Goal: Task Accomplishment & Management: Manage account settings

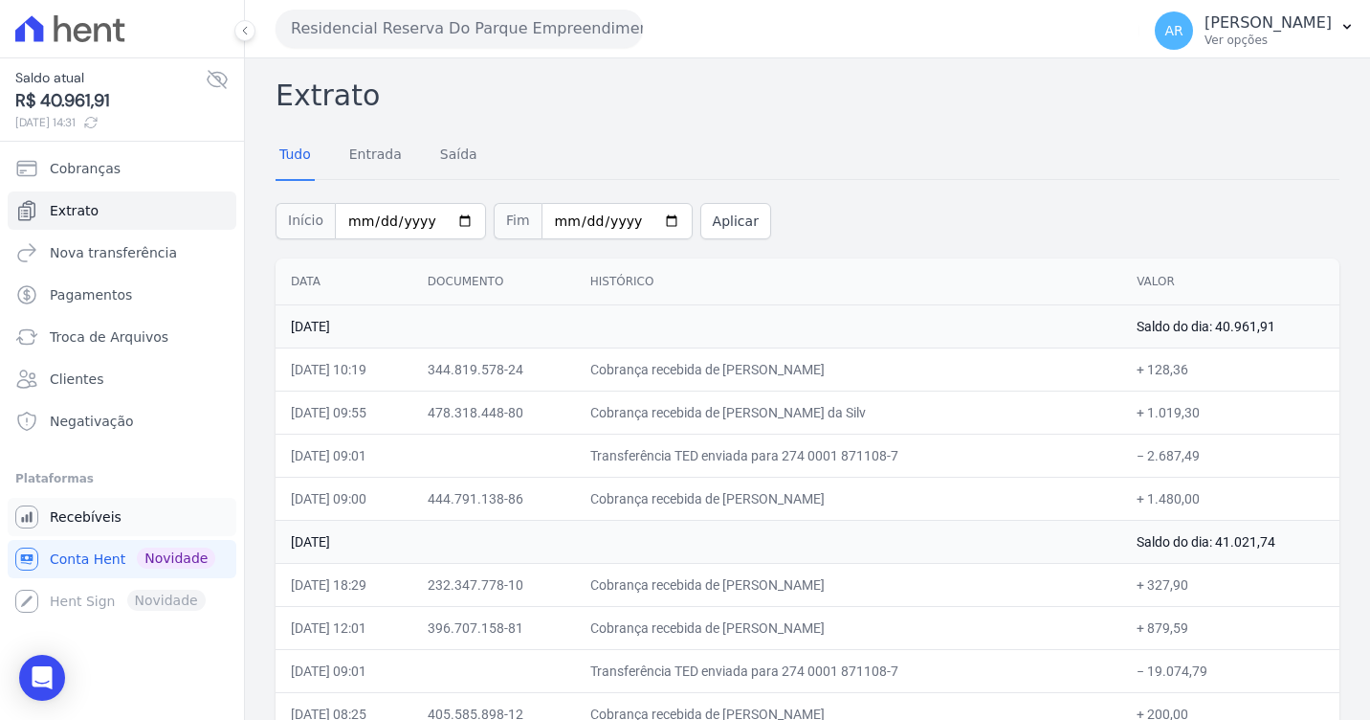
click at [96, 510] on span "Recebíveis" at bounding box center [86, 516] width 72 height 19
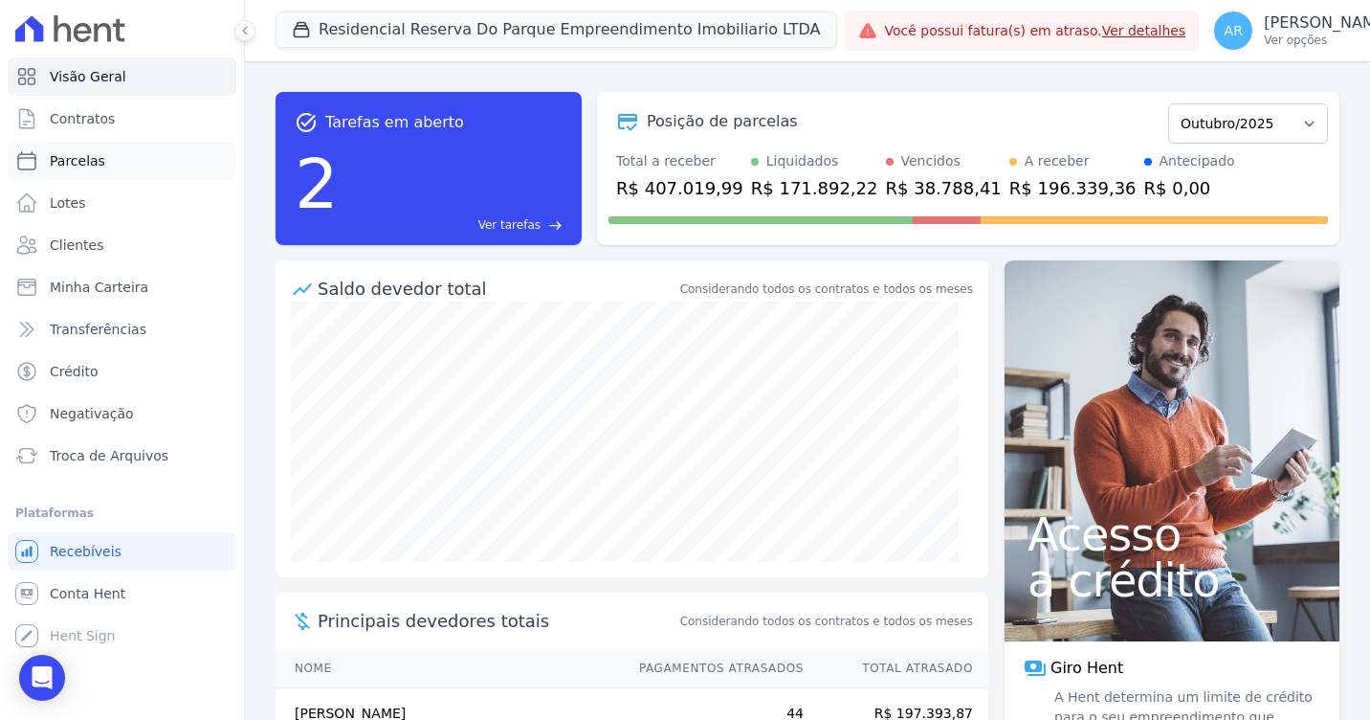
click at [73, 156] on span "Parcelas" at bounding box center [78, 160] width 56 height 19
select select
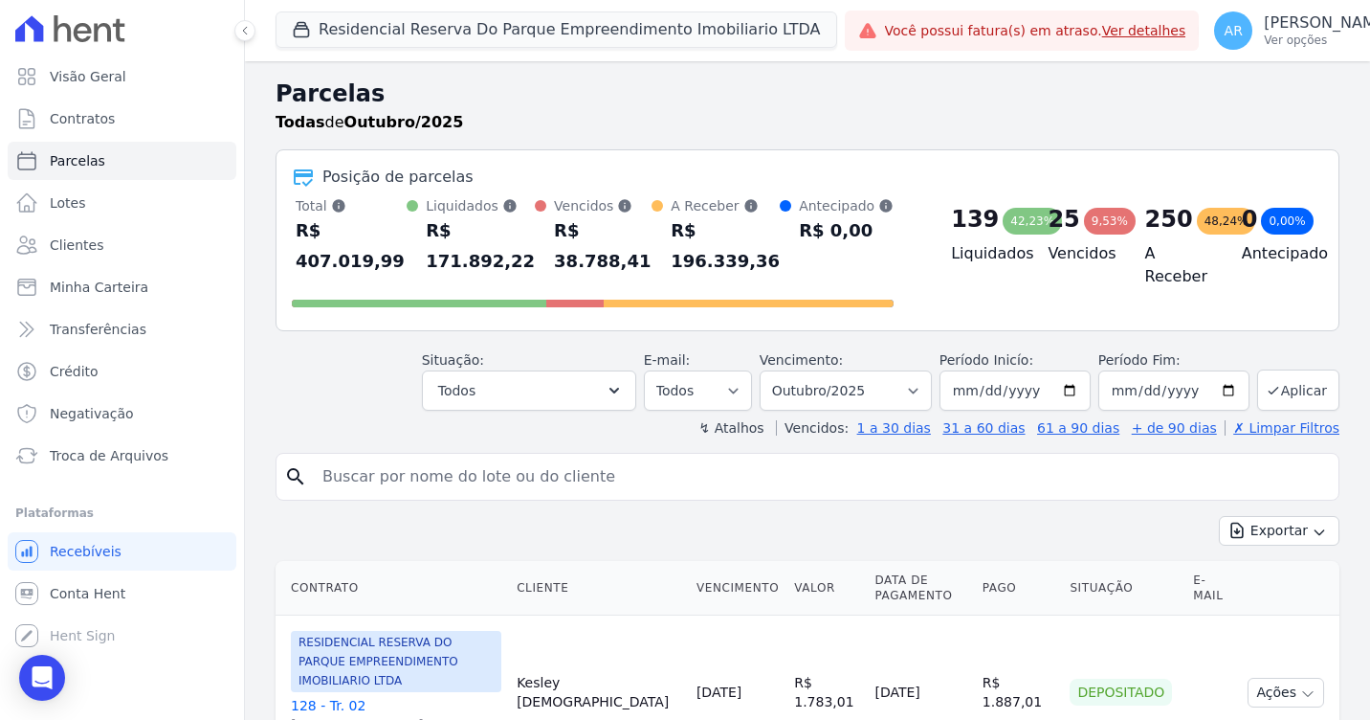
click at [392, 457] on input "search" at bounding box center [821, 476] width 1020 height 38
drag, startPoint x: 449, startPoint y: 447, endPoint x: 278, endPoint y: 446, distance: 170.4
click at [278, 453] on div "search maria da" at bounding box center [808, 477] width 1064 height 48
paste input "[PERSON_NAME] [PERSON_NAME] [PERSON_NAME]"
type input "[PERSON_NAME] [PERSON_NAME] [PERSON_NAME]"
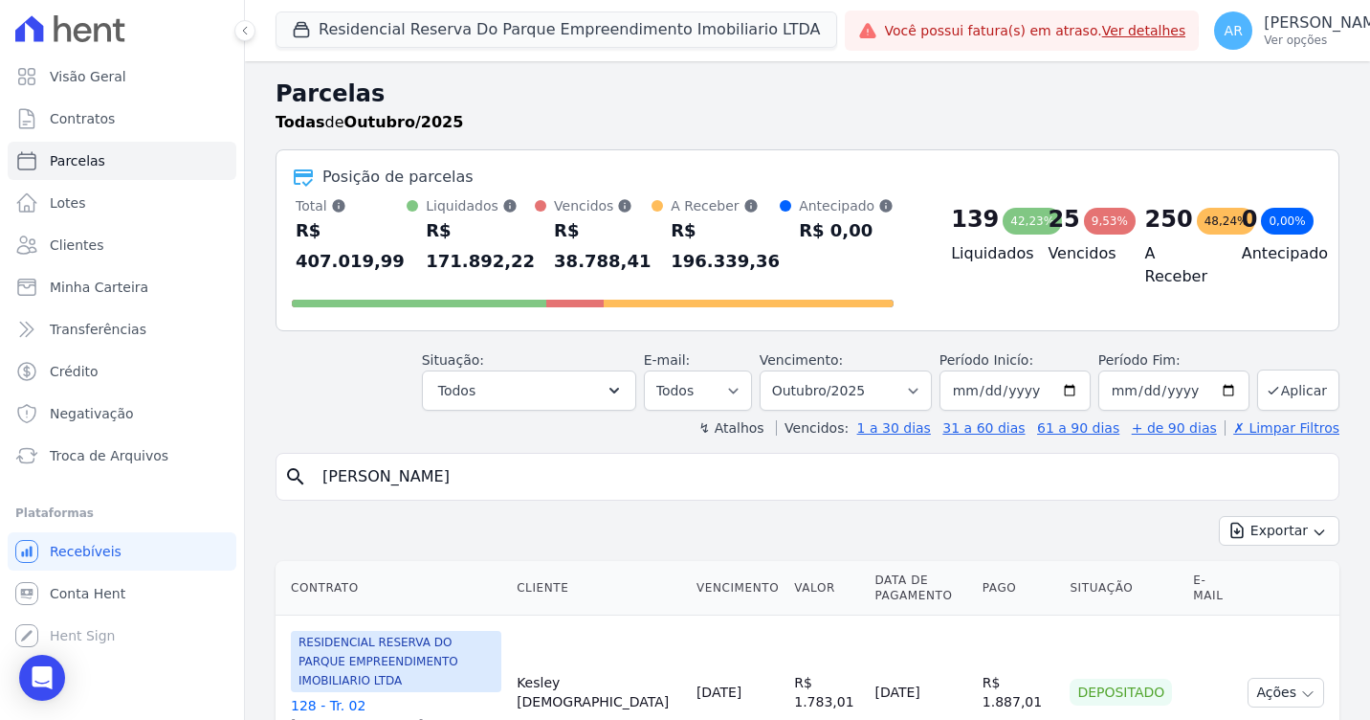
select select
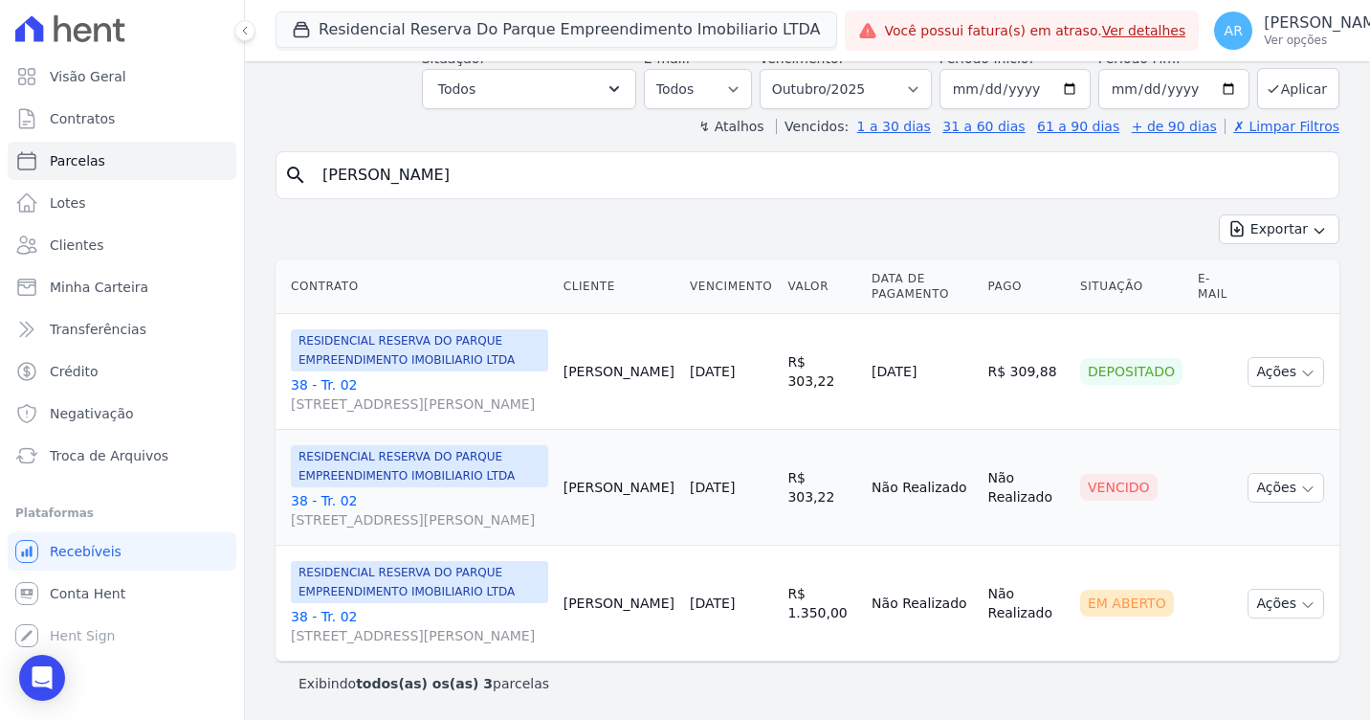
scroll to position [166, 0]
click at [327, 607] on link "38 - Tr. 02 Avenida Doutor José Bonifácio Coutinho Nogueira, 150, ANDAR 2 SALA …" at bounding box center [419, 626] width 257 height 38
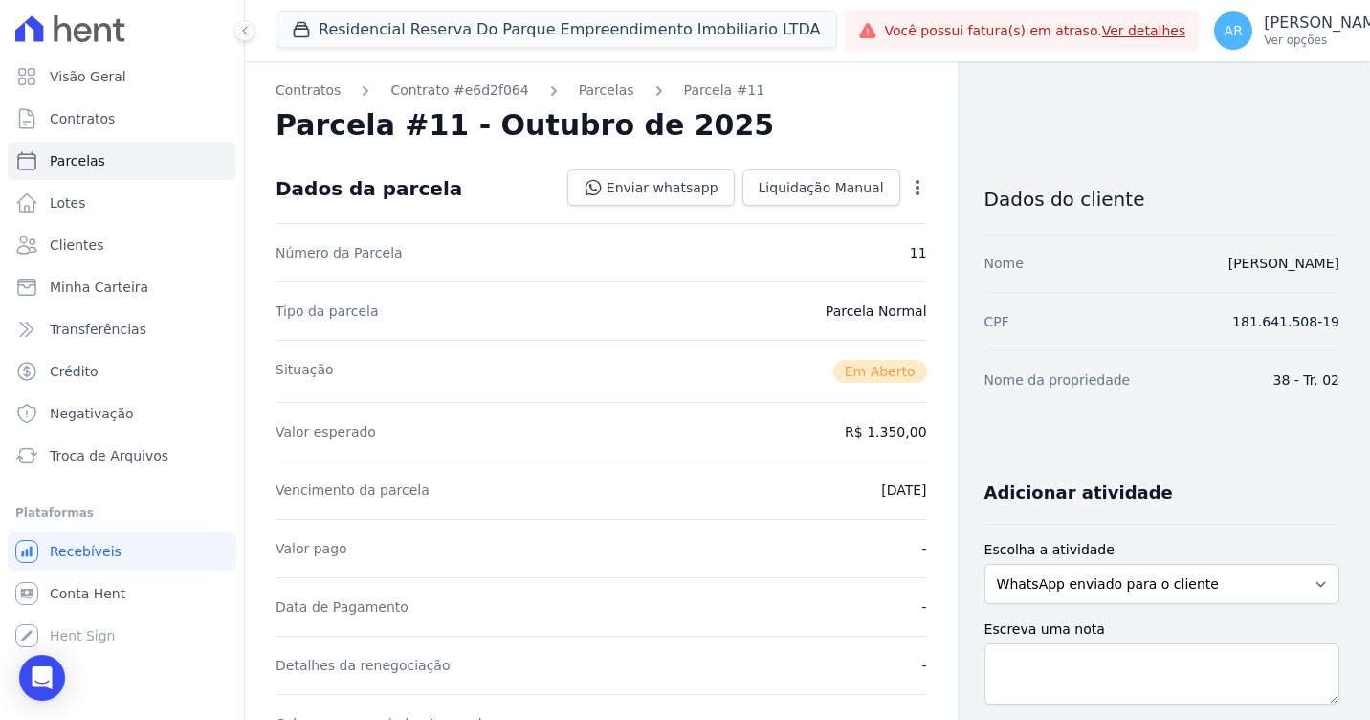
click at [898, 491] on dd "25/10/2025" at bounding box center [903, 489] width 45 height 19
click at [908, 186] on icon "button" at bounding box center [917, 187] width 19 height 19
click at [914, 126] on div "Parcela #11 - Outubro de 2025" at bounding box center [602, 125] width 652 height 34
click at [911, 182] on icon "button" at bounding box center [917, 187] width 19 height 19
click at [767, 212] on link "Alterar" at bounding box center [835, 213] width 168 height 34
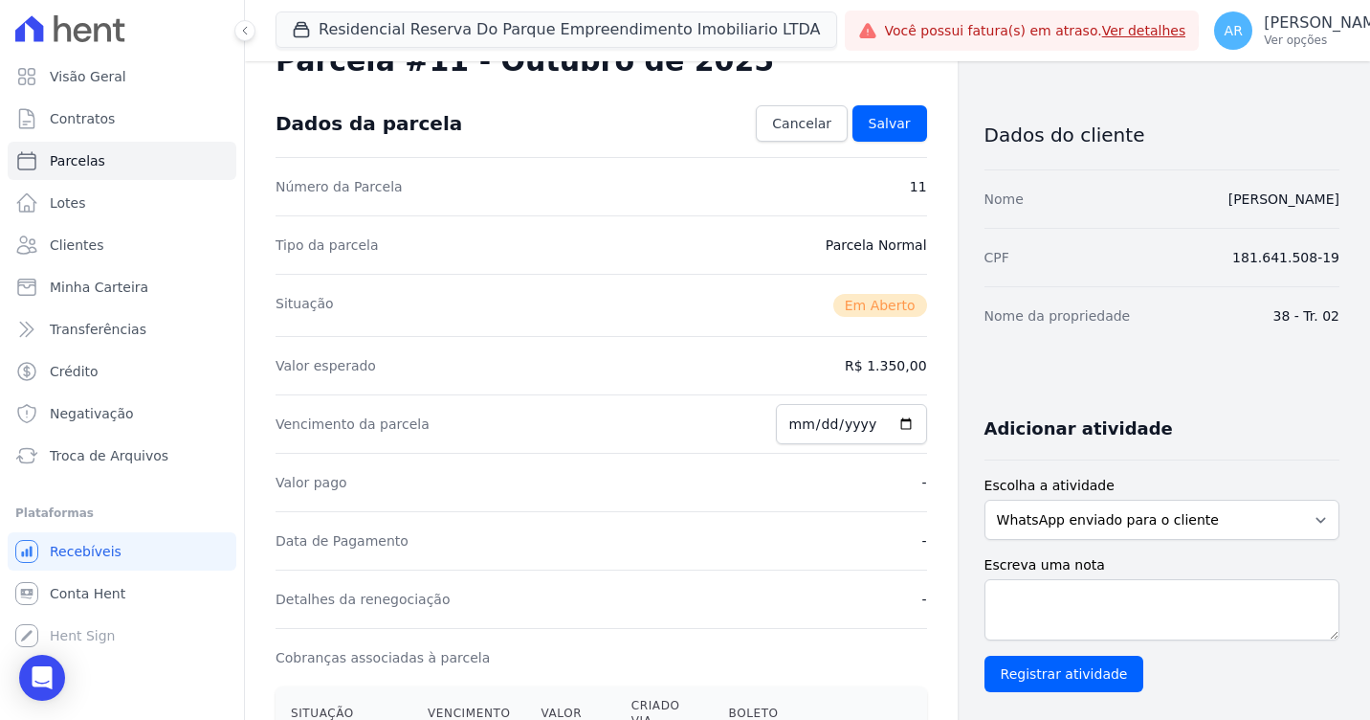
scroll to position [96, 0]
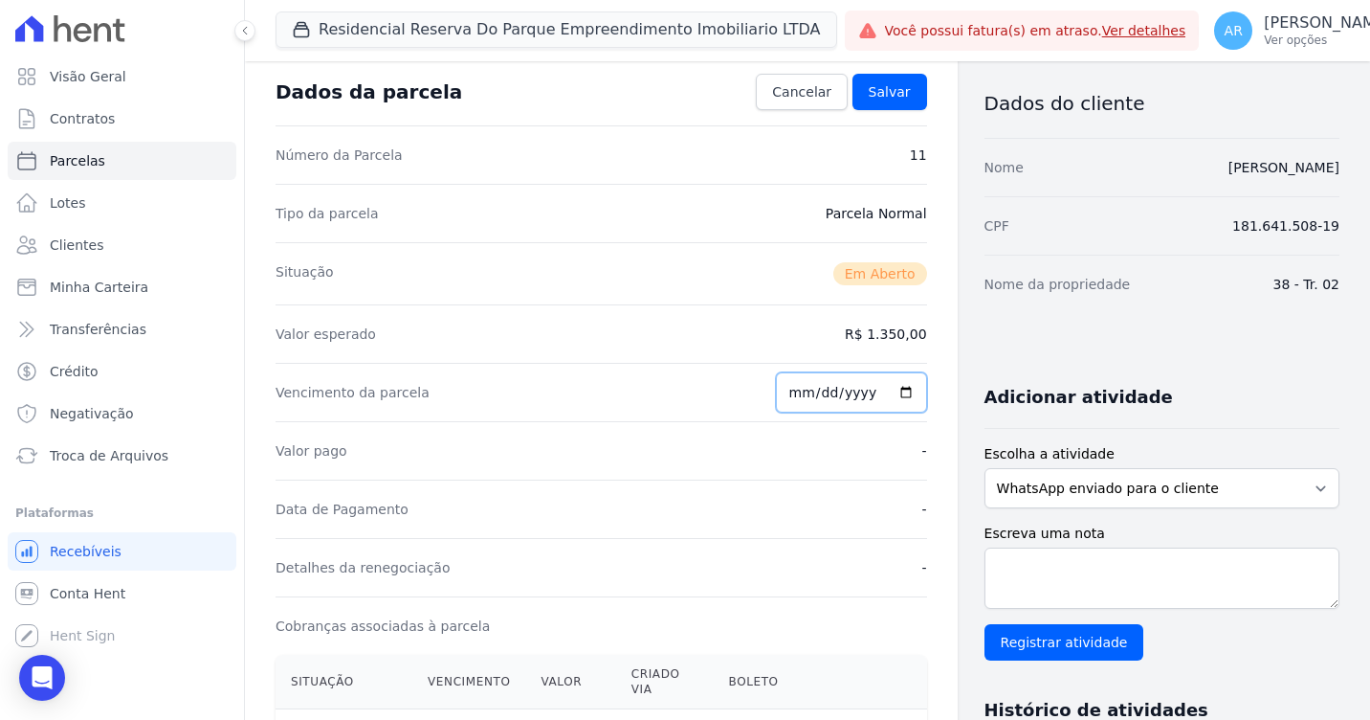
click at [787, 395] on input "2025-10-25" at bounding box center [851, 392] width 151 height 40
type input "2025-10-30"
click at [896, 508] on div "Data de Pagamento -" at bounding box center [602, 508] width 652 height 58
click at [881, 100] on span "Salvar" at bounding box center [890, 91] width 42 height 19
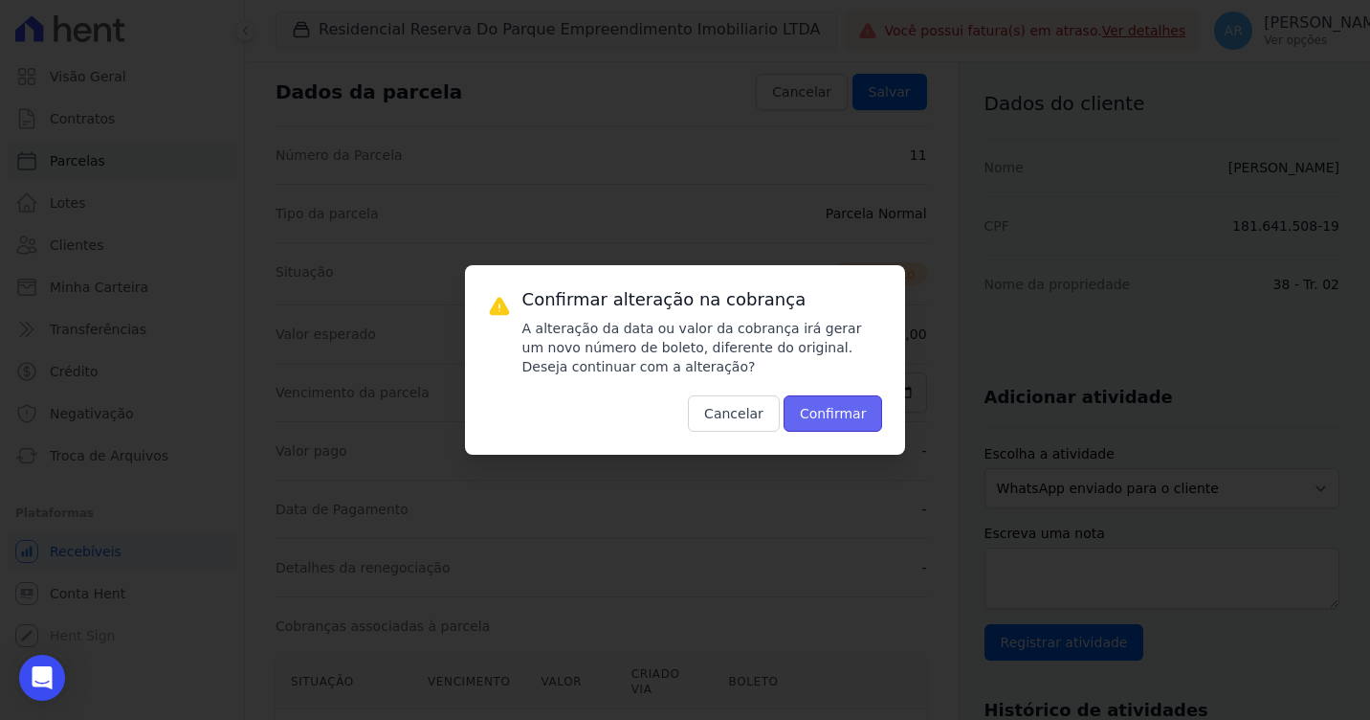
click at [817, 407] on button "Confirmar" at bounding box center [834, 413] width 100 height 36
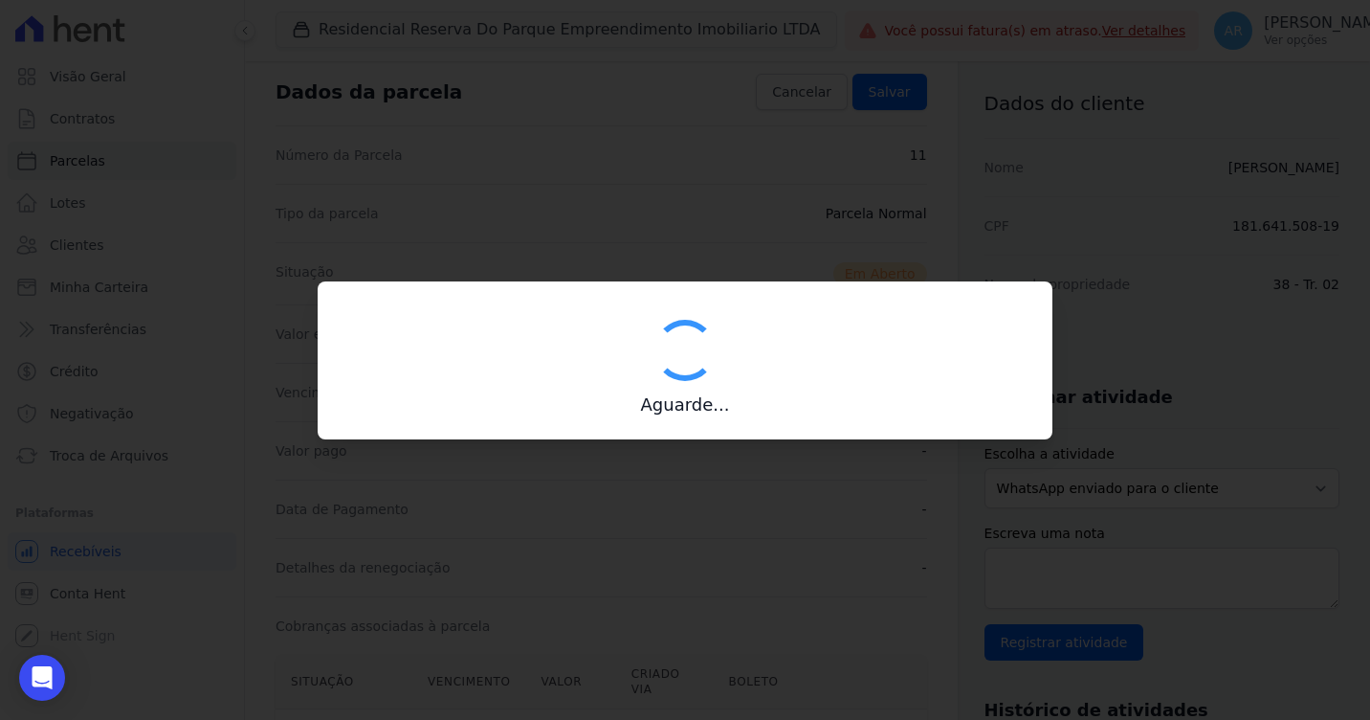
type input "00190000090335103300000626875173412450000135000"
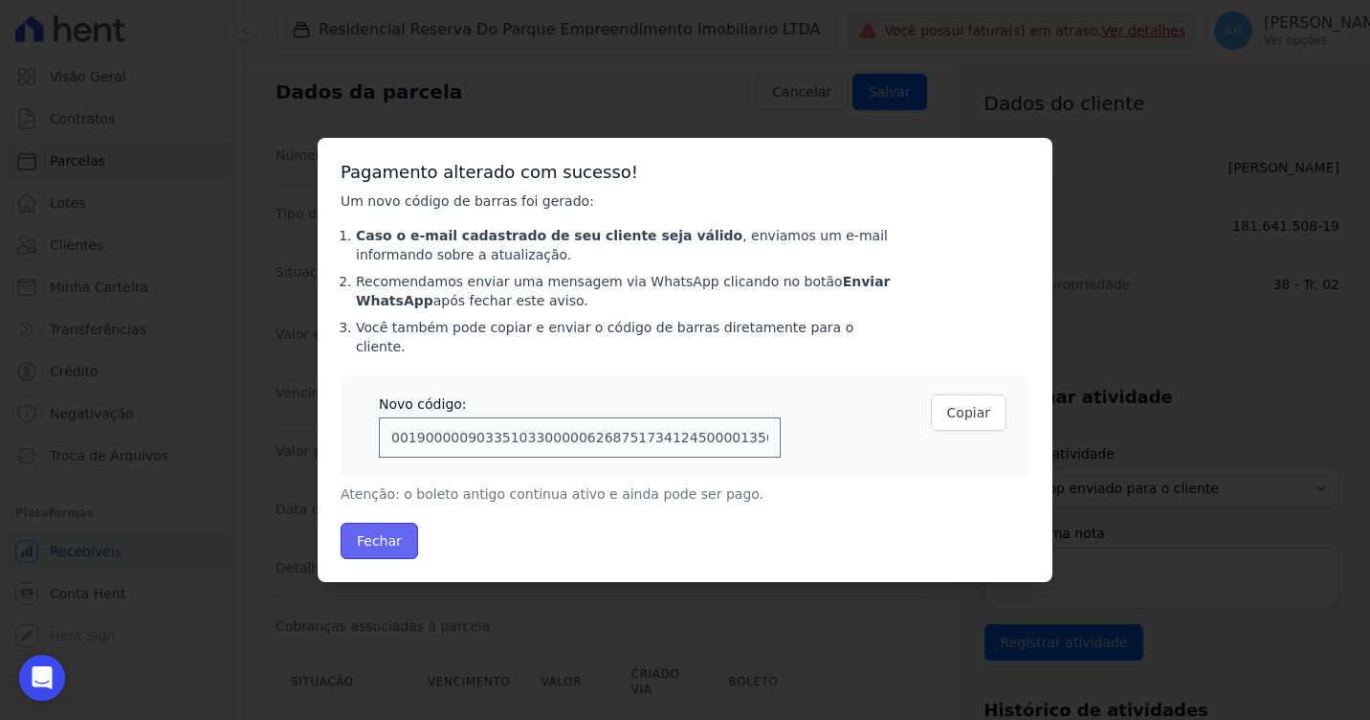
click at [400, 539] on button "Fechar" at bounding box center [380, 541] width 78 height 36
click at [350, 532] on button "Fechar" at bounding box center [380, 541] width 78 height 36
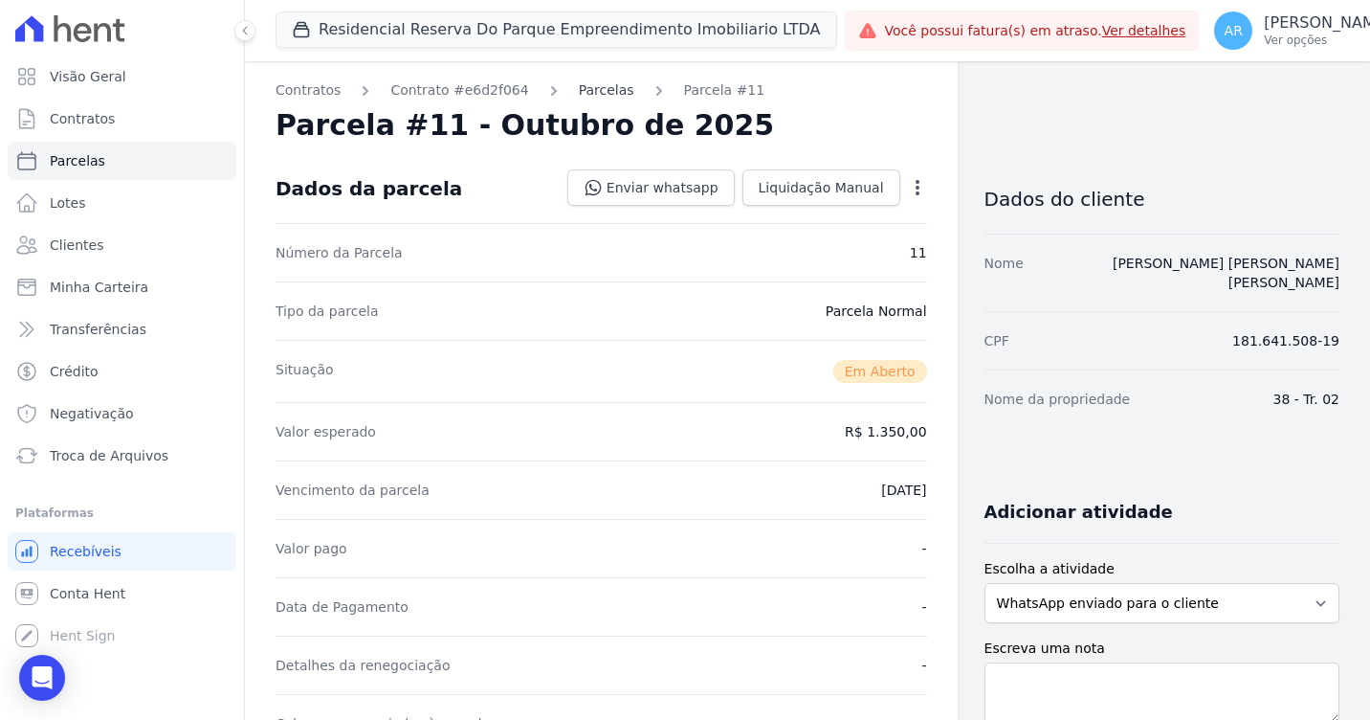
click at [591, 99] on link "Parcelas" at bounding box center [607, 90] width 56 height 20
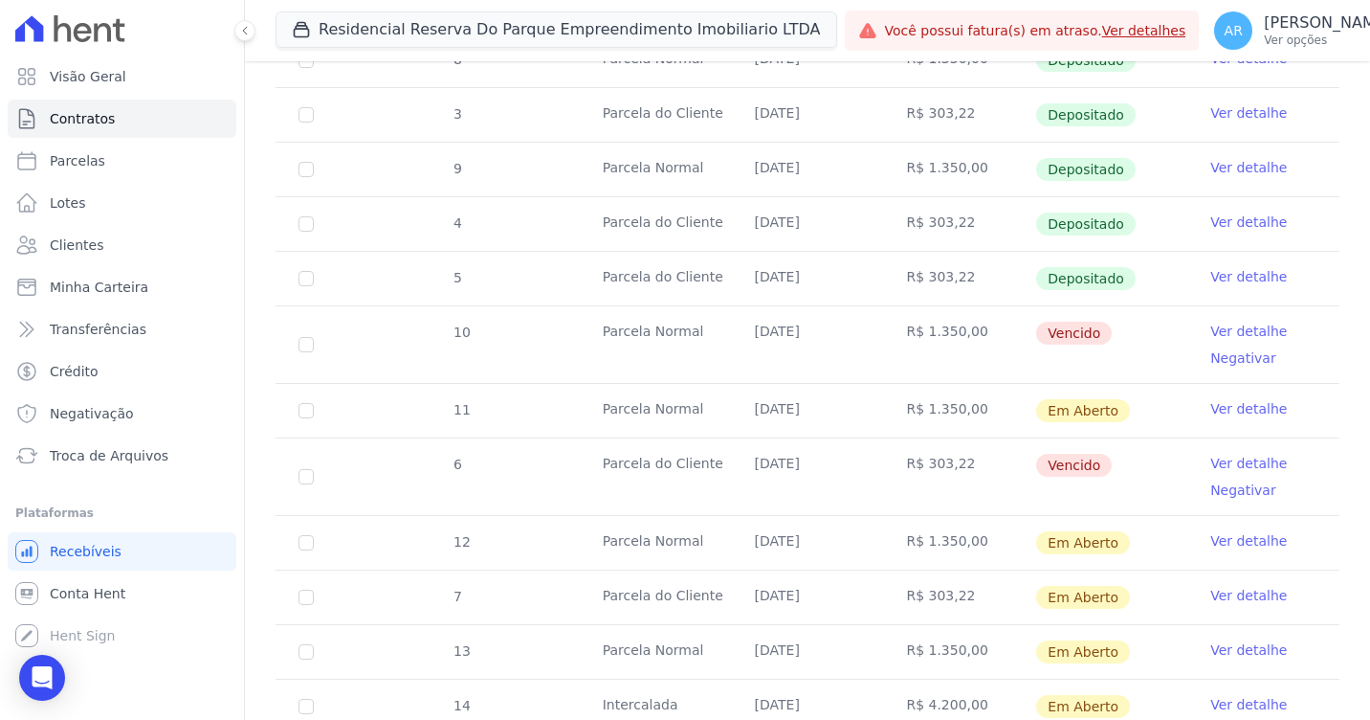
scroll to position [1148, 0]
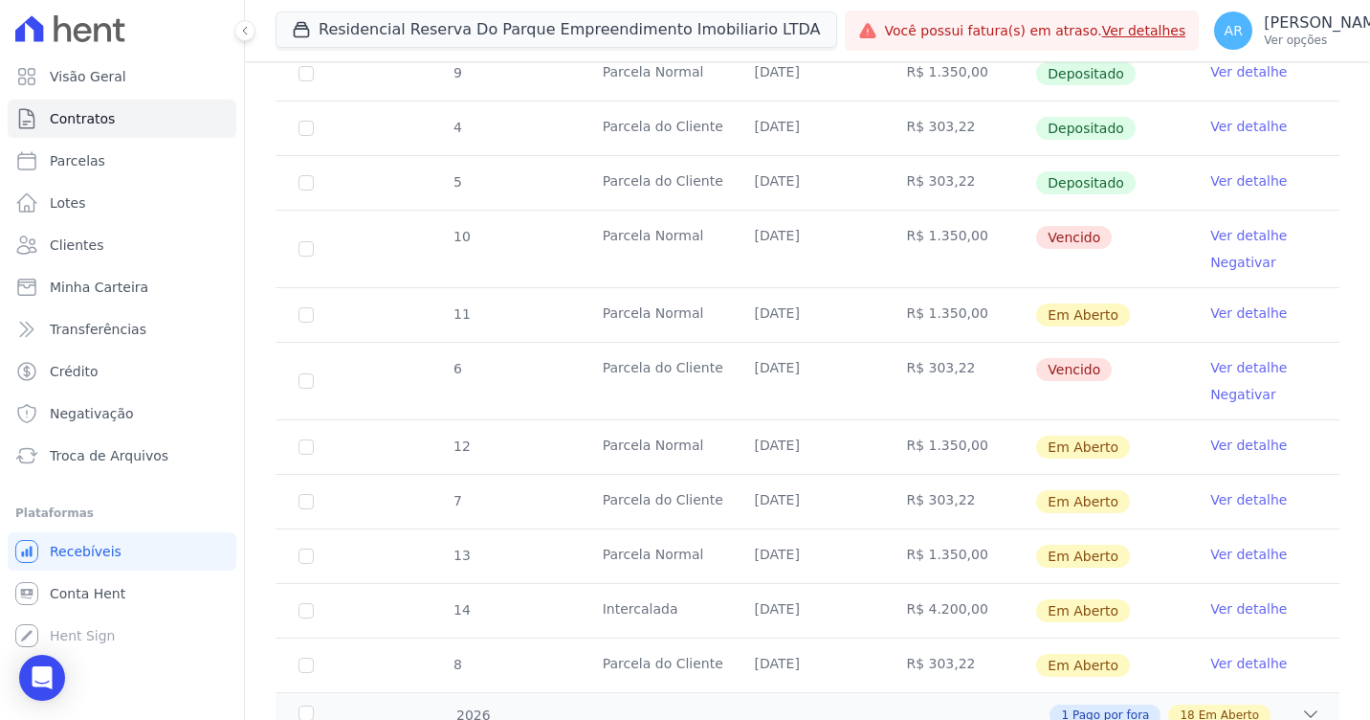
drag, startPoint x: 614, startPoint y: 366, endPoint x: 1020, endPoint y: 362, distance: 405.8
click at [1020, 362] on tr "6 Parcela do Cliente 06/10/2025 R$ 303,22 Vencido Ver detalhe Negativar" at bounding box center [808, 381] width 1064 height 78
click at [1013, 362] on td "R$ 303,22" at bounding box center [959, 381] width 152 height 77
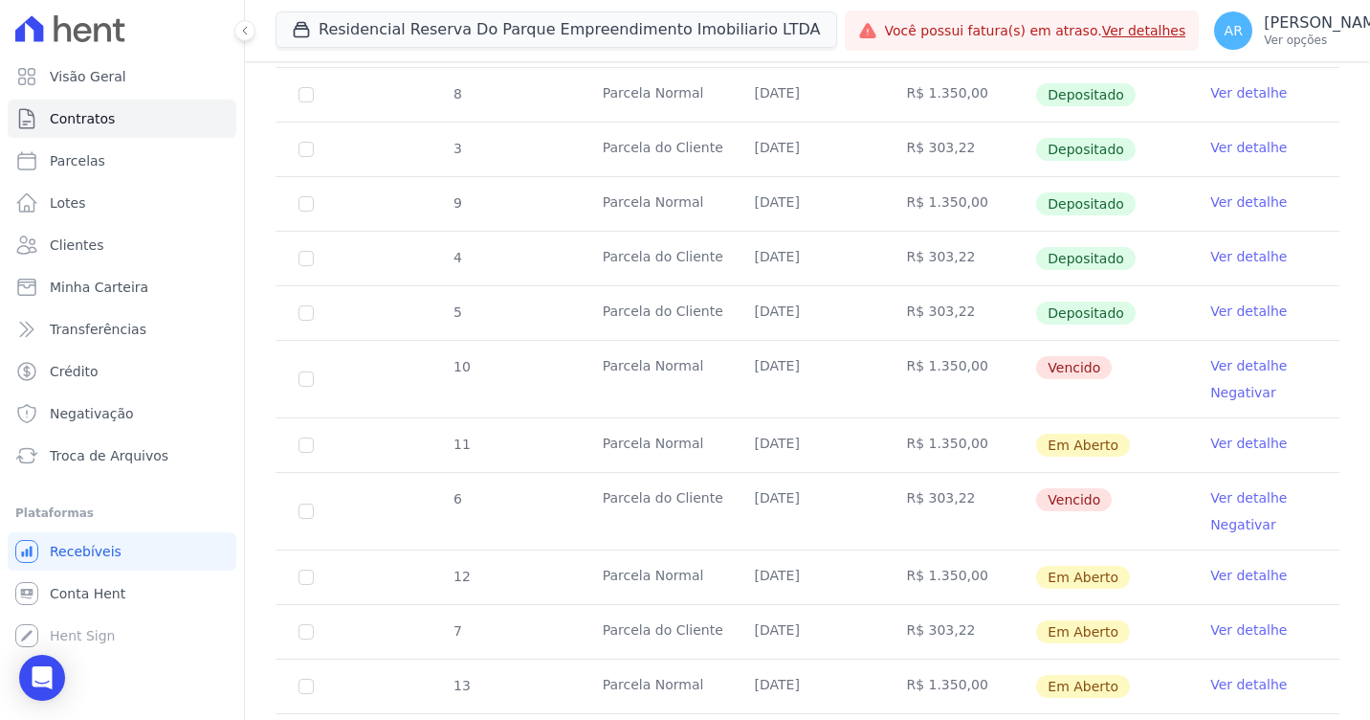
scroll to position [1053, 0]
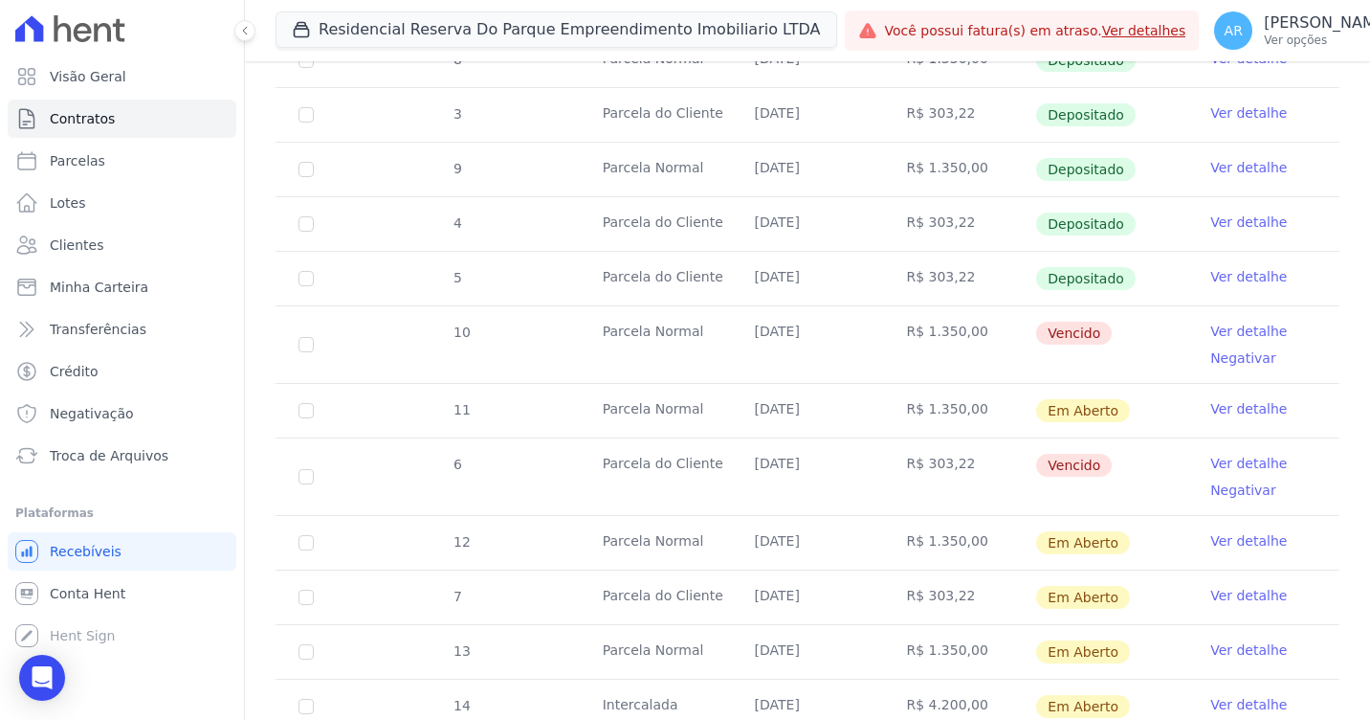
drag, startPoint x: 1223, startPoint y: 542, endPoint x: 1146, endPoint y: 554, distance: 78.5
click at [1146, 554] on td "Em Aberto" at bounding box center [1112, 543] width 152 height 54
drag, startPoint x: 1223, startPoint y: 540, endPoint x: 1192, endPoint y: 546, distance: 31.3
click at [1188, 548] on td "Ver detalhe" at bounding box center [1264, 543] width 152 height 54
click at [1215, 539] on link "Ver detalhe" at bounding box center [1249, 540] width 77 height 19
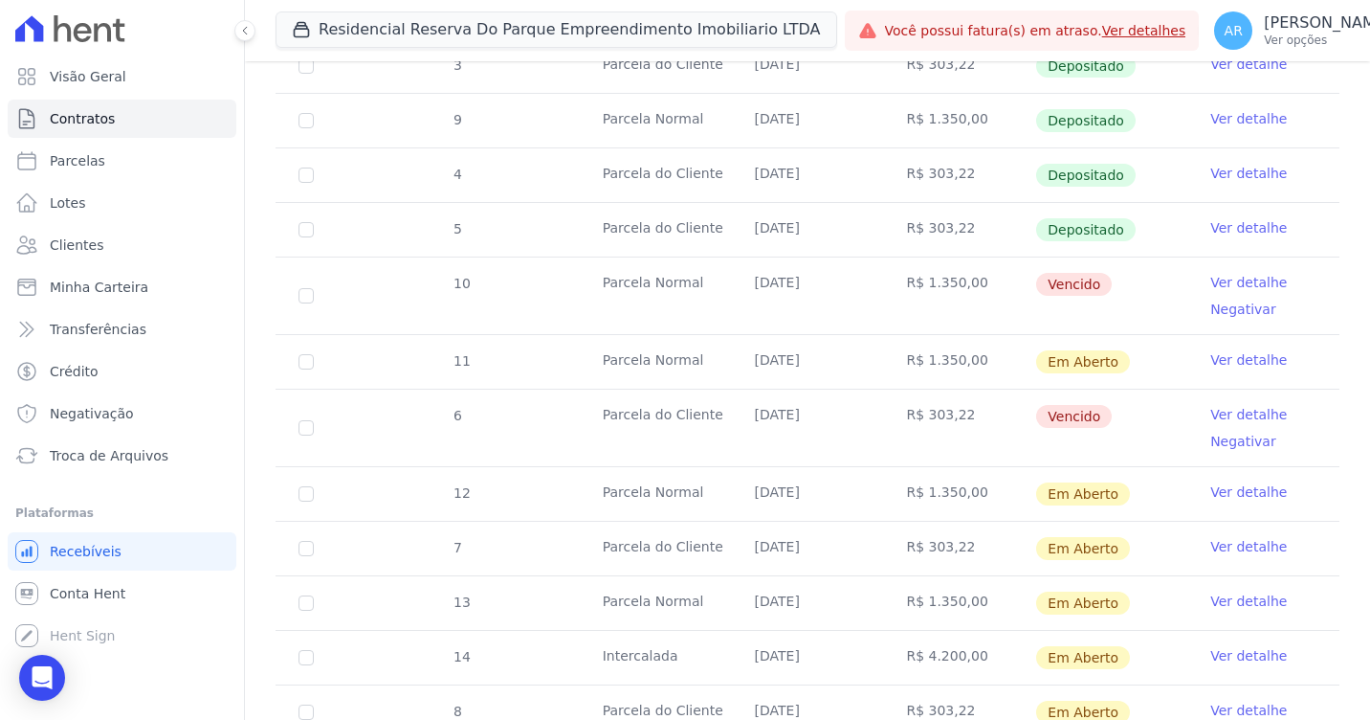
scroll to position [1148, 0]
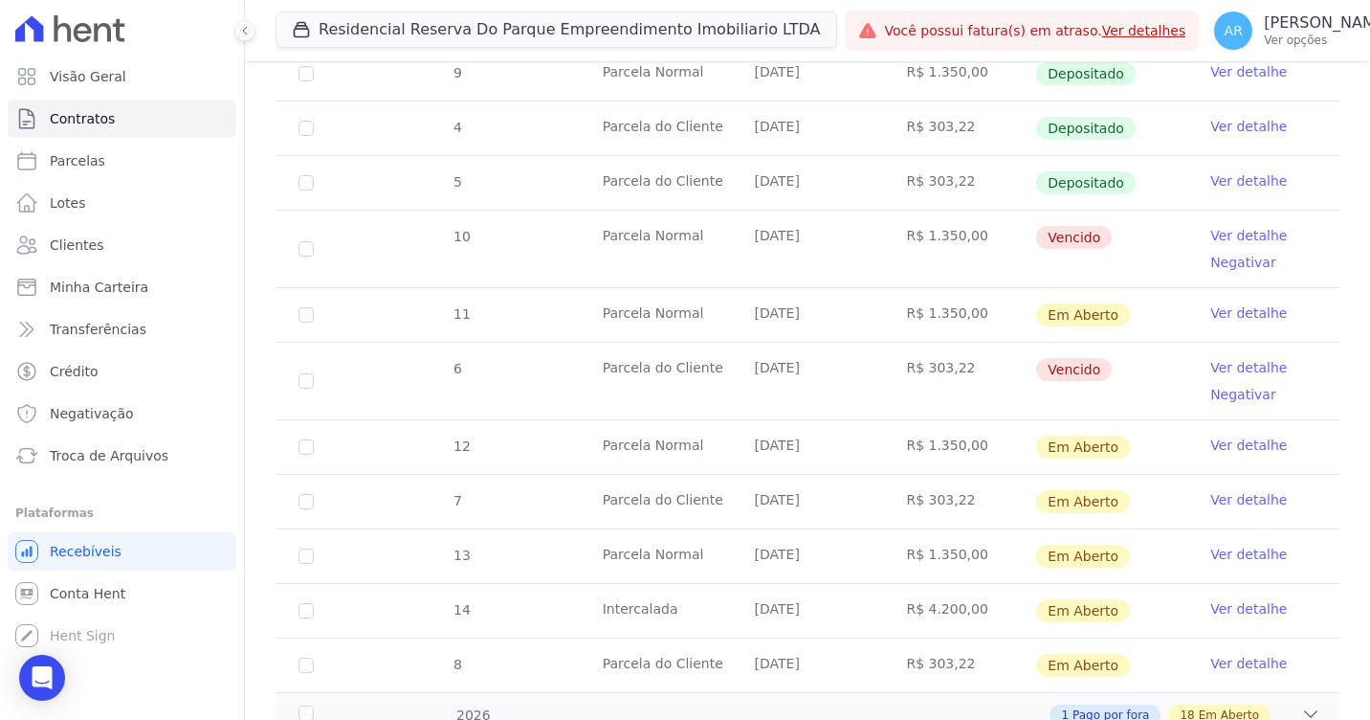
click at [1230, 446] on link "Ver detalhe" at bounding box center [1249, 444] width 77 height 19
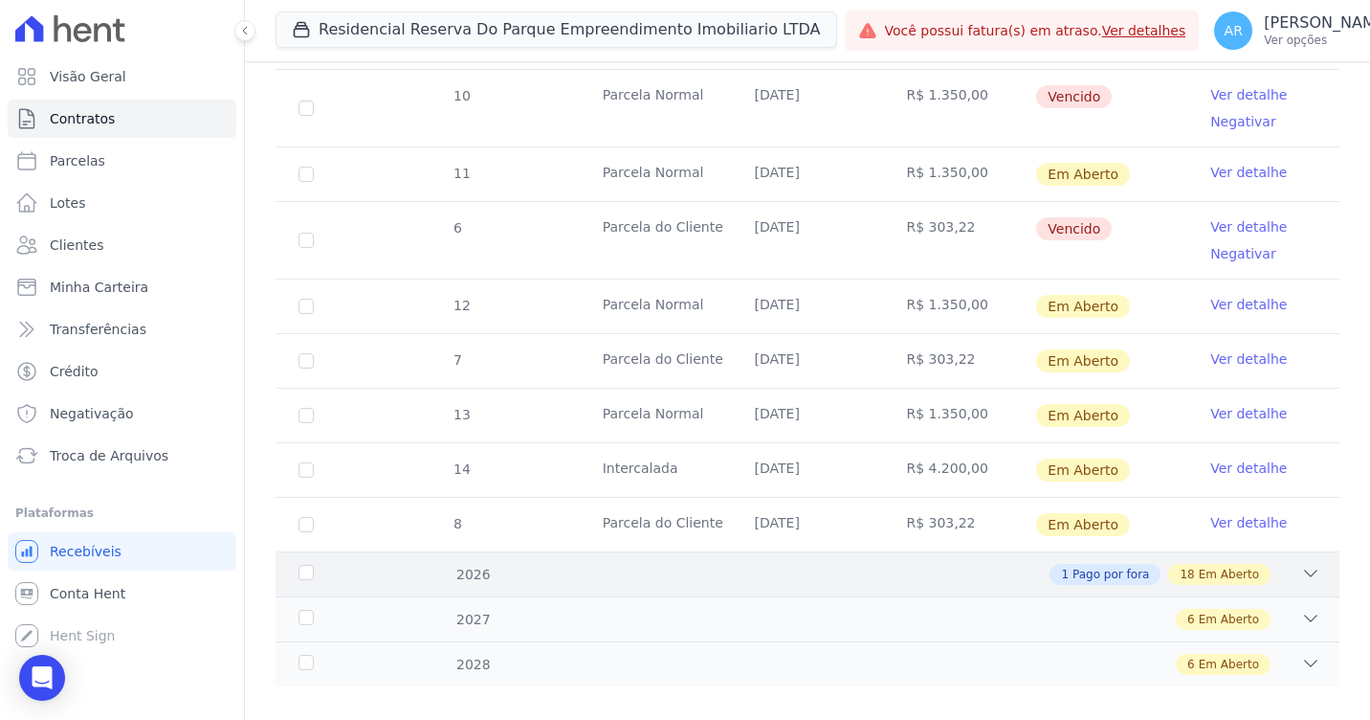
scroll to position [1313, 0]
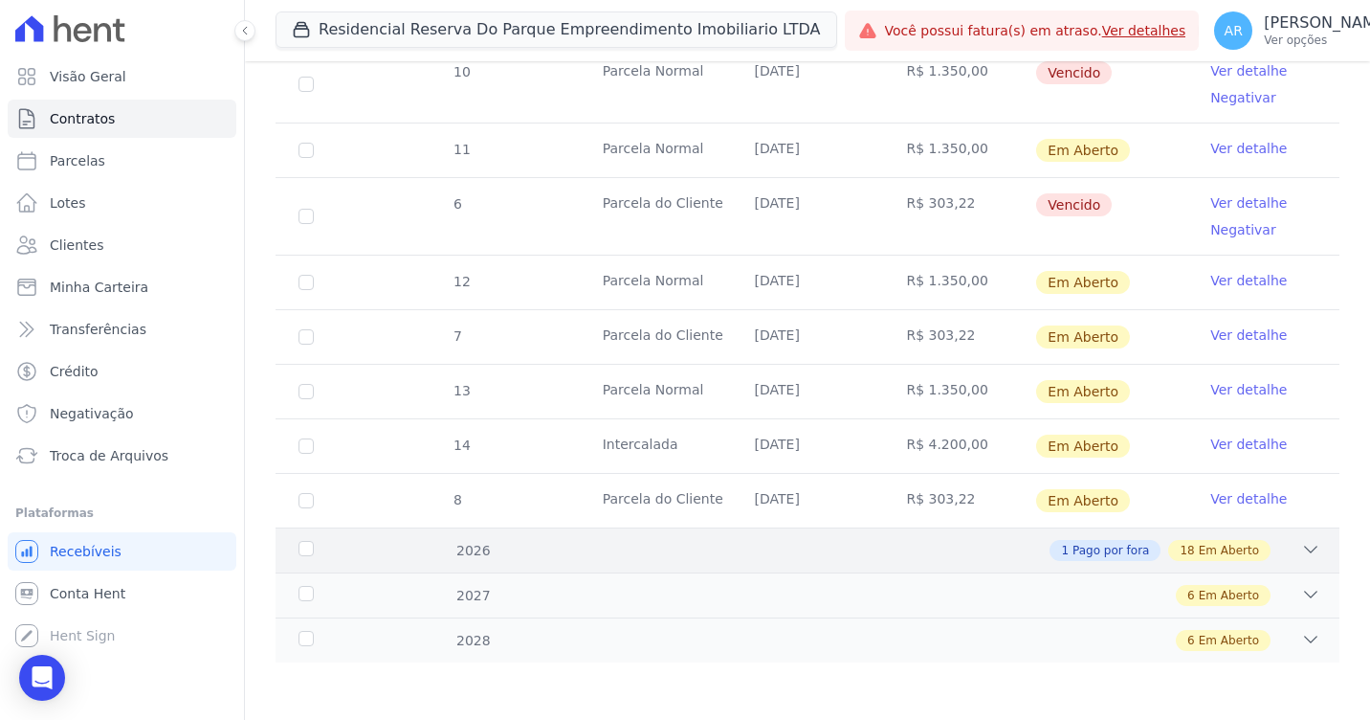
click at [1302, 550] on icon at bounding box center [1311, 549] width 19 height 19
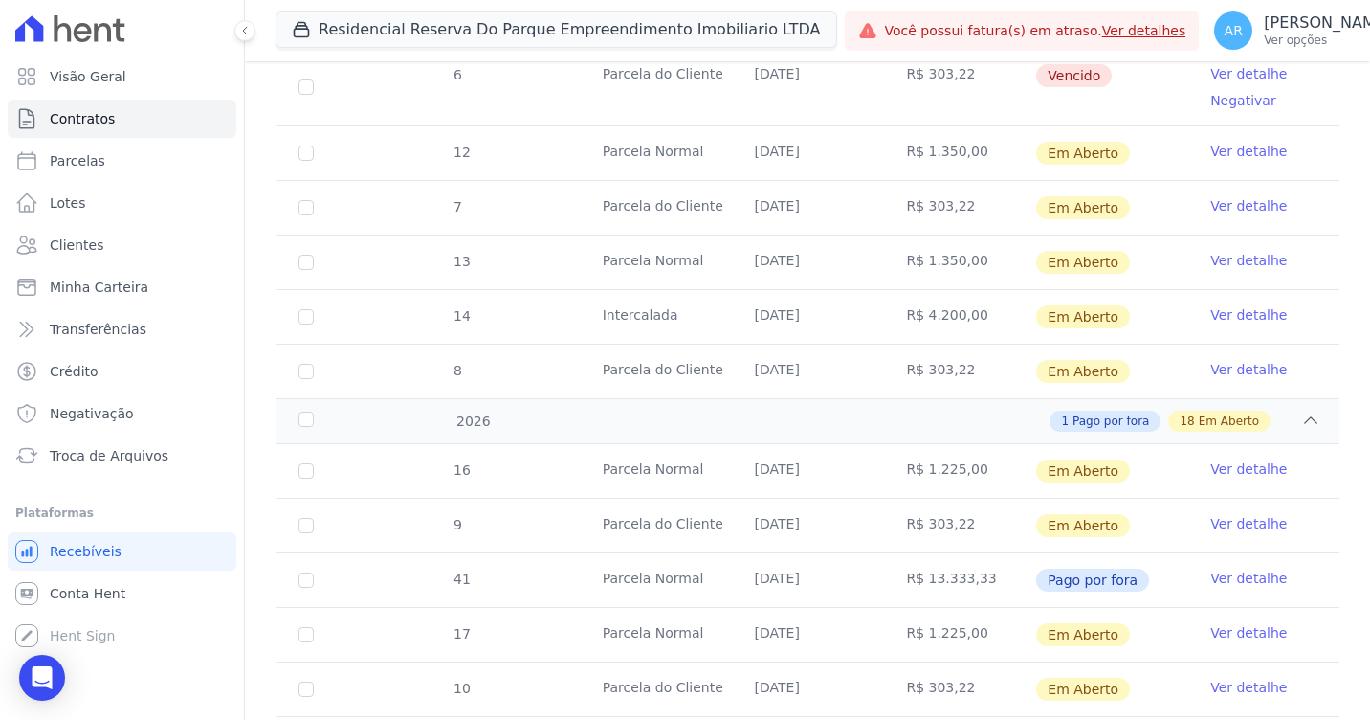
scroll to position [1409, 0]
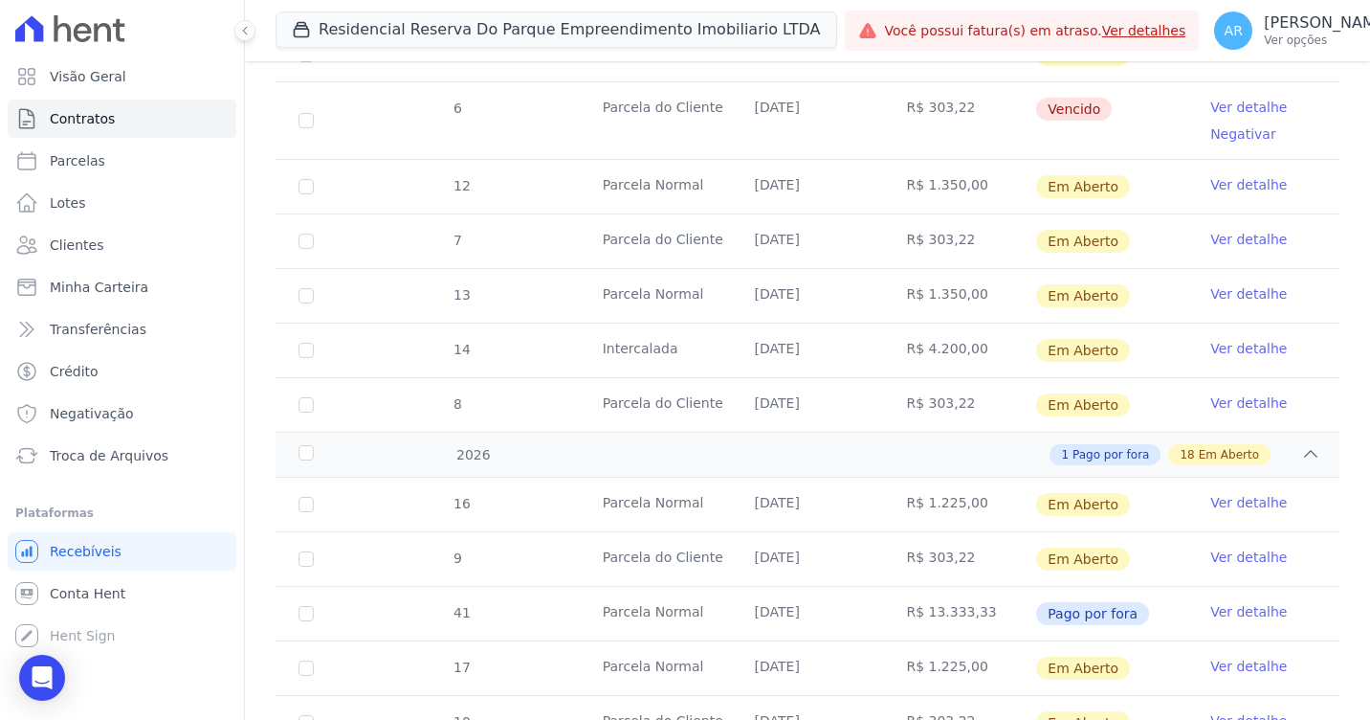
drag, startPoint x: 1235, startPoint y: 290, endPoint x: 1315, endPoint y: 211, distance: 113.0
click at [1315, 211] on td "Ver detalhe" at bounding box center [1264, 187] width 152 height 54
drag, startPoint x: 1227, startPoint y: 291, endPoint x: 1352, endPoint y: 197, distance: 156.6
click at [1239, 288] on link "Ver detalhe" at bounding box center [1249, 293] width 77 height 19
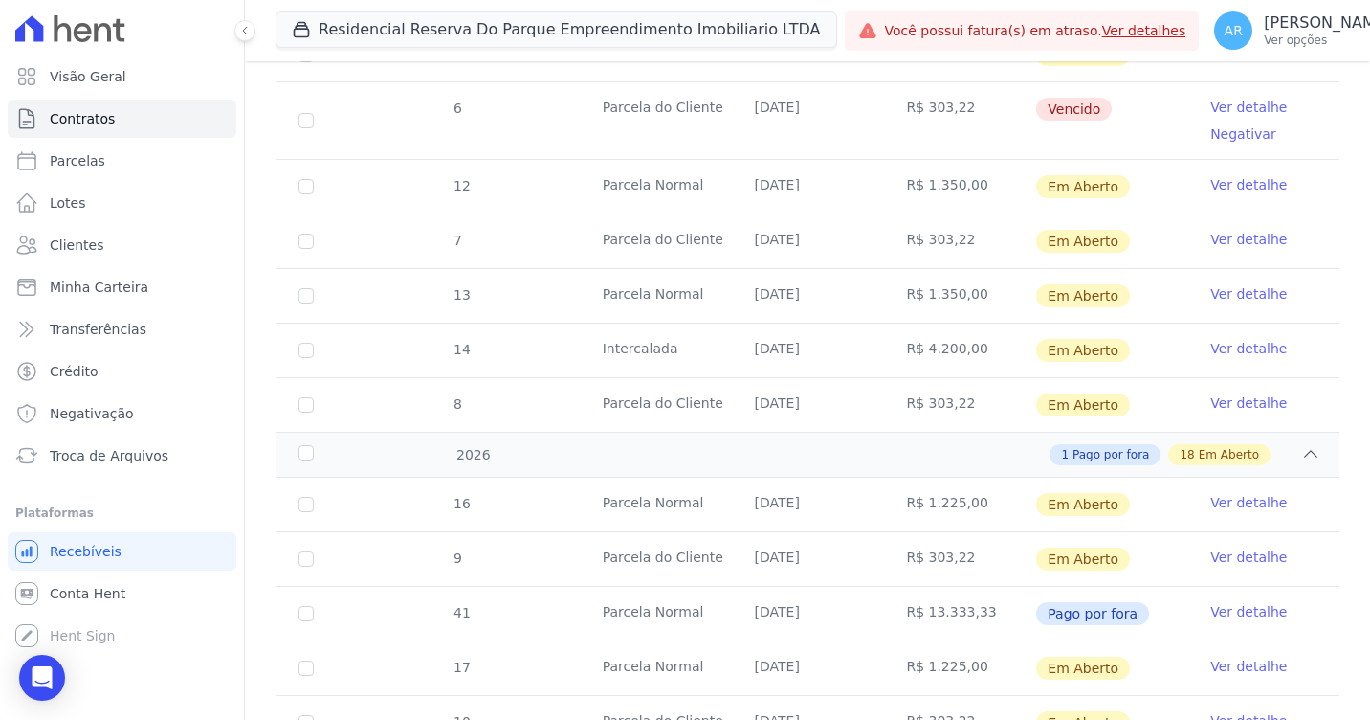
click at [1251, 350] on link "Ver detalhe" at bounding box center [1249, 348] width 77 height 19
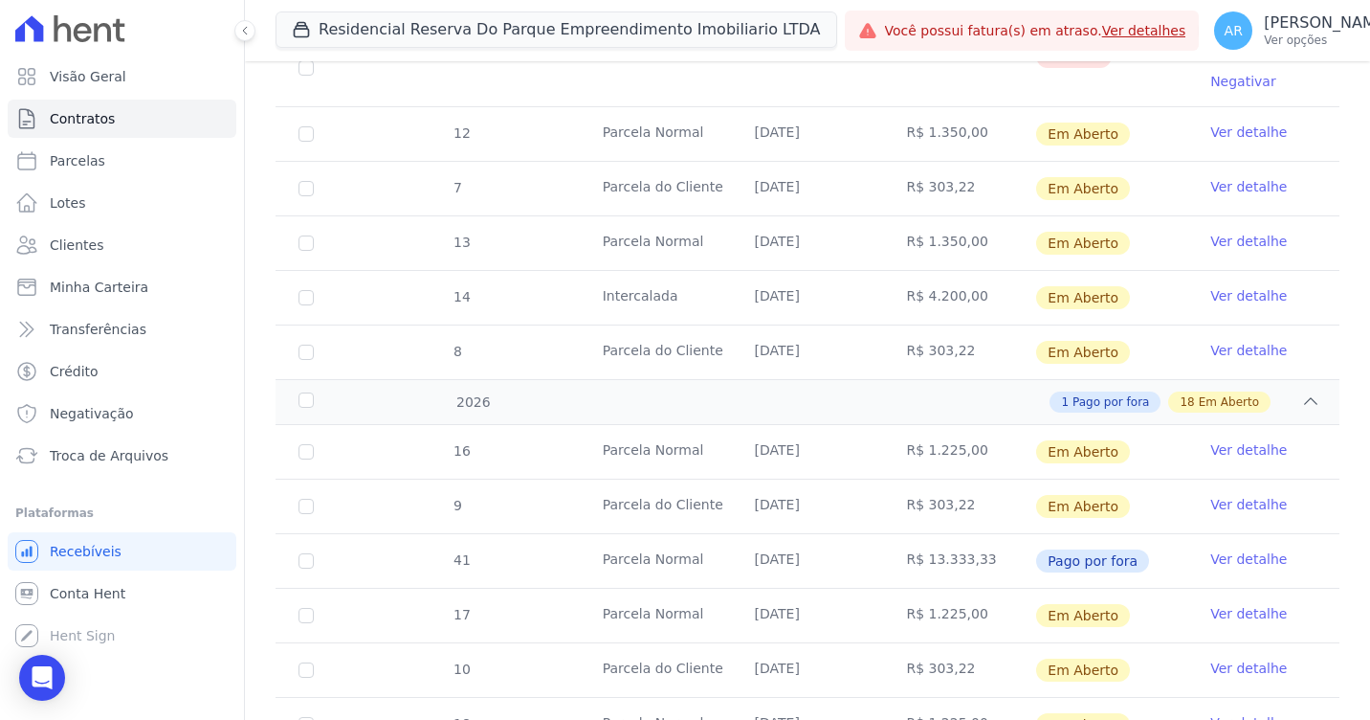
scroll to position [1504, 0]
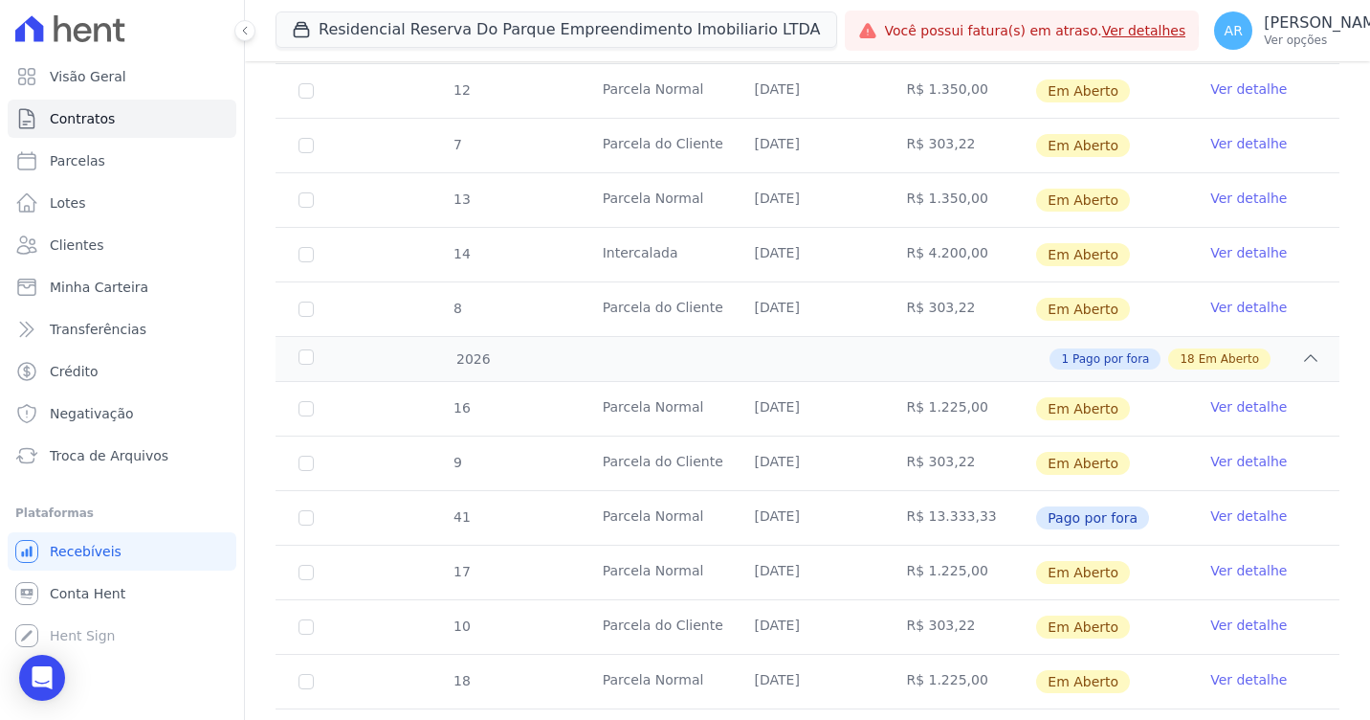
click at [1229, 408] on link "Ver detalhe" at bounding box center [1249, 406] width 77 height 19
click at [1228, 566] on link "Ver detalhe" at bounding box center [1249, 570] width 77 height 19
click at [1228, 682] on link "Ver detalhe" at bounding box center [1249, 679] width 77 height 19
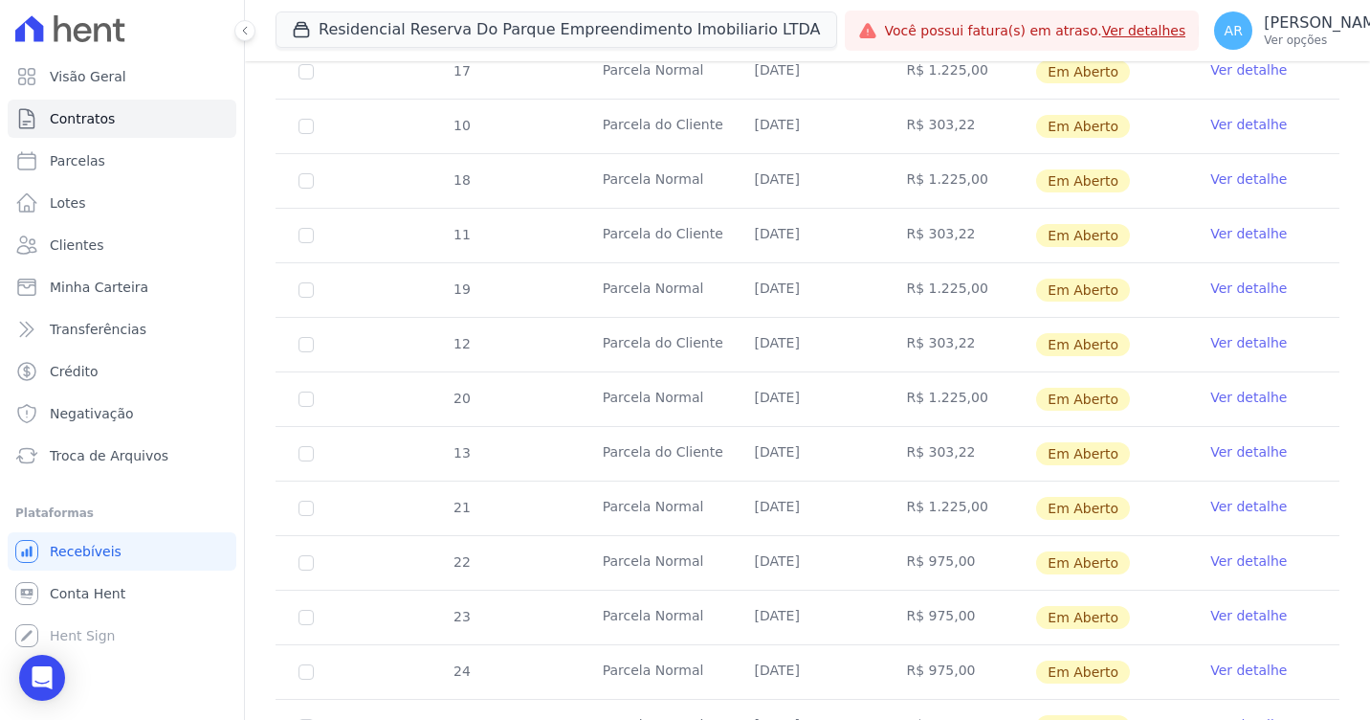
scroll to position [2010, 0]
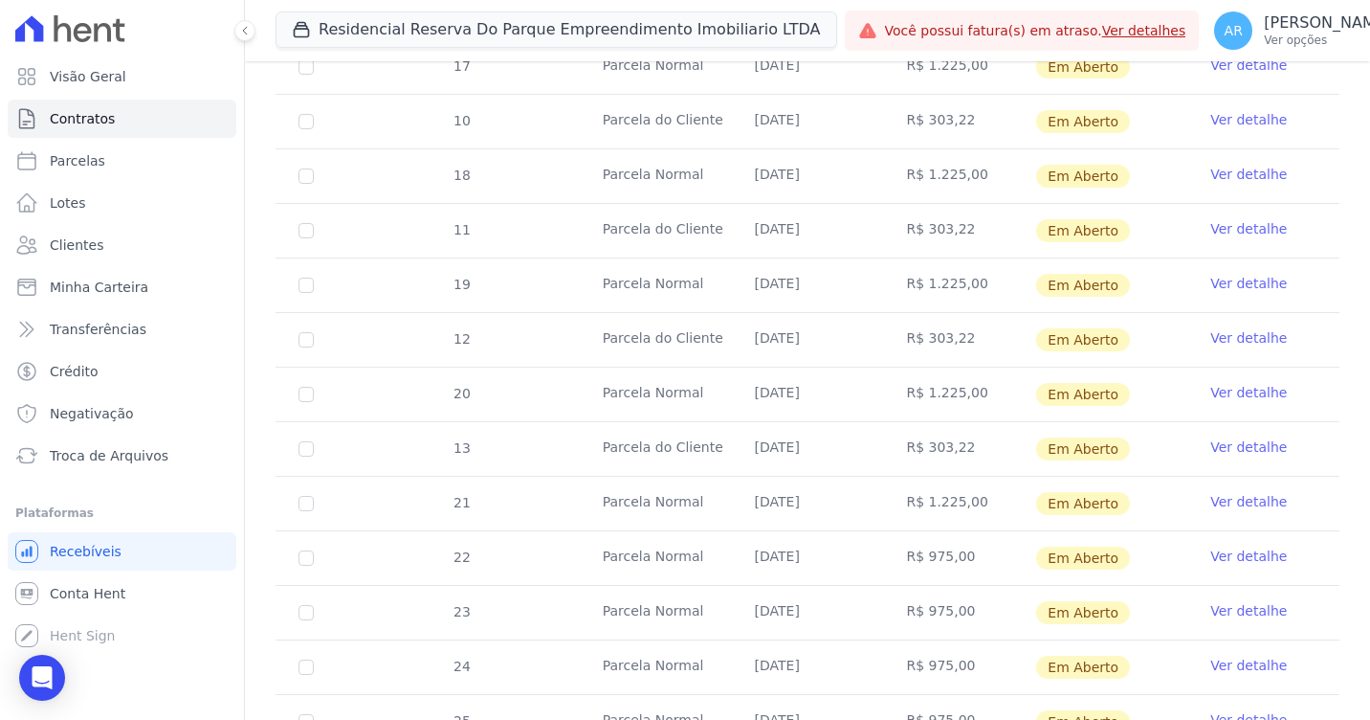
click at [1227, 284] on link "Ver detalhe" at bounding box center [1249, 283] width 77 height 19
click at [1232, 390] on link "Ver detalhe" at bounding box center [1249, 392] width 77 height 19
click at [1241, 495] on link "Ver detalhe" at bounding box center [1249, 501] width 77 height 19
click at [1222, 560] on link "Ver detalhe" at bounding box center [1249, 555] width 77 height 19
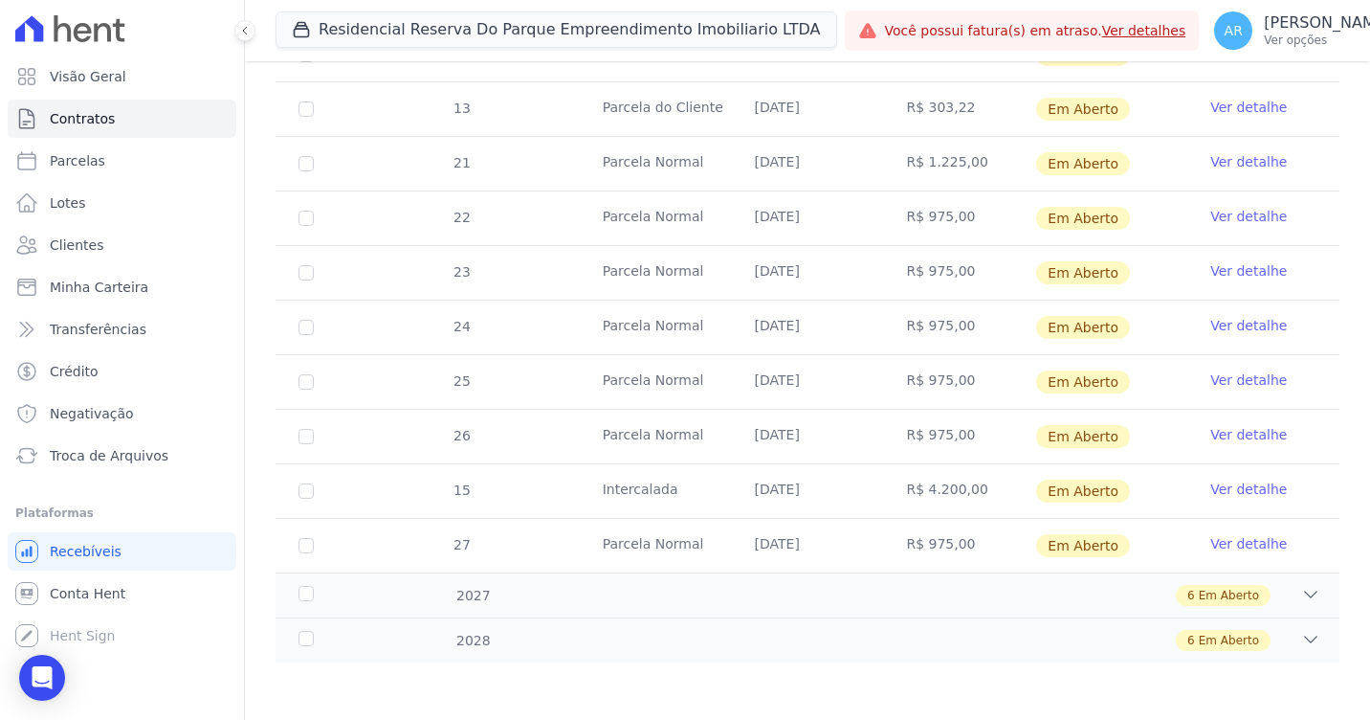
scroll to position [2254, 0]
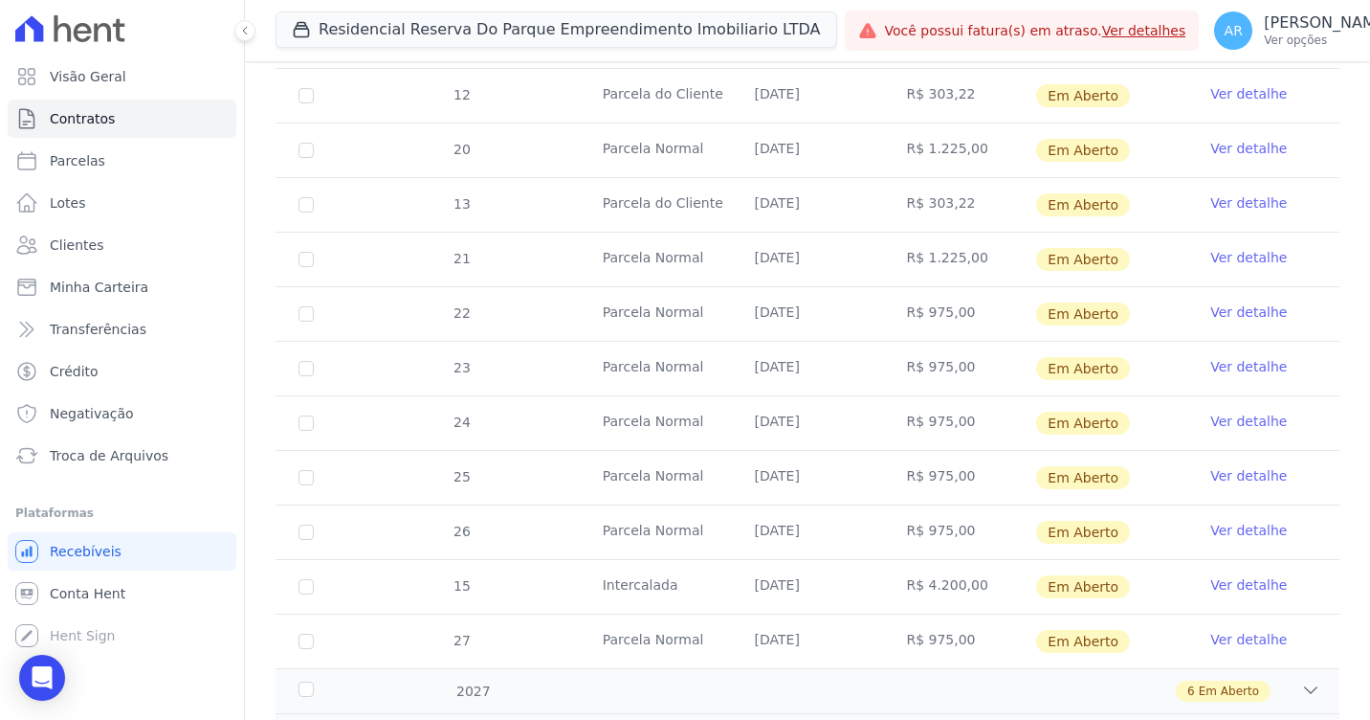
click at [1242, 369] on link "Ver detalhe" at bounding box center [1249, 366] width 77 height 19
click at [1242, 421] on link "Ver detalhe" at bounding box center [1249, 421] width 77 height 19
click at [1241, 471] on link "Ver detalhe" at bounding box center [1249, 475] width 77 height 19
click at [1230, 528] on link "Ver detalhe" at bounding box center [1249, 530] width 77 height 19
click at [1235, 590] on link "Ver detalhe" at bounding box center [1249, 584] width 77 height 19
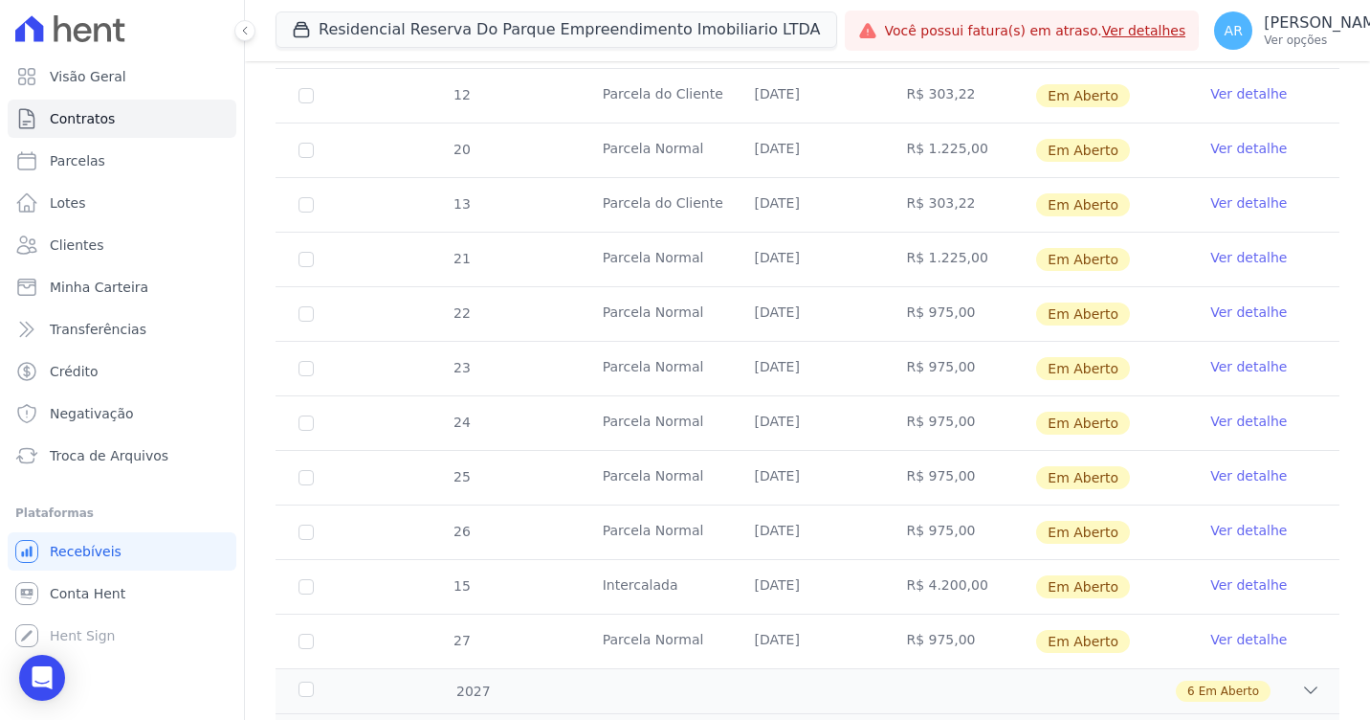
click at [1230, 642] on link "Ver detalhe" at bounding box center [1249, 639] width 77 height 19
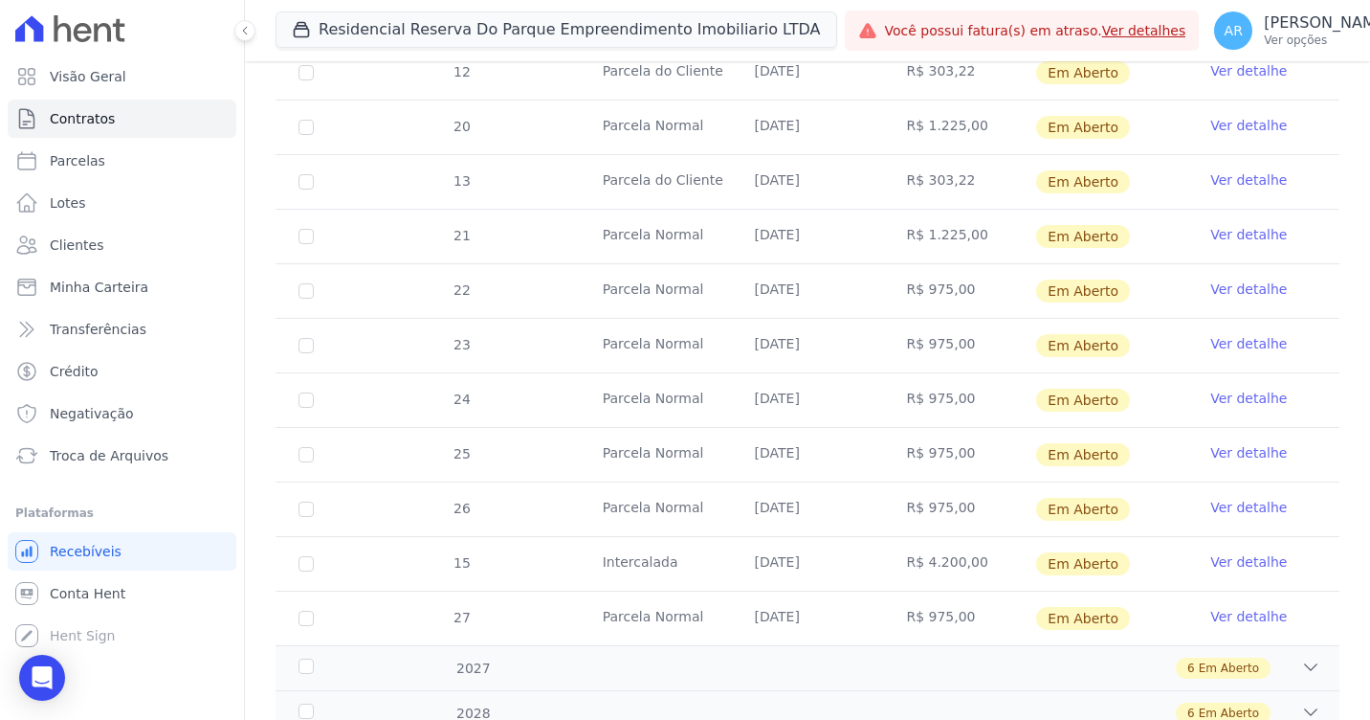
scroll to position [2350, 0]
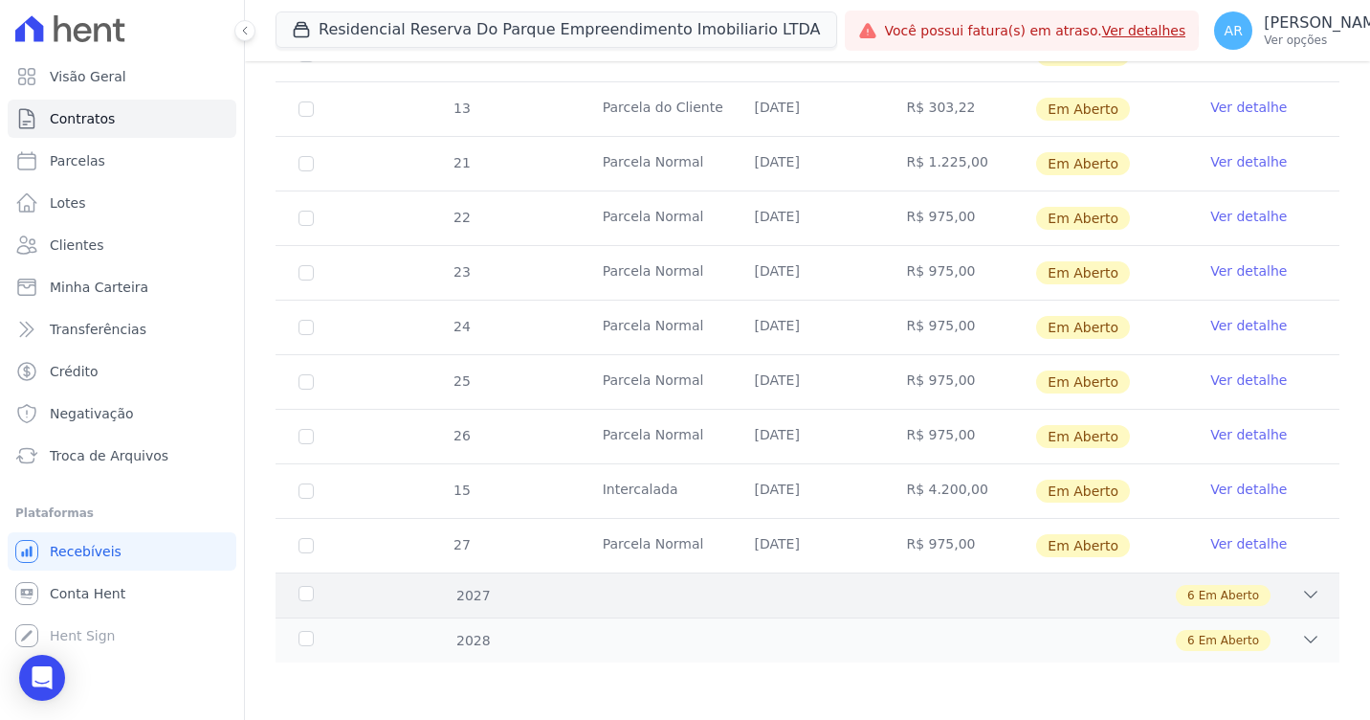
click at [1262, 595] on div "6 Em Aberto" at bounding box center [859, 595] width 923 height 21
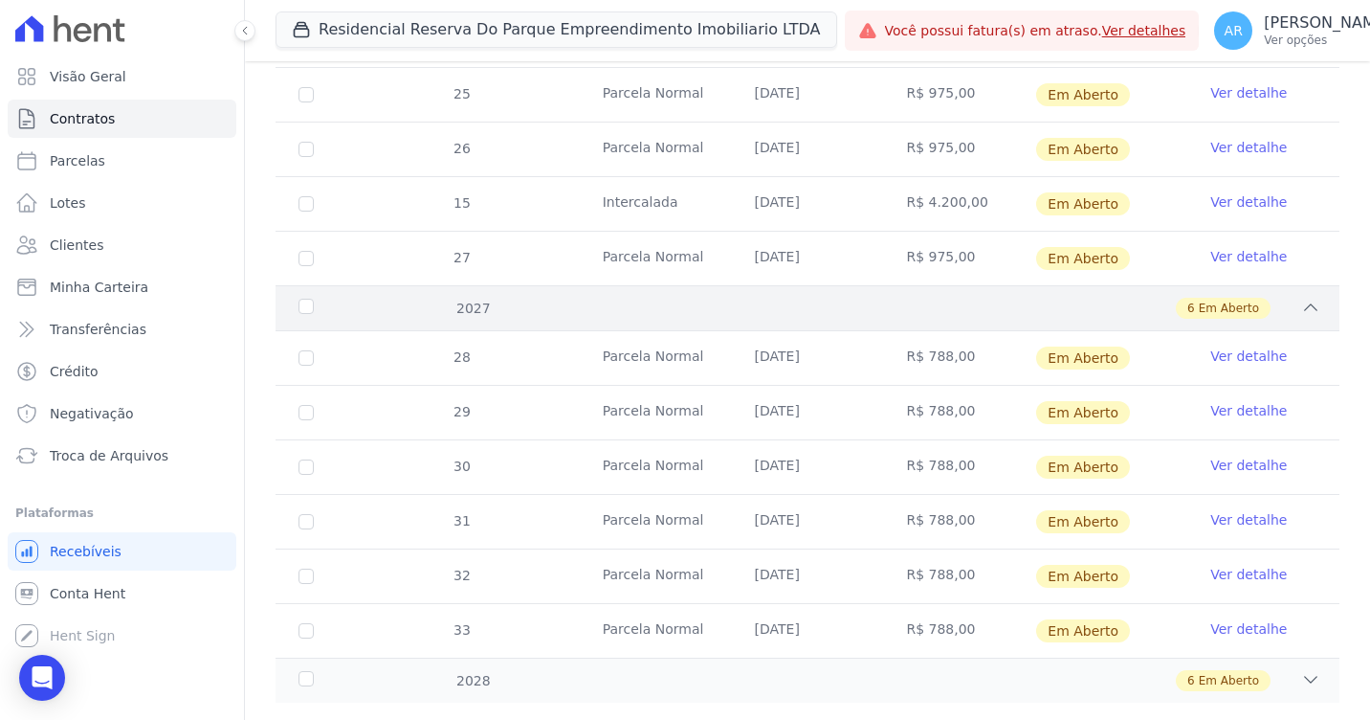
scroll to position [2677, 0]
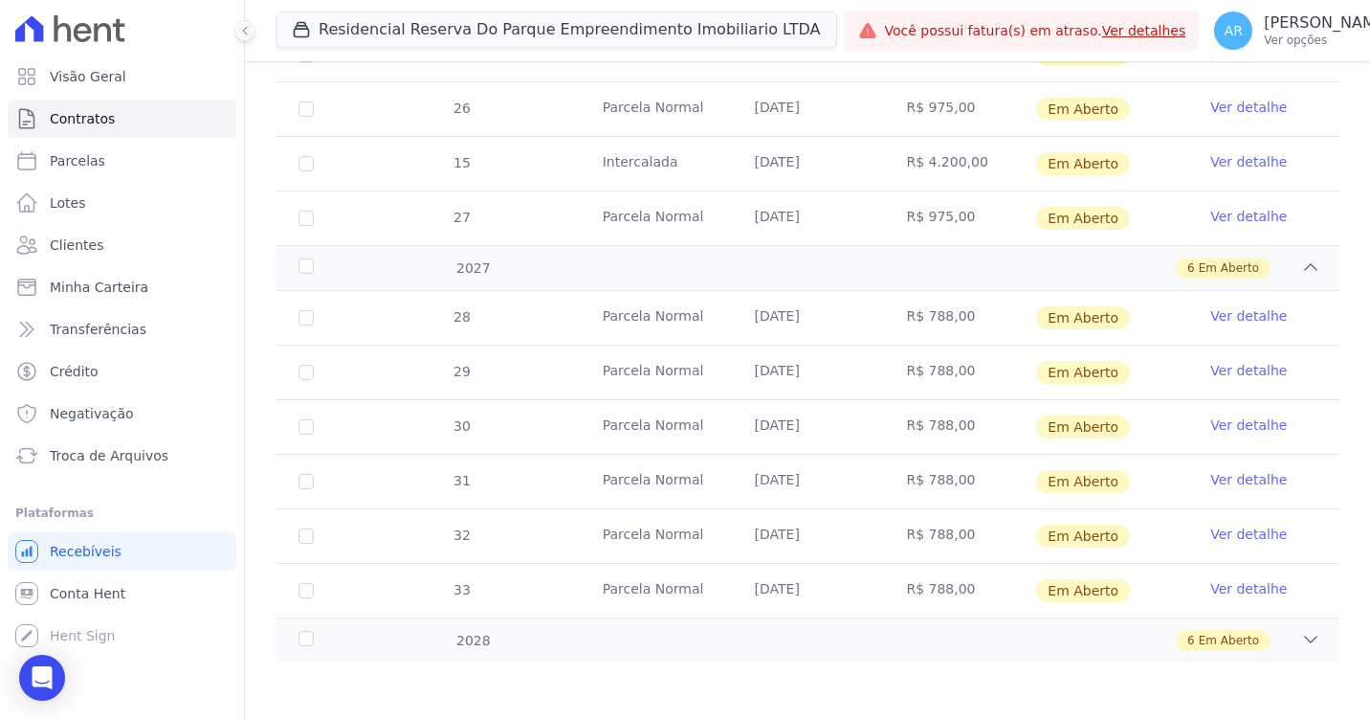
click at [1237, 308] on link "Ver detalhe" at bounding box center [1249, 315] width 77 height 19
click at [1236, 366] on link "Ver detalhe" at bounding box center [1249, 370] width 77 height 19
click at [1227, 427] on link "Ver detalhe" at bounding box center [1249, 424] width 77 height 19
click at [1215, 476] on link "Ver detalhe" at bounding box center [1249, 479] width 77 height 19
click at [1227, 529] on link "Ver detalhe" at bounding box center [1249, 533] width 77 height 19
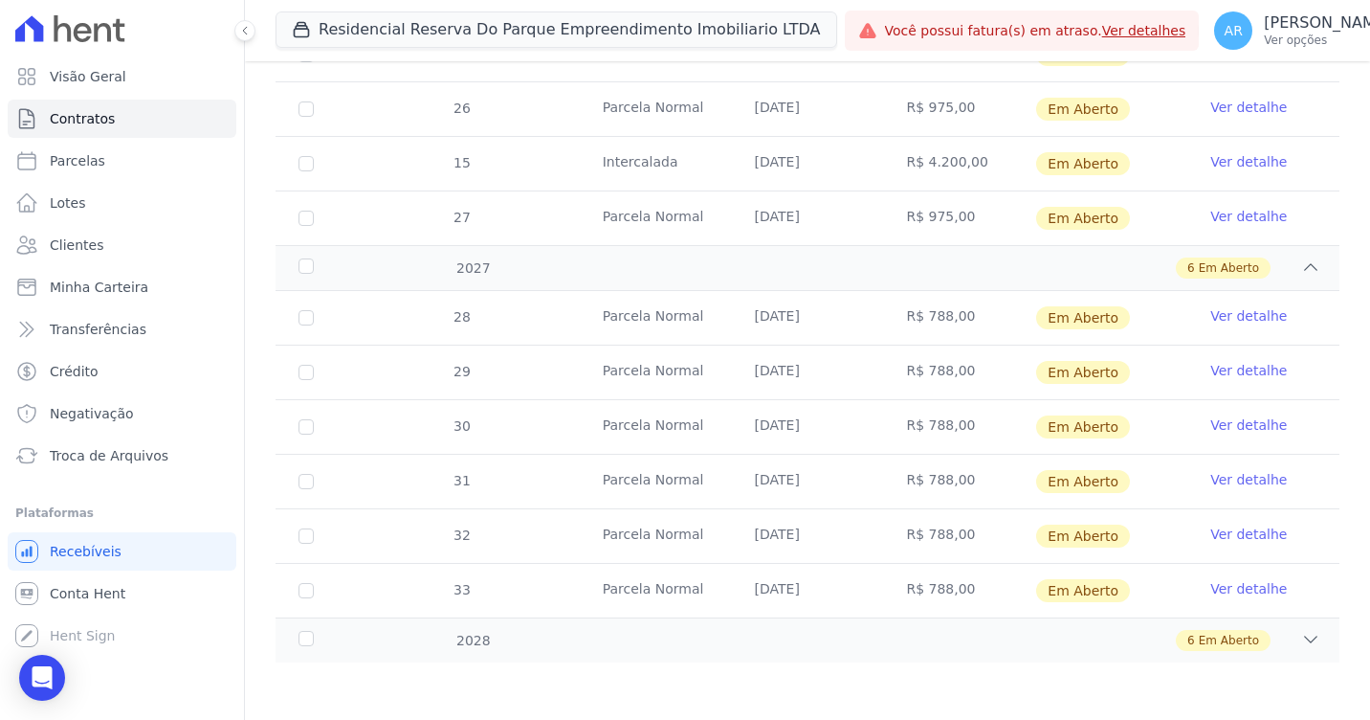
click at [1231, 575] on td "Ver detalhe" at bounding box center [1264, 591] width 152 height 54
click at [1233, 586] on link "Ver detalhe" at bounding box center [1249, 588] width 77 height 19
click at [1218, 278] on div "2027 6 Em Aberto" at bounding box center [808, 267] width 1064 height 45
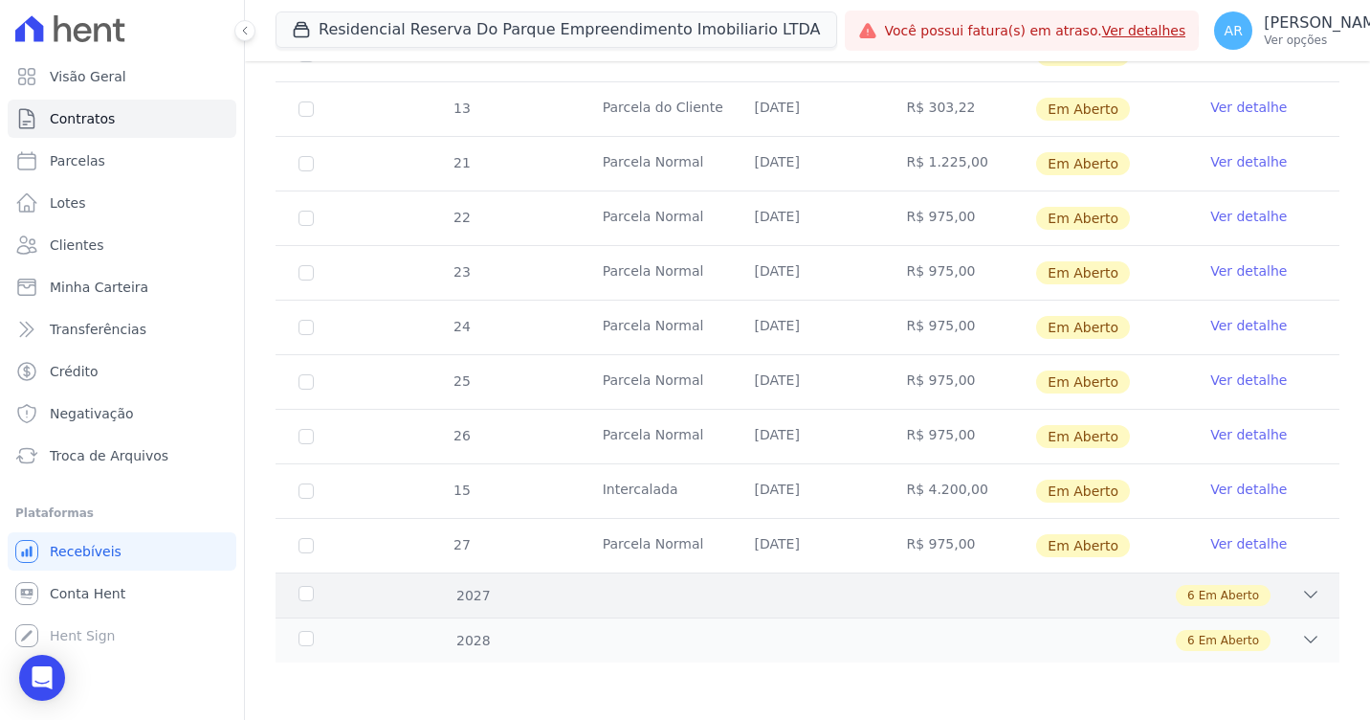
scroll to position [2350, 0]
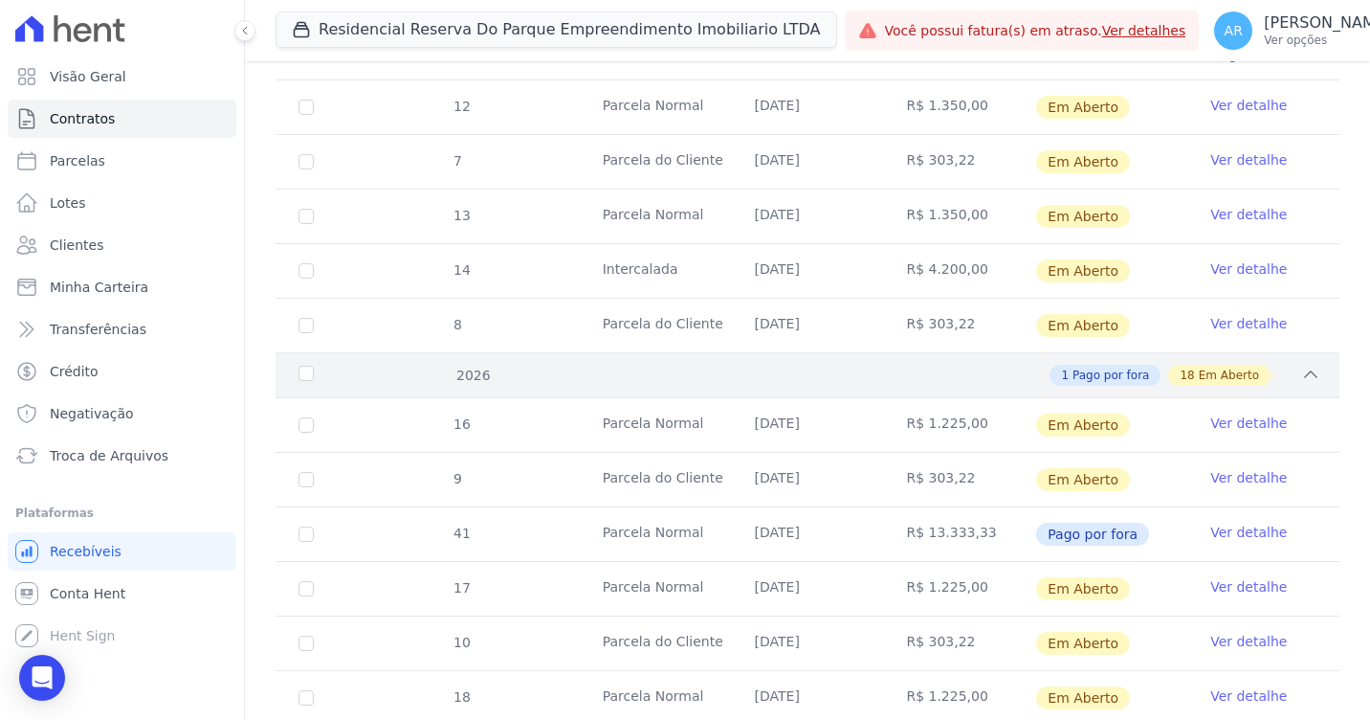
click at [1226, 382] on span "Em Aberto" at bounding box center [1229, 375] width 60 height 17
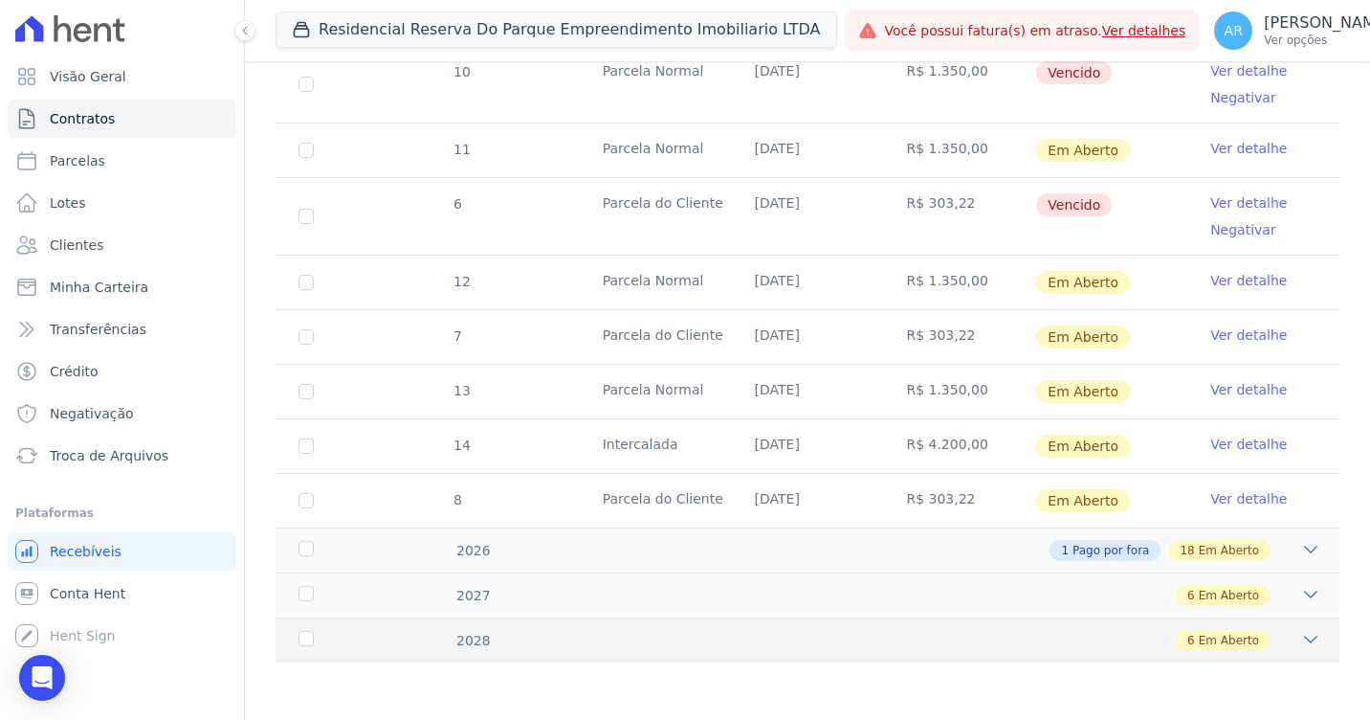
click at [1227, 645] on span "Em Aberto" at bounding box center [1229, 640] width 60 height 17
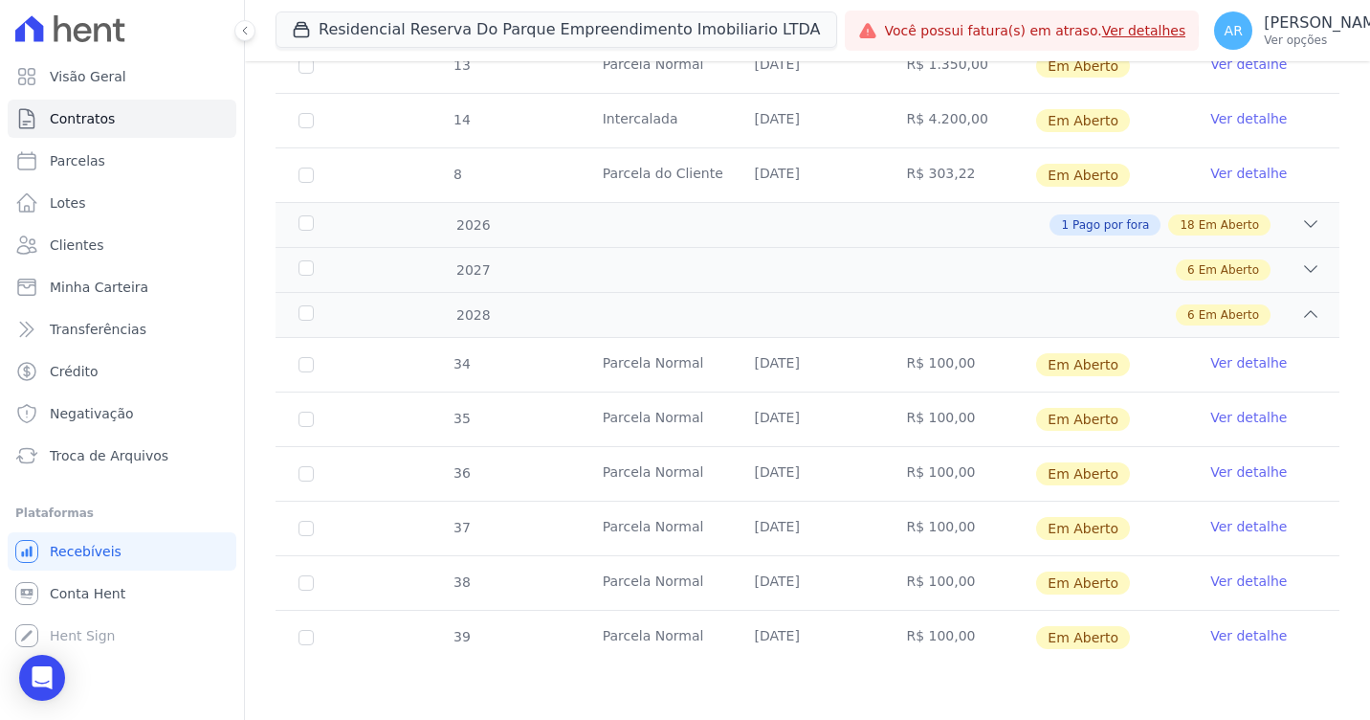
scroll to position [1640, 0]
click at [1240, 362] on link "Ver detalhe" at bounding box center [1249, 360] width 77 height 19
click at [1239, 423] on link "Ver detalhe" at bounding box center [1249, 415] width 77 height 19
click at [1236, 468] on link "Ver detalhe" at bounding box center [1249, 469] width 77 height 19
click at [1231, 519] on link "Ver detalhe" at bounding box center [1249, 524] width 77 height 19
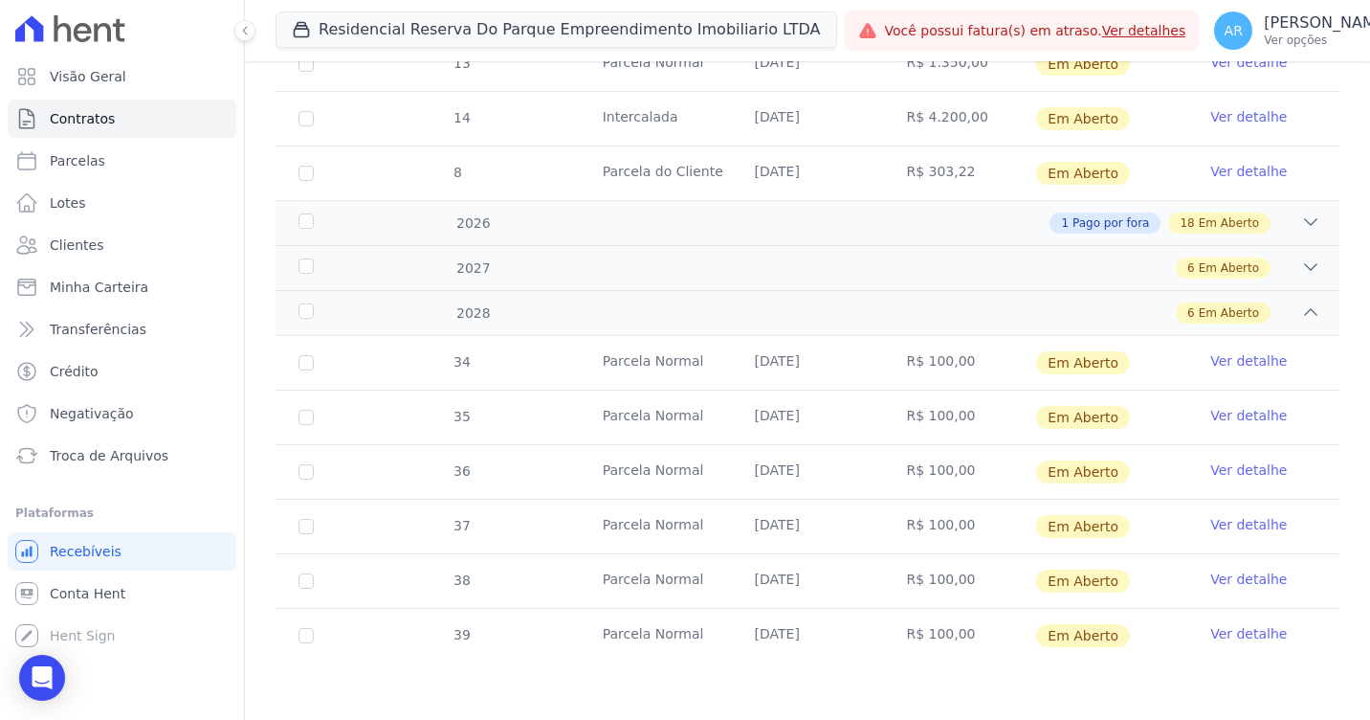
click at [1248, 575] on link "Ver detalhe" at bounding box center [1249, 578] width 77 height 19
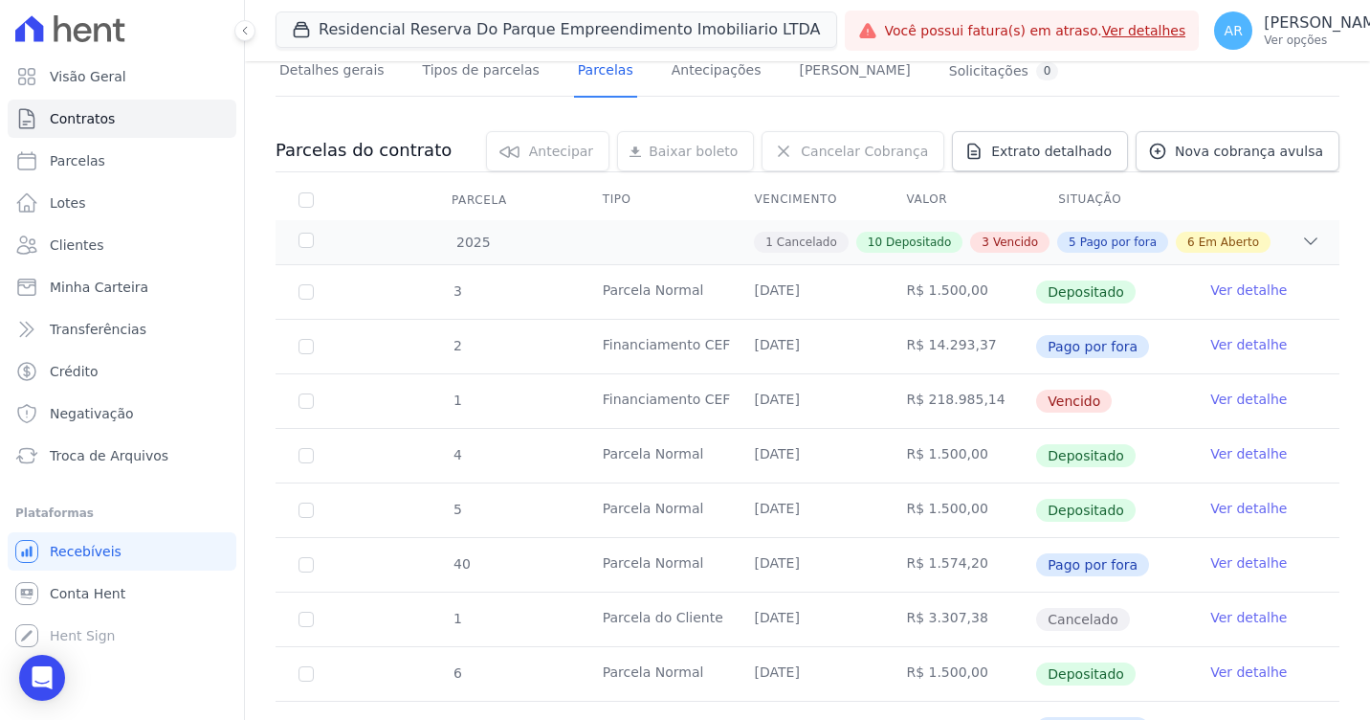
scroll to position [0, 0]
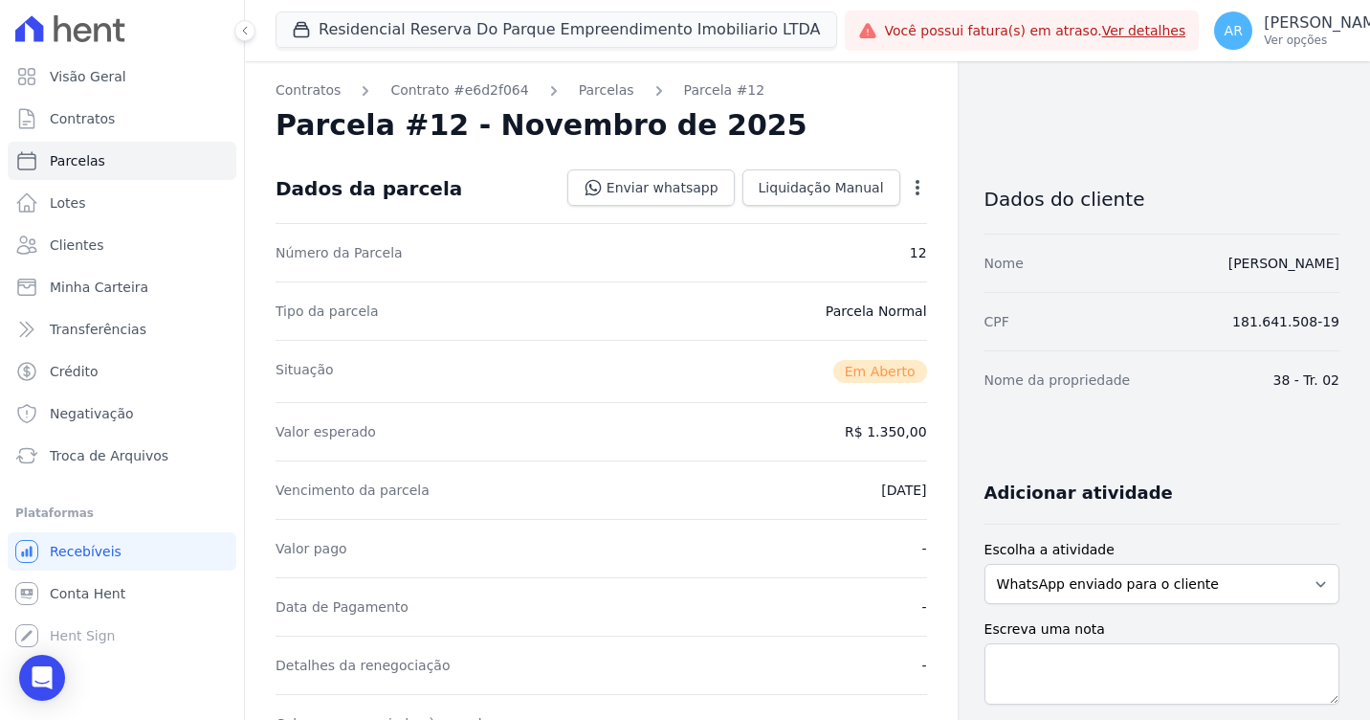
click at [908, 179] on icon "button" at bounding box center [917, 187] width 19 height 19
click at [852, 203] on link "Alterar" at bounding box center [835, 213] width 168 height 34
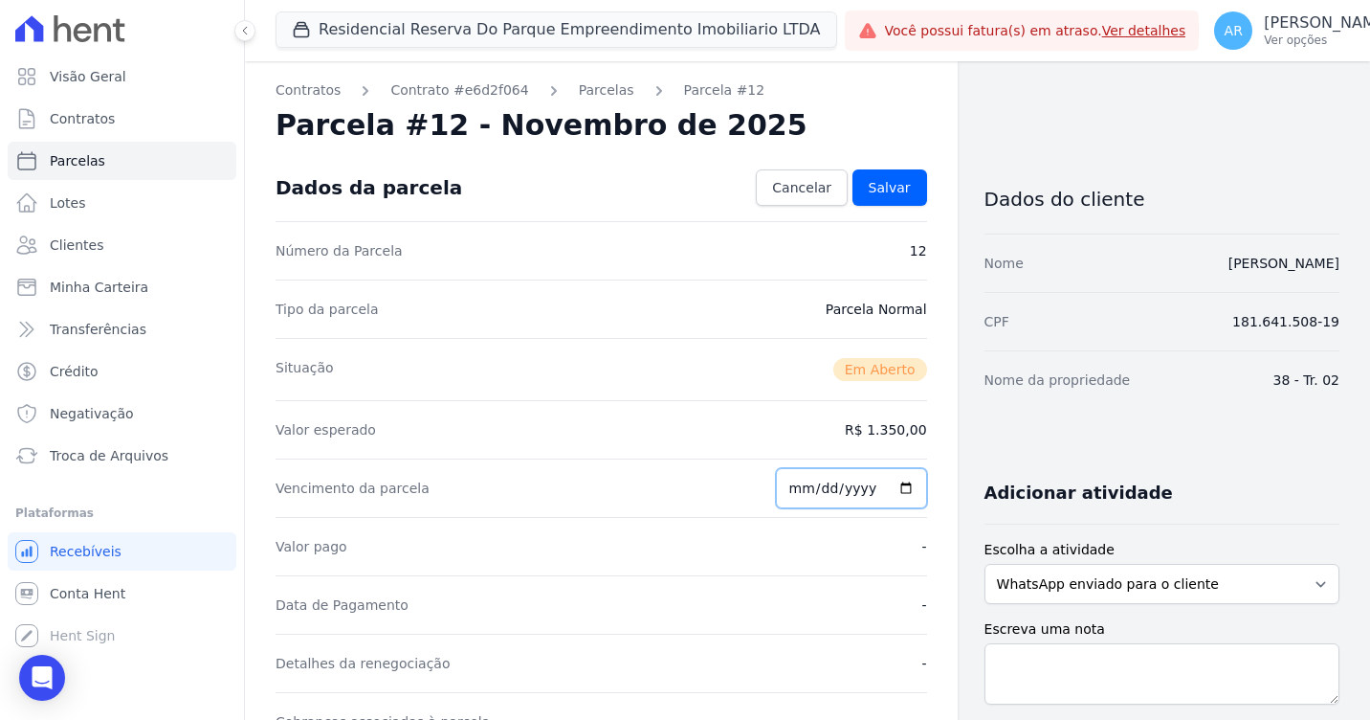
click at [798, 487] on input "2025-11-25" at bounding box center [851, 488] width 151 height 40
type input "2025-11-30"
click at [879, 202] on link "Salvar" at bounding box center [890, 187] width 75 height 36
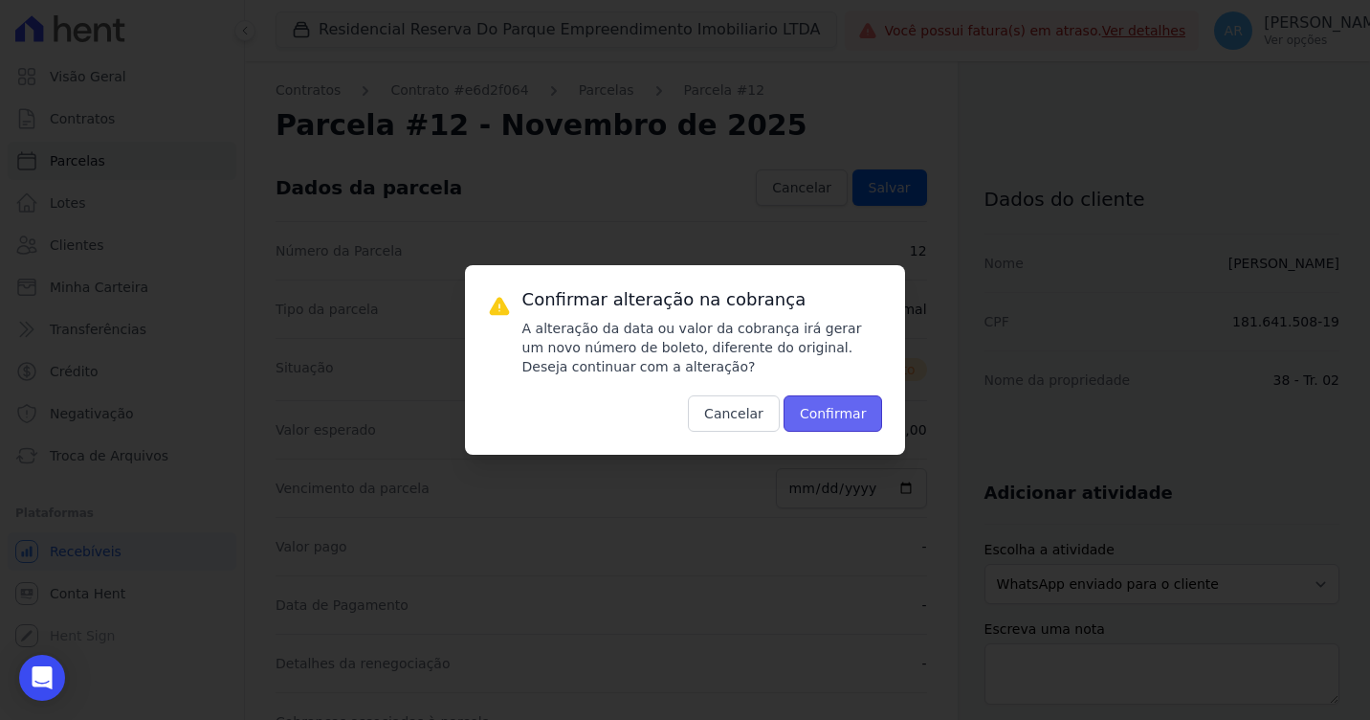
click at [805, 412] on button "Confirmar" at bounding box center [834, 413] width 100 height 36
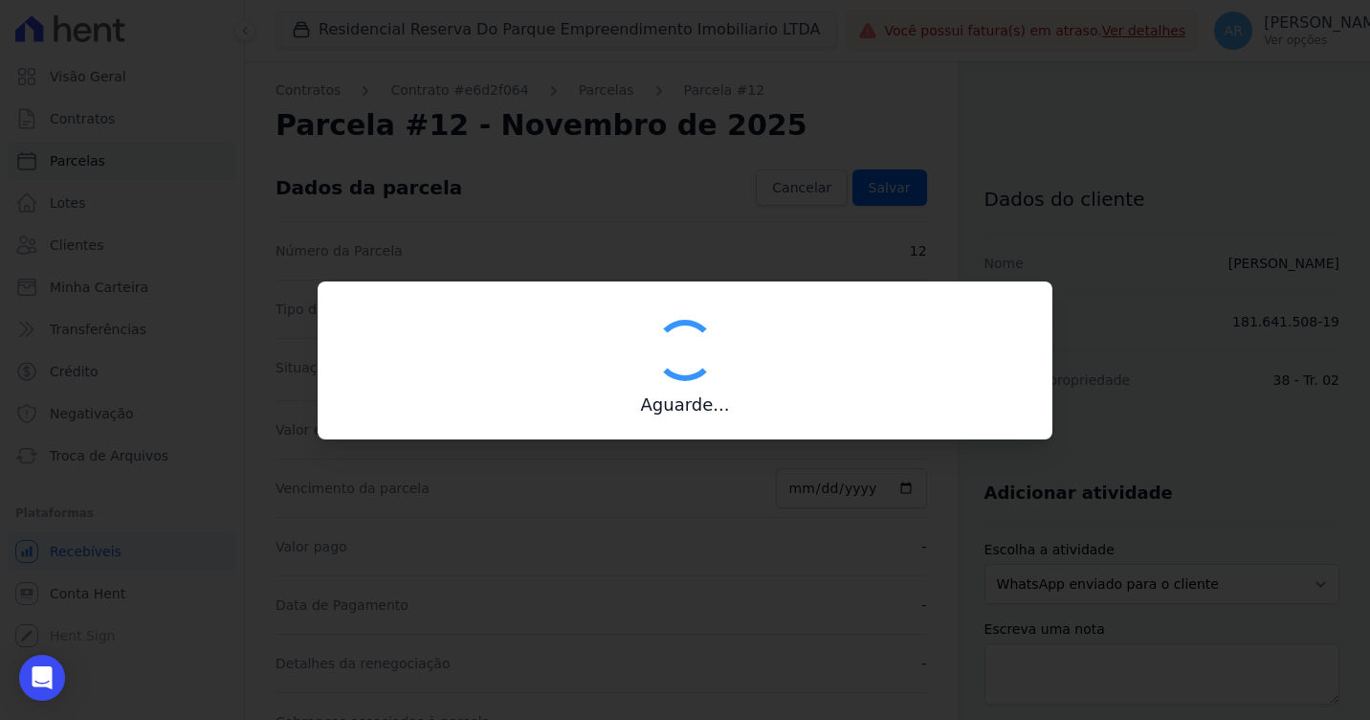
type input "00190000090335103300000626899173112760000135000"
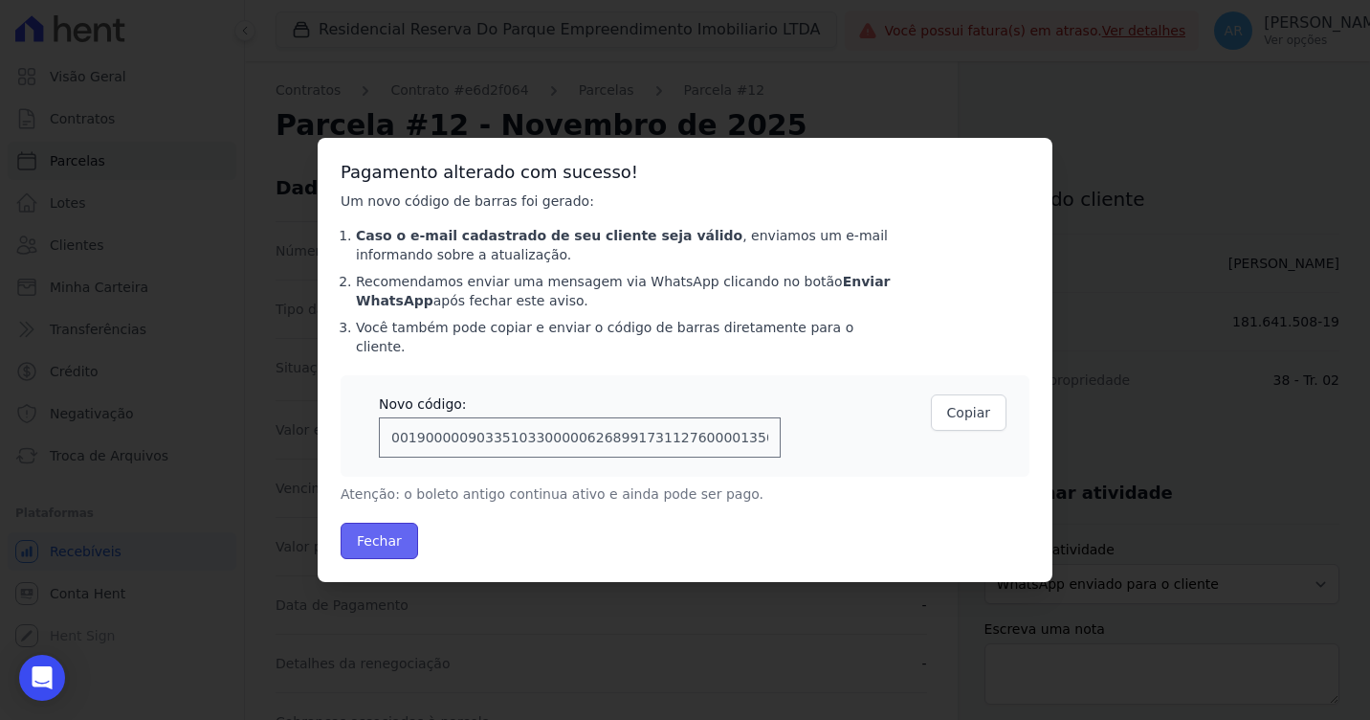
click at [382, 526] on button "Fechar" at bounding box center [380, 541] width 78 height 36
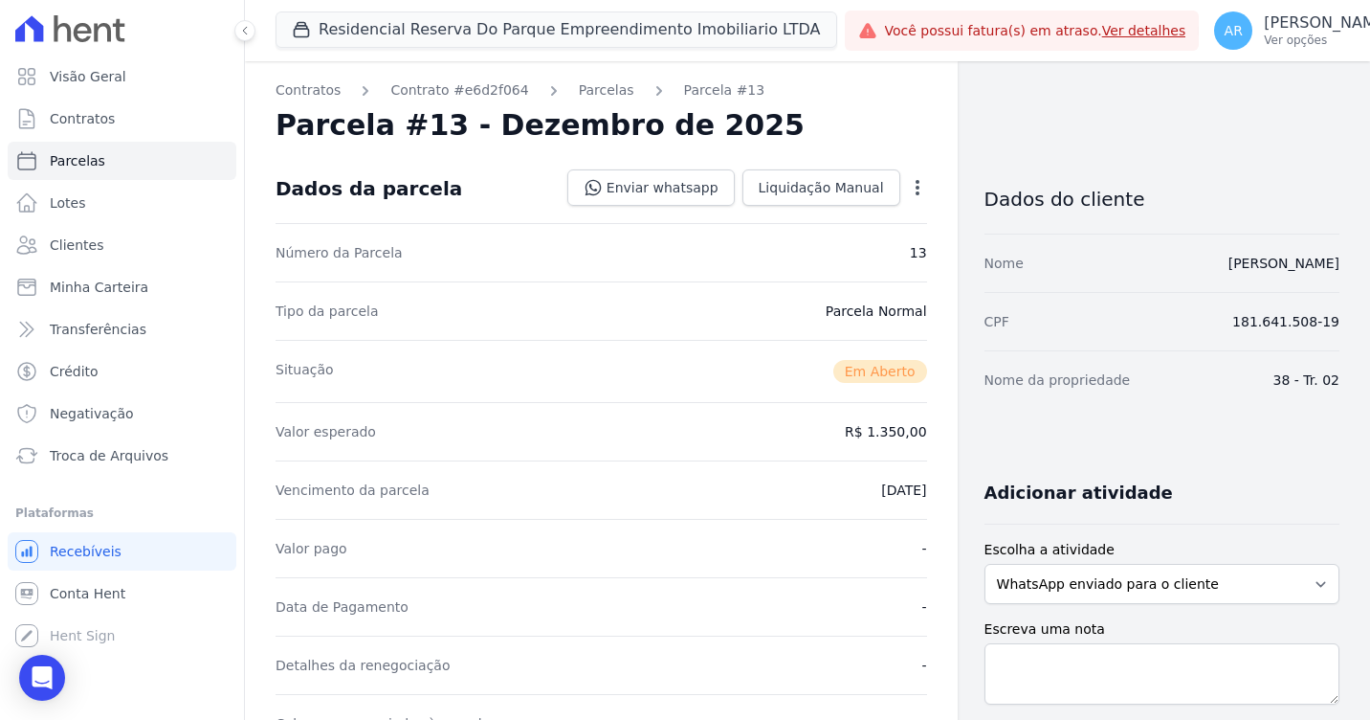
click at [901, 181] on div "Open options Alterar Cancelar Cobrança Cancelar boleto Você está prestes a canc…" at bounding box center [914, 189] width 27 height 33
click at [908, 181] on icon "button" at bounding box center [917, 187] width 19 height 19
click at [805, 210] on link "Alterar" at bounding box center [835, 213] width 168 height 34
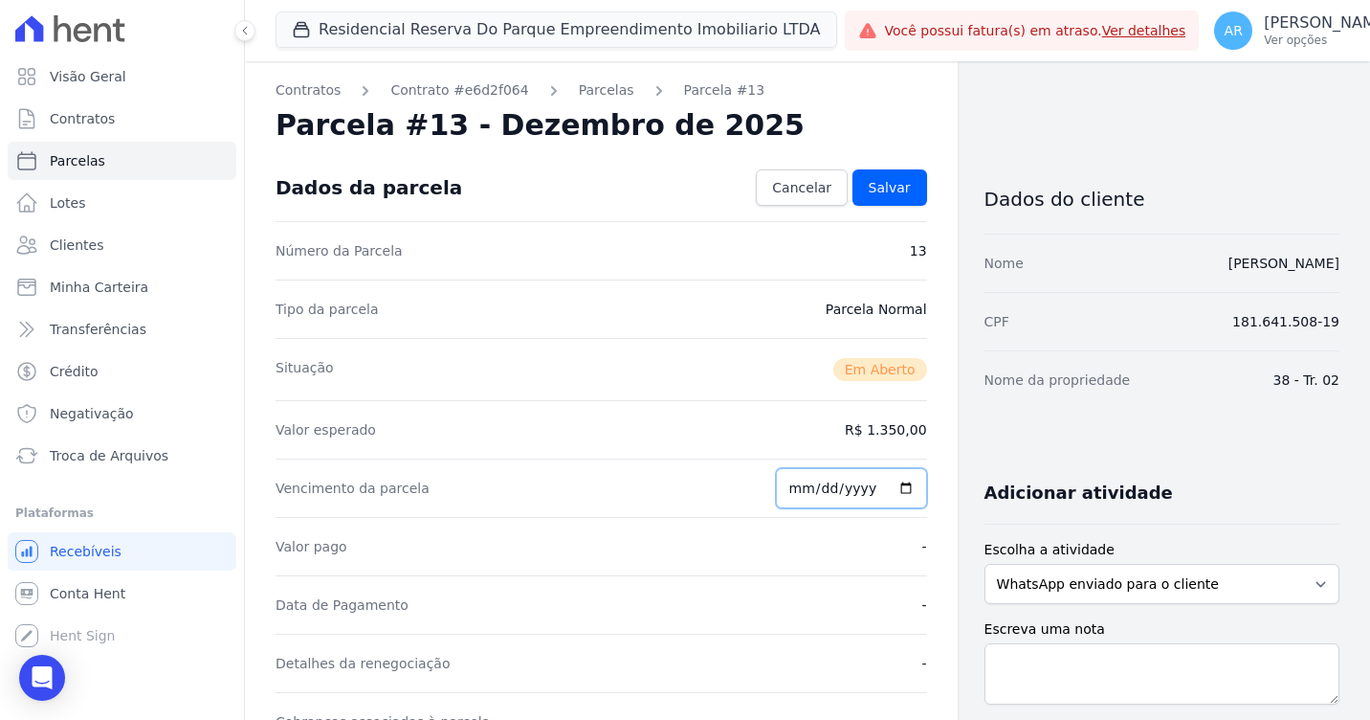
click at [791, 484] on input "[DATE]" at bounding box center [851, 488] width 151 height 40
type input "[DATE]"
click at [889, 189] on span "Salvar" at bounding box center [890, 187] width 42 height 19
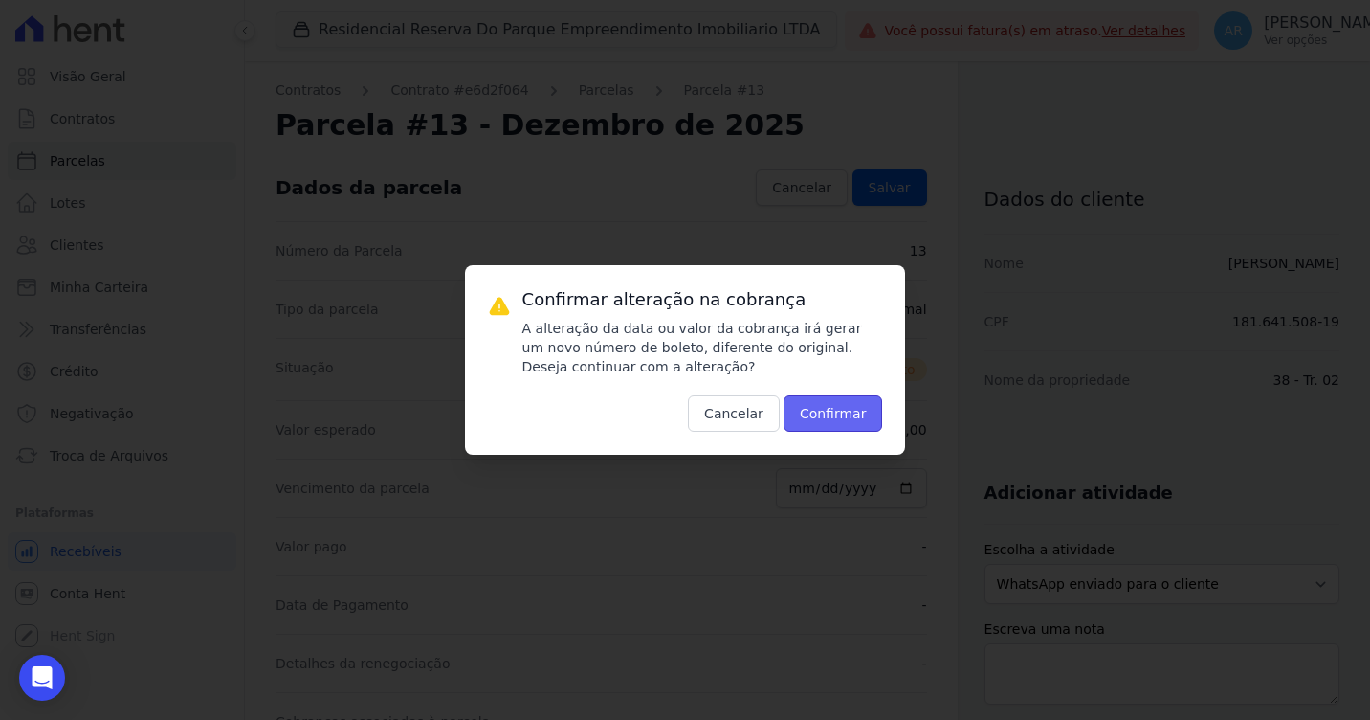
click at [859, 413] on button "Confirmar" at bounding box center [834, 413] width 100 height 36
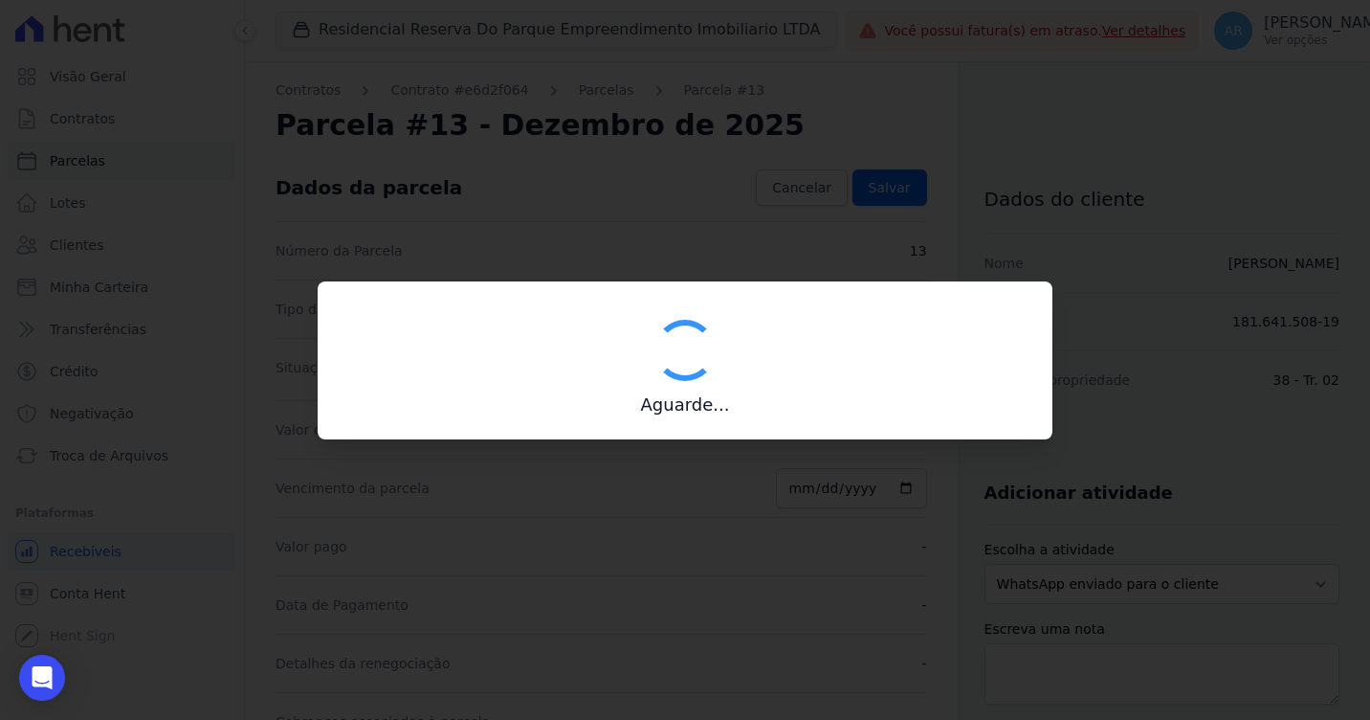
type input "00190000090335103300000627114176813060000135000"
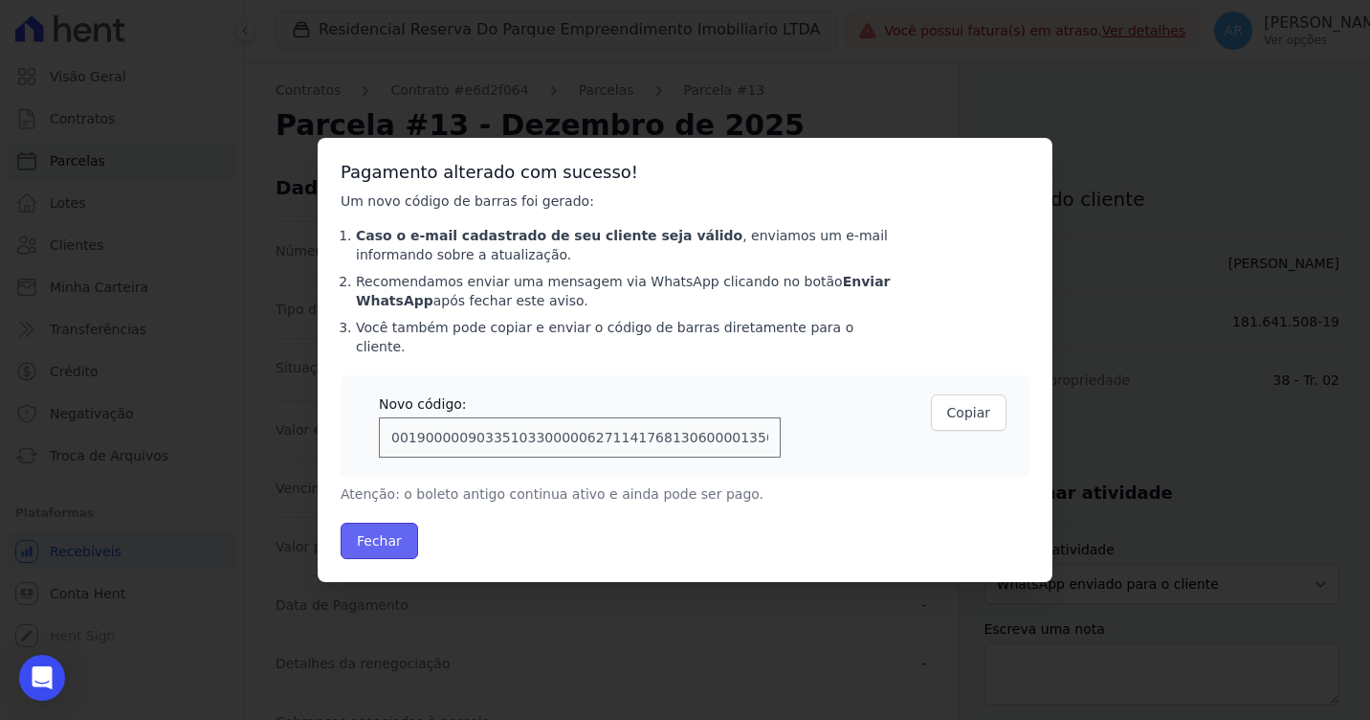
click at [357, 530] on button "Fechar" at bounding box center [380, 541] width 78 height 36
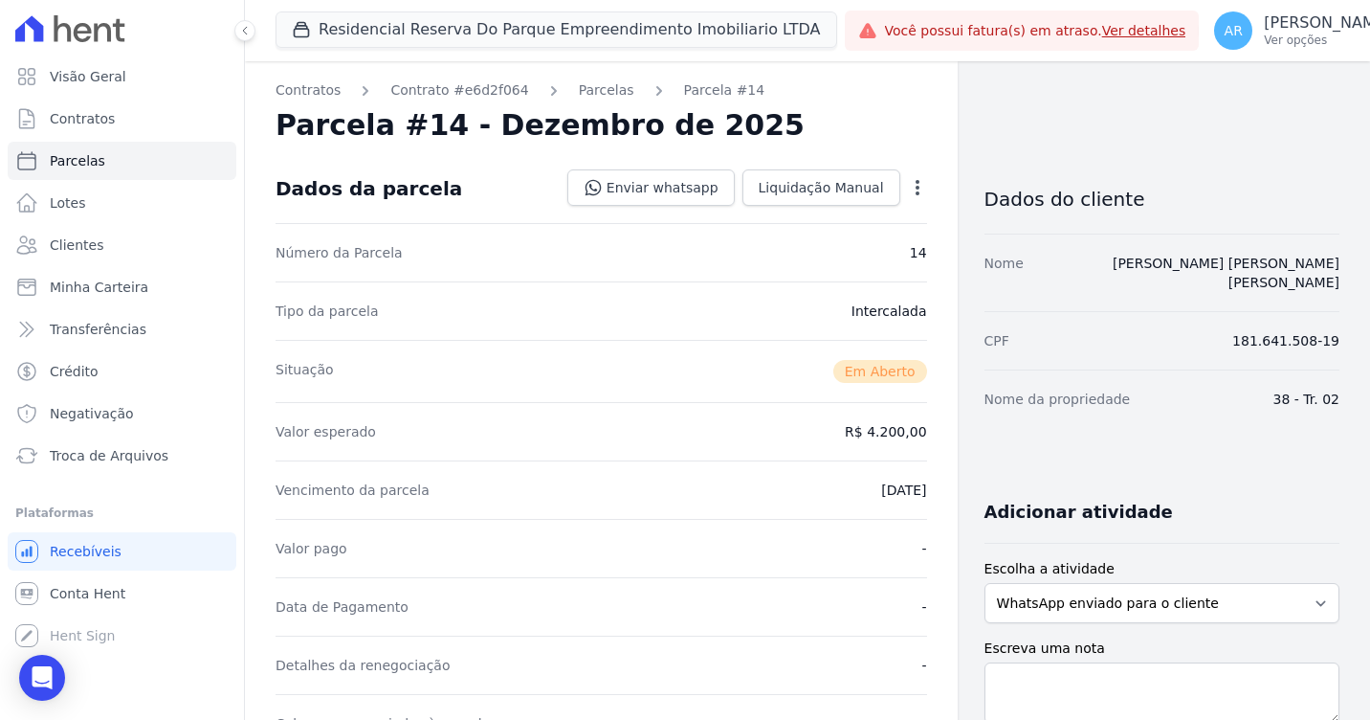
click at [917, 189] on icon "button" at bounding box center [917, 187] width 19 height 19
click at [883, 213] on link "Alterar" at bounding box center [835, 213] width 168 height 34
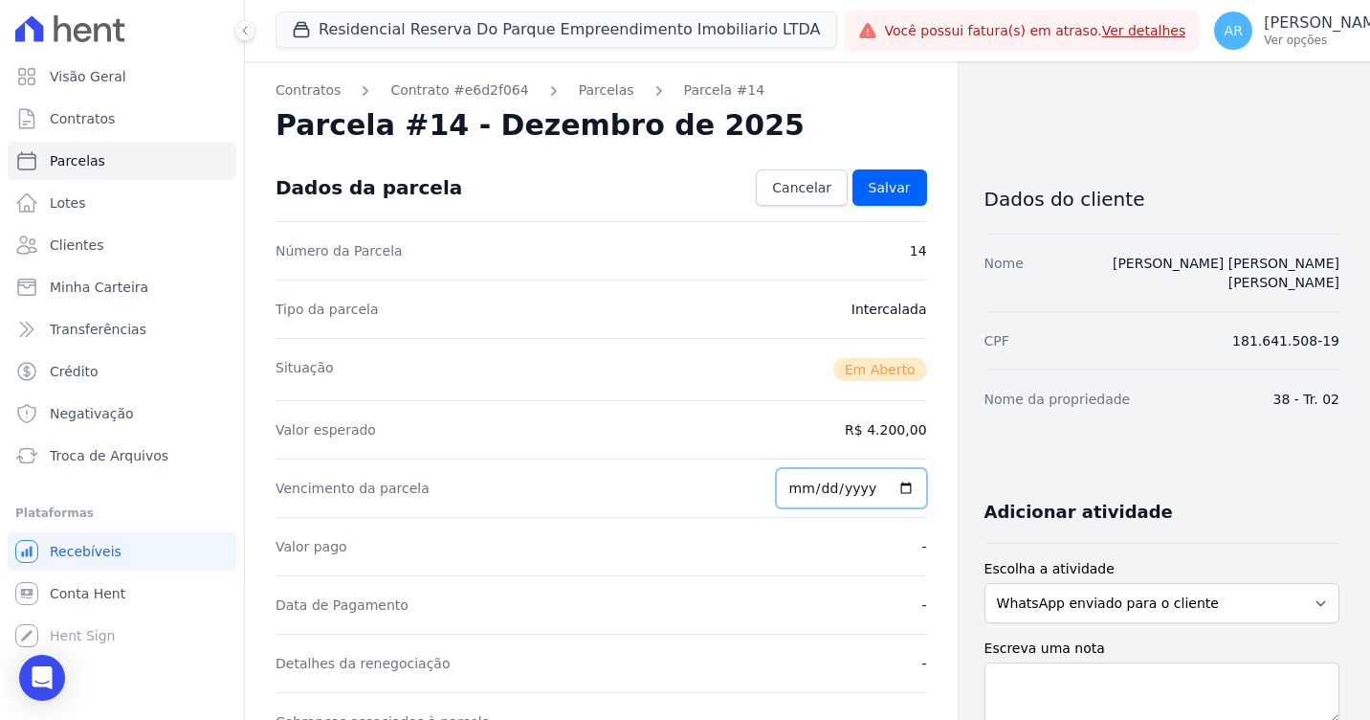
click at [793, 487] on input "[DATE]" at bounding box center [851, 488] width 151 height 40
type input "[DATE]"
click at [883, 195] on span "Salvar" at bounding box center [890, 187] width 42 height 19
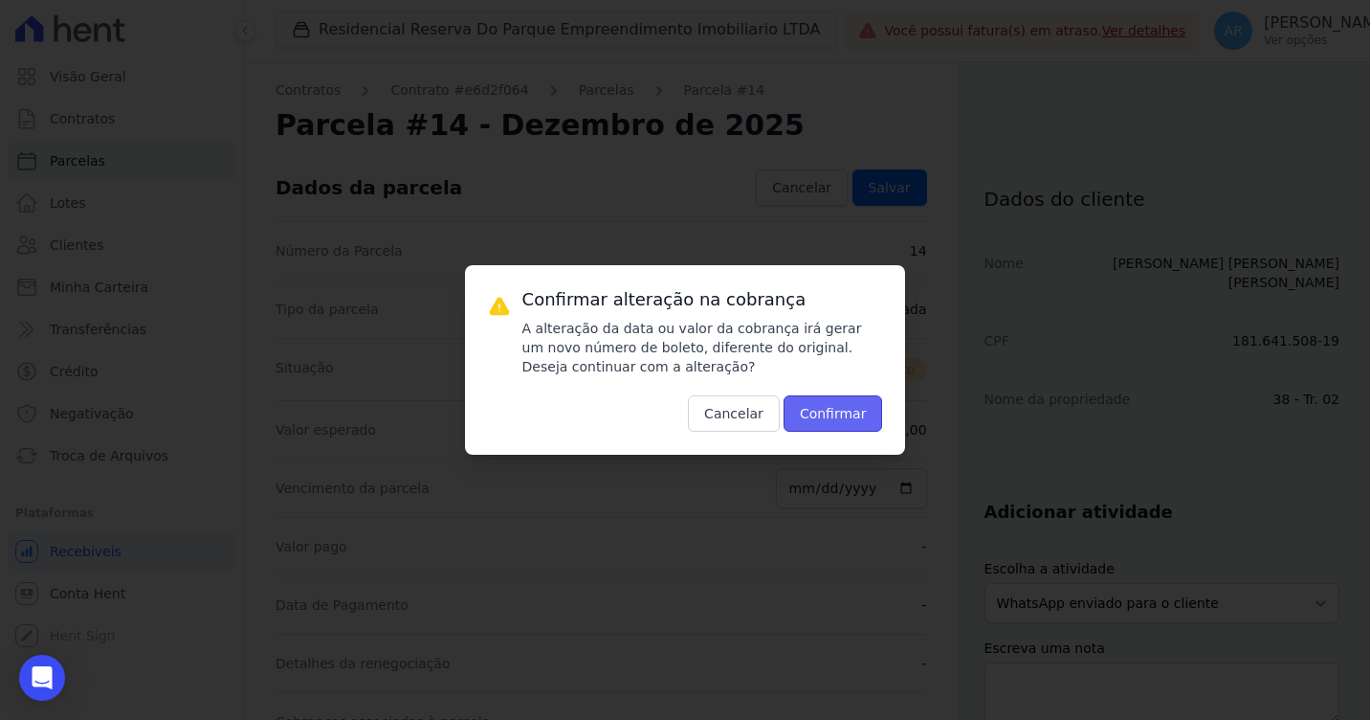
click at [829, 399] on button "Confirmar" at bounding box center [834, 413] width 100 height 36
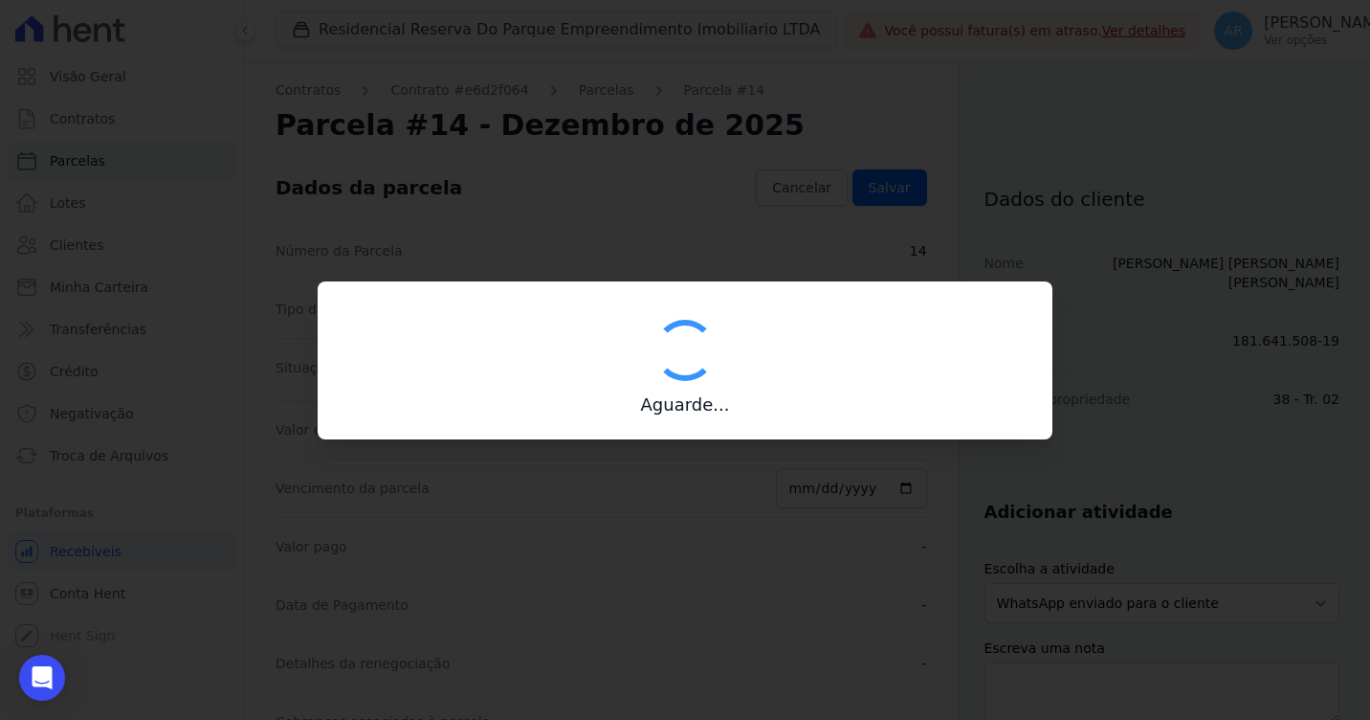
type input "00190000090335103300000627116171213060000420000"
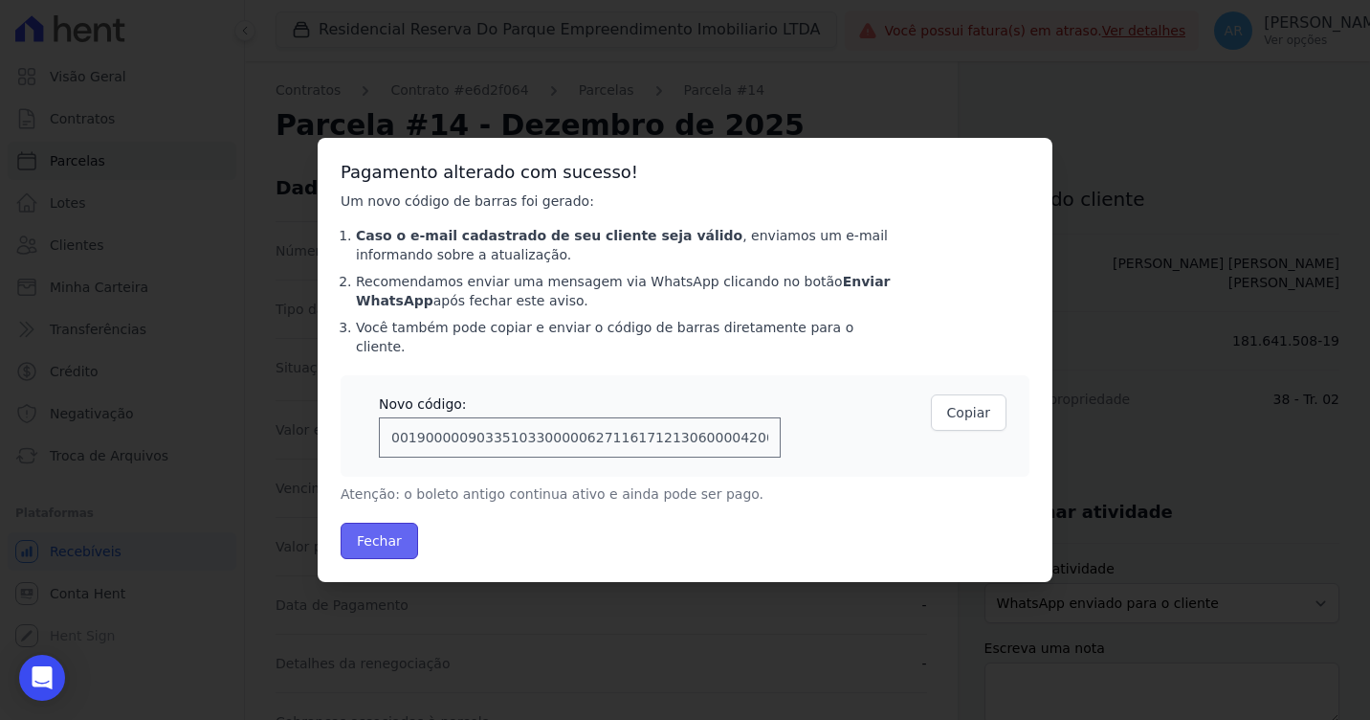
click at [378, 541] on button "Fechar" at bounding box center [380, 541] width 78 height 36
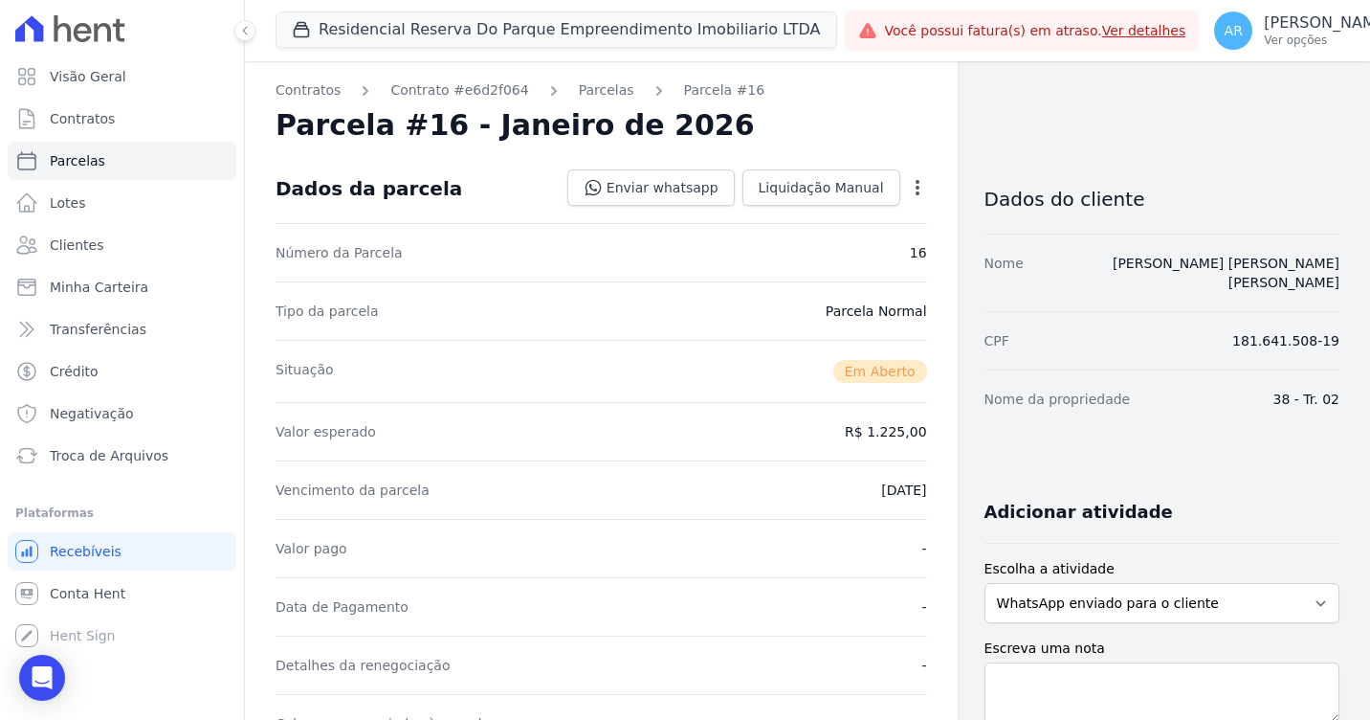
click at [908, 181] on icon "button" at bounding box center [917, 187] width 19 height 19
click at [786, 210] on link "Alterar" at bounding box center [835, 213] width 168 height 34
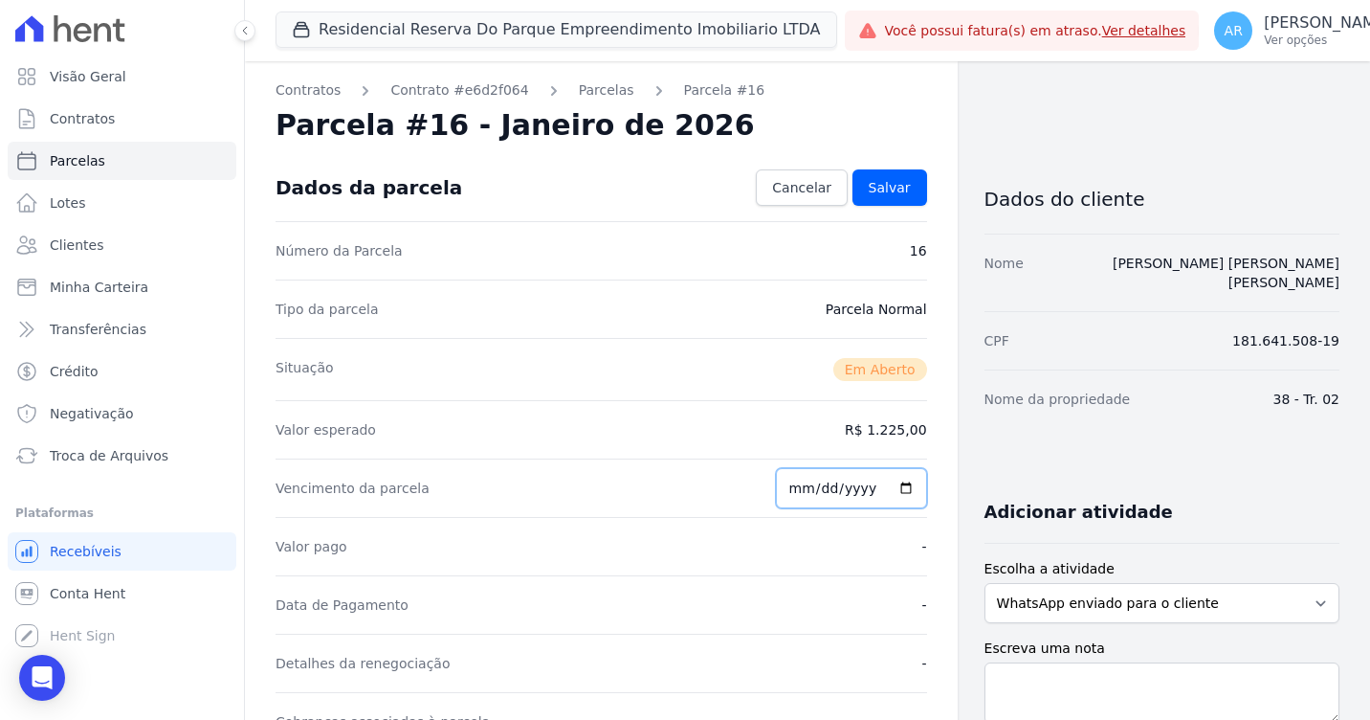
click at [795, 481] on input "2026-01-25" at bounding box center [851, 488] width 151 height 40
type input "2026-01-30"
click at [857, 193] on link "Salvar" at bounding box center [890, 187] width 75 height 36
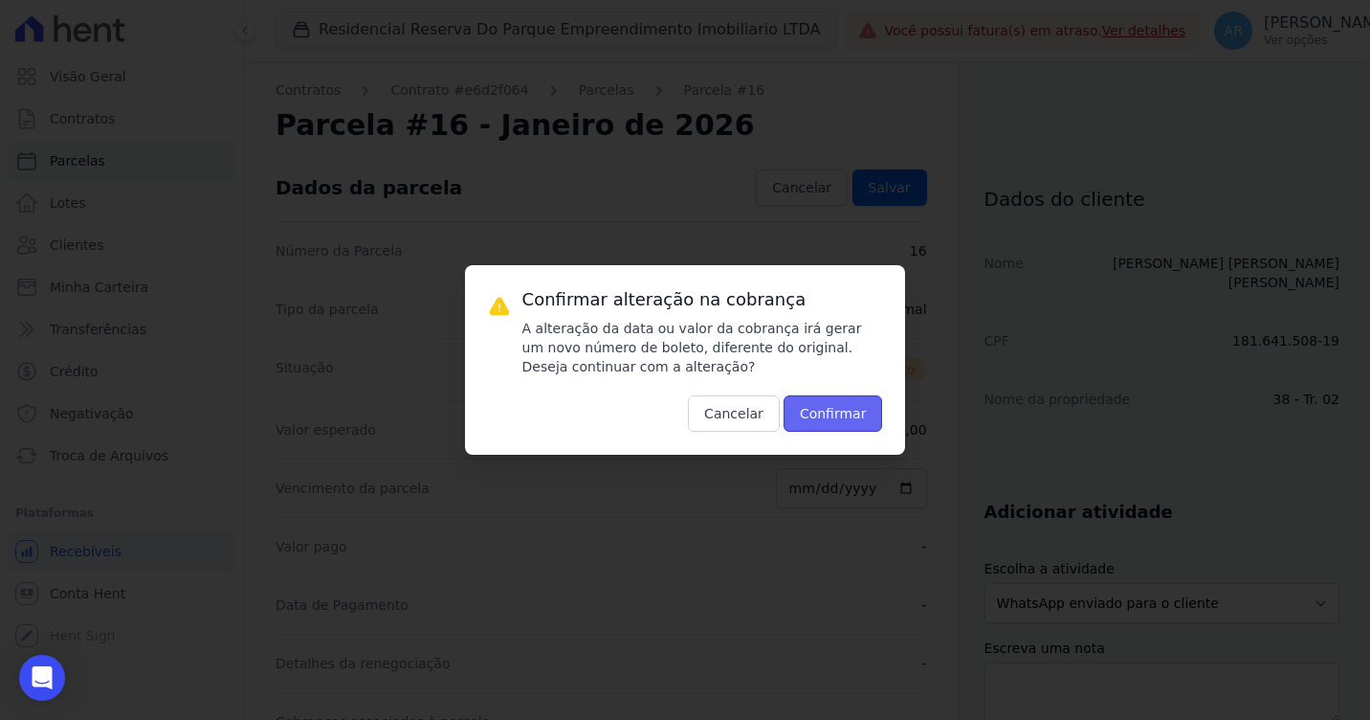
click at [855, 421] on button "Confirmar" at bounding box center [834, 413] width 100 height 36
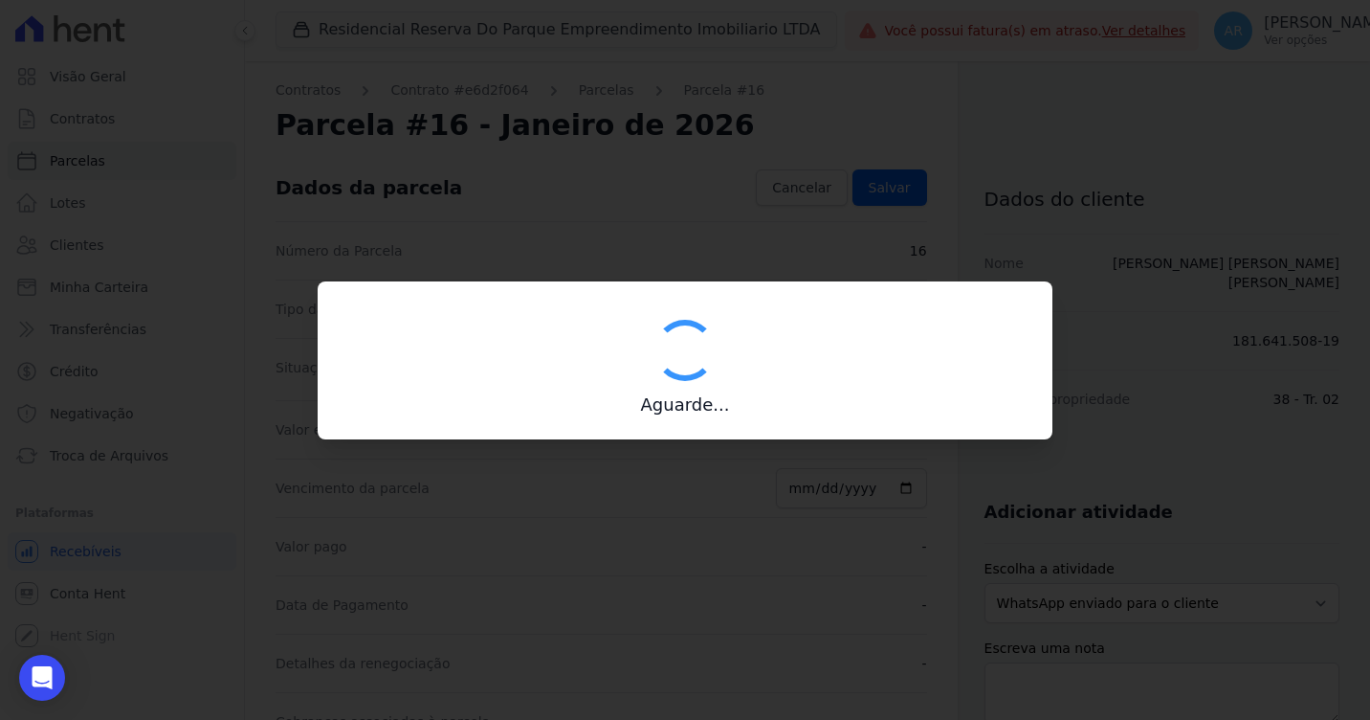
type input "00190000090335103300000627228174213370000122500"
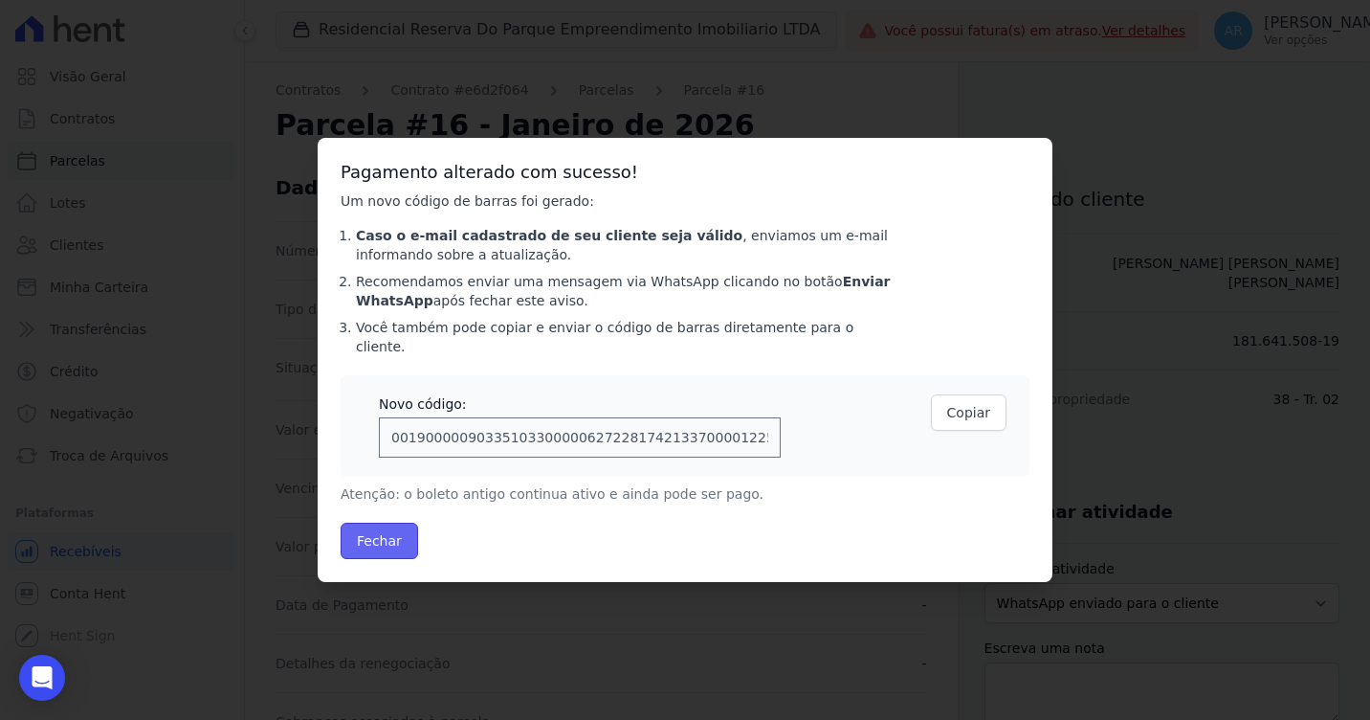
click at [386, 540] on button "Fechar" at bounding box center [380, 541] width 78 height 36
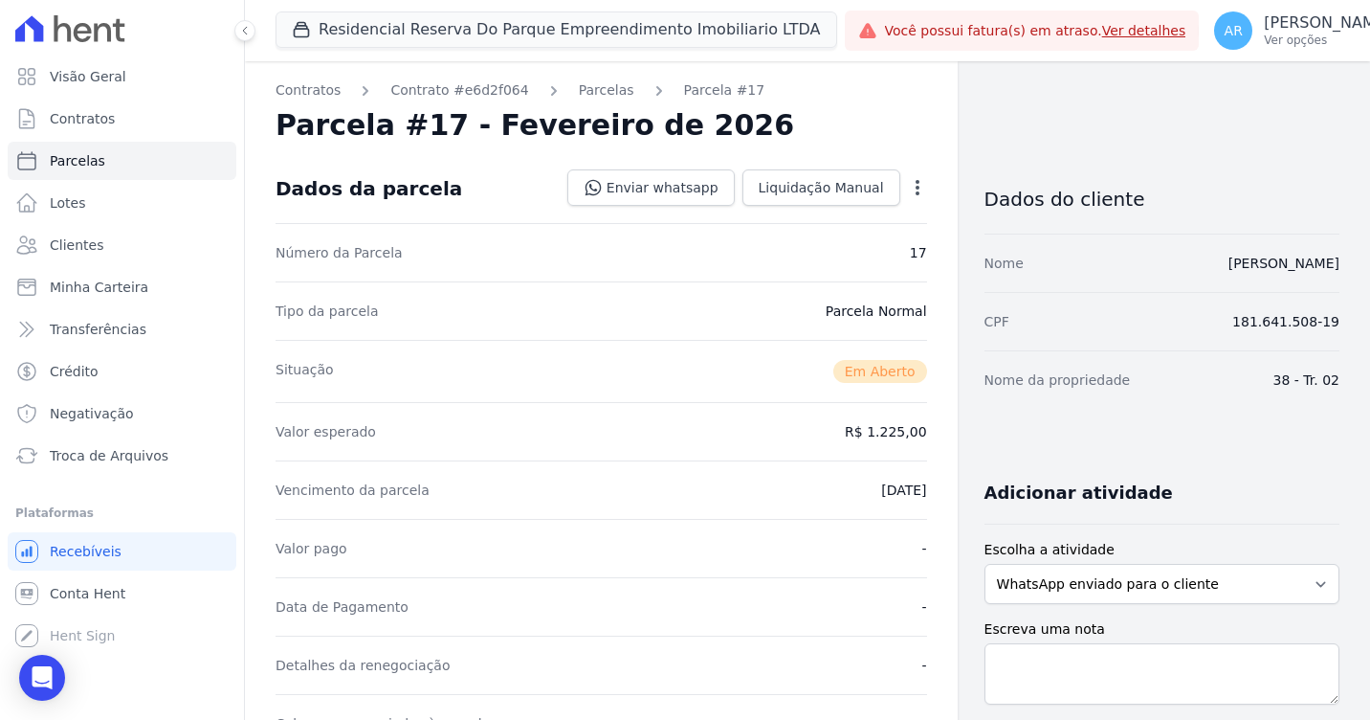
click at [908, 201] on div "Open options" at bounding box center [917, 190] width 19 height 24
click at [908, 186] on icon "button" at bounding box center [917, 187] width 19 height 19
click at [796, 208] on link "Alterar" at bounding box center [835, 213] width 168 height 34
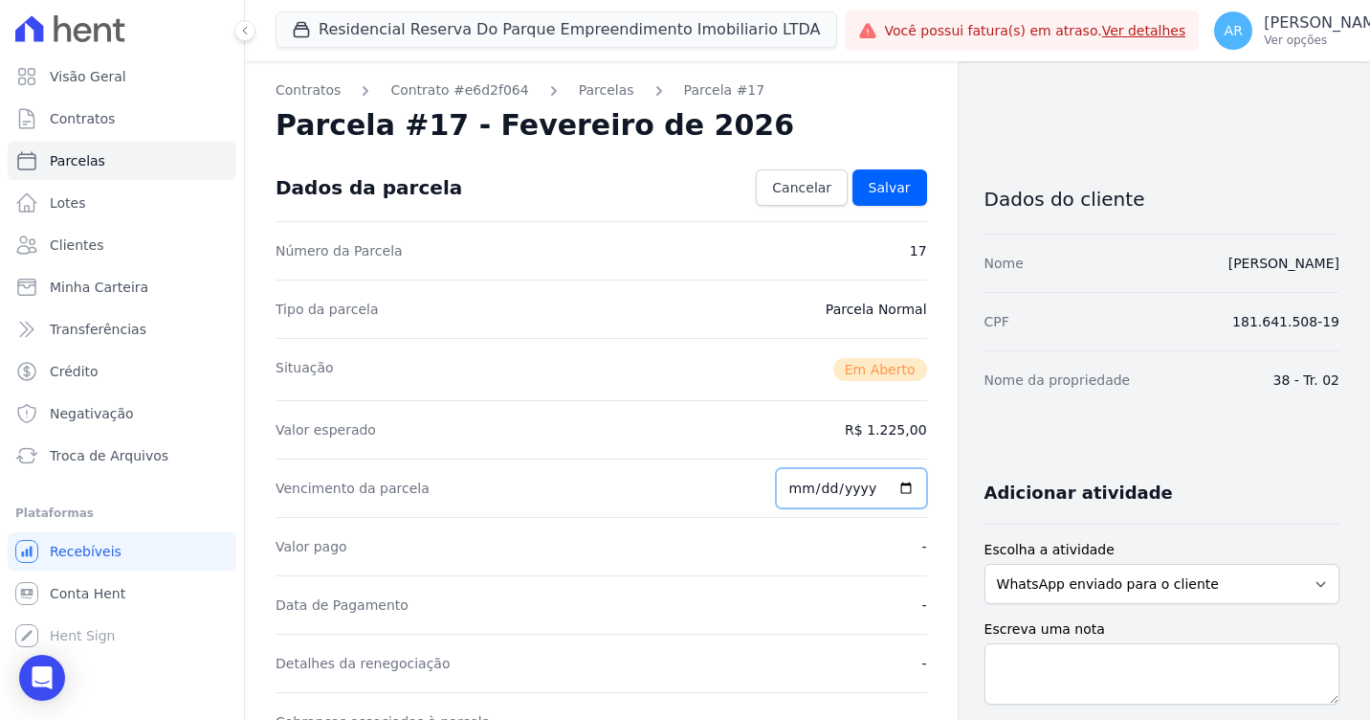
click at [791, 490] on input "2026-02-25" at bounding box center [851, 488] width 151 height 40
type input "2026-02-03"
click at [791, 492] on input "date" at bounding box center [851, 488] width 151 height 40
type input "2026-02-02"
click at [788, 491] on input "date" at bounding box center [851, 488] width 151 height 40
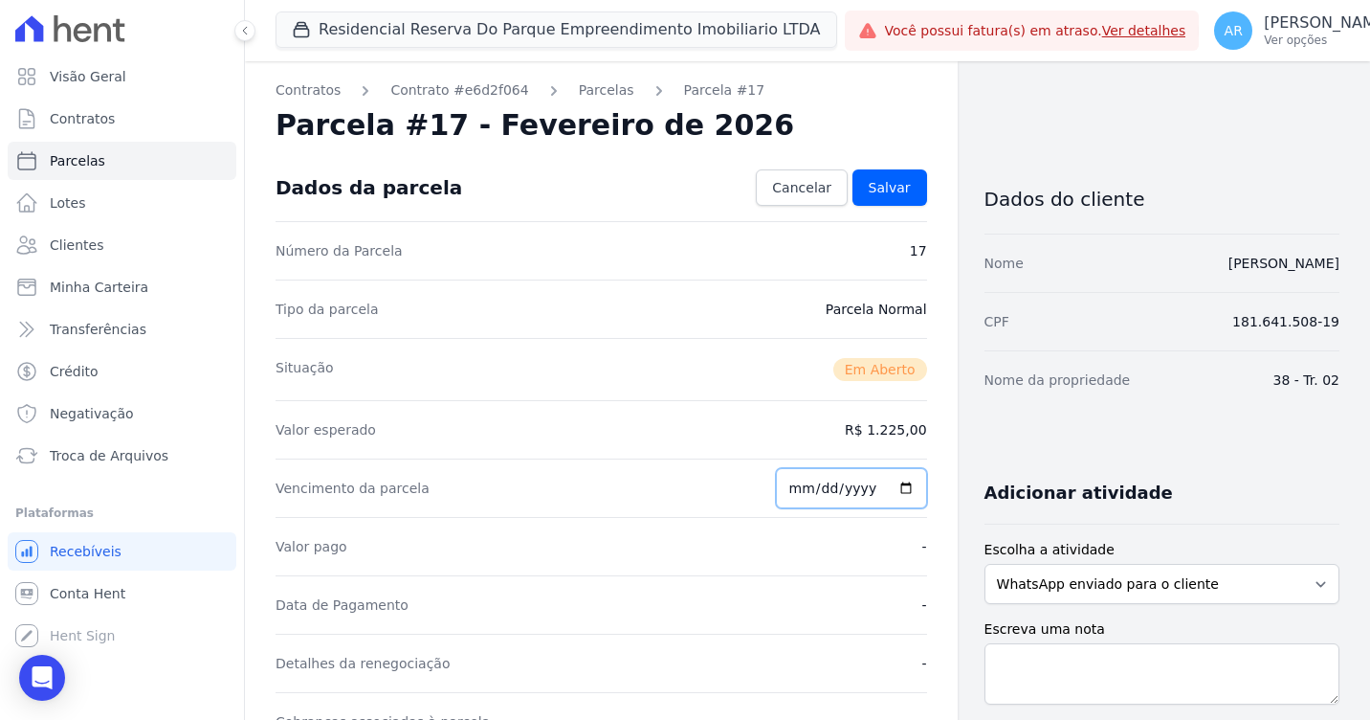
click at [796, 487] on input "date" at bounding box center [851, 488] width 151 height 40
type input "2026-02-28"
click at [889, 182] on span "Salvar" at bounding box center [890, 187] width 42 height 19
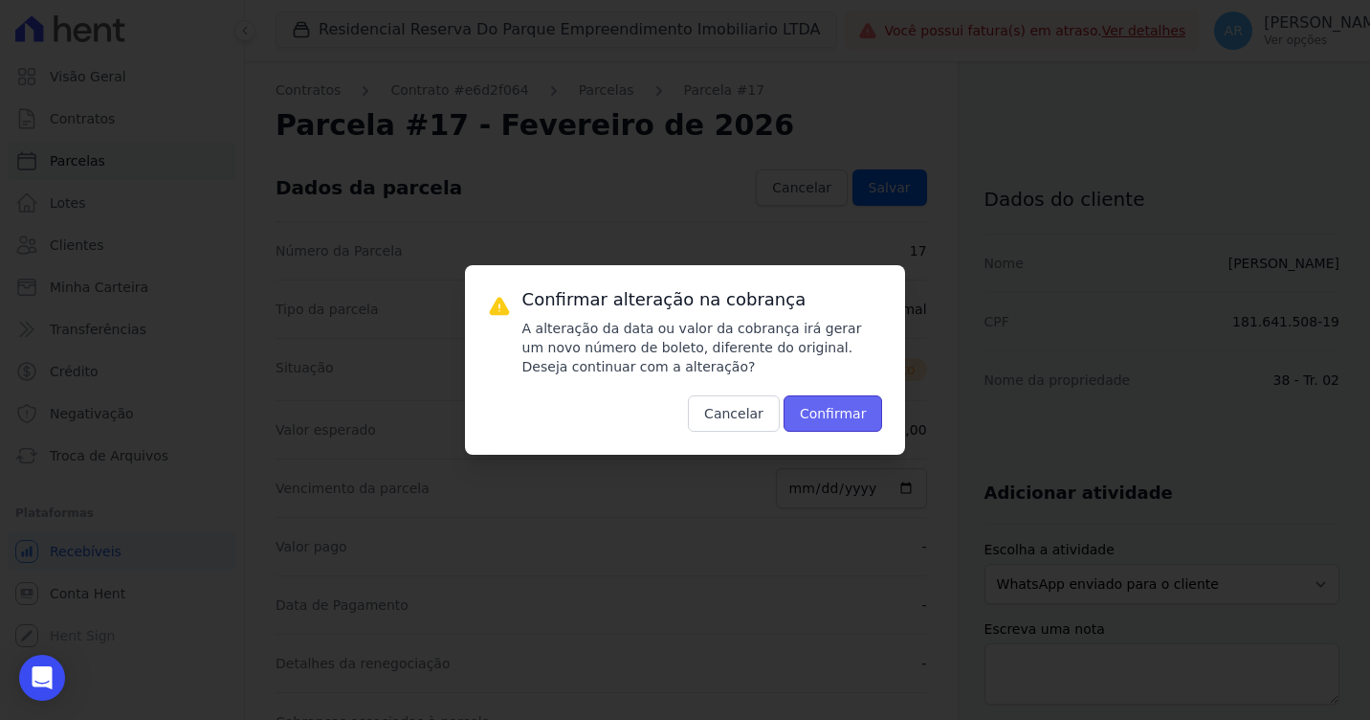
click at [819, 416] on button "Confirmar" at bounding box center [834, 413] width 100 height 36
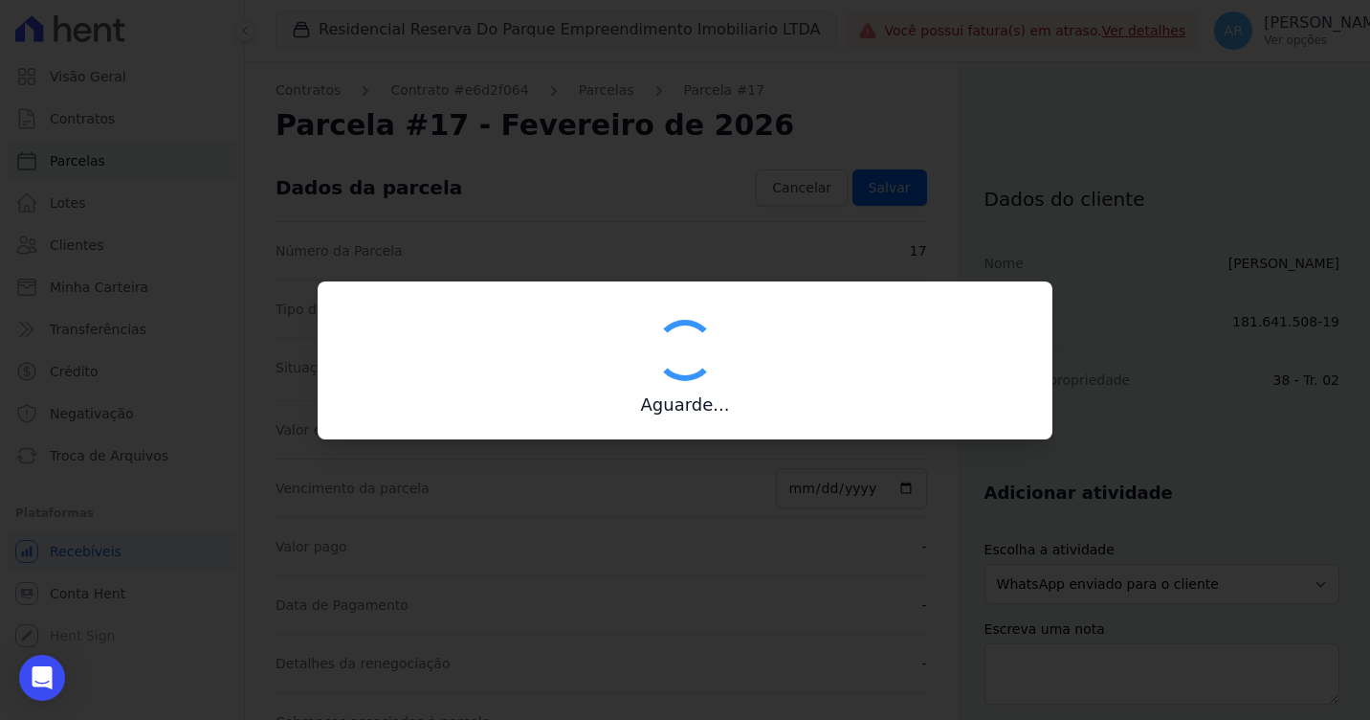
type input "00190000090335103300000627581176313680000122500"
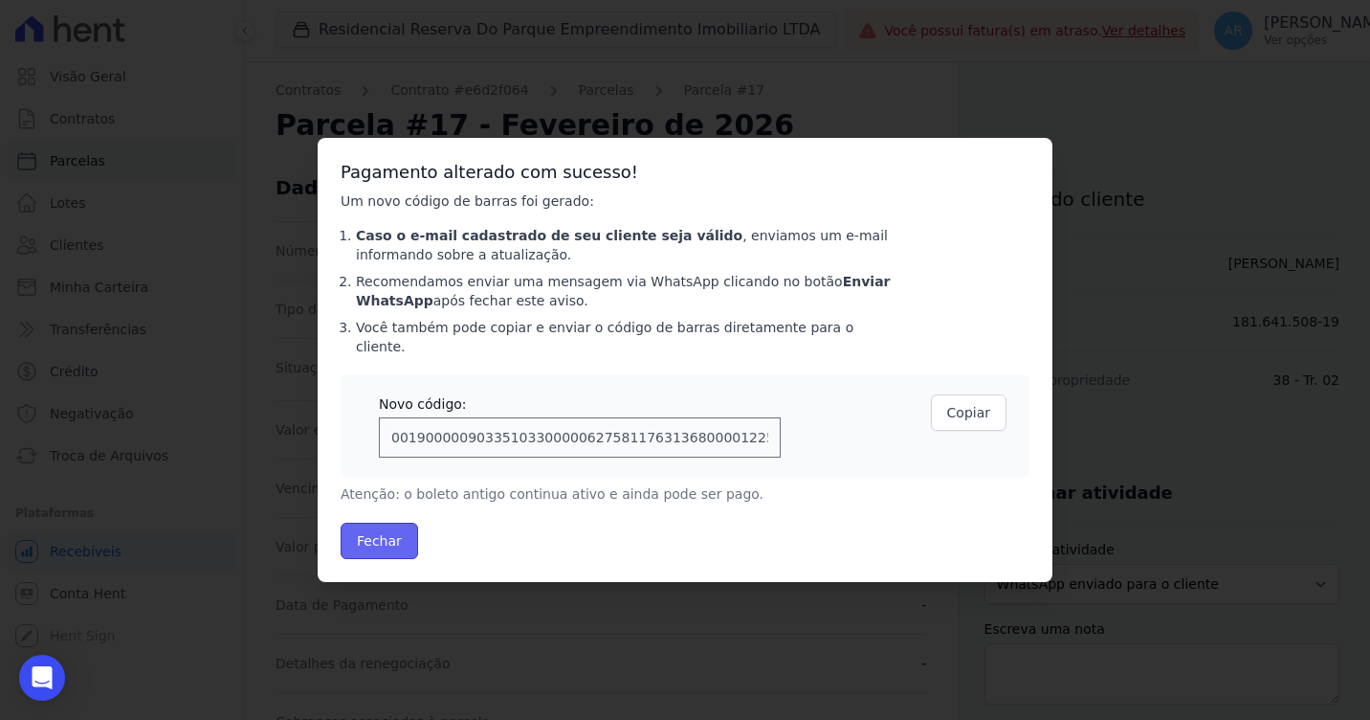
click at [390, 523] on button "Fechar" at bounding box center [380, 541] width 78 height 36
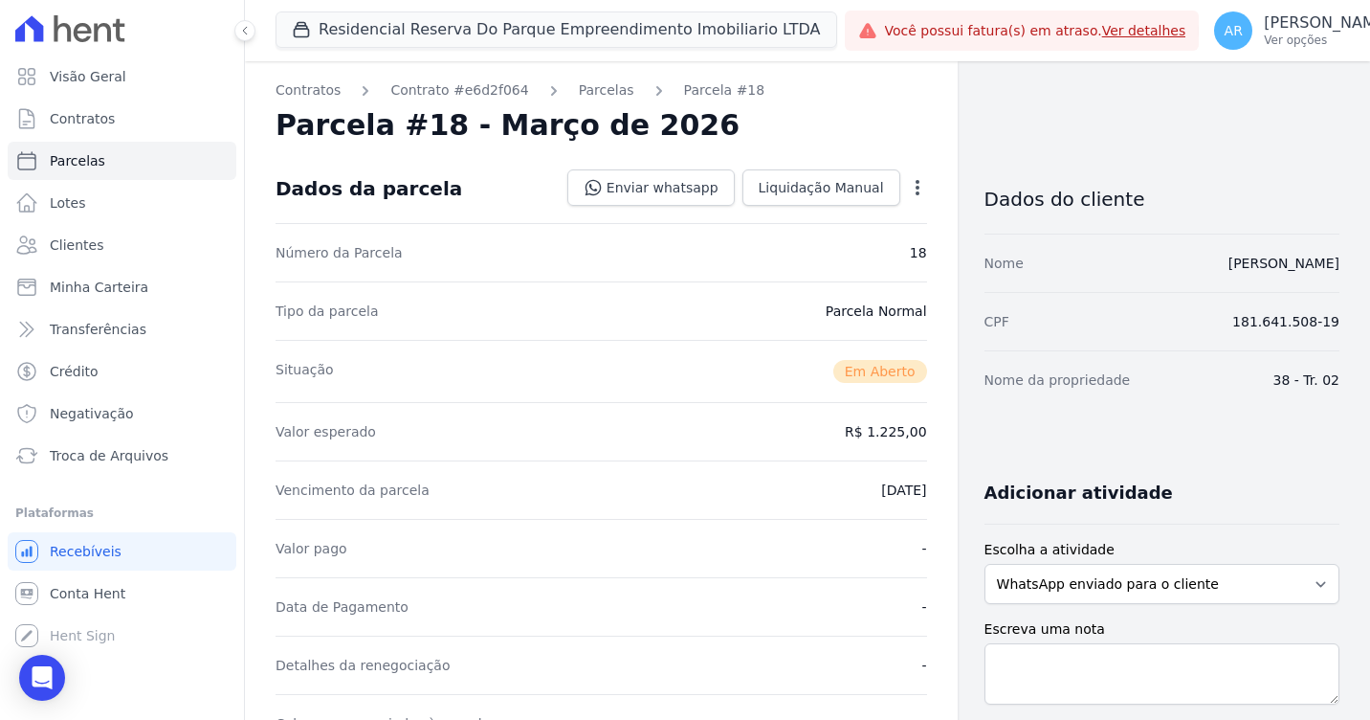
click at [921, 181] on div "Contratos Contrato #e6d2f064 [GEOGRAPHIC_DATA] Parcela #18 [GEOGRAPHIC_DATA] #1…" at bounding box center [601, 693] width 713 height 1265
click at [910, 191] on icon "button" at bounding box center [917, 187] width 19 height 19
click at [866, 212] on link "Alterar" at bounding box center [835, 213] width 168 height 34
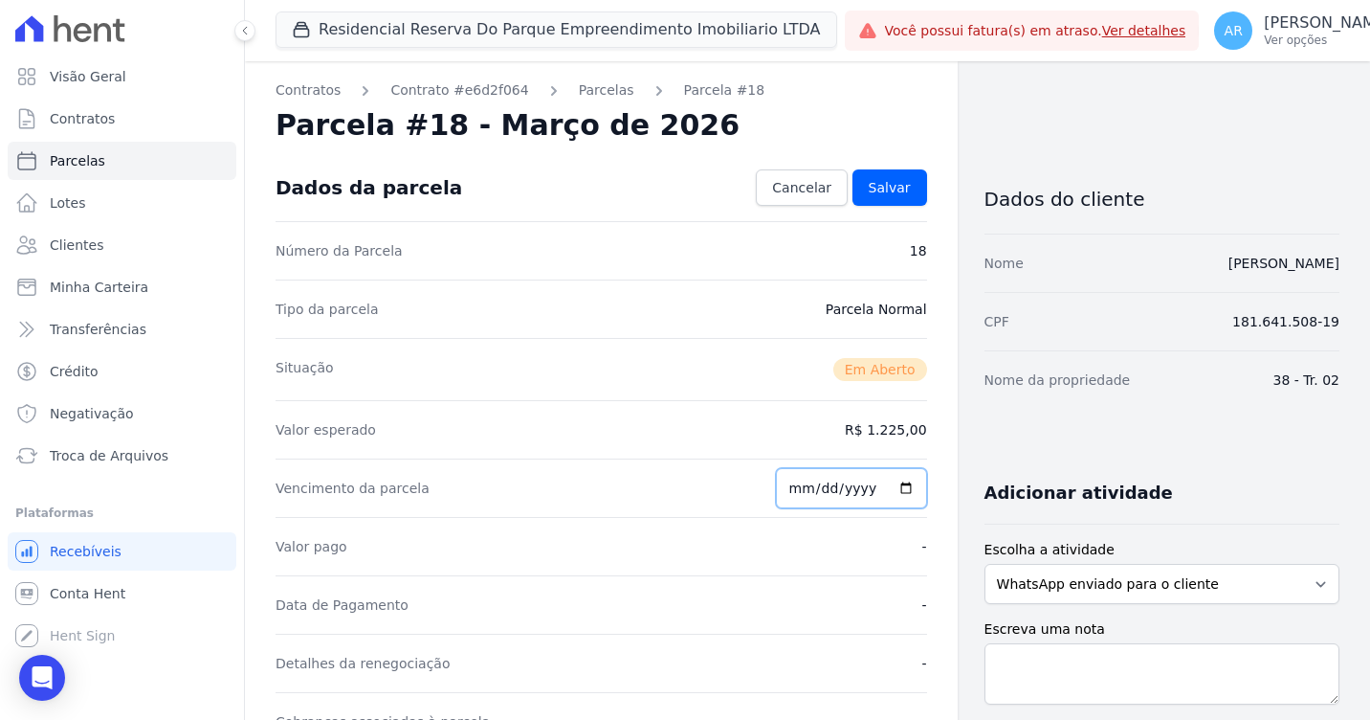
click at [798, 495] on input "[DATE]" at bounding box center [851, 488] width 151 height 40
type input "[DATE]"
click at [870, 194] on span "Salvar" at bounding box center [890, 187] width 42 height 19
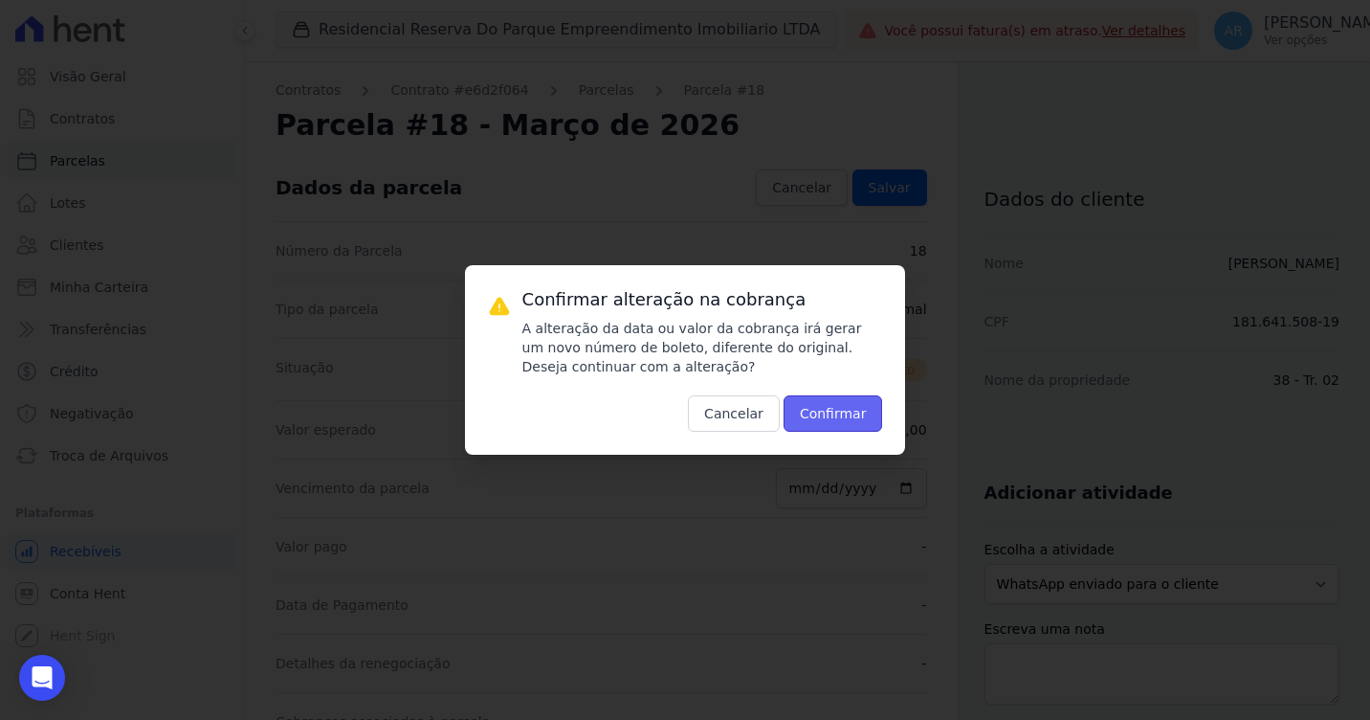
click at [822, 410] on button "Confirmar" at bounding box center [834, 413] width 100 height 36
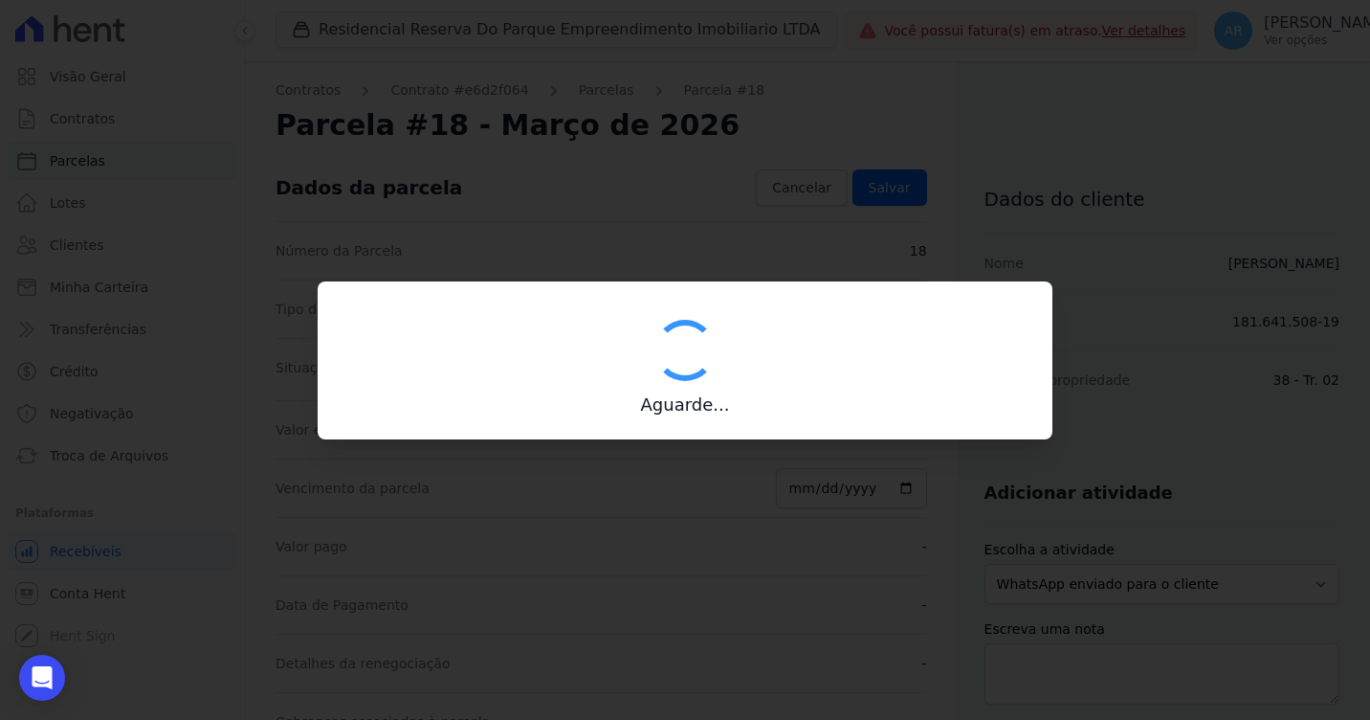
type input "00190000090335103300000627594179113960000122500"
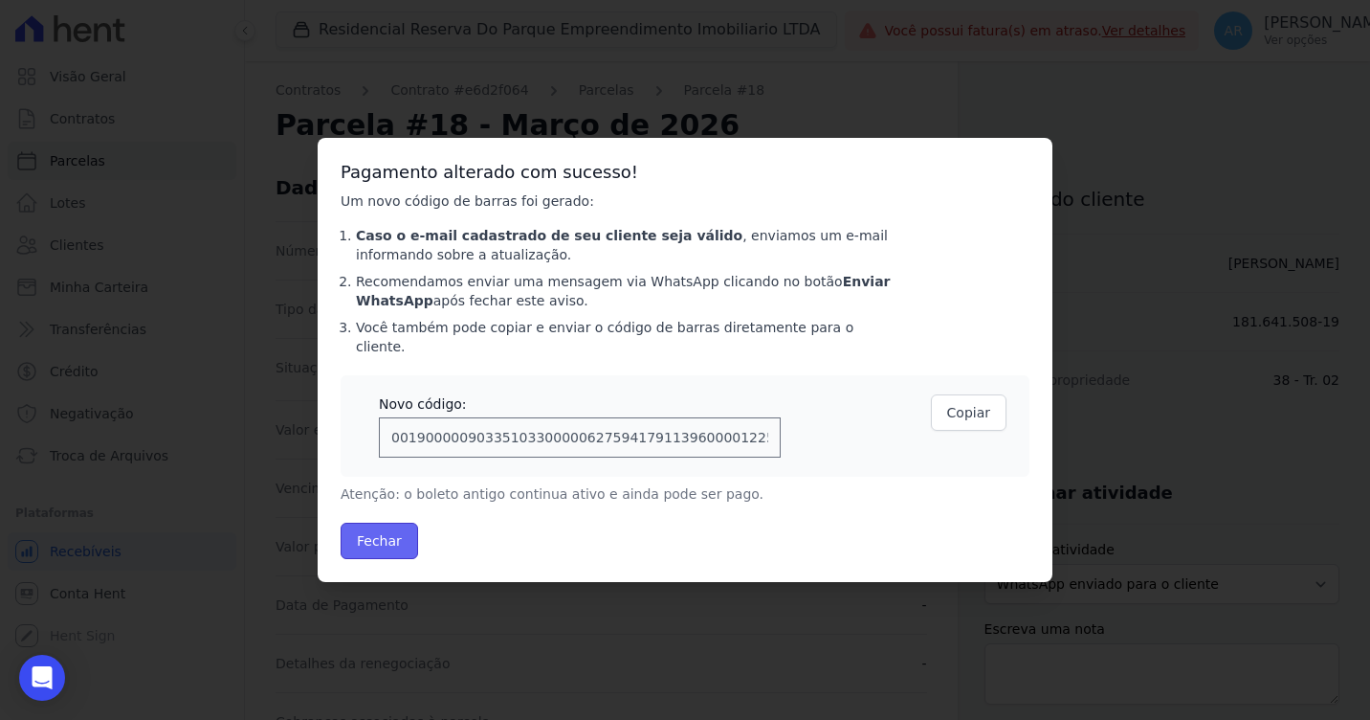
click at [384, 523] on button "Fechar" at bounding box center [380, 541] width 78 height 36
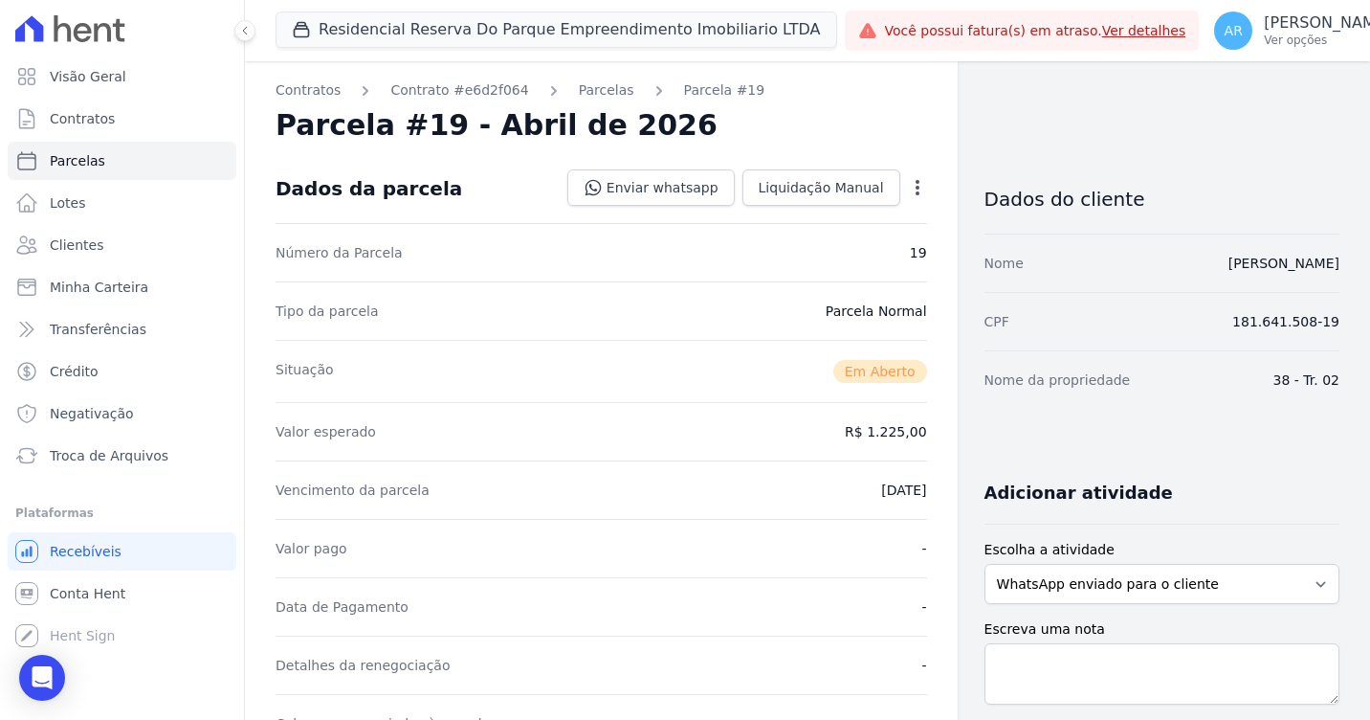
click at [908, 198] on div "Open options" at bounding box center [917, 190] width 19 height 24
click at [908, 196] on icon "button" at bounding box center [917, 187] width 19 height 19
click at [866, 212] on link "Alterar" at bounding box center [835, 213] width 168 height 34
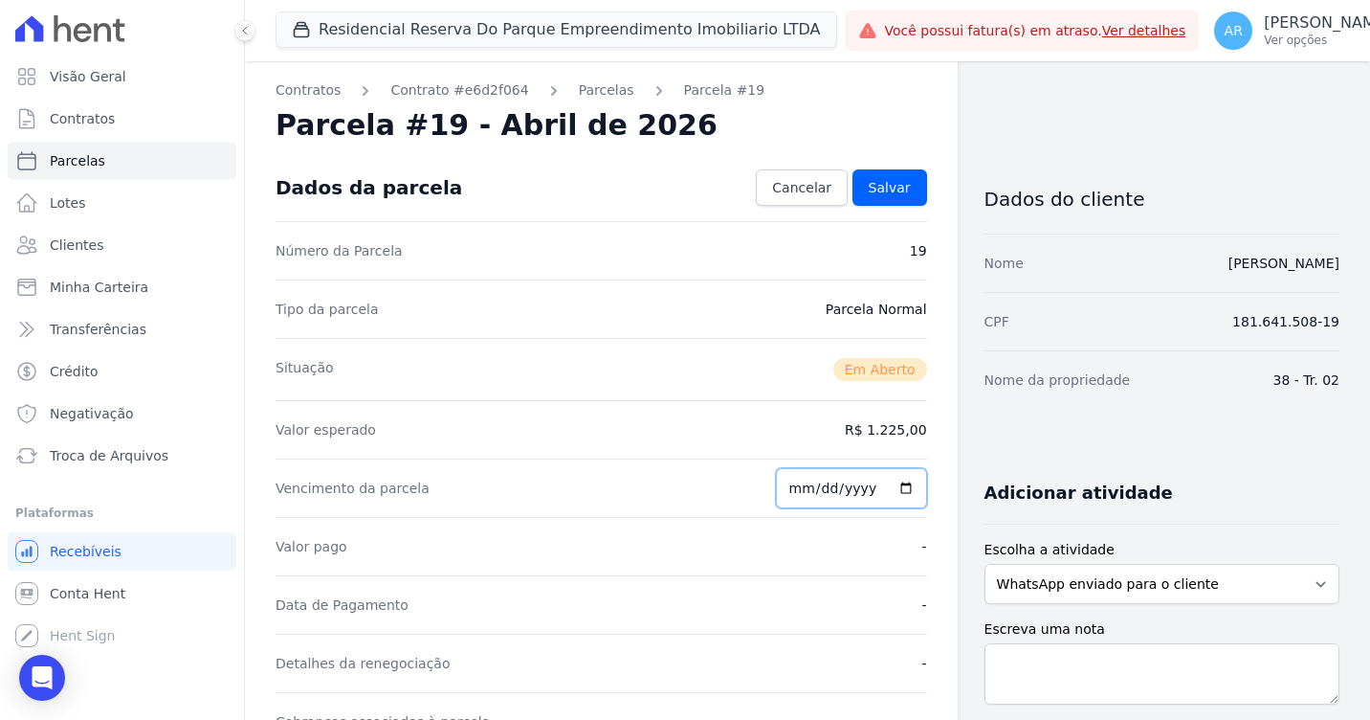
click at [796, 480] on input "2026-04-25" at bounding box center [851, 488] width 151 height 40
type input "2026-04-30"
click at [885, 203] on link "Salvar" at bounding box center [890, 187] width 75 height 36
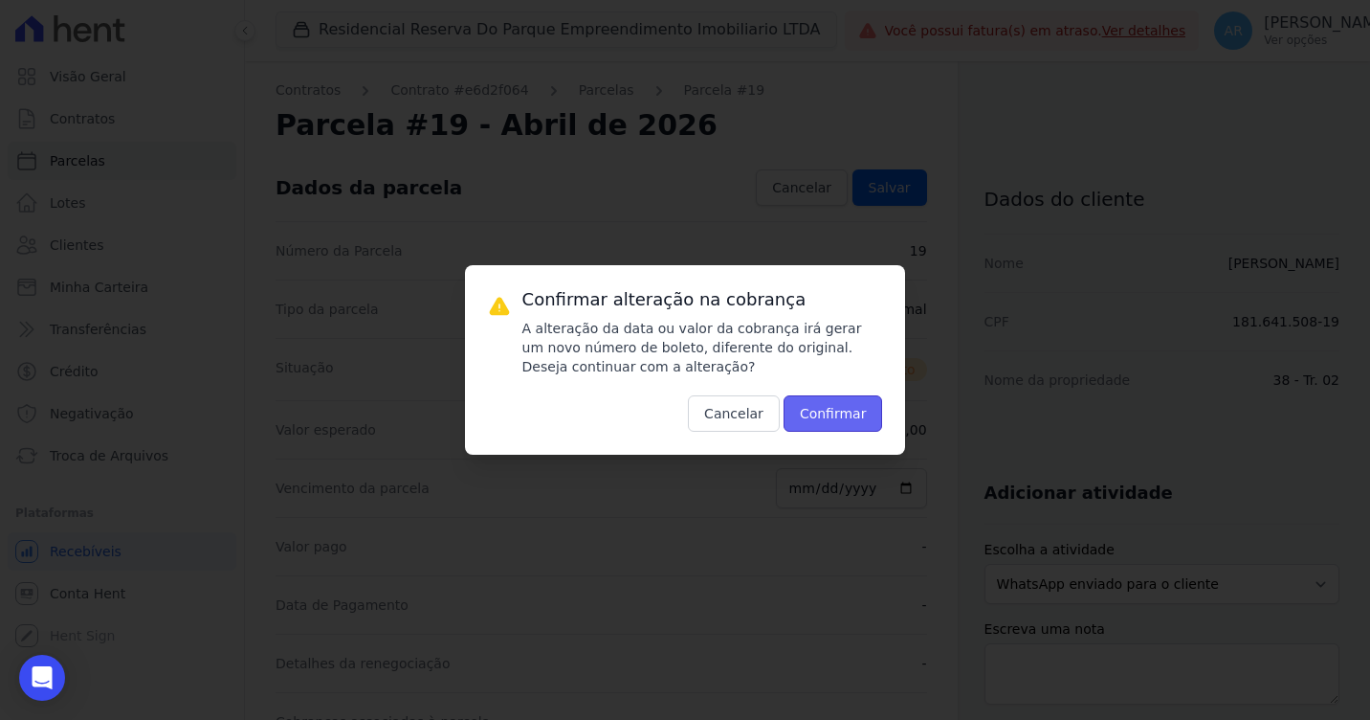
click at [808, 402] on button "Confirmar" at bounding box center [834, 413] width 100 height 36
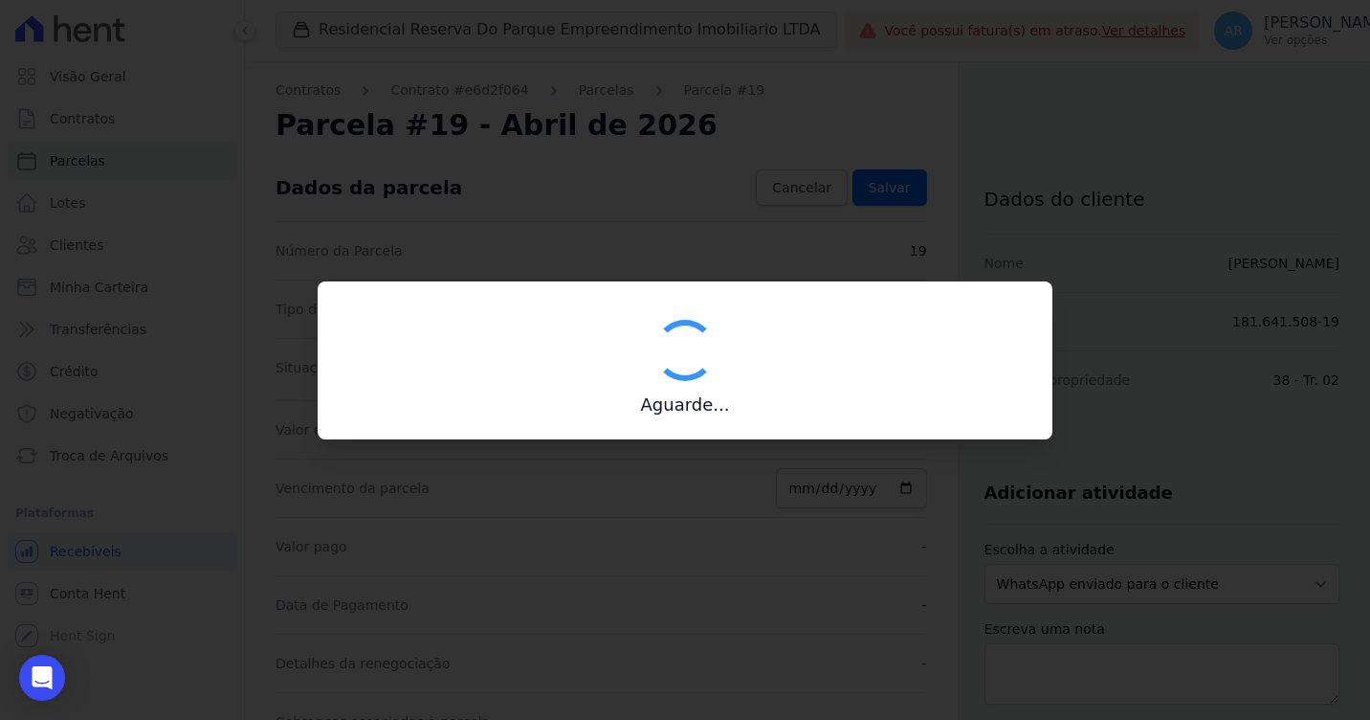
type input "00190000090335103300000627631179114270000122500"
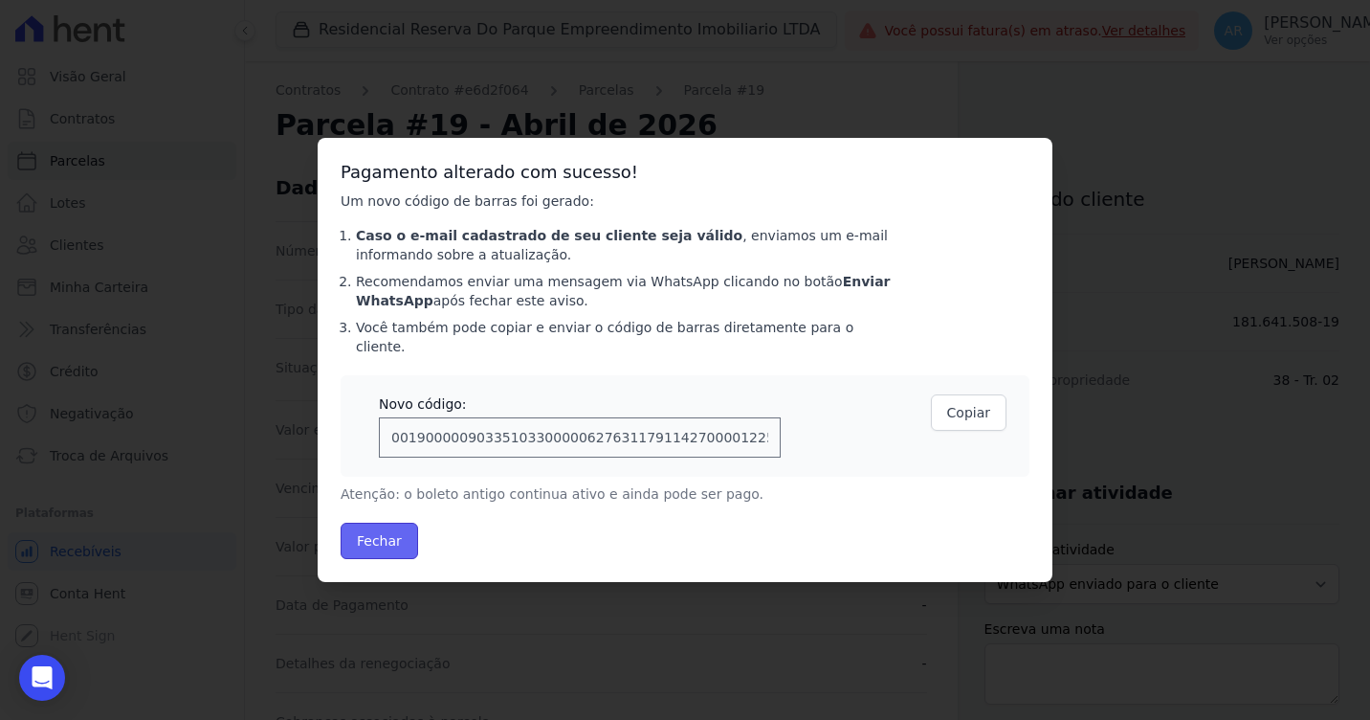
click at [399, 534] on button "Fechar" at bounding box center [380, 541] width 78 height 36
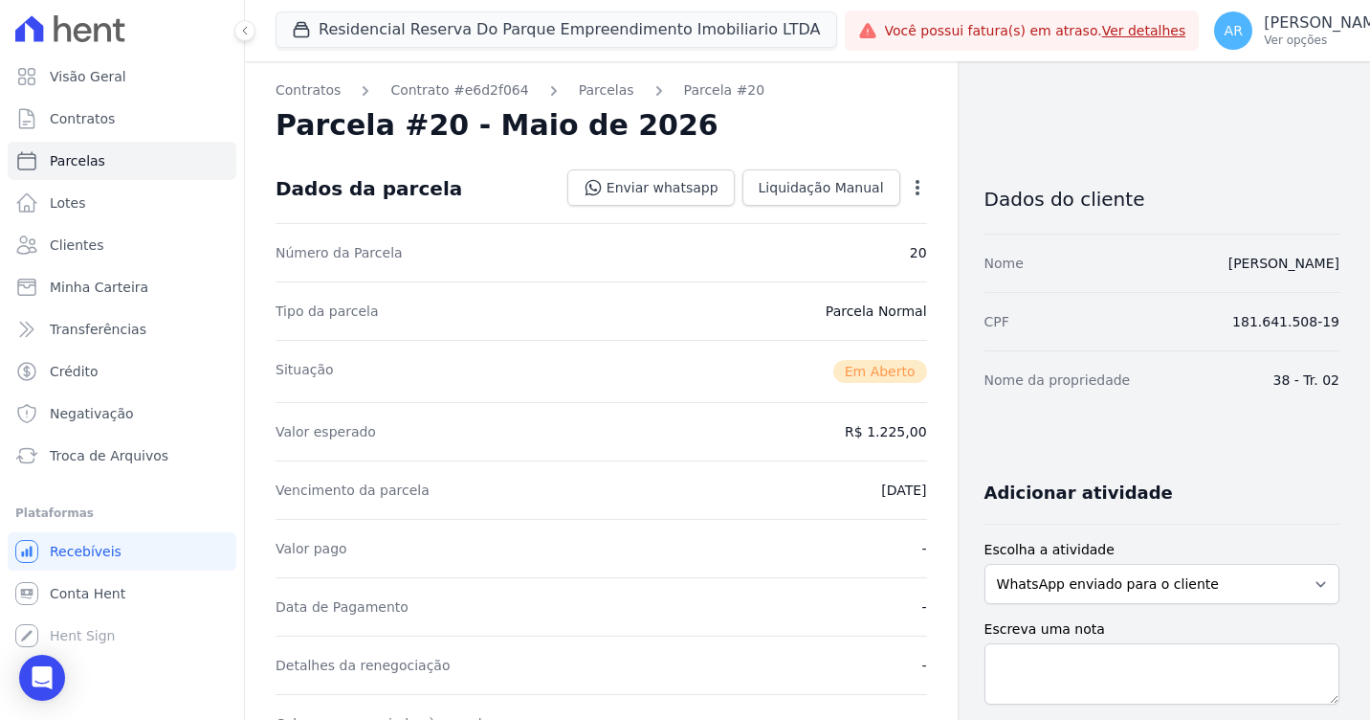
click at [916, 199] on div "Open options" at bounding box center [917, 190] width 19 height 24
click at [913, 193] on icon "button" at bounding box center [917, 187] width 19 height 19
click at [894, 212] on link "Alterar" at bounding box center [835, 213] width 168 height 34
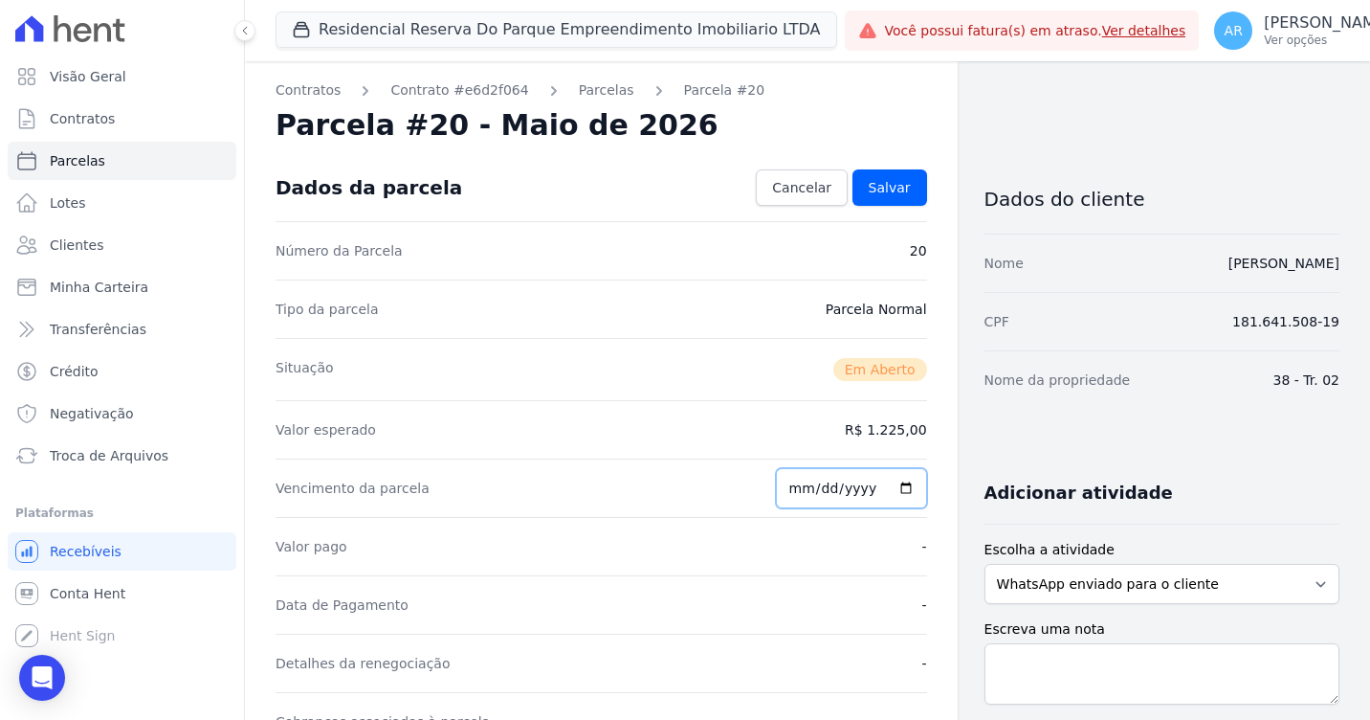
click at [792, 474] on input "2026-05-25" at bounding box center [851, 488] width 151 height 40
type input "2026-05-30"
click at [875, 202] on link "Salvar" at bounding box center [890, 187] width 75 height 36
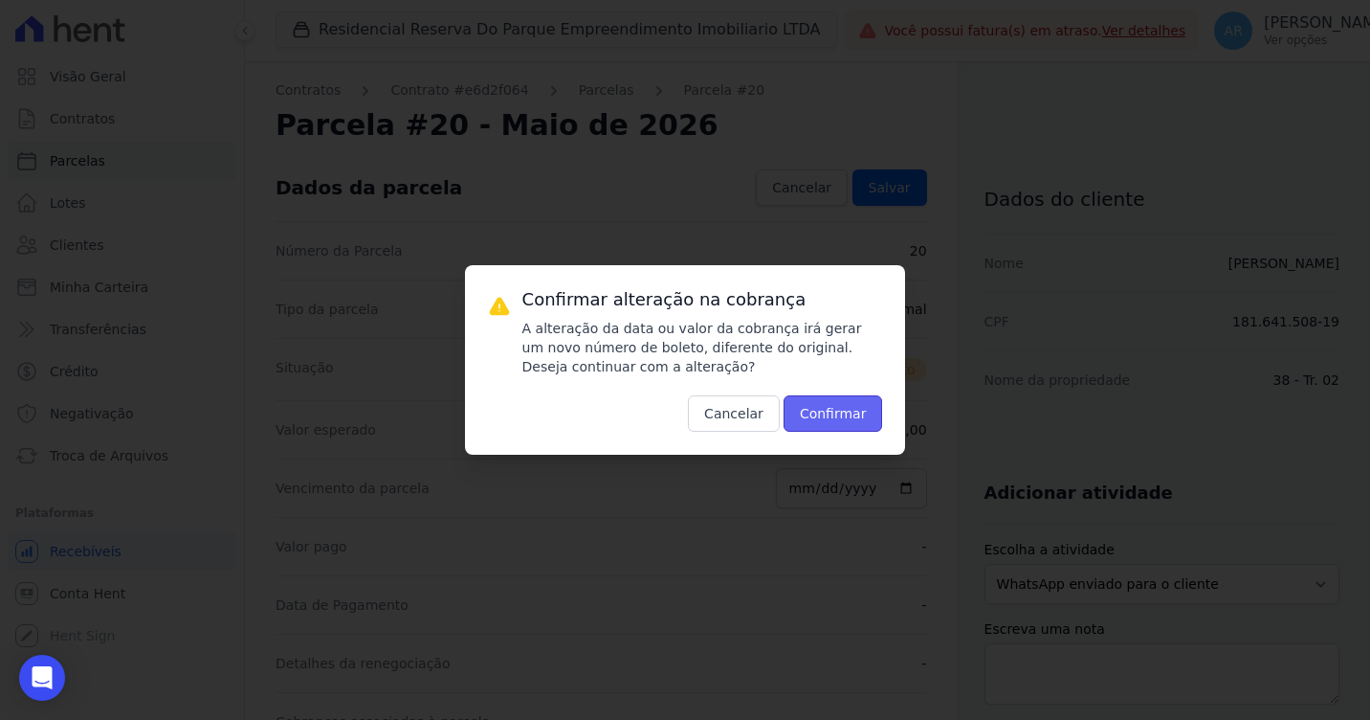
click at [828, 397] on button "Confirmar" at bounding box center [834, 413] width 100 height 36
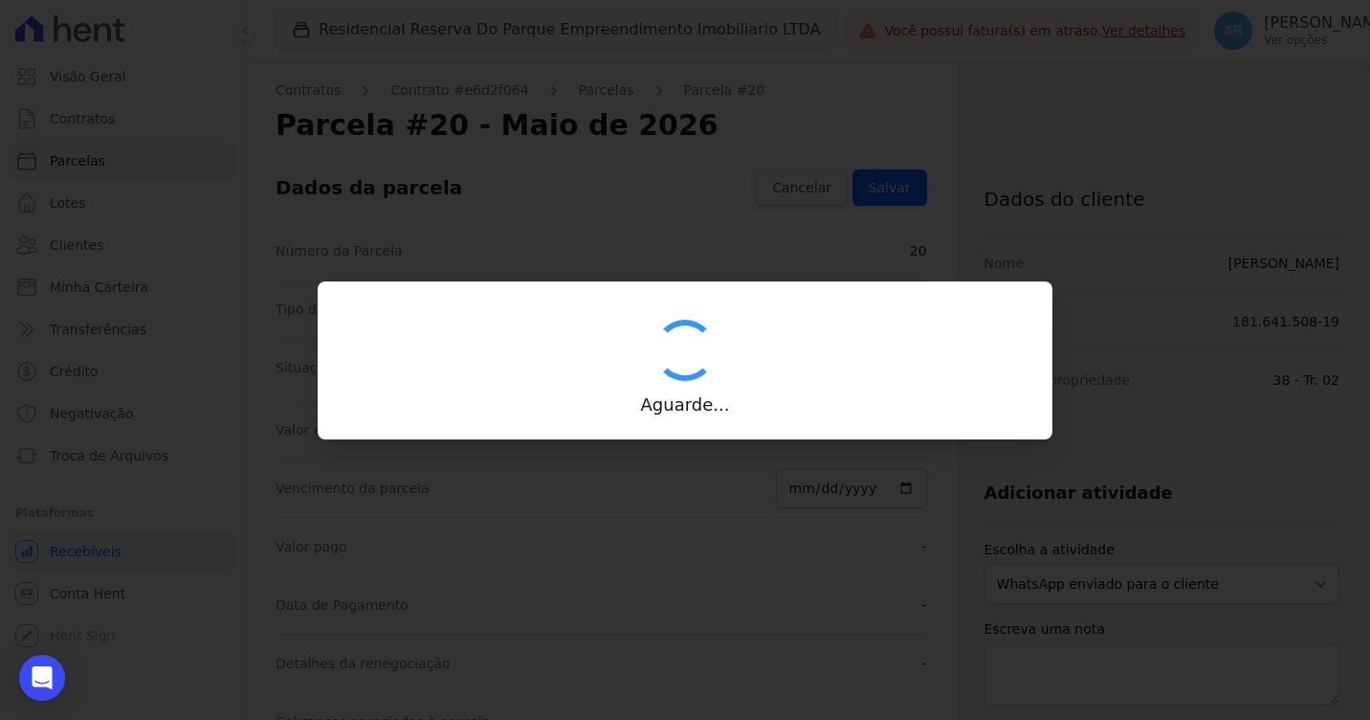
type input "00190000090335103300000628719171214570000122500"
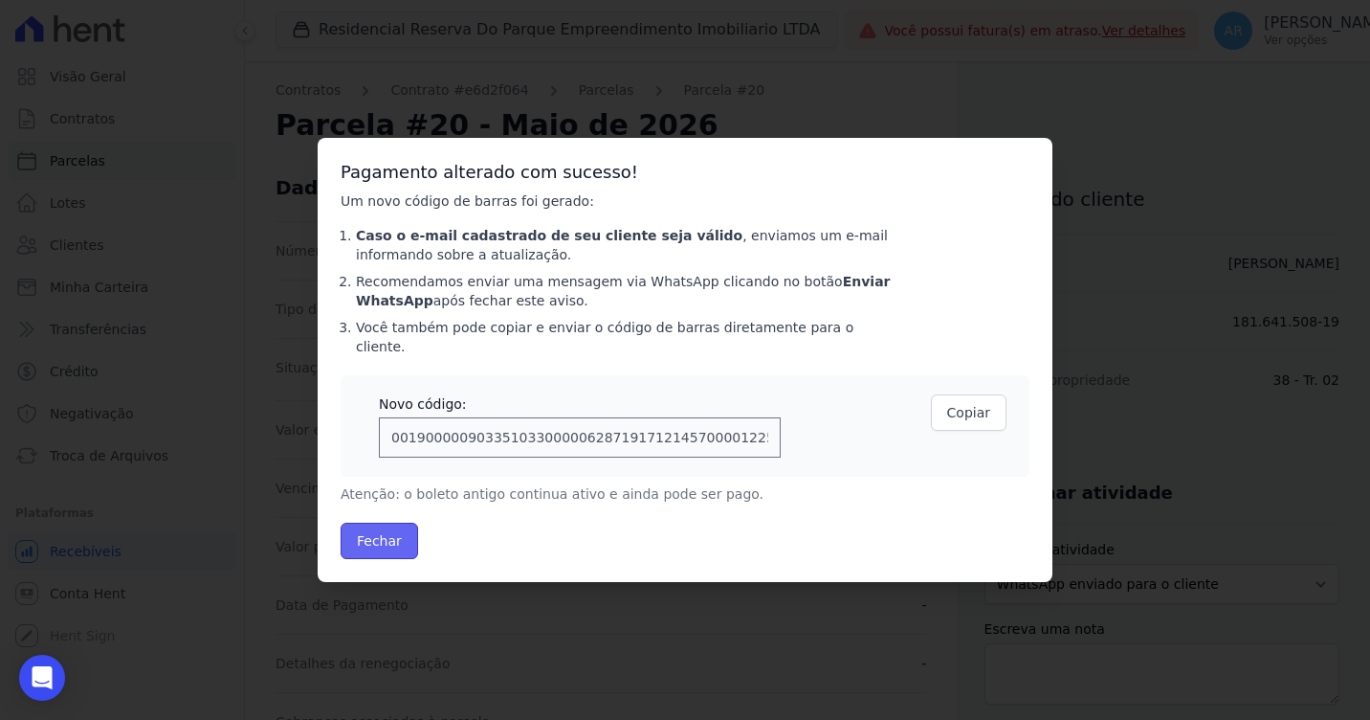
click at [385, 523] on button "Fechar" at bounding box center [380, 541] width 78 height 36
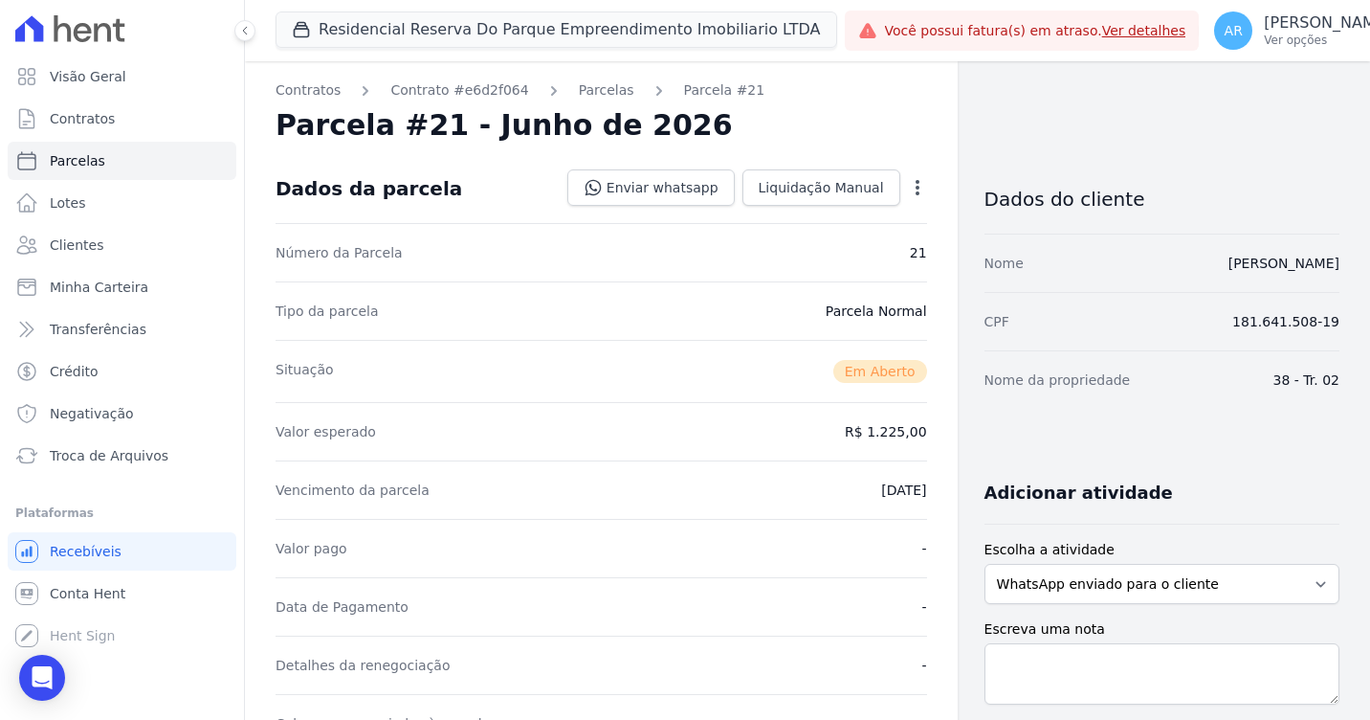
click at [920, 191] on div "Contratos Contrato #e6d2f064 [GEOGRAPHIC_DATA] Parcela #21 [GEOGRAPHIC_DATA] #2…" at bounding box center [601, 693] width 713 height 1265
click at [916, 190] on icon "button" at bounding box center [917, 187] width 19 height 19
click at [832, 212] on link "Alterar" at bounding box center [835, 213] width 168 height 34
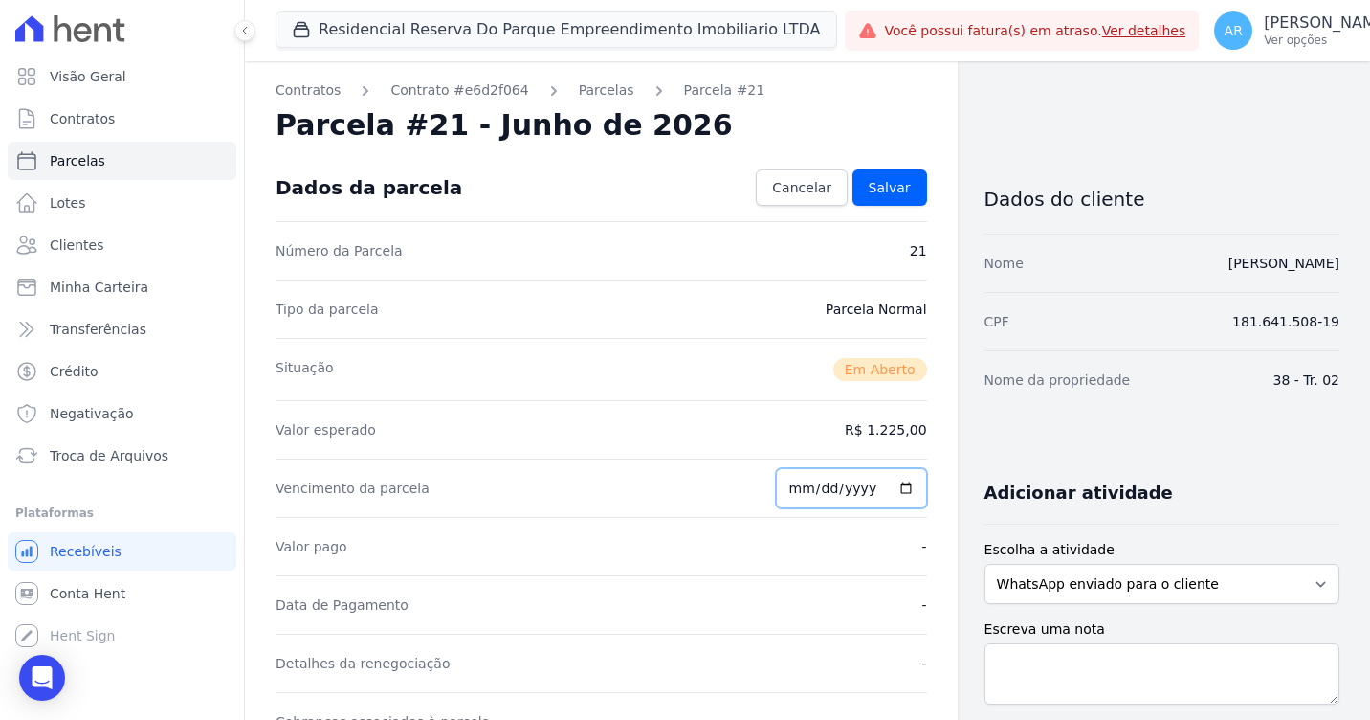
click at [794, 498] on input "[DATE]" at bounding box center [851, 488] width 151 height 40
type input "[DATE]"
click at [884, 191] on span "Salvar" at bounding box center [890, 187] width 42 height 19
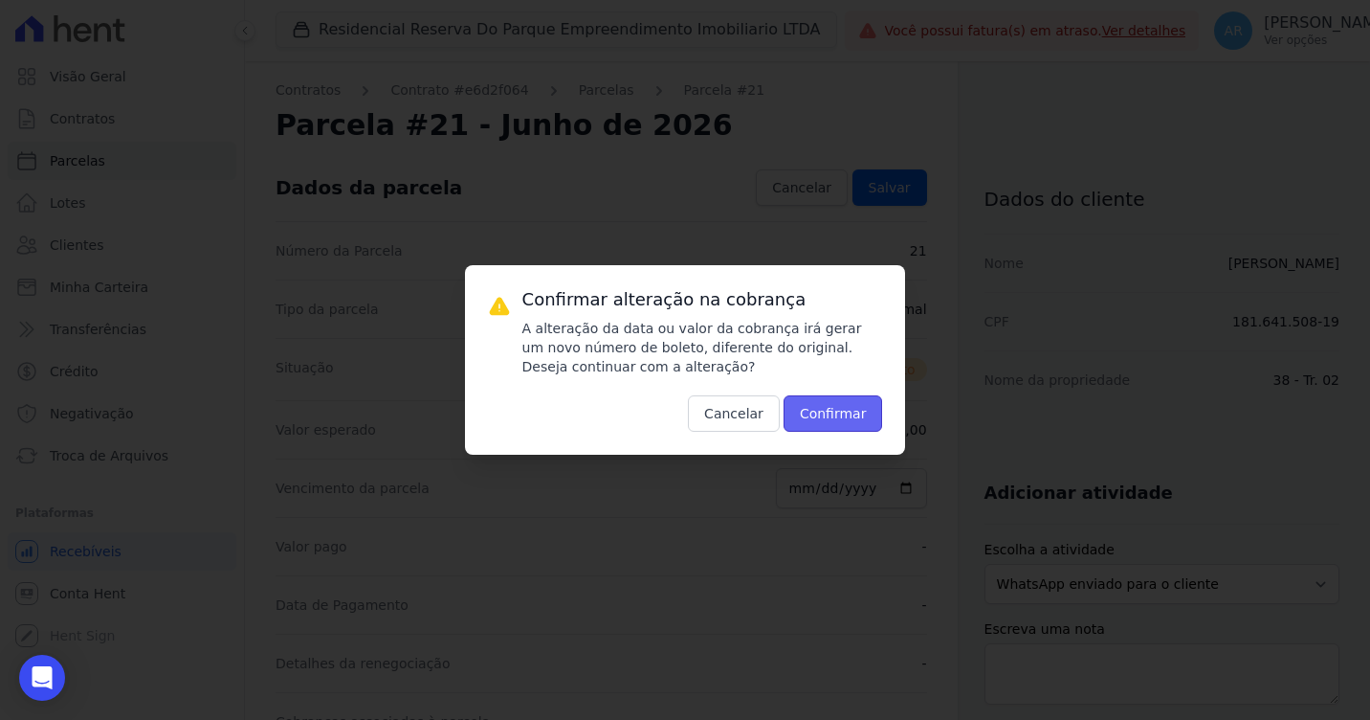
click at [846, 412] on button "Confirmar" at bounding box center [834, 413] width 100 height 36
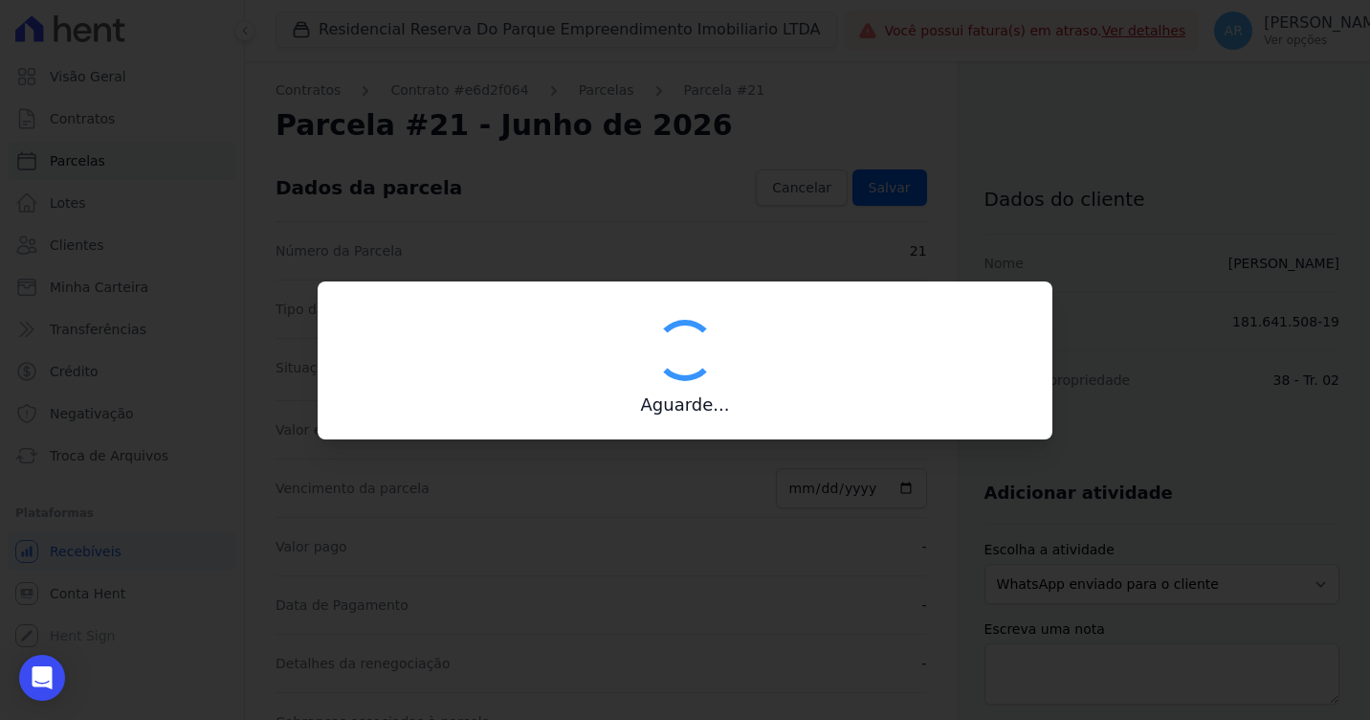
type input "00190000090335103300000630482172514880000122500"
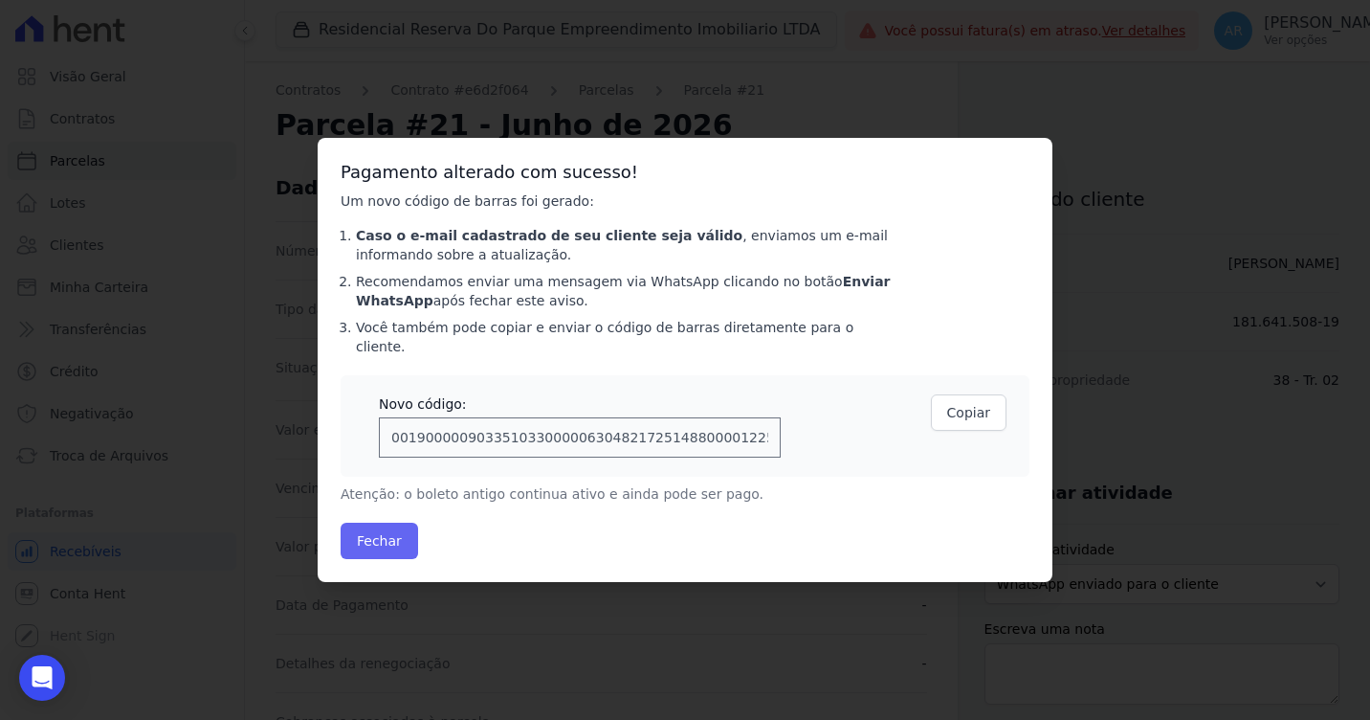
click at [381, 511] on div "Pagamento alterado com sucesso! Um novo código de barras foi gerado: Caso o e-m…" at bounding box center [685, 360] width 735 height 444
click at [392, 526] on button "Fechar" at bounding box center [380, 541] width 78 height 36
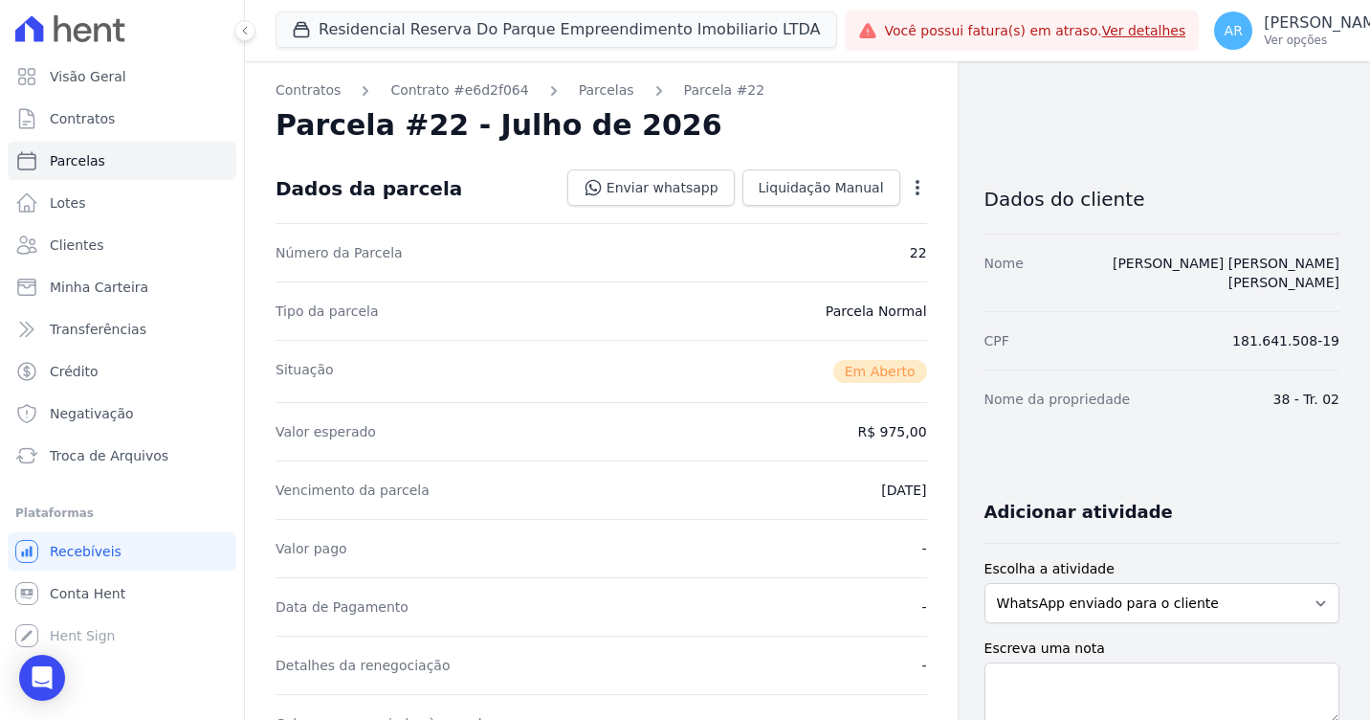
click at [908, 178] on icon "button" at bounding box center [917, 187] width 19 height 19
click at [881, 205] on link "Alterar" at bounding box center [835, 213] width 168 height 34
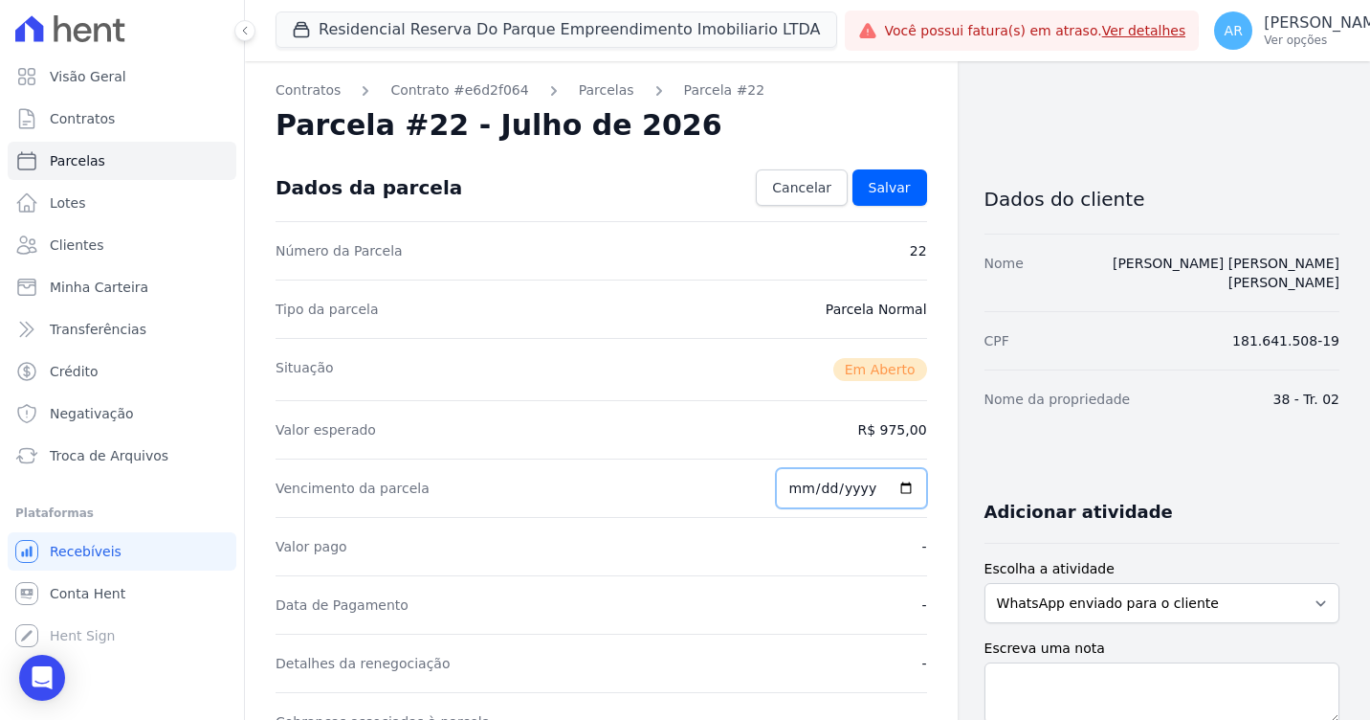
click at [796, 494] on input "[DATE]" at bounding box center [851, 488] width 151 height 40
type input "[DATE]"
click at [874, 202] on link "Salvar" at bounding box center [890, 187] width 75 height 36
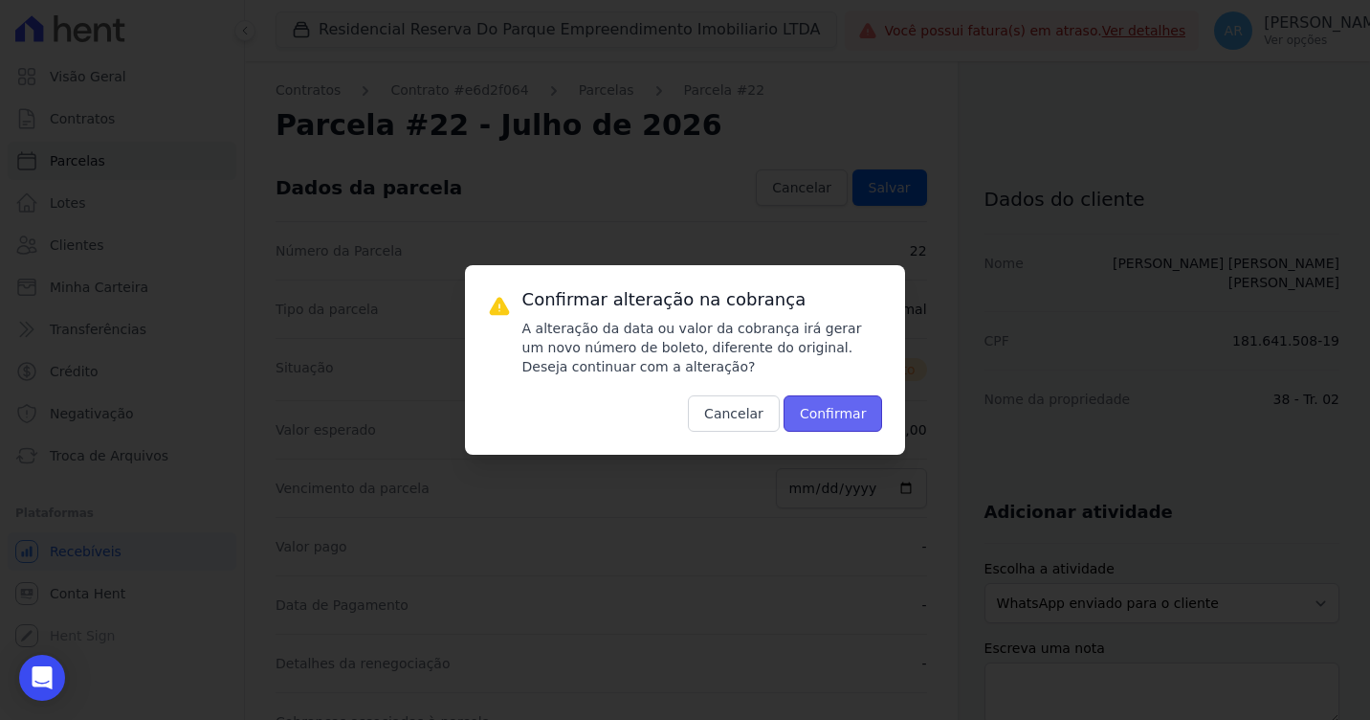
click at [813, 407] on button "Confirmar" at bounding box center [834, 413] width 100 height 36
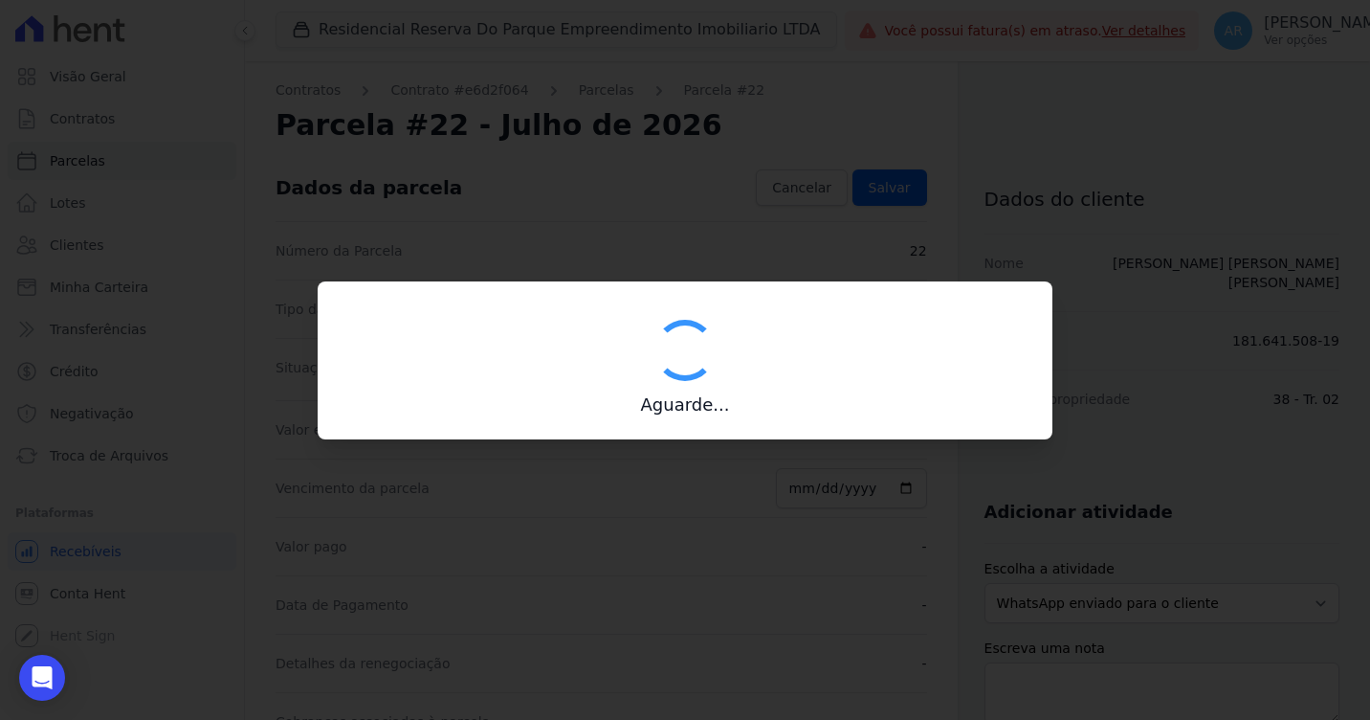
type input "00190000090335103300000630384170115180000097500"
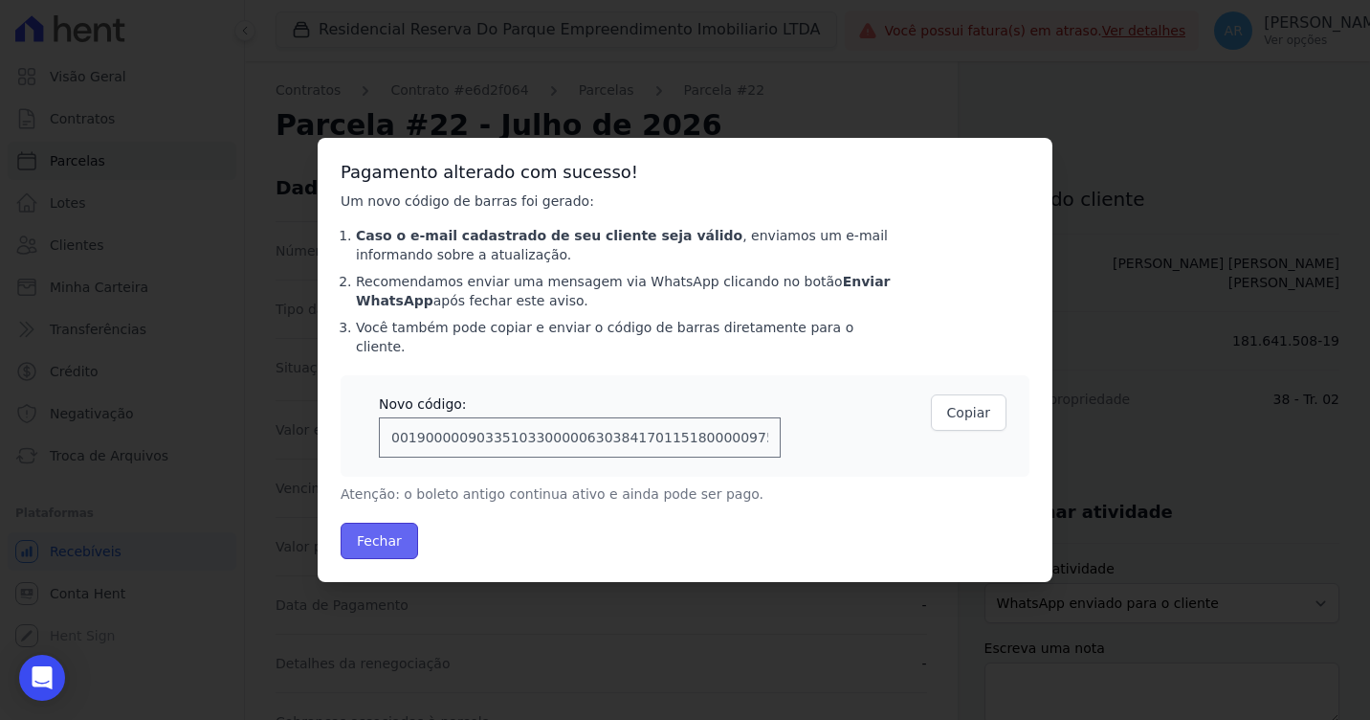
click at [401, 532] on button "Fechar" at bounding box center [380, 541] width 78 height 36
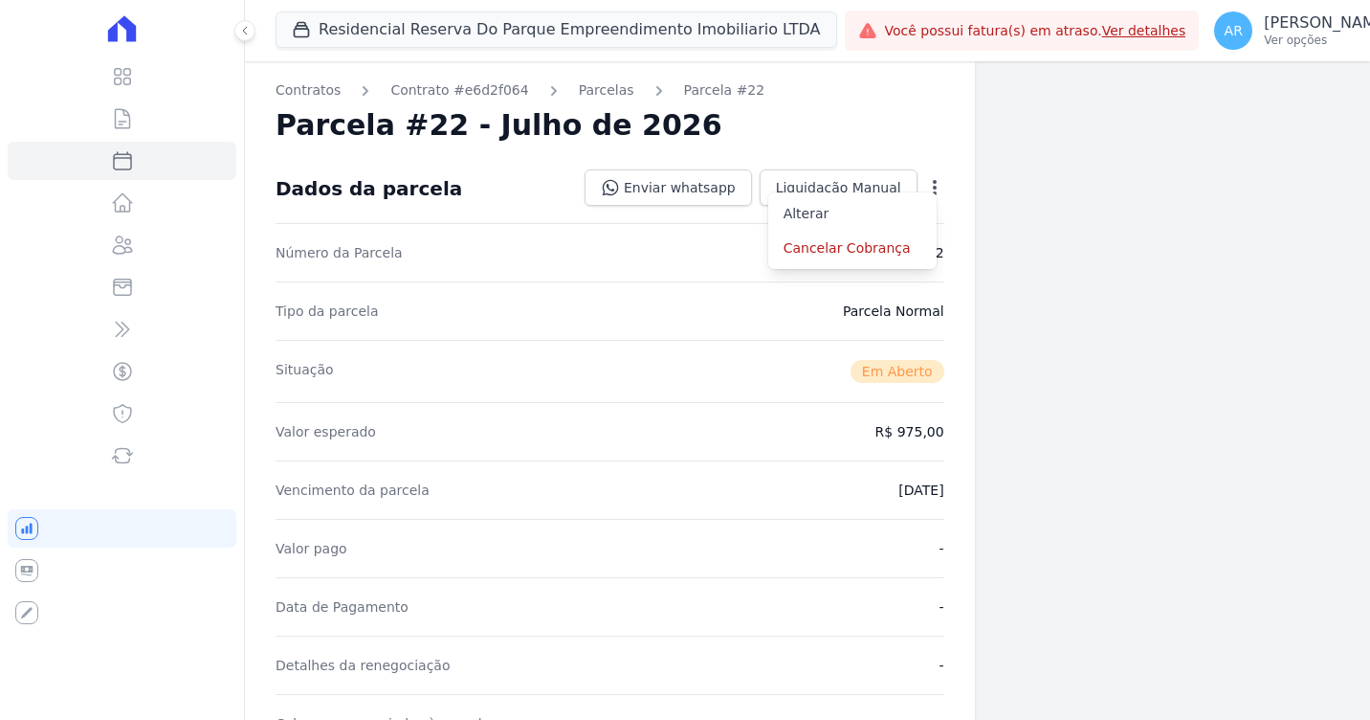
click at [374, 526] on div "Valor pago -" at bounding box center [610, 548] width 669 height 58
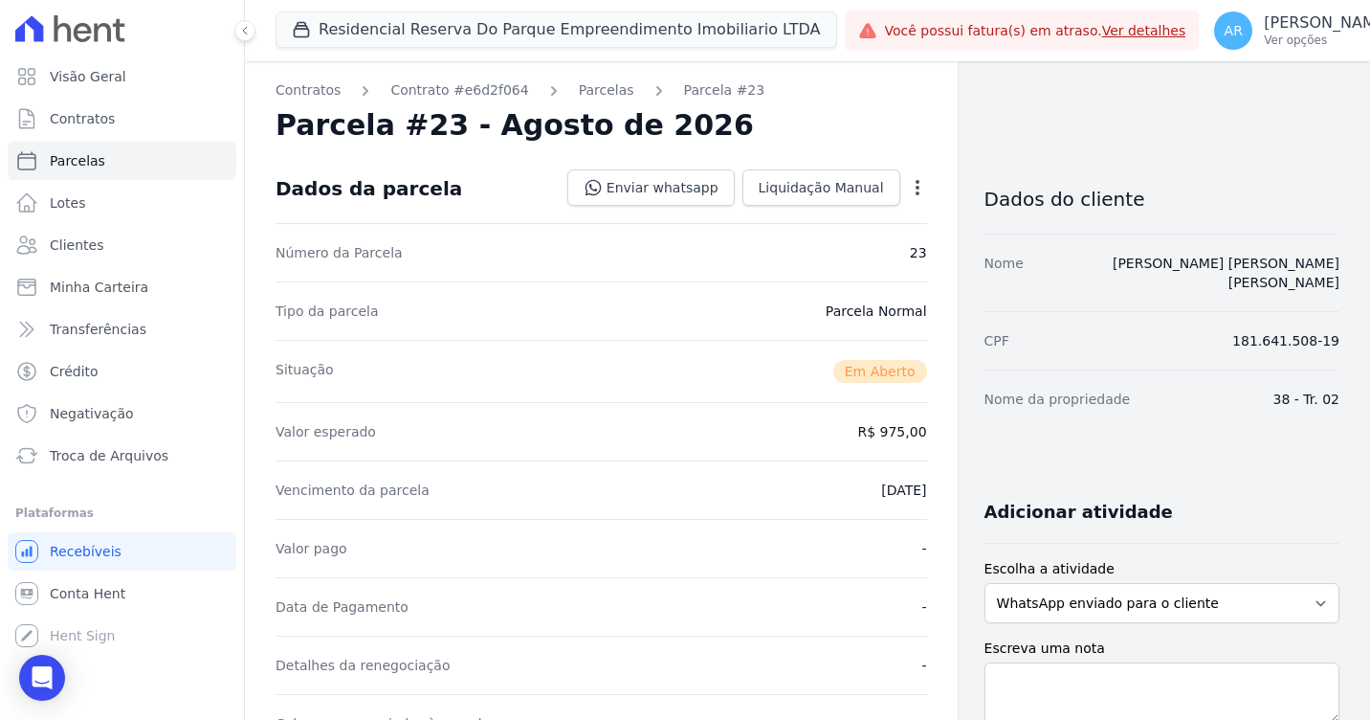
click at [908, 191] on icon "button" at bounding box center [917, 187] width 19 height 19
click at [850, 210] on link "Alterar" at bounding box center [835, 213] width 168 height 34
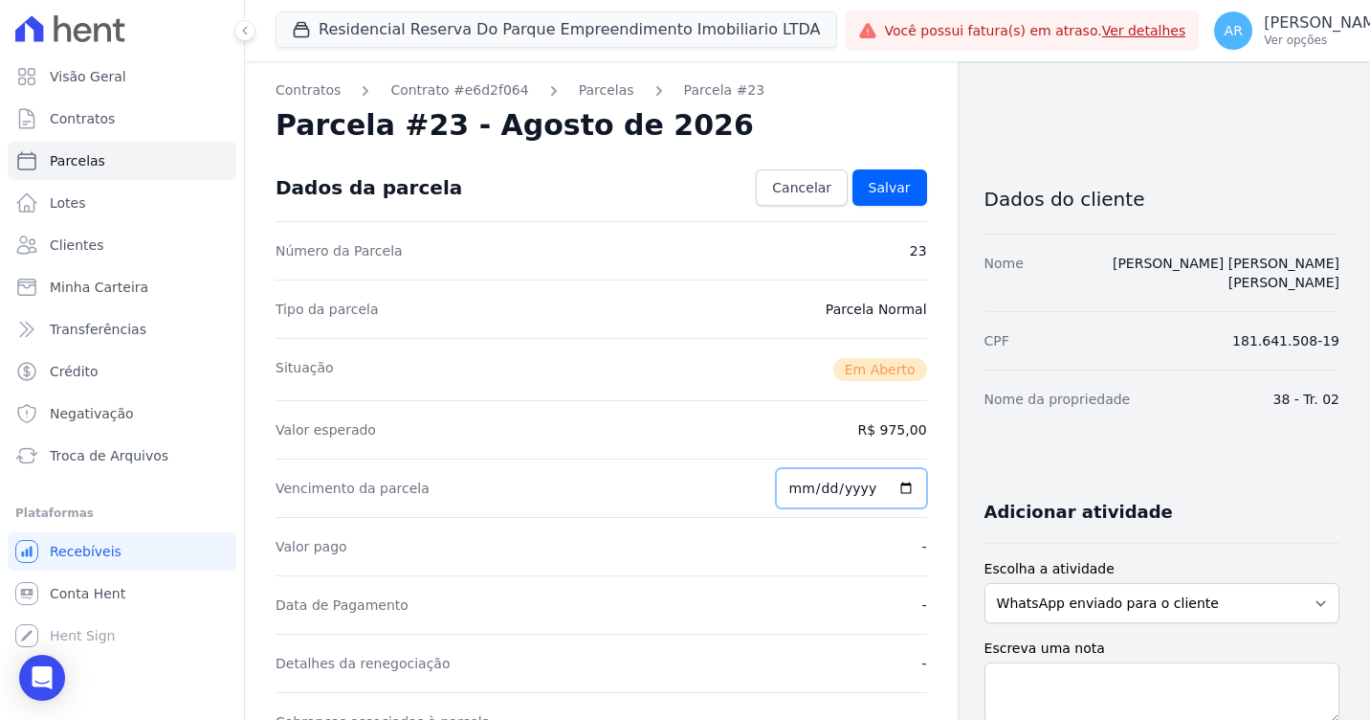
click at [804, 489] on input "2026-08-25" at bounding box center [851, 488] width 151 height 40
type input "2026-08-30"
click at [869, 181] on span "Salvar" at bounding box center [890, 187] width 42 height 19
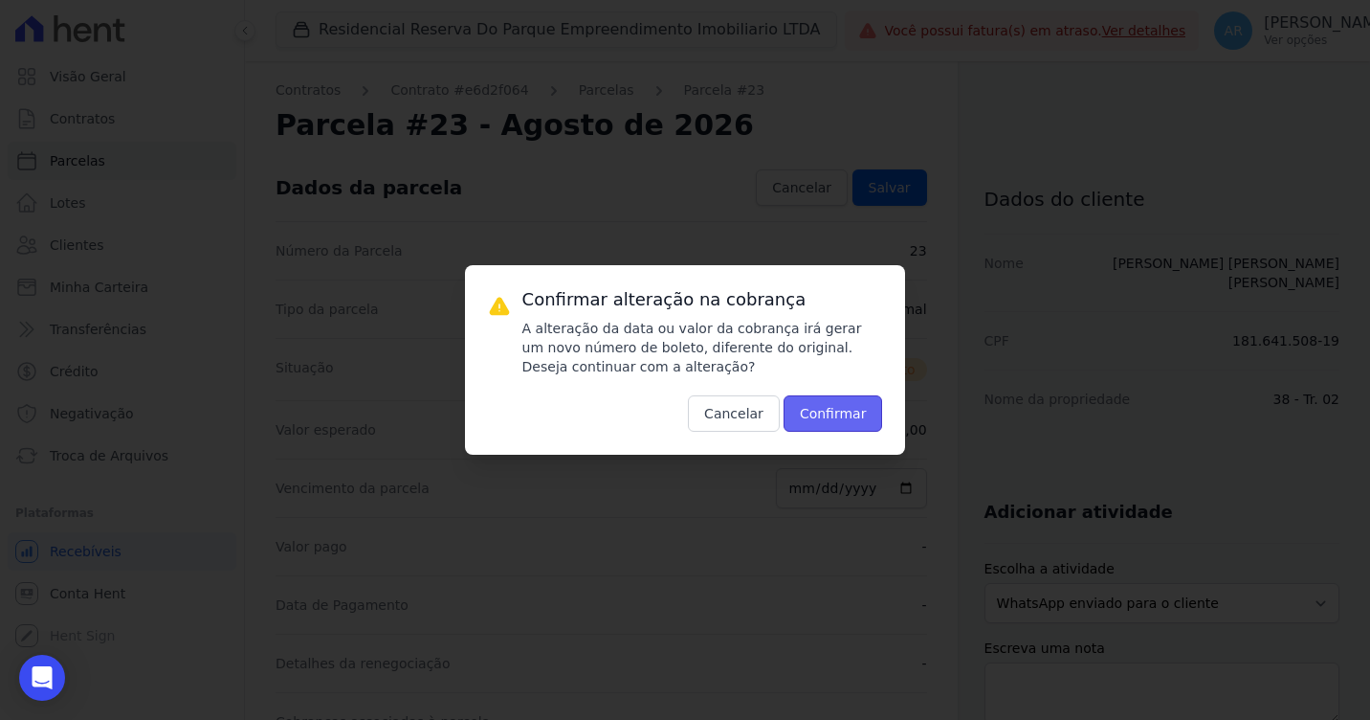
click at [825, 402] on button "Confirmar" at bounding box center [834, 413] width 100 height 36
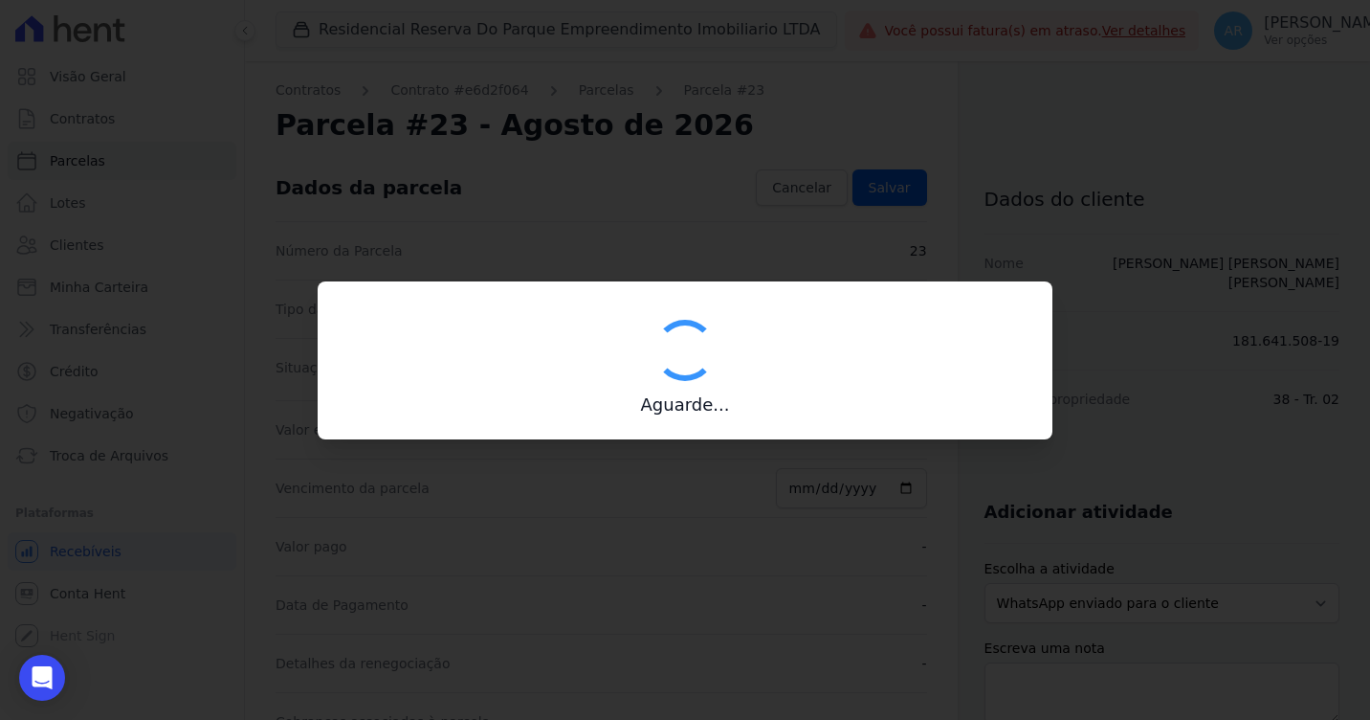
type input "00190000090335103300000630366177115490000097500"
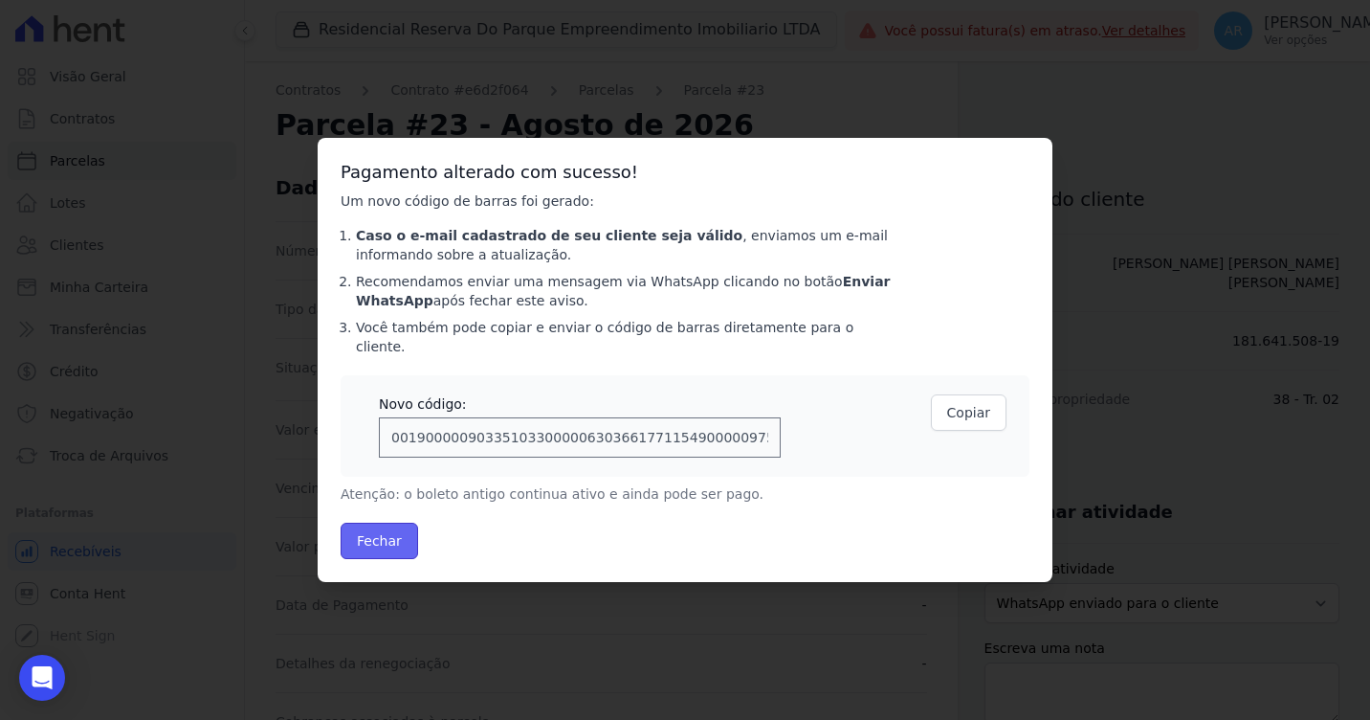
click at [401, 523] on button "Fechar" at bounding box center [380, 541] width 78 height 36
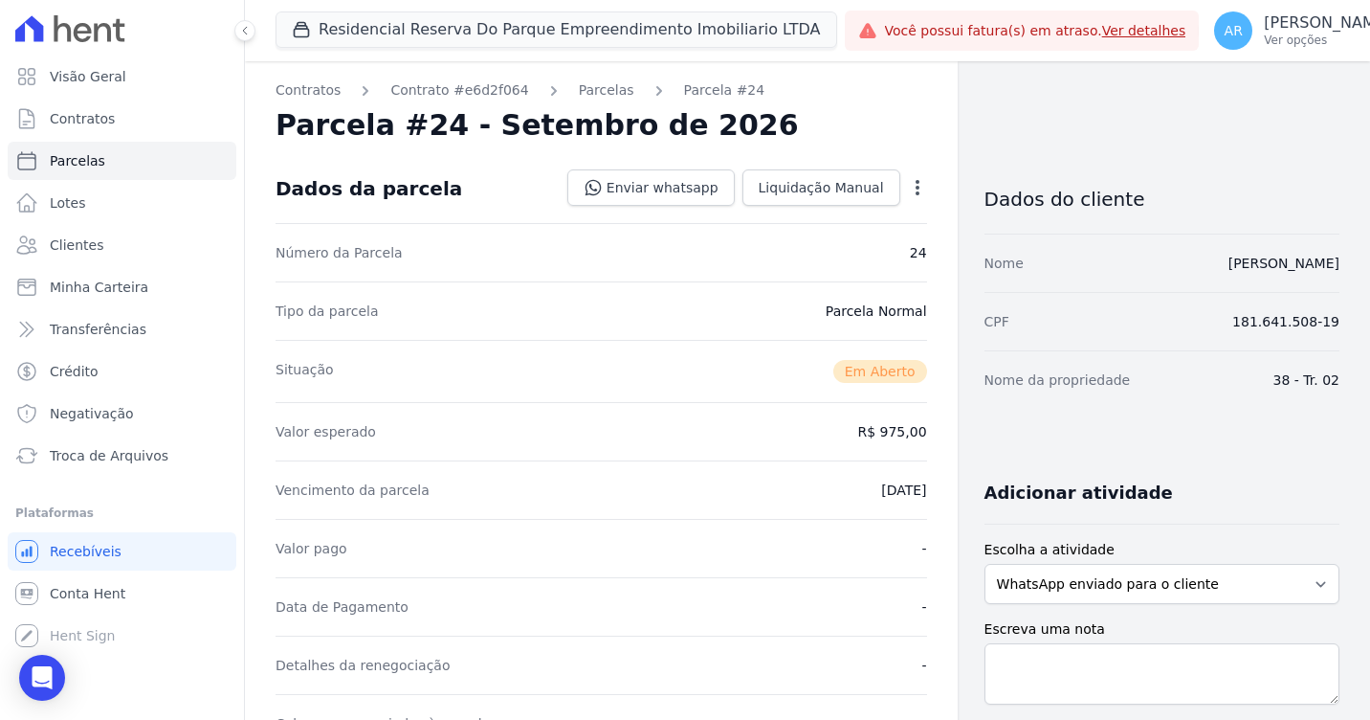
click at [906, 174] on div "Open options Alterar Cancelar Cobrança Cancelar boleto Você está prestes a canc…" at bounding box center [914, 189] width 27 height 33
click at [908, 181] on icon "button" at bounding box center [917, 187] width 19 height 19
click at [870, 211] on link "Alterar" at bounding box center [835, 213] width 168 height 34
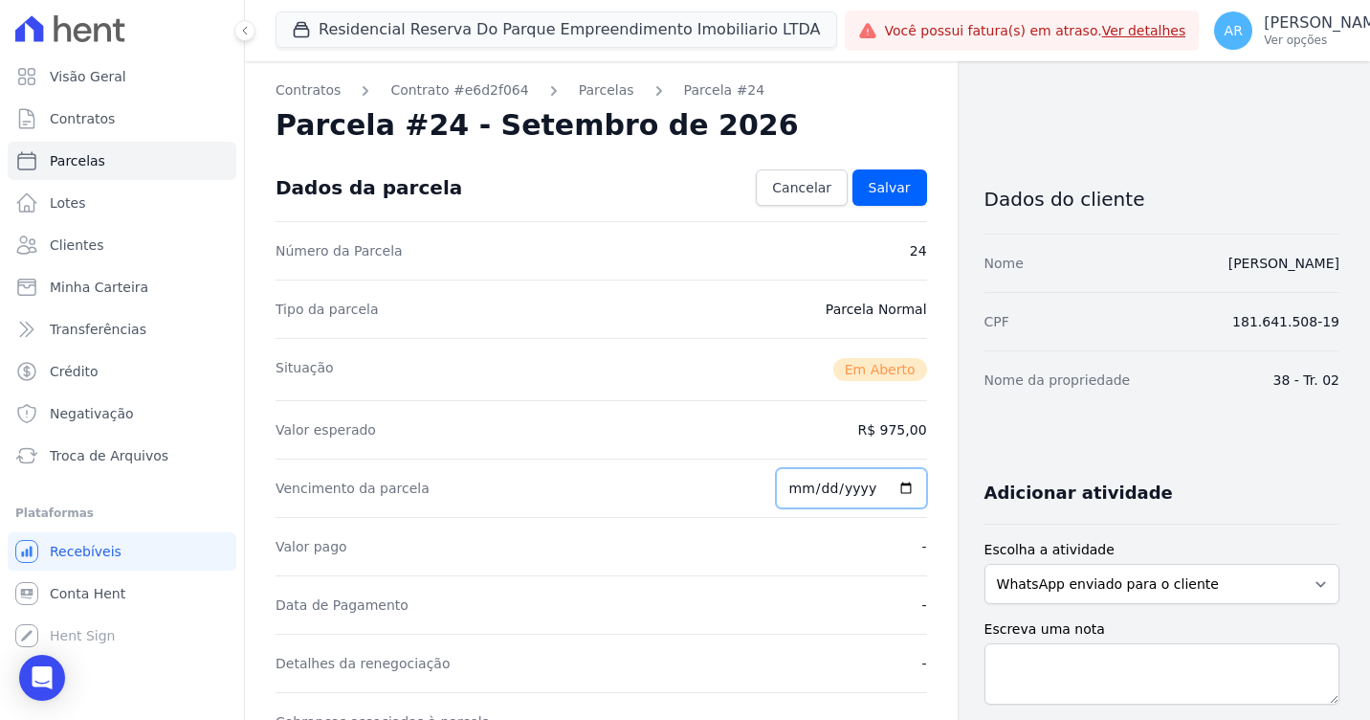
click at [799, 496] on input "[DATE]" at bounding box center [851, 488] width 151 height 40
type input "[DATE]"
click at [858, 198] on link "Salvar" at bounding box center [890, 187] width 75 height 36
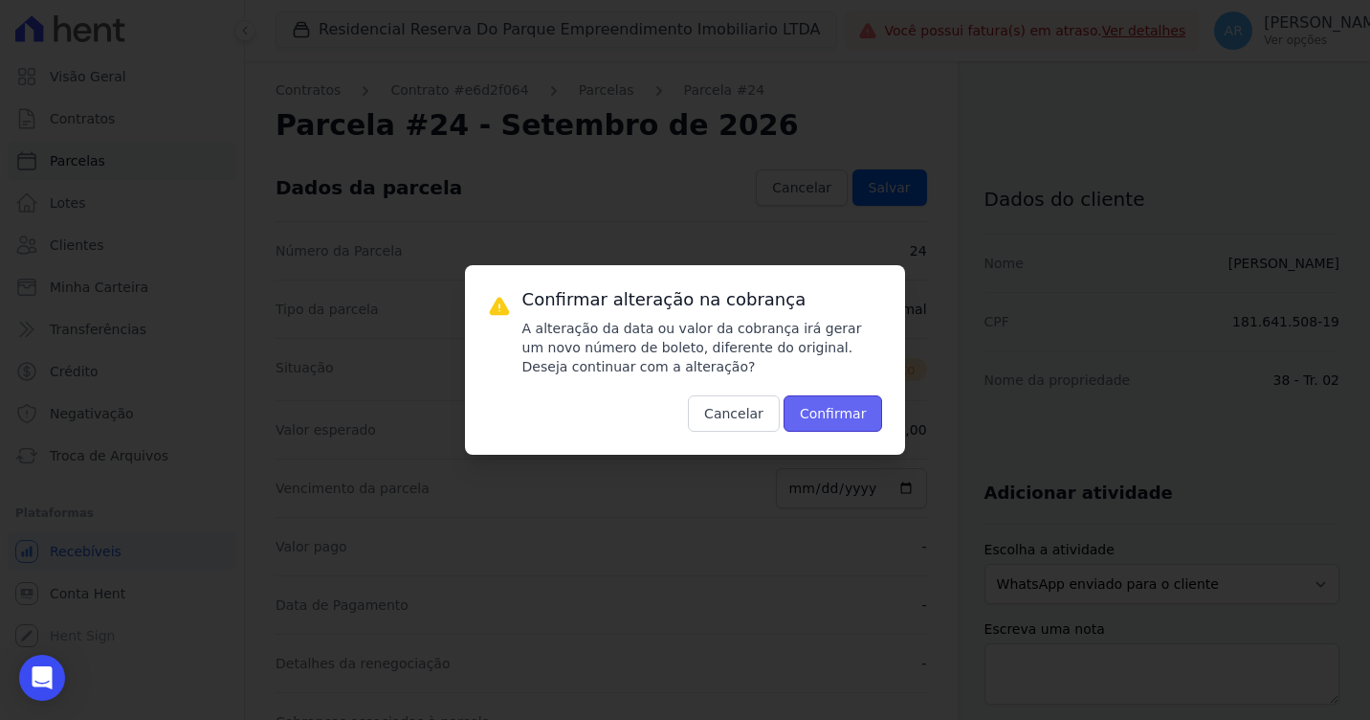
click at [822, 419] on button "Confirmar" at bounding box center [834, 413] width 100 height 36
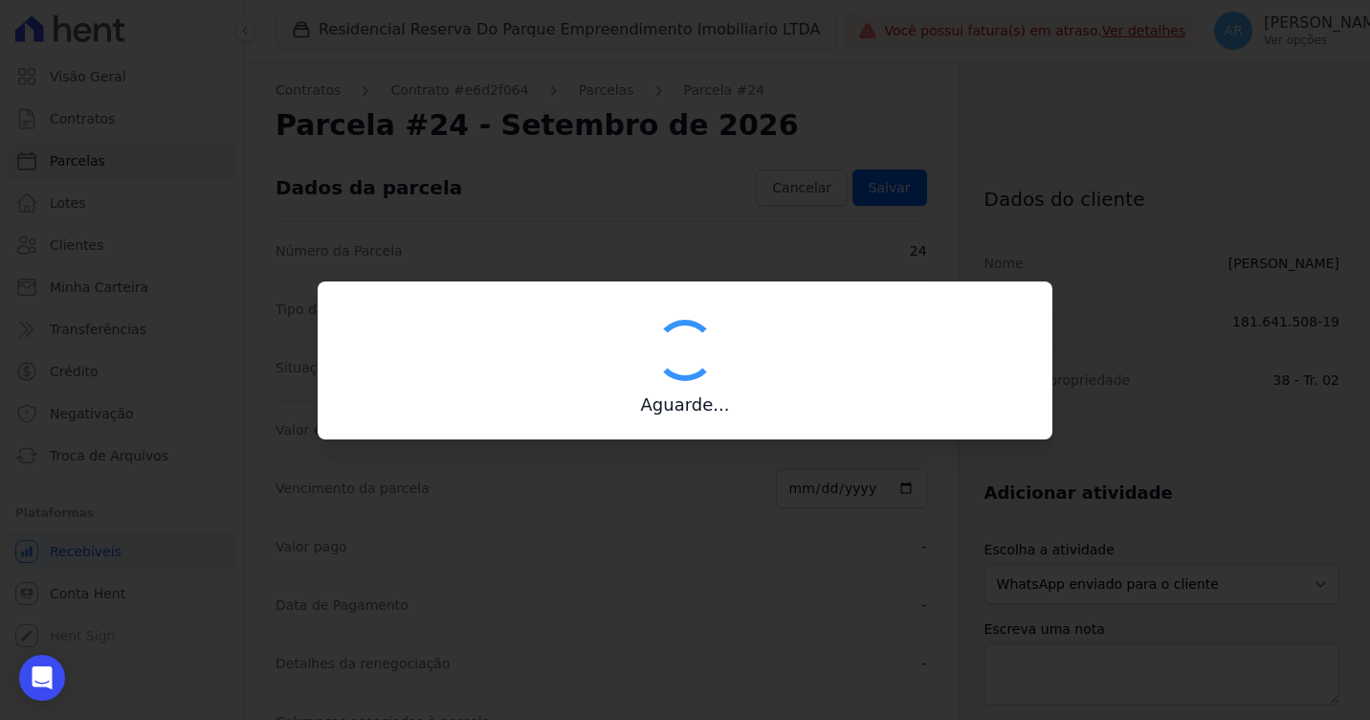
type input "00190000090335103300000629606179115800000097500"
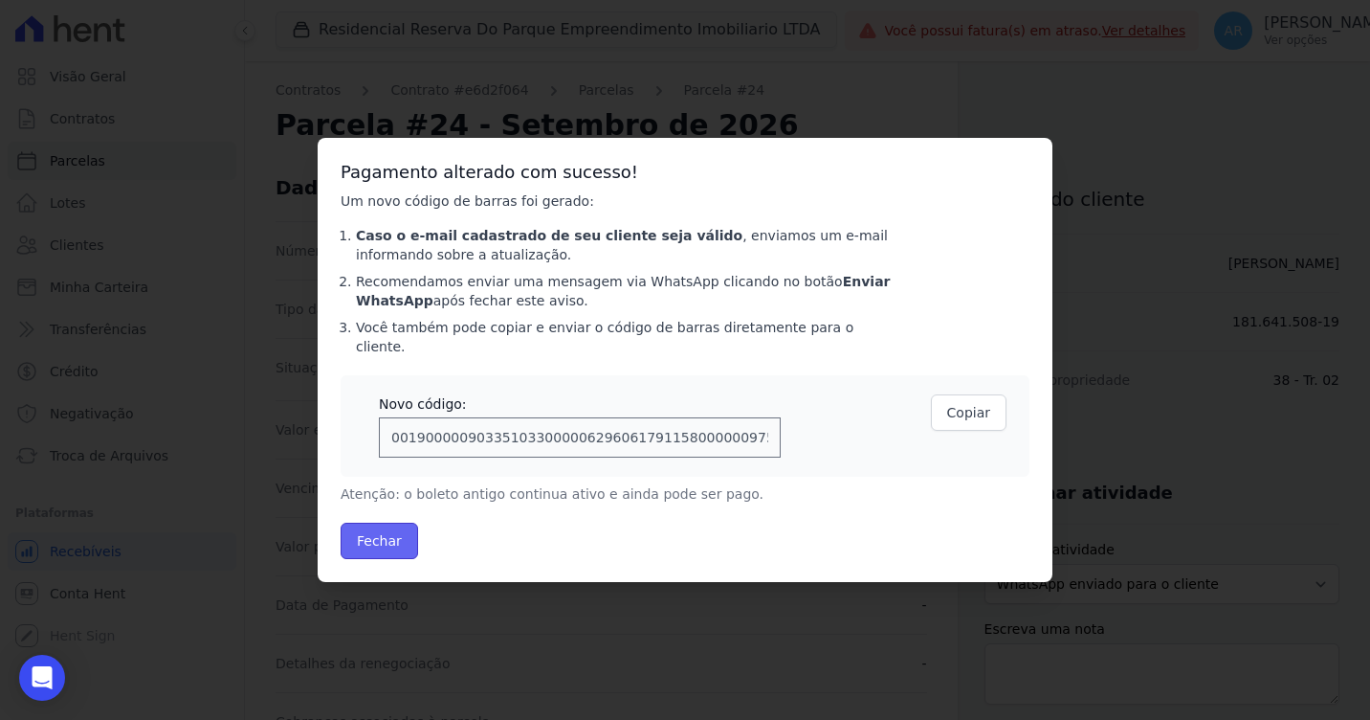
click at [374, 535] on button "Fechar" at bounding box center [380, 541] width 78 height 36
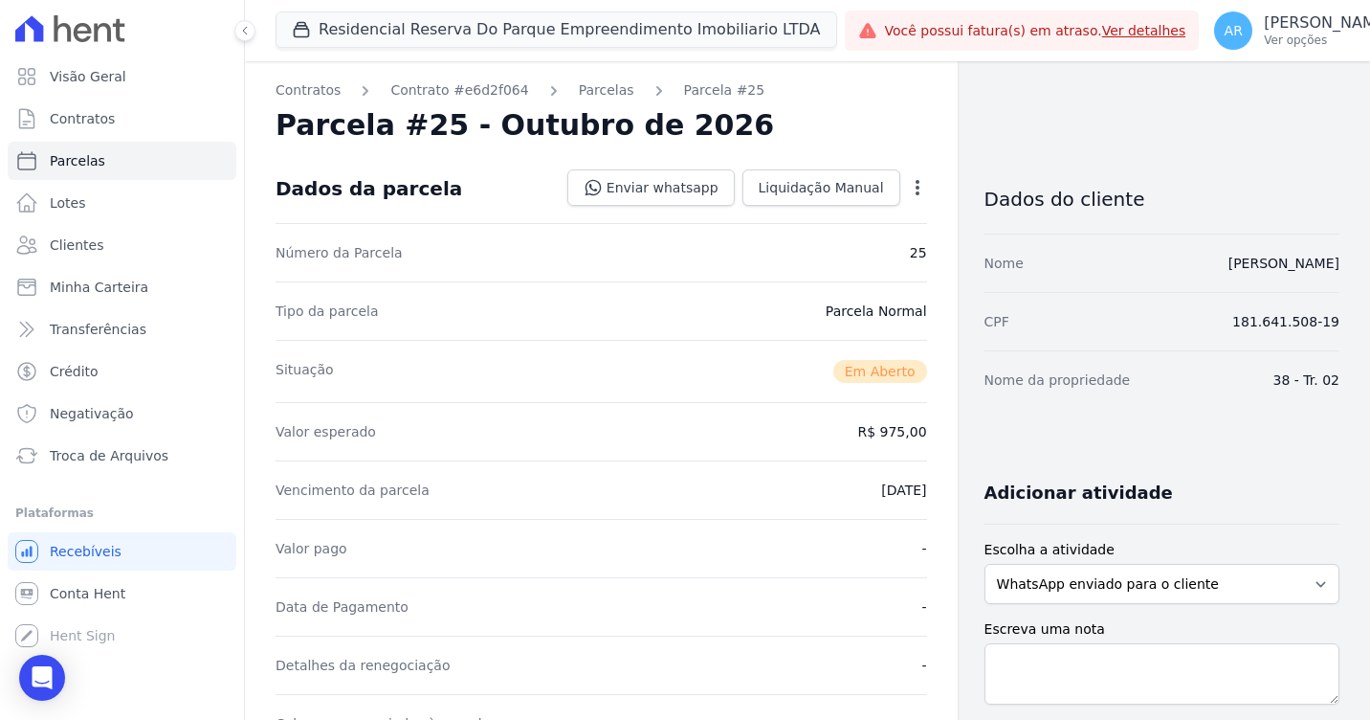
drag, startPoint x: 914, startPoint y: 166, endPoint x: 912, endPoint y: 188, distance: 22.1
click at [914, 167] on div "Dados da parcela Enviar whatsapp Registrar envio de WhatsApp Caso o envio da me…" at bounding box center [602, 188] width 652 height 69
click at [912, 188] on icon "button" at bounding box center [917, 187] width 19 height 19
click at [843, 219] on link "Alterar" at bounding box center [835, 213] width 168 height 34
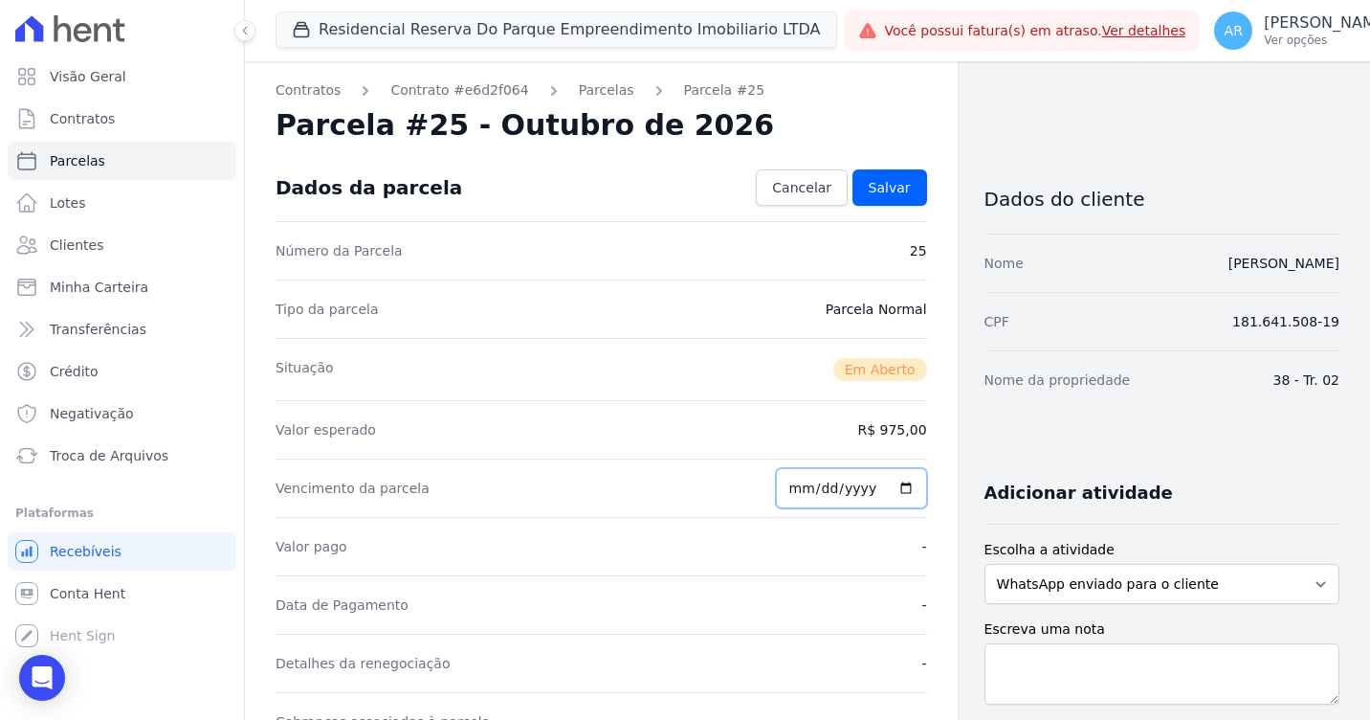
click at [797, 488] on input "2026-10-25" at bounding box center [851, 488] width 151 height 40
type input "2026-10-30"
click at [910, 192] on link "Salvar" at bounding box center [890, 187] width 75 height 36
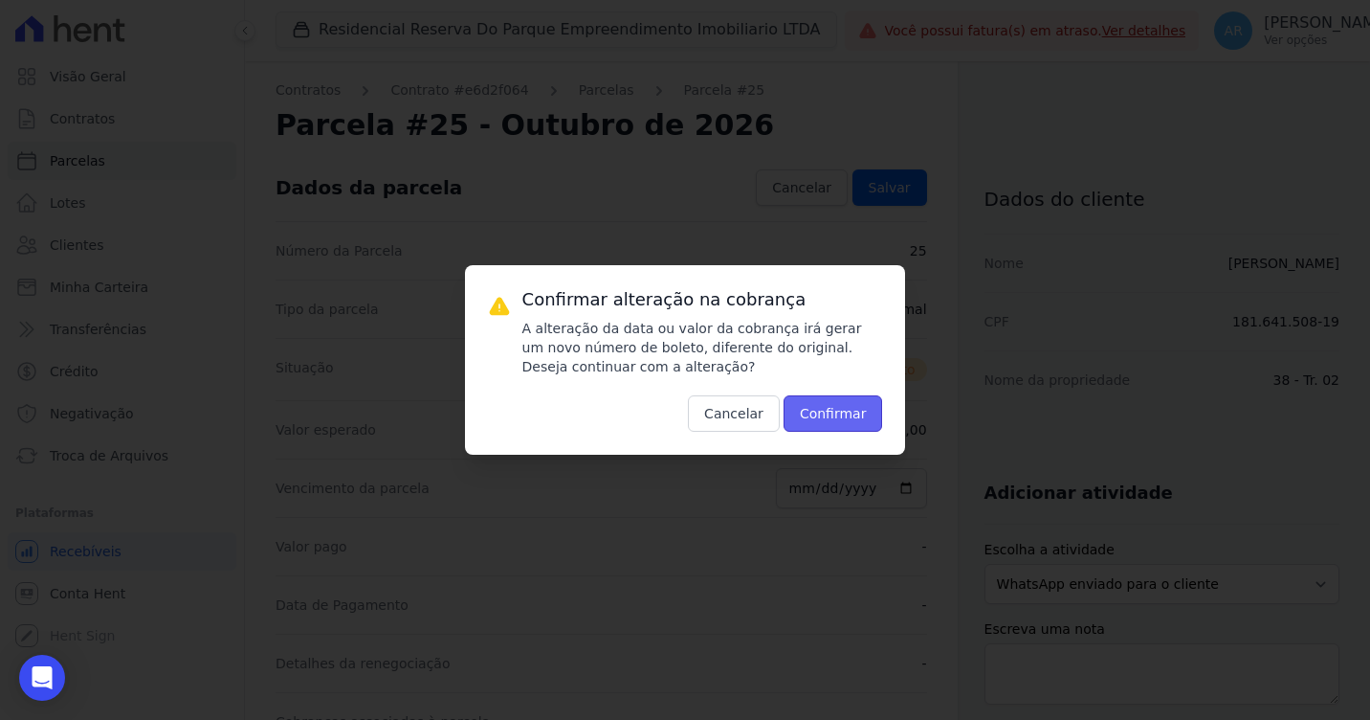
click at [842, 404] on button "Confirmar" at bounding box center [834, 413] width 100 height 36
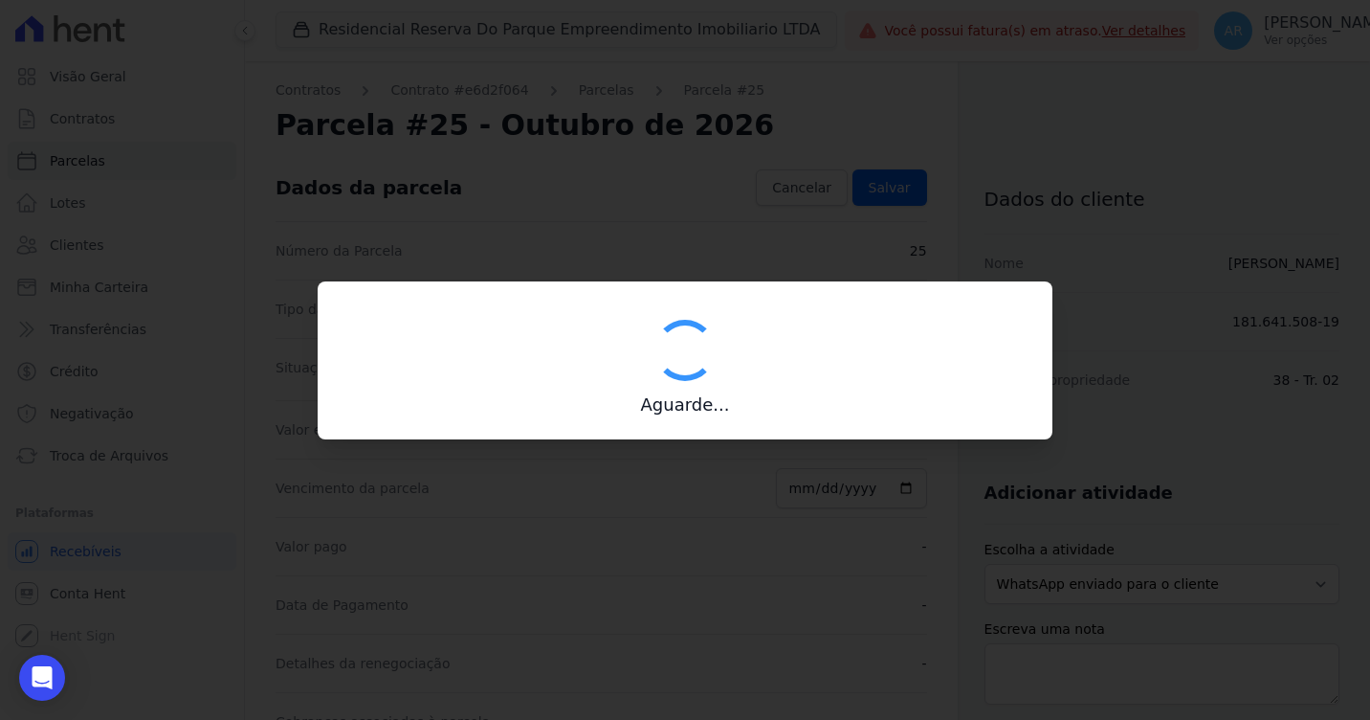
type input "00190000090335103300000629639170916100000097500"
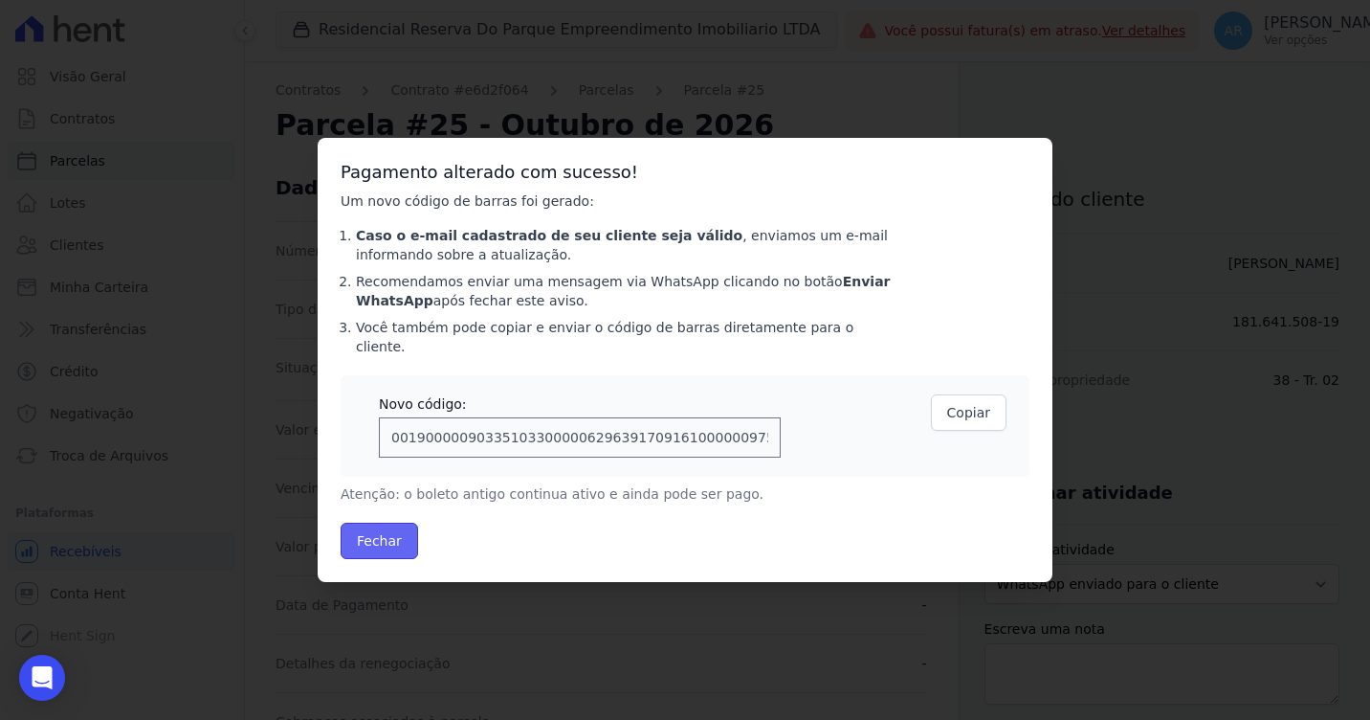
click at [386, 537] on button "Fechar" at bounding box center [380, 541] width 78 height 36
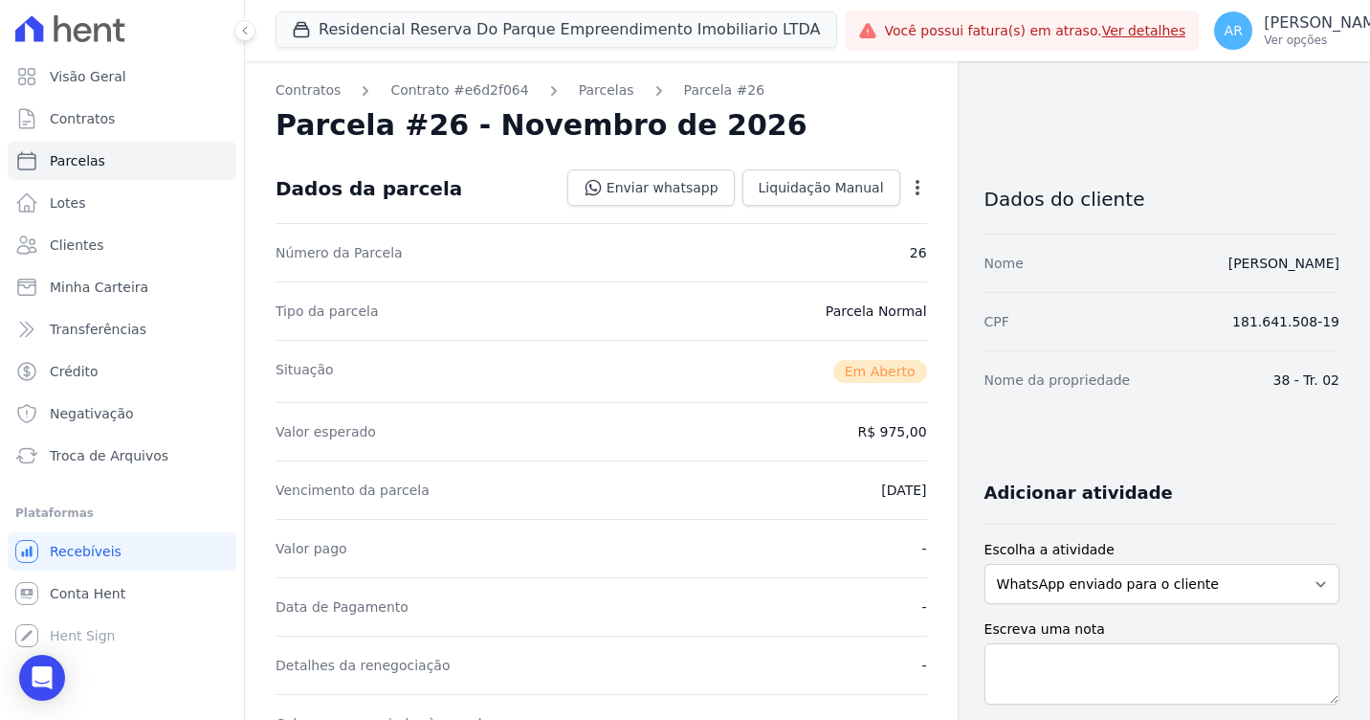
click at [912, 171] on dd "Enviar whatsapp Registrar envio de WhatsApp Caso o envio da mensagem via WhatsA…" at bounding box center [748, 187] width 360 height 36
click at [909, 184] on icon "button" at bounding box center [917, 187] width 19 height 19
drag, startPoint x: 880, startPoint y: 212, endPoint x: 879, endPoint y: 222, distance: 9.6
click at [880, 212] on link "Alterar" at bounding box center [835, 213] width 168 height 34
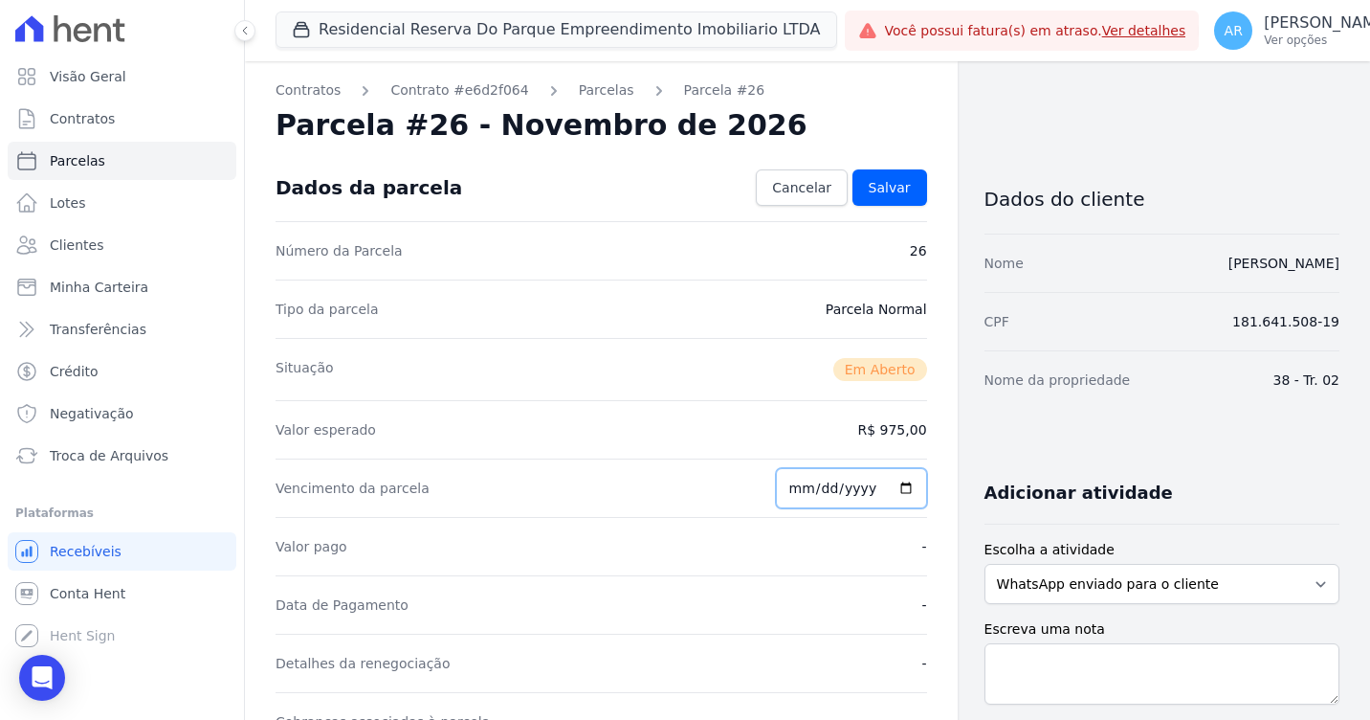
click at [796, 487] on input "2026-11-25" at bounding box center [851, 488] width 151 height 40
type input "2026-11-30"
click at [868, 176] on link "Salvar" at bounding box center [890, 187] width 75 height 36
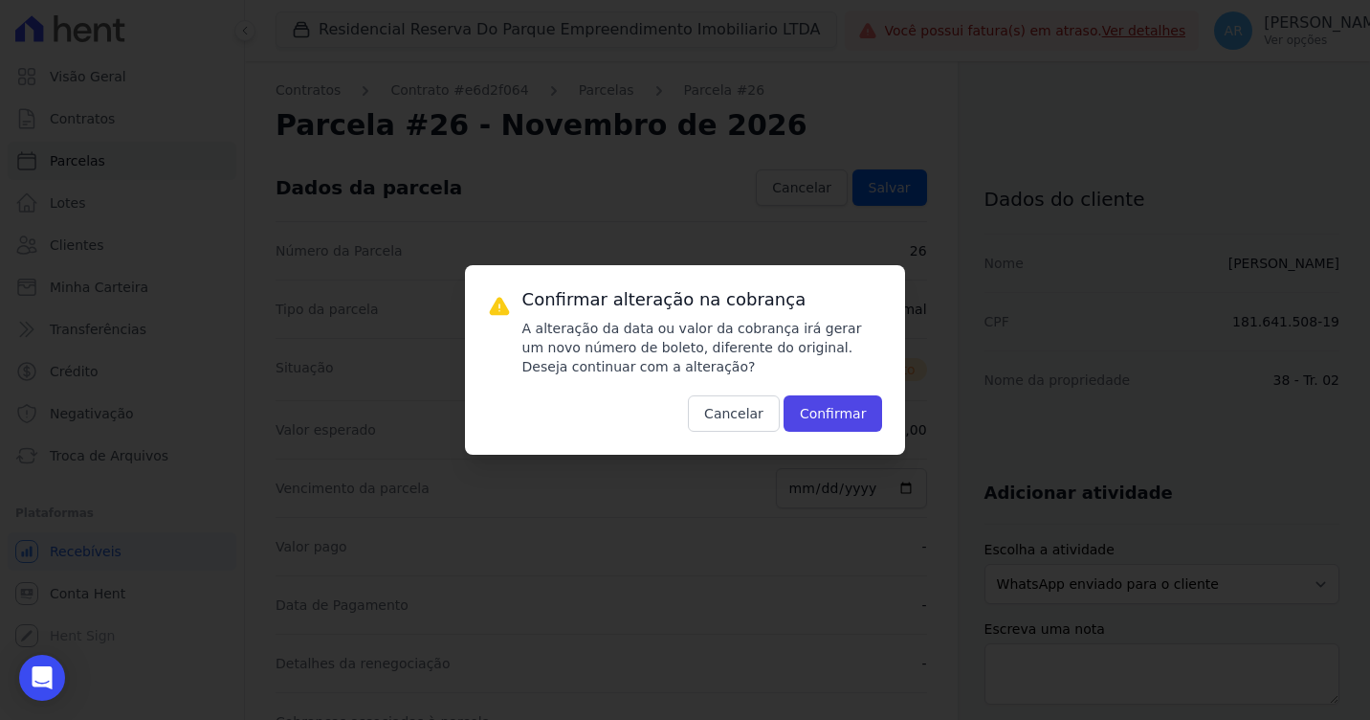
click at [828, 433] on div "Confirmar alteração na cobrança A alteração da data ou valor da cobrança irá ge…" at bounding box center [685, 359] width 441 height 189
click at [826, 424] on button "Confirmar" at bounding box center [834, 413] width 100 height 36
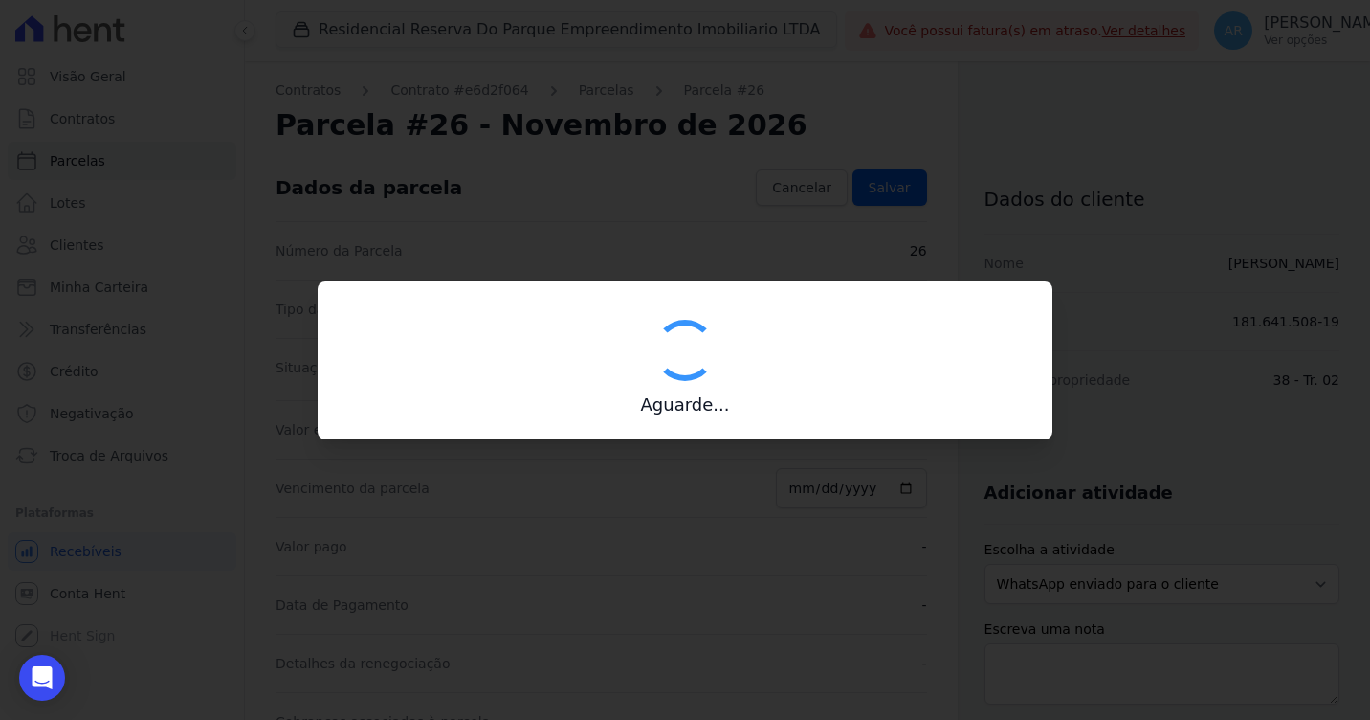
type input "00190000090335103300000629794173316410000097500"
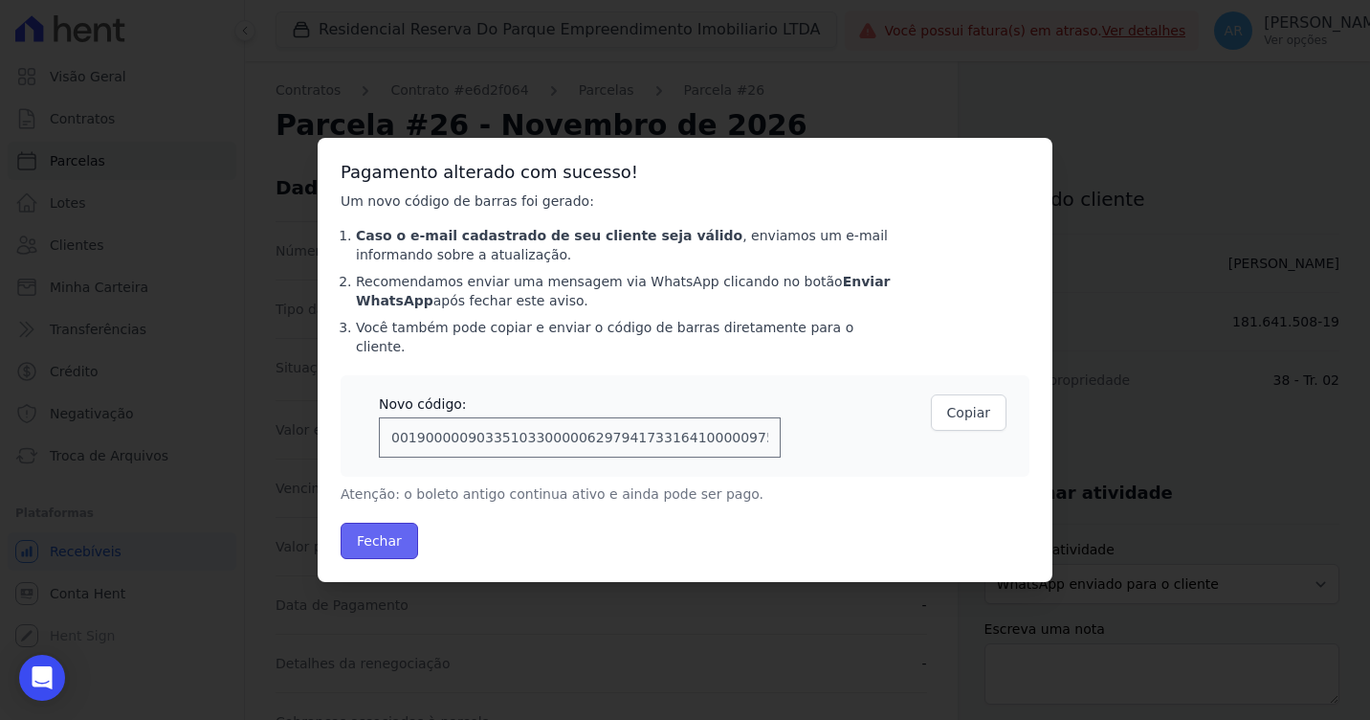
click at [395, 533] on button "Fechar" at bounding box center [380, 541] width 78 height 36
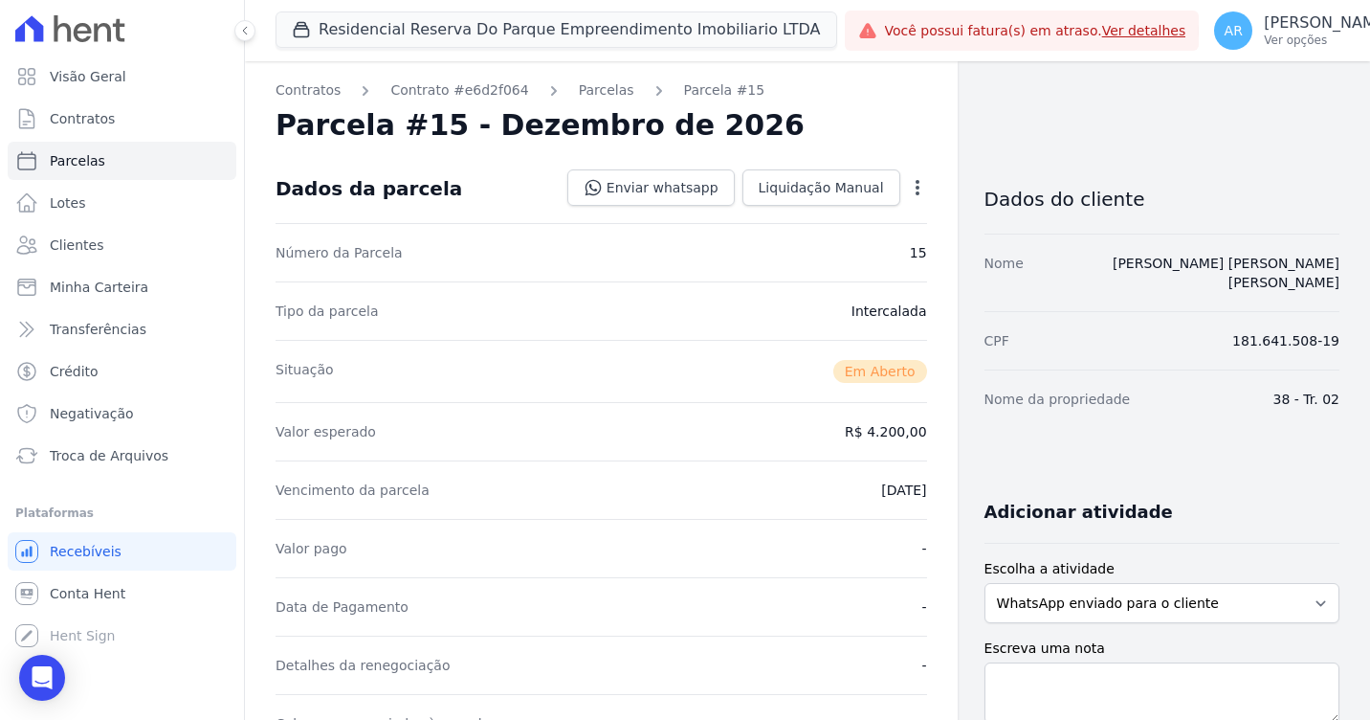
click at [908, 195] on icon "button" at bounding box center [917, 187] width 19 height 19
click at [844, 222] on link "Alterar" at bounding box center [835, 213] width 168 height 34
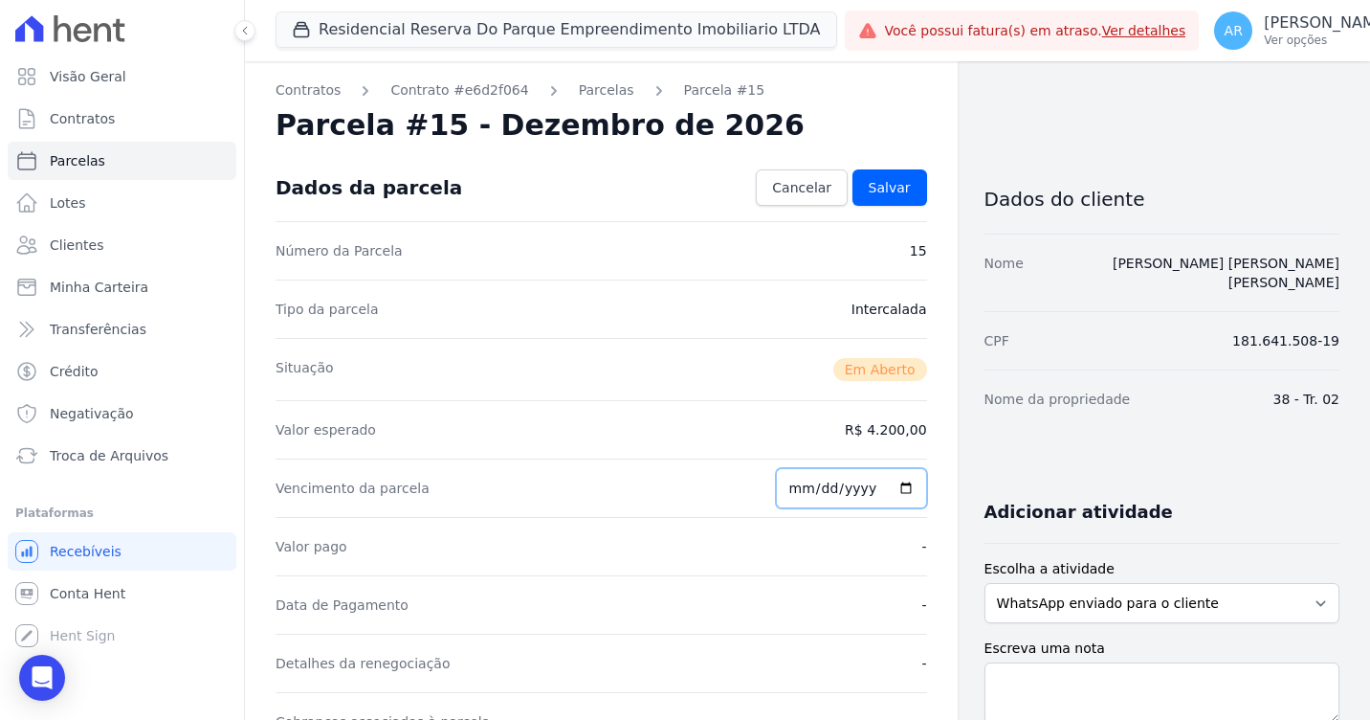
click at [797, 488] on input "[DATE]" at bounding box center [851, 488] width 151 height 40
type input "[DATE]"
click at [870, 169] on link "Salvar" at bounding box center [890, 187] width 75 height 36
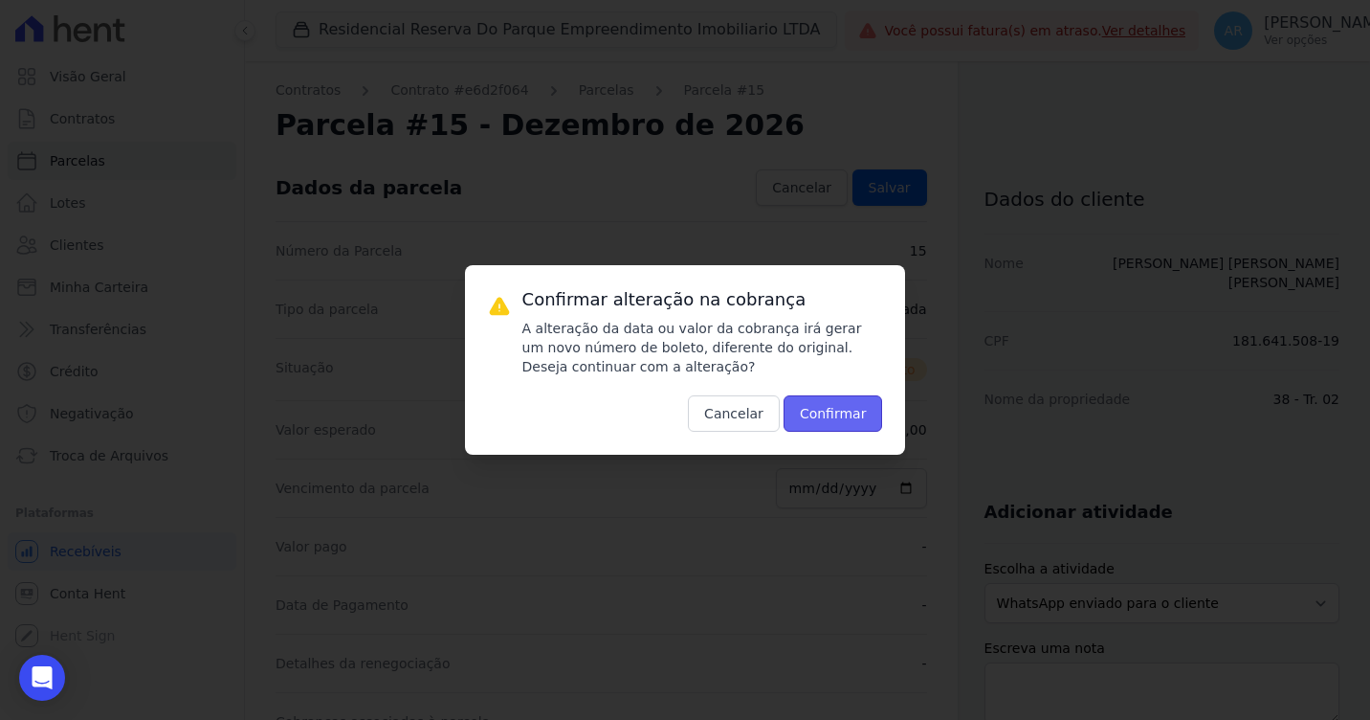
click at [838, 416] on button "Confirmar" at bounding box center [834, 413] width 100 height 36
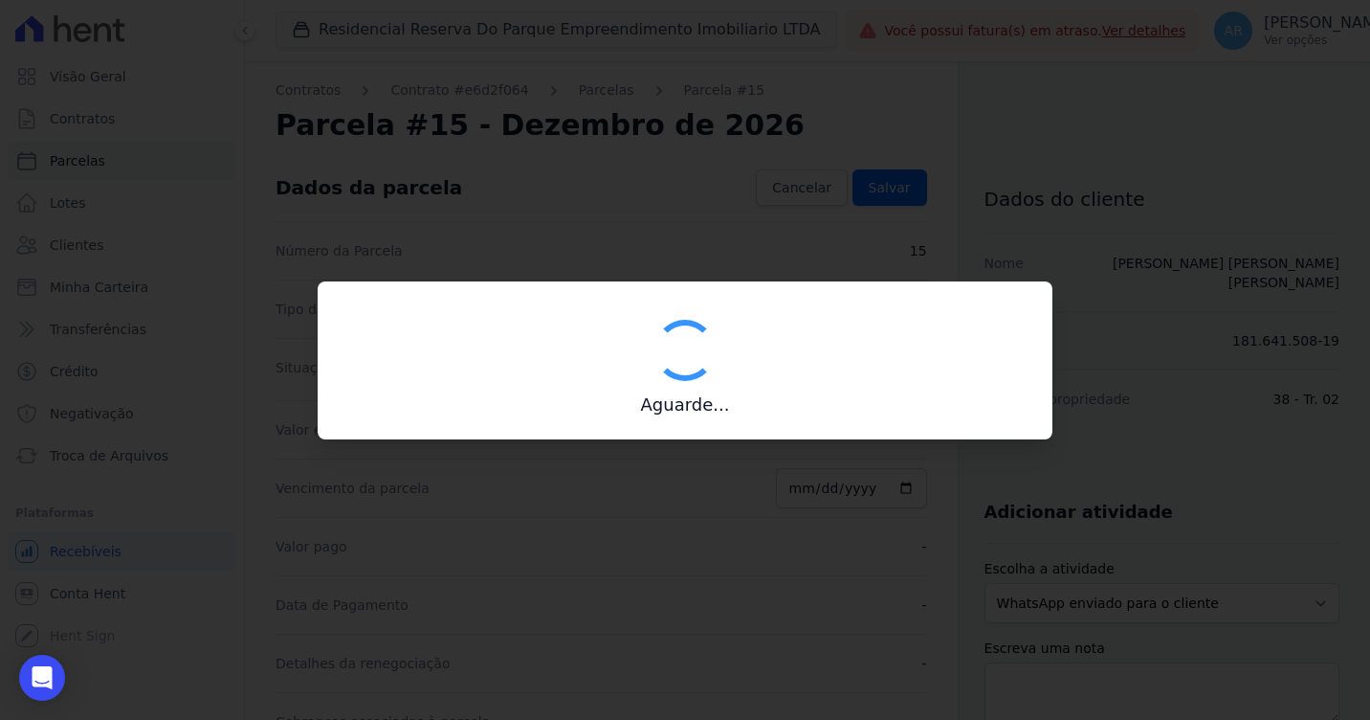
type input "00190000090335103300000630502177216710000420000"
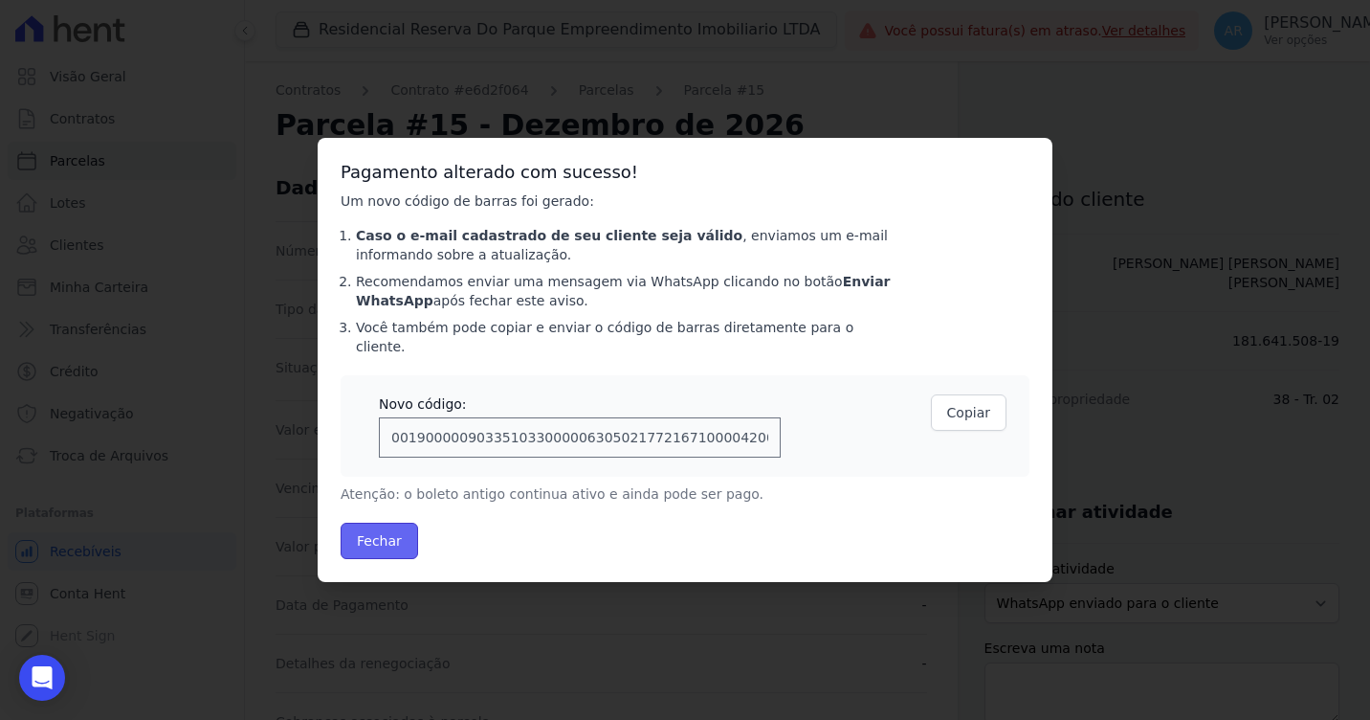
click at [391, 526] on button "Fechar" at bounding box center [380, 541] width 78 height 36
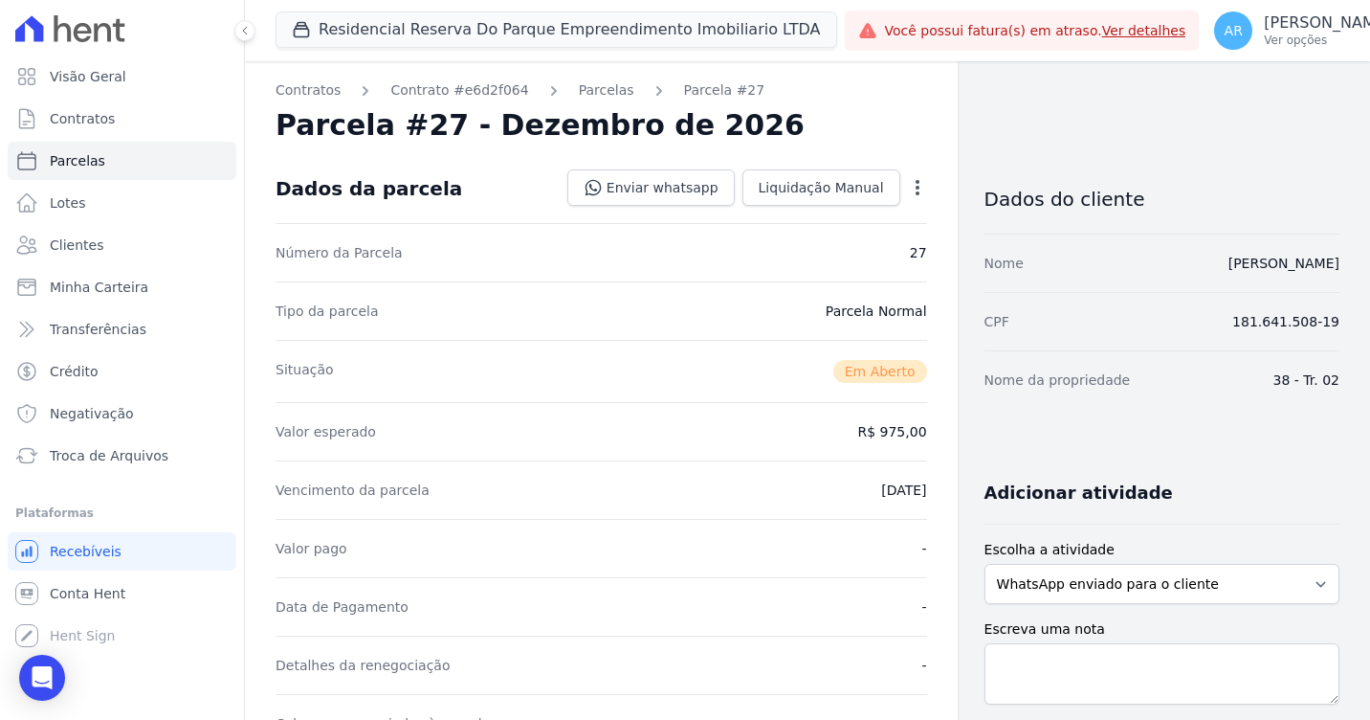
click at [910, 189] on icon "button" at bounding box center [917, 187] width 19 height 19
click at [869, 206] on link "Alterar" at bounding box center [835, 213] width 168 height 34
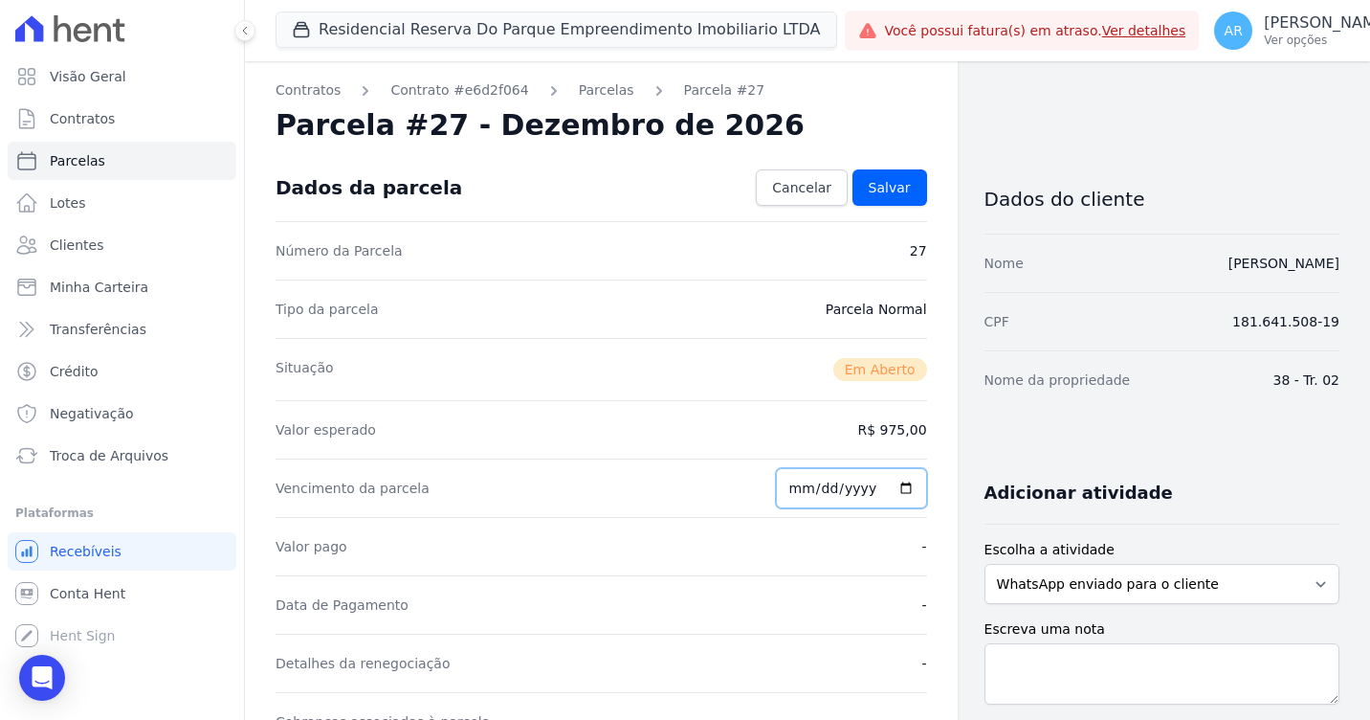
click at [793, 487] on input "[DATE]" at bounding box center [851, 488] width 151 height 40
type input "[DATE]"
click at [743, 409] on div "Valor esperado R$ 975,00" at bounding box center [602, 429] width 652 height 58
click at [878, 203] on link "Salvar" at bounding box center [890, 187] width 75 height 36
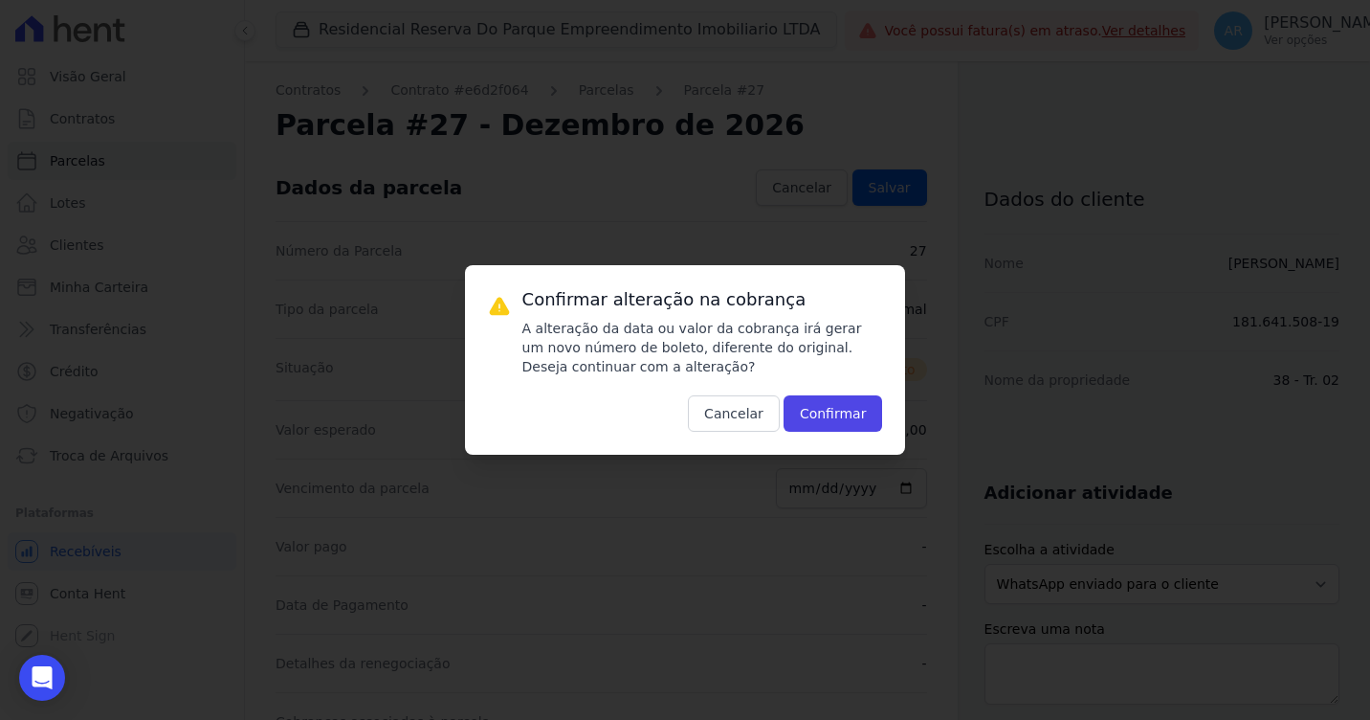
click at [851, 434] on div "Confirmar alteração na cobrança A alteração da data ou valor da cobrança irá ge…" at bounding box center [685, 359] width 441 height 189
click at [848, 421] on button "Confirmar" at bounding box center [834, 413] width 100 height 36
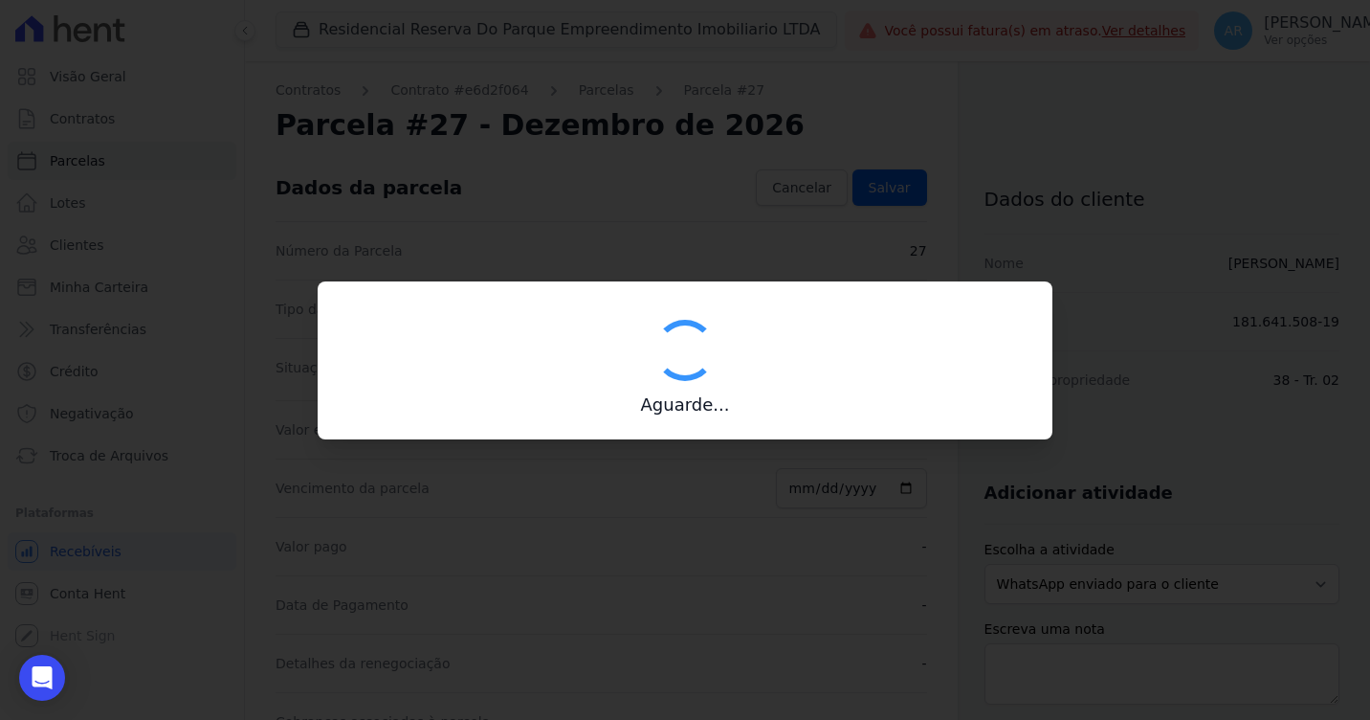
type input "00190000090335103300000630507176816710000097500"
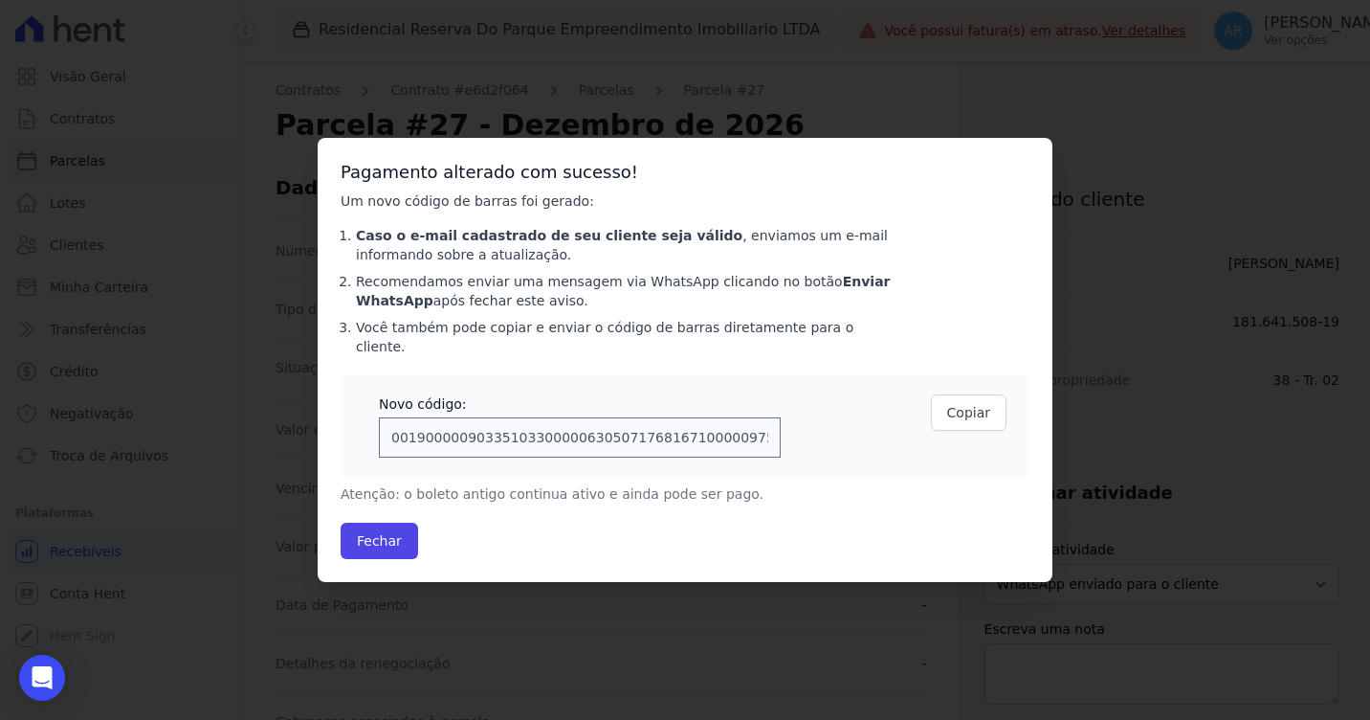
click at [427, 536] on div "Fechar" at bounding box center [685, 541] width 689 height 36
click at [392, 541] on button "Fechar" at bounding box center [380, 541] width 78 height 36
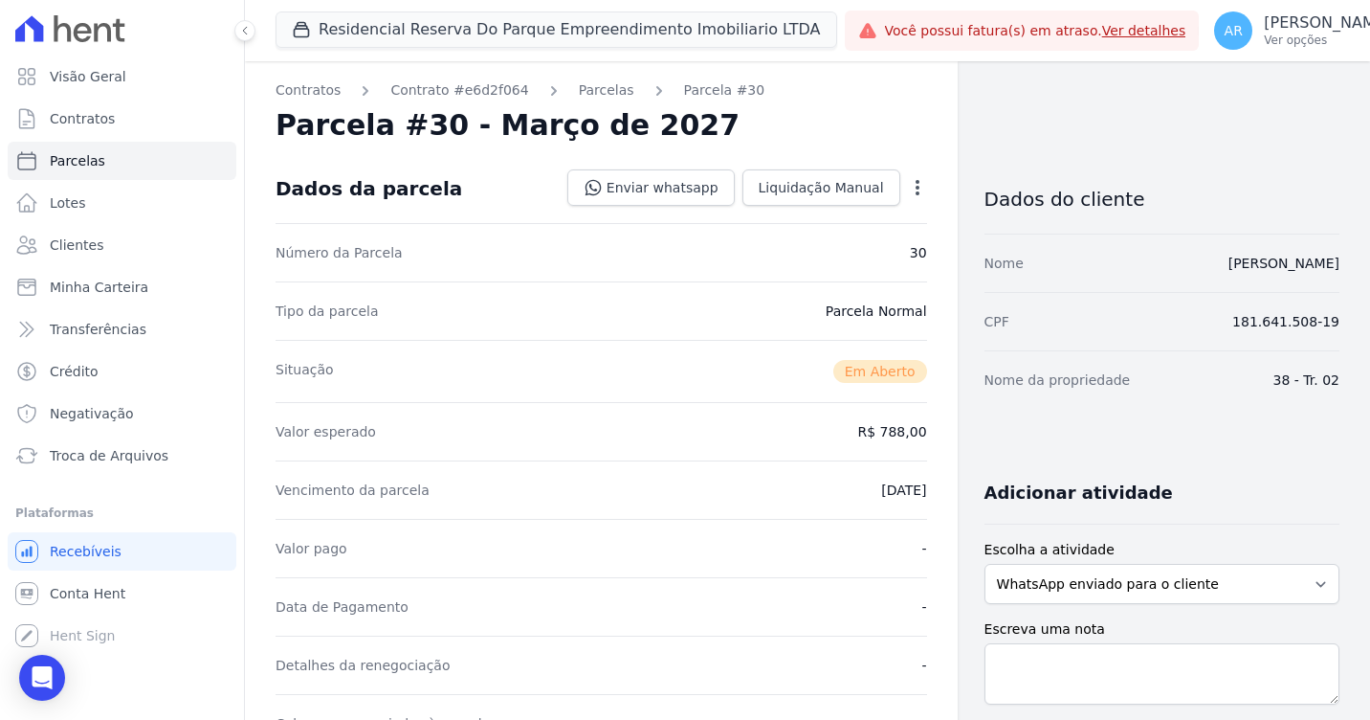
click at [908, 189] on icon "button" at bounding box center [917, 187] width 19 height 19
click at [870, 212] on link "Alterar" at bounding box center [835, 213] width 168 height 34
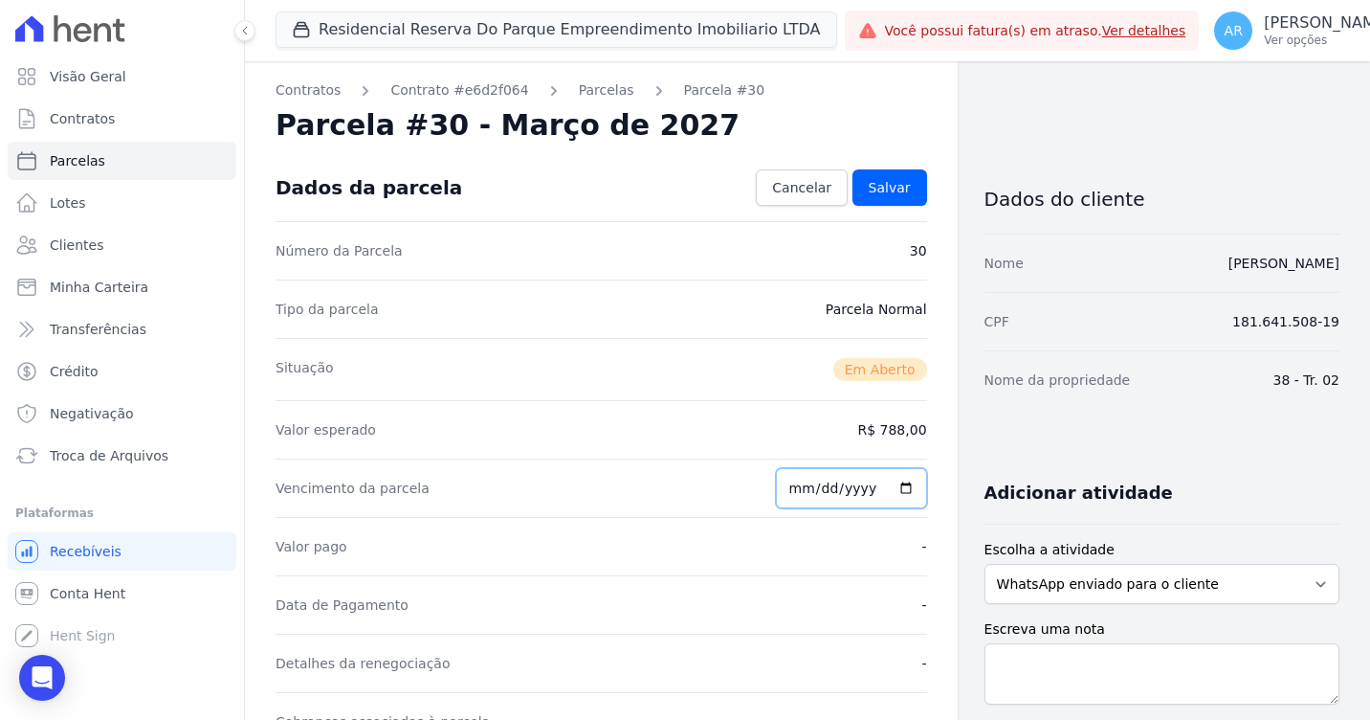
click at [792, 485] on input "2027-03-25" at bounding box center [851, 488] width 151 height 40
type input "2027-03-30"
click at [860, 191] on link "Salvar" at bounding box center [890, 187] width 75 height 36
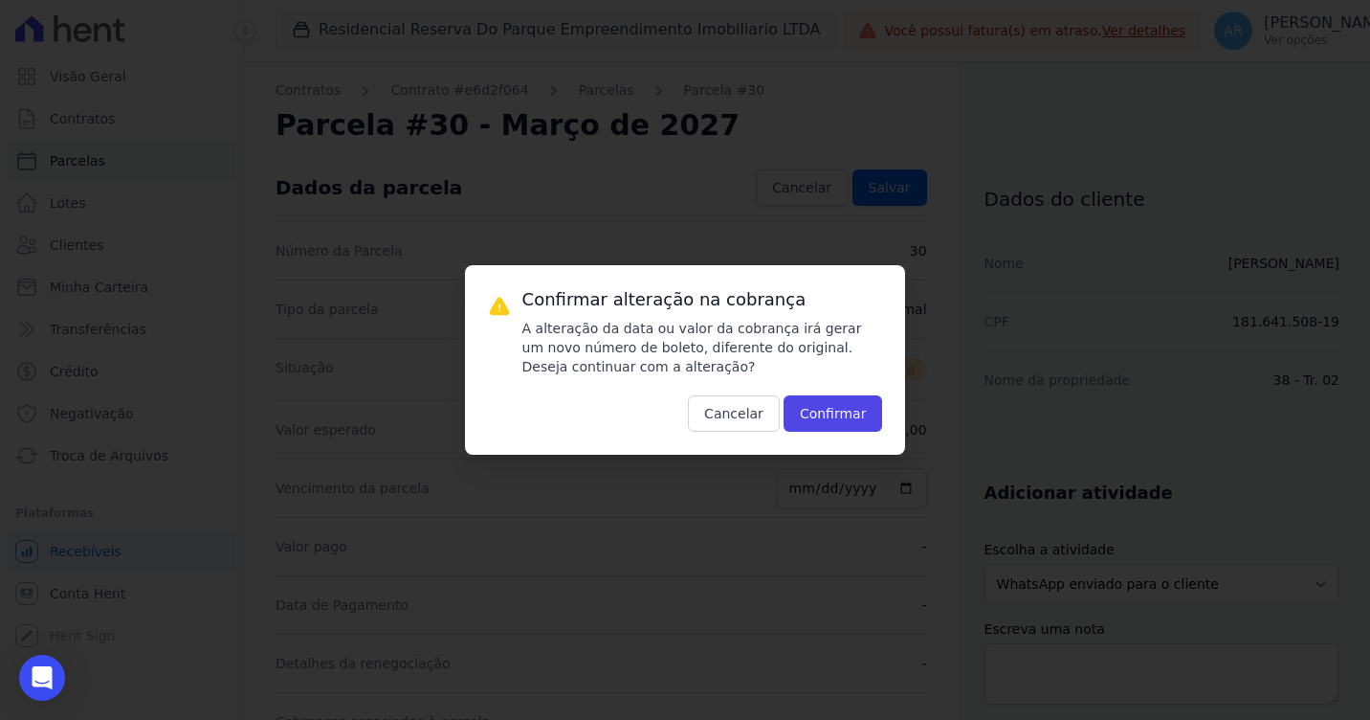
click at [861, 439] on div "Confirmar alteração na cobrança A alteração da data ou valor da cobrança irá ge…" at bounding box center [685, 359] width 441 height 189
click at [851, 413] on button "Confirmar" at bounding box center [834, 413] width 100 height 36
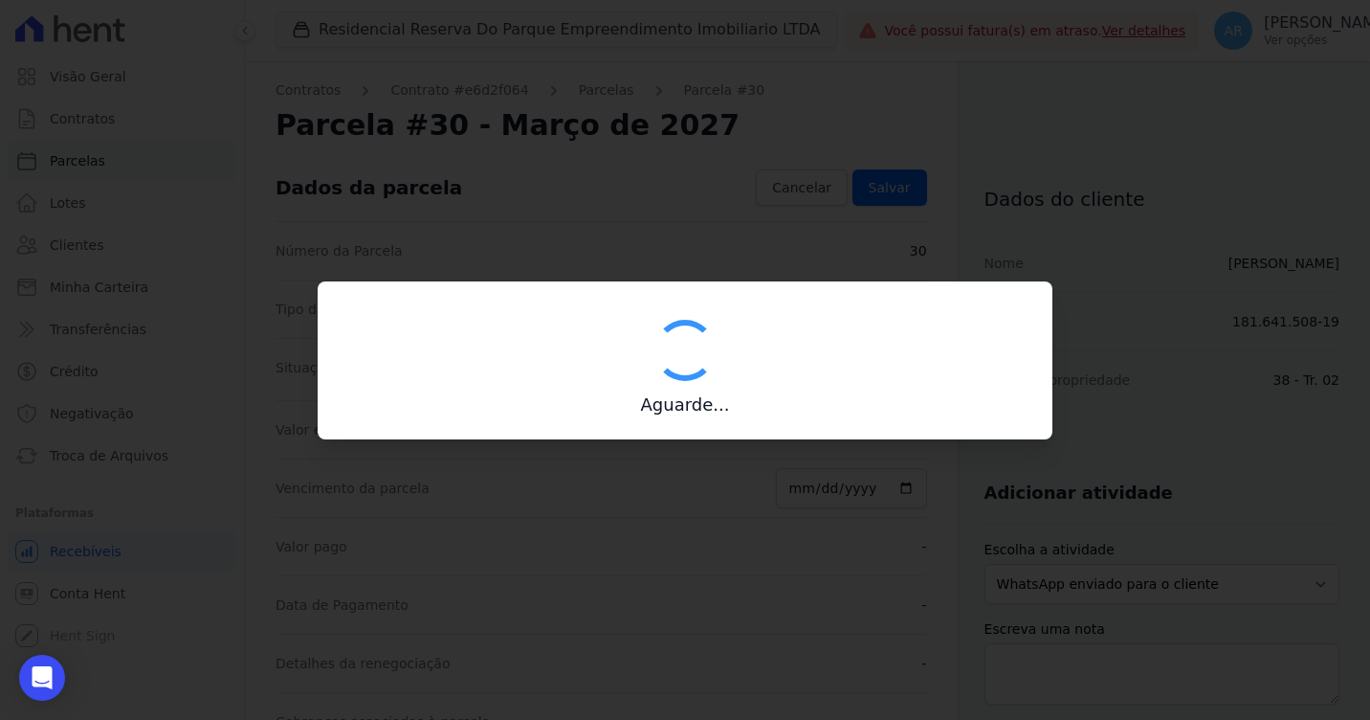
type input "00190000090335103300000629404179717610000078800"
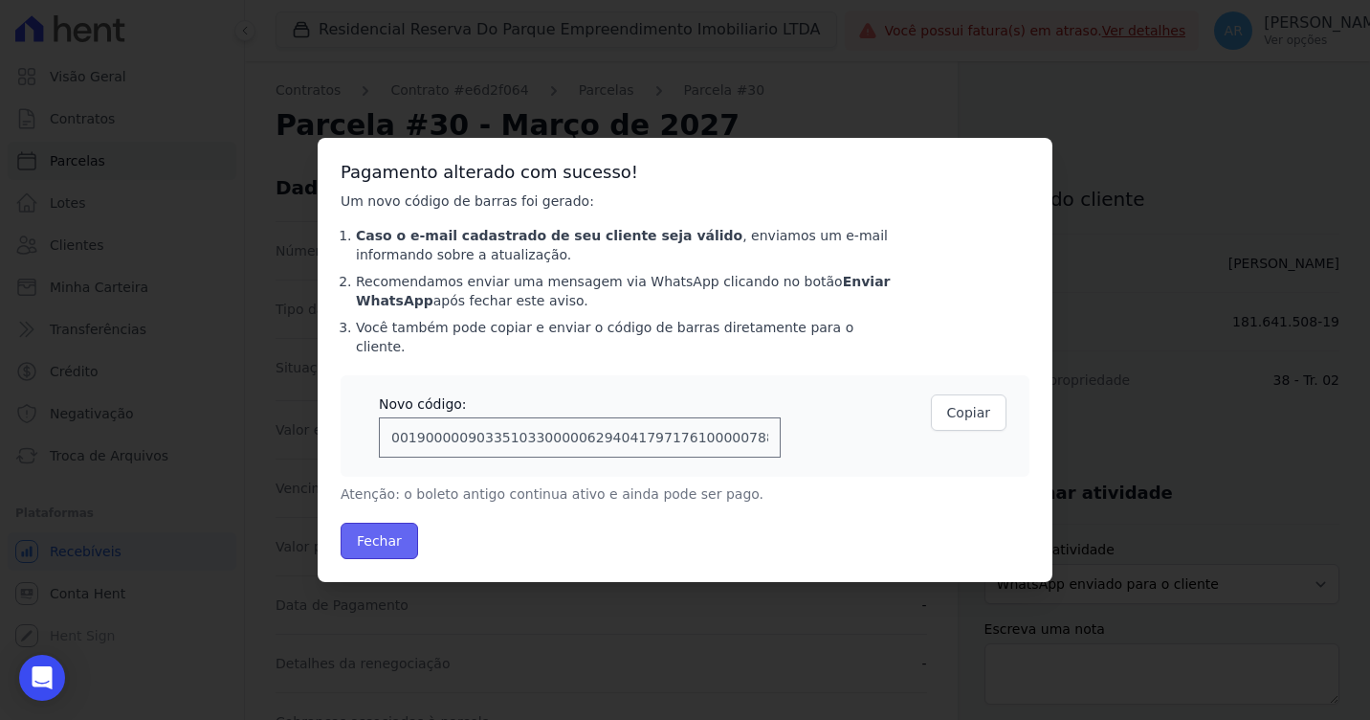
click at [375, 528] on button "Fechar" at bounding box center [380, 541] width 78 height 36
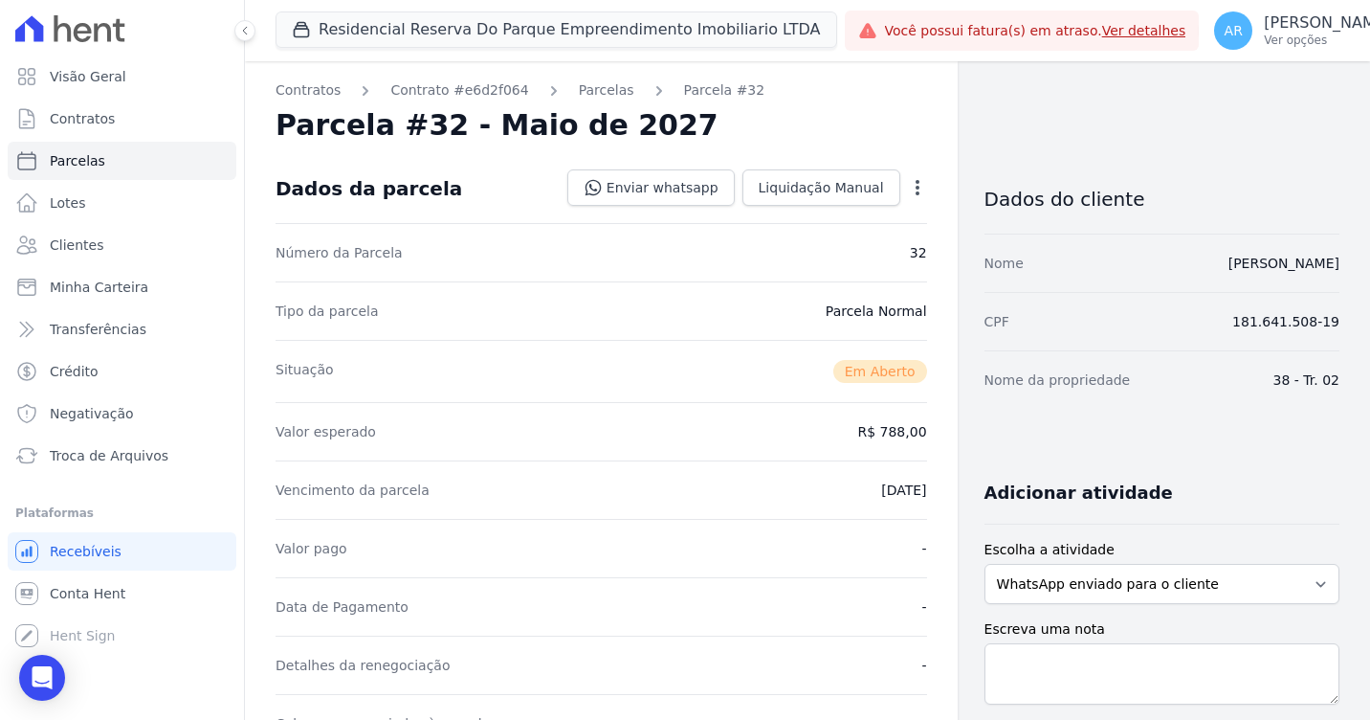
click at [917, 160] on div "Dados da parcela Enviar whatsapp Registrar envio de WhatsApp Caso o envio da me…" at bounding box center [602, 188] width 652 height 69
click at [914, 180] on icon "button" at bounding box center [917, 187] width 19 height 19
click at [857, 224] on link "Alterar" at bounding box center [835, 213] width 168 height 34
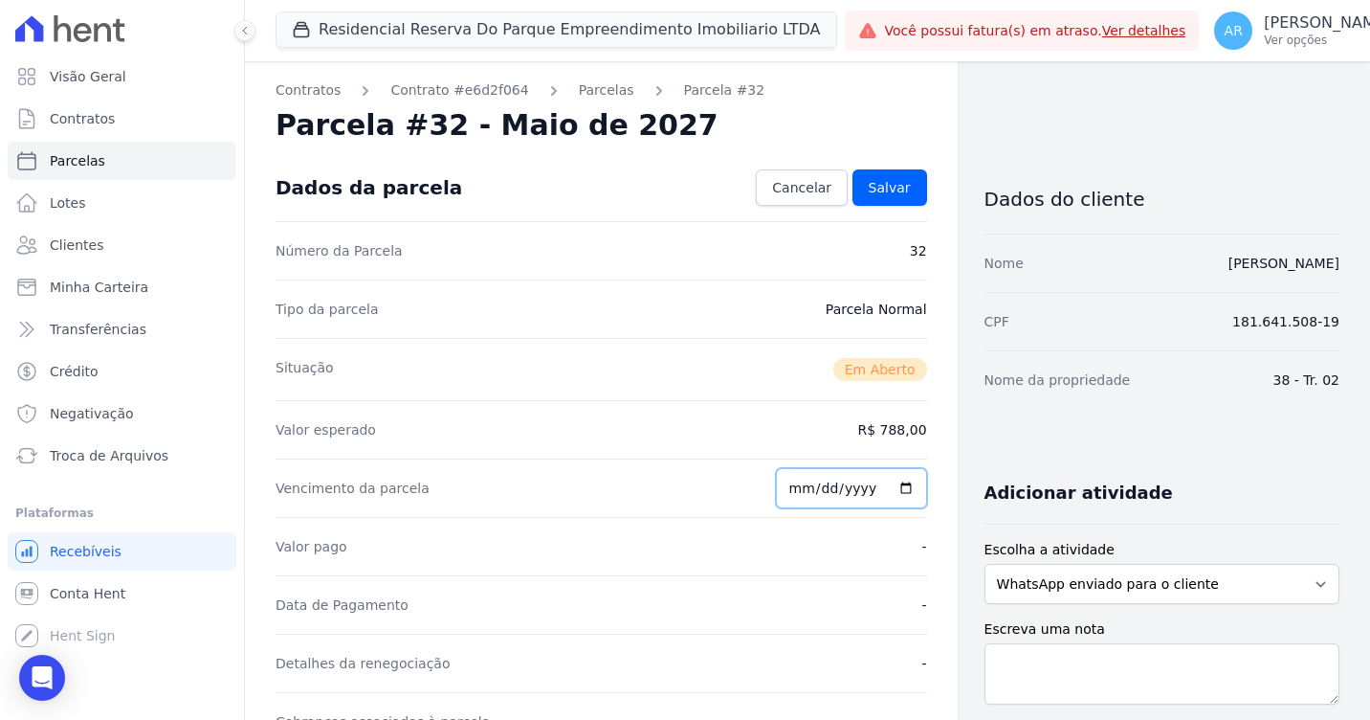
click at [795, 485] on input "2027-05-25" at bounding box center [851, 488] width 151 height 40
type input "2027-05-30"
click at [880, 186] on span "Salvar" at bounding box center [890, 187] width 42 height 19
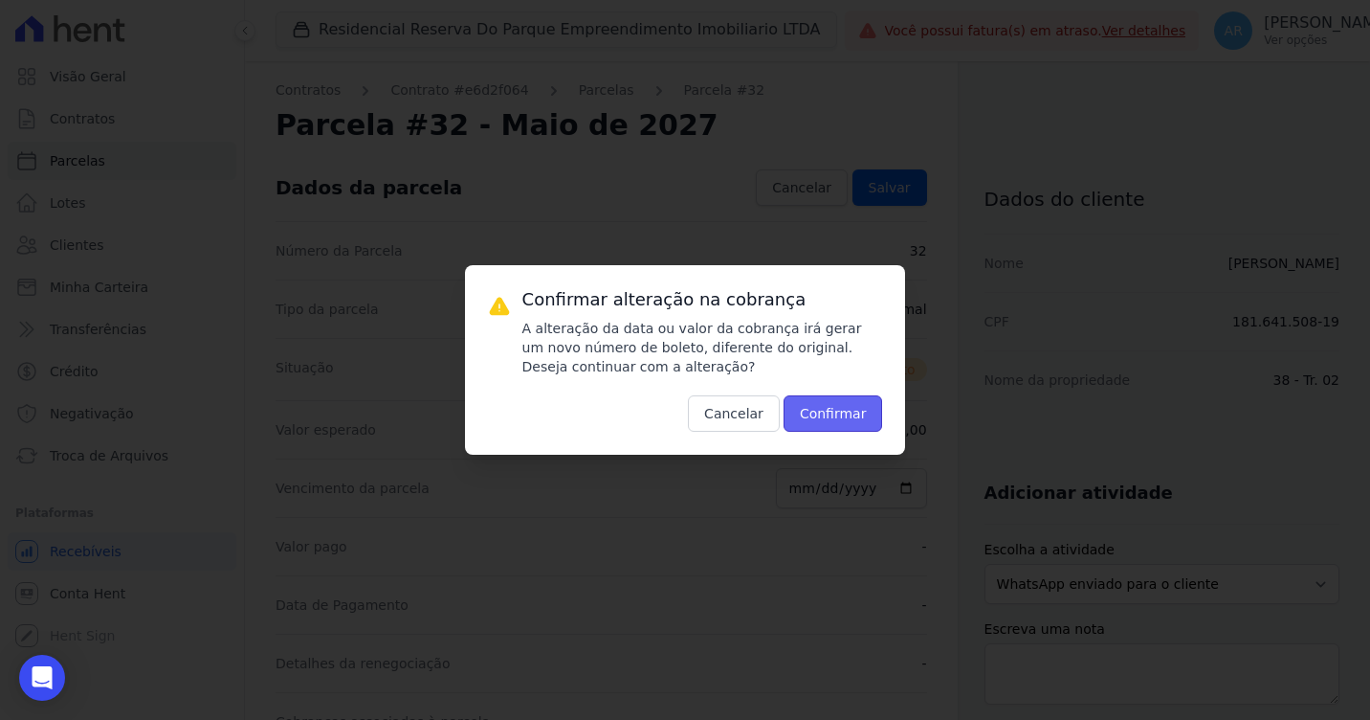
click at [813, 419] on button "Confirmar" at bounding box center [834, 413] width 100 height 36
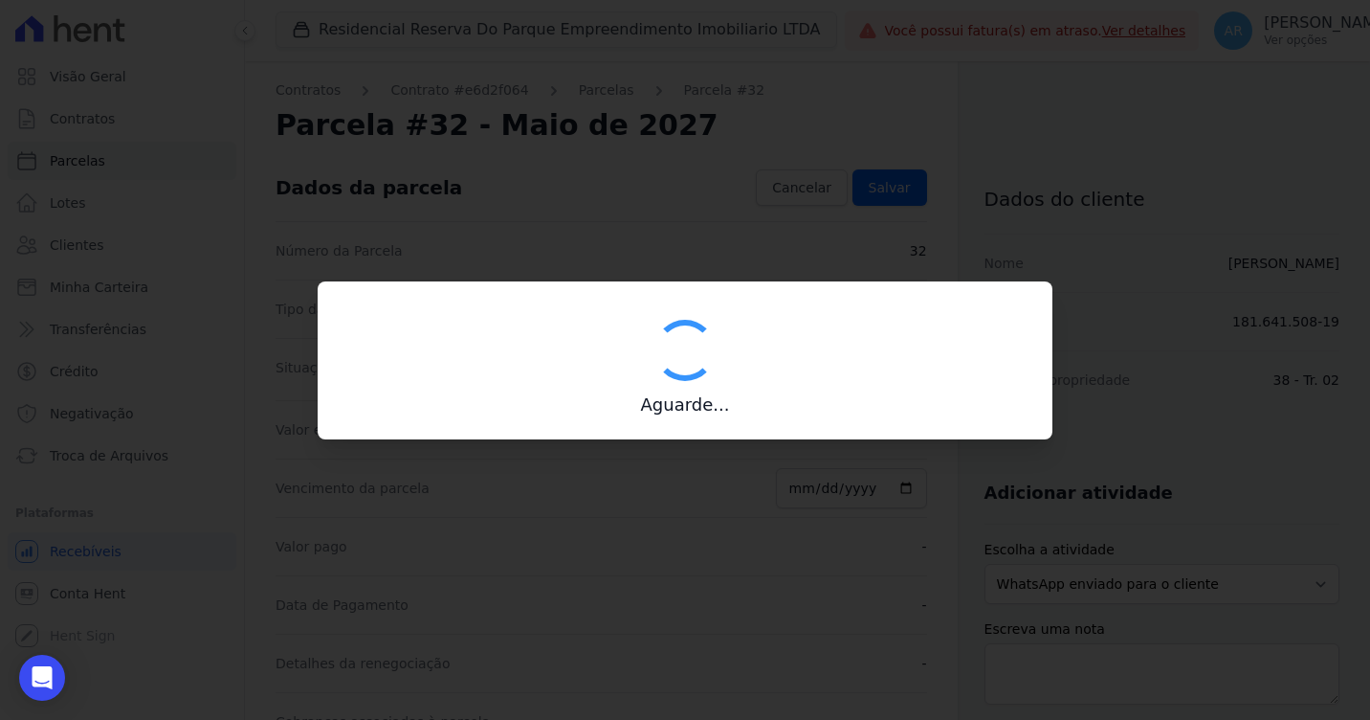
type input "00190000090335103300000628974172518220000078800"
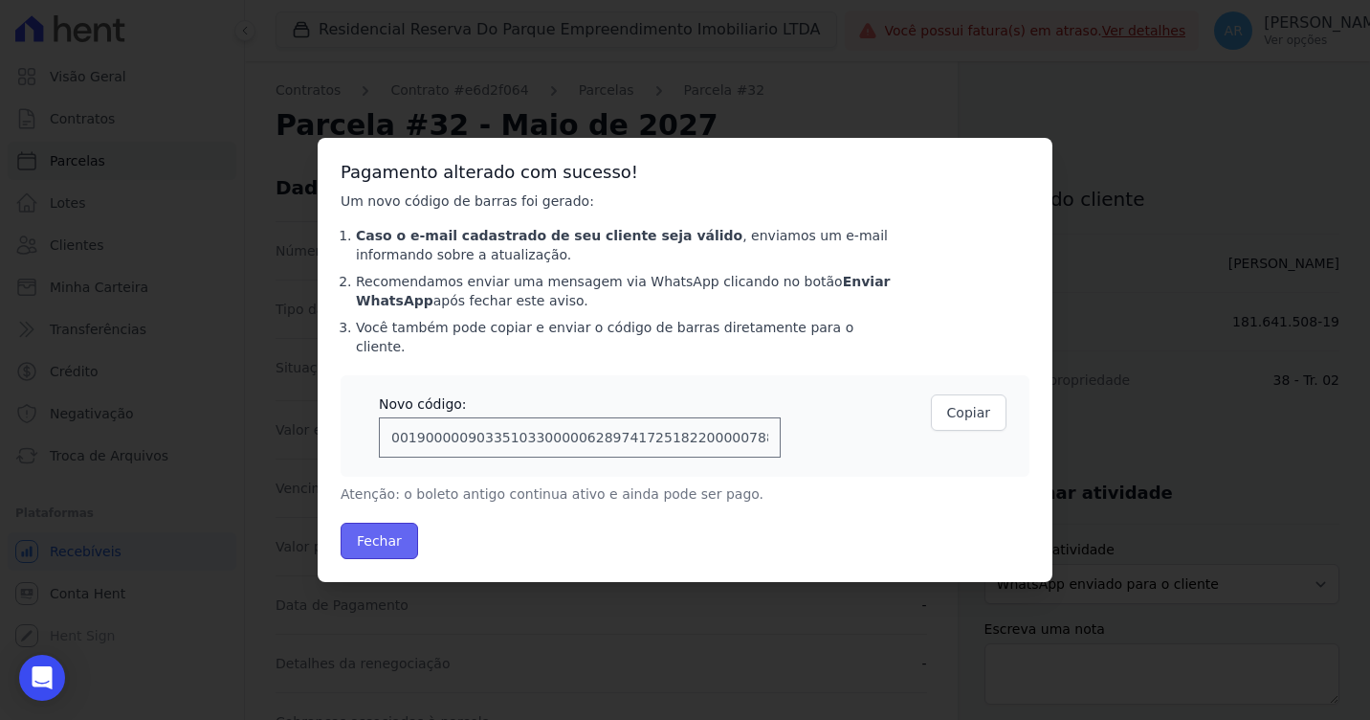
drag, startPoint x: 402, startPoint y: 527, endPoint x: 412, endPoint y: 523, distance: 10.3
click at [401, 527] on button "Fechar" at bounding box center [380, 541] width 78 height 36
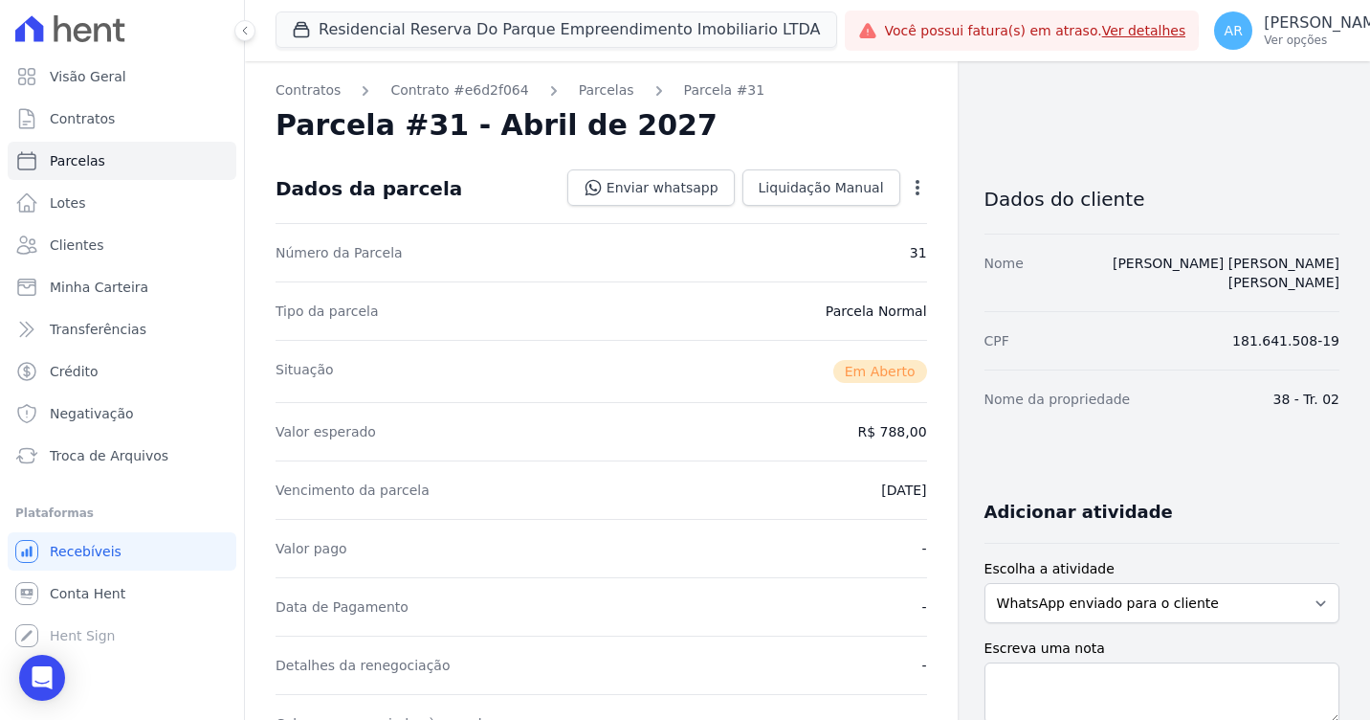
click at [917, 180] on icon "button" at bounding box center [917, 187] width 19 height 19
click at [876, 212] on link "Alterar" at bounding box center [835, 213] width 168 height 34
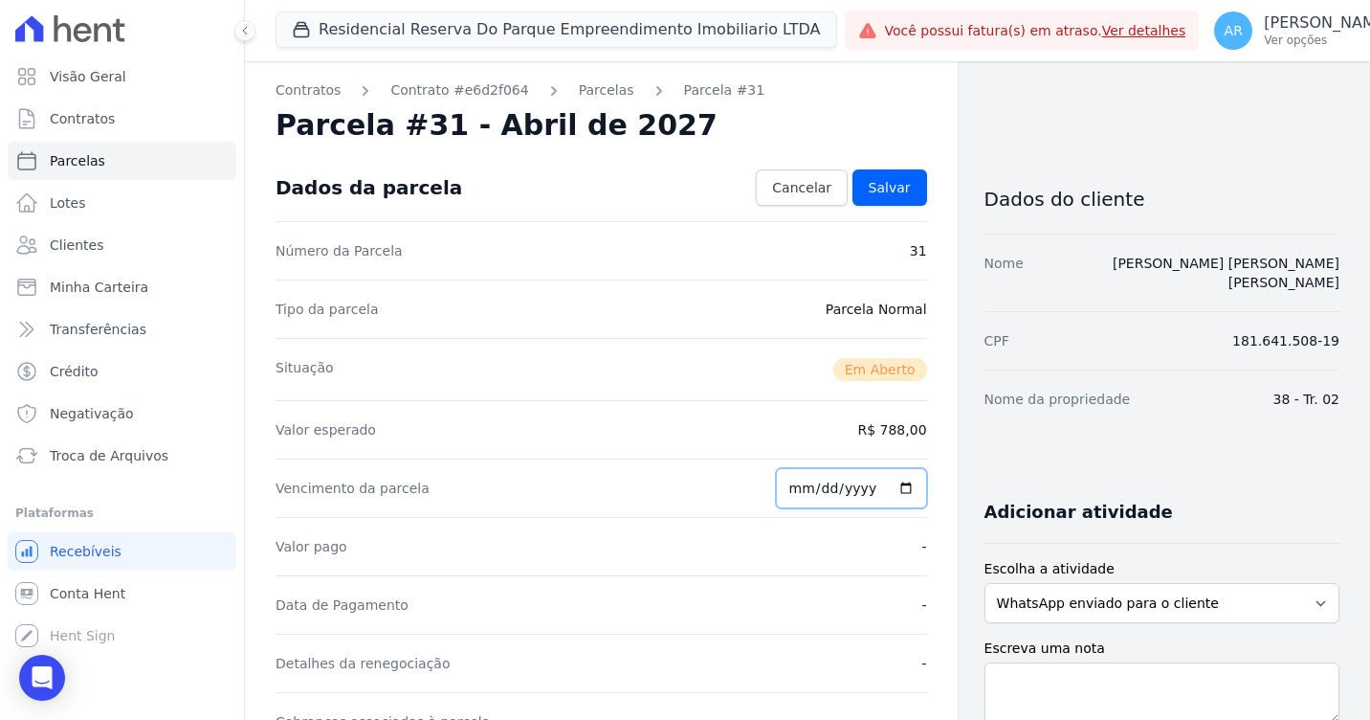
click at [801, 493] on input "[DATE]" at bounding box center [851, 488] width 151 height 40
type input "[DATE]"
click at [857, 179] on link "Salvar" at bounding box center [890, 187] width 75 height 36
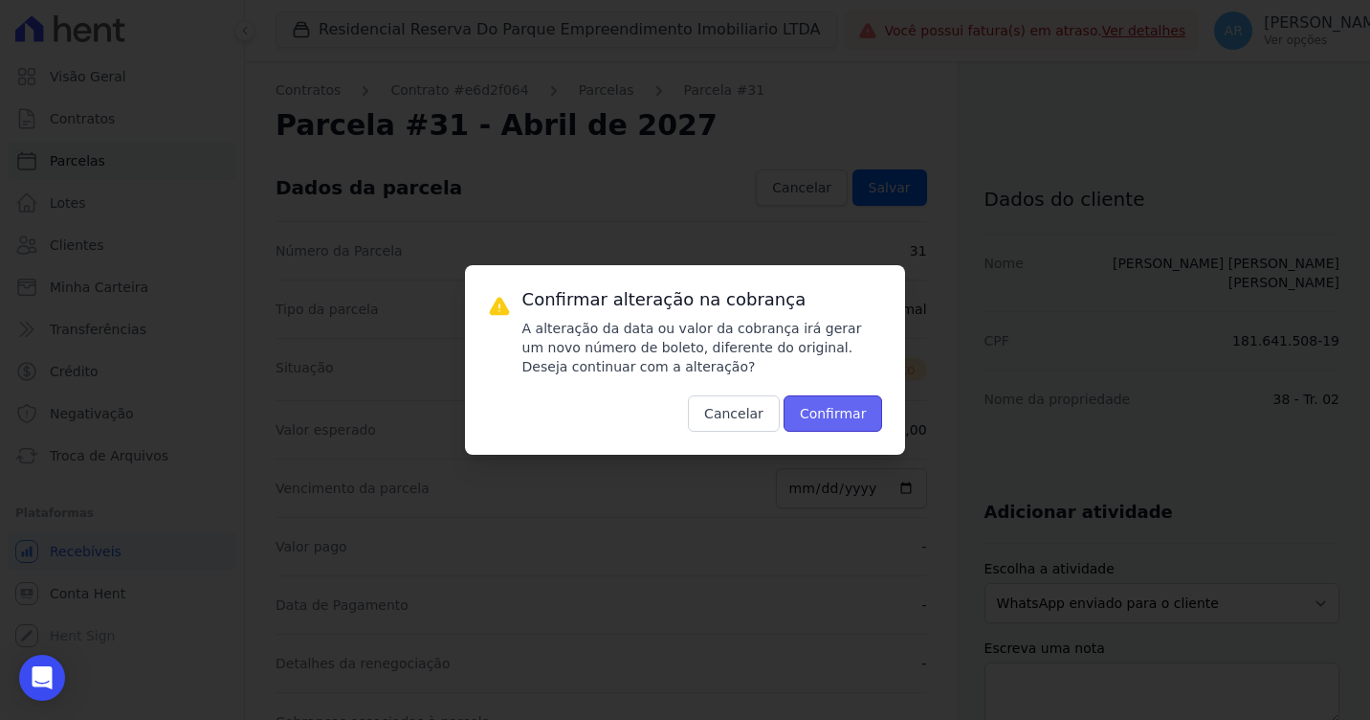
click at [835, 404] on button "Confirmar" at bounding box center [834, 413] width 100 height 36
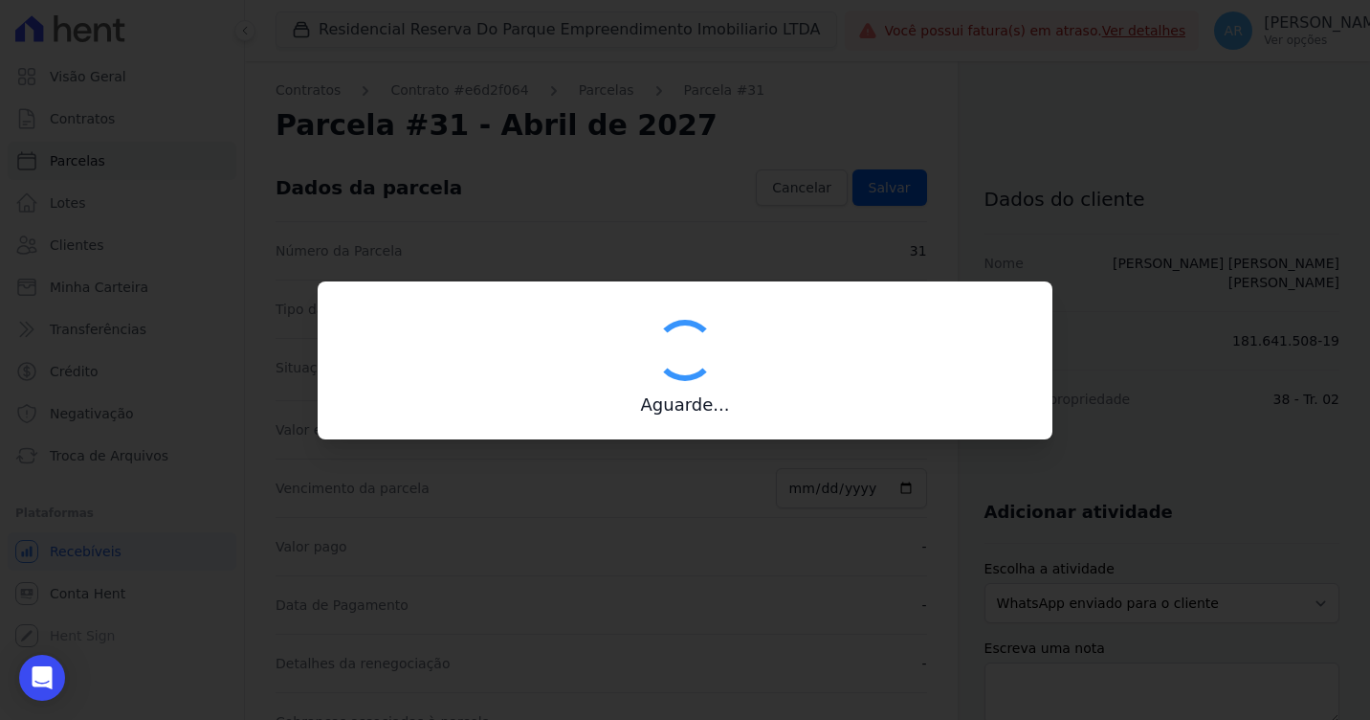
type input "00190000090335103300000629058173117920000078800"
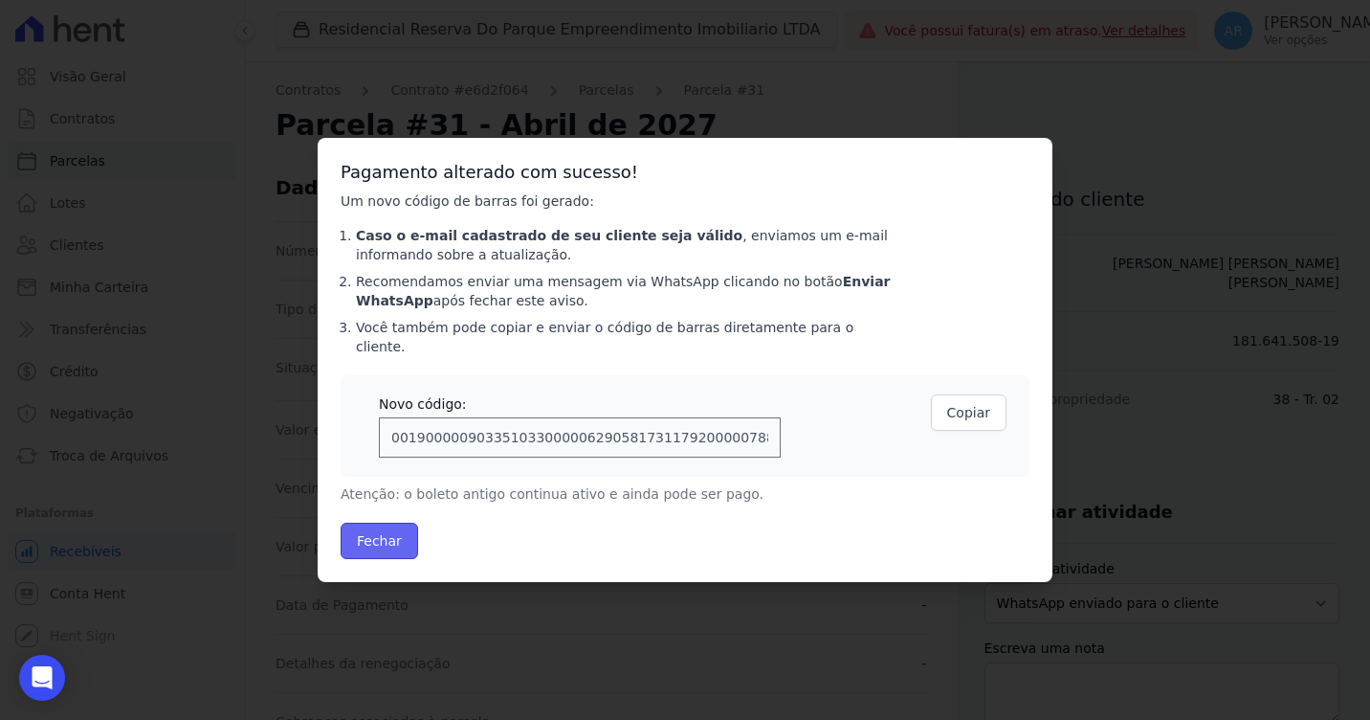
click at [403, 523] on button "Fechar" at bounding box center [380, 541] width 78 height 36
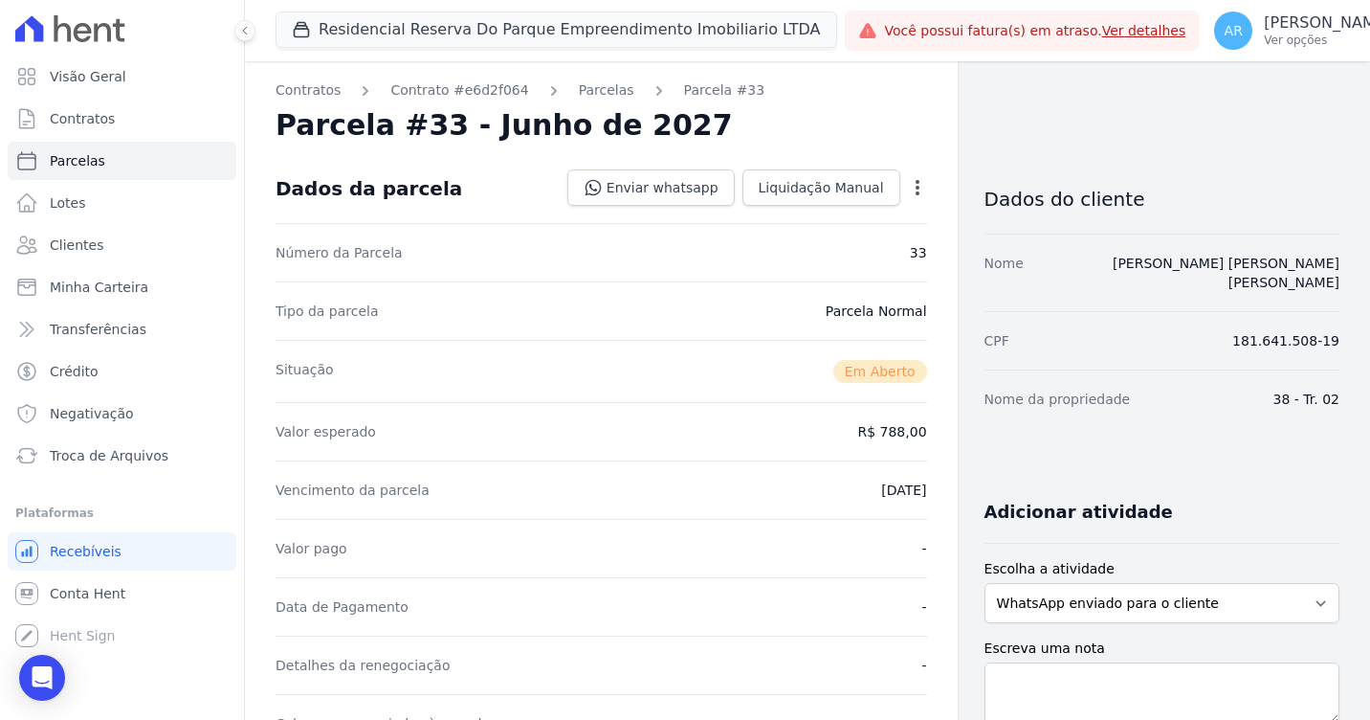
click at [913, 189] on icon "button" at bounding box center [917, 187] width 19 height 19
click at [862, 215] on link "Alterar" at bounding box center [835, 213] width 168 height 34
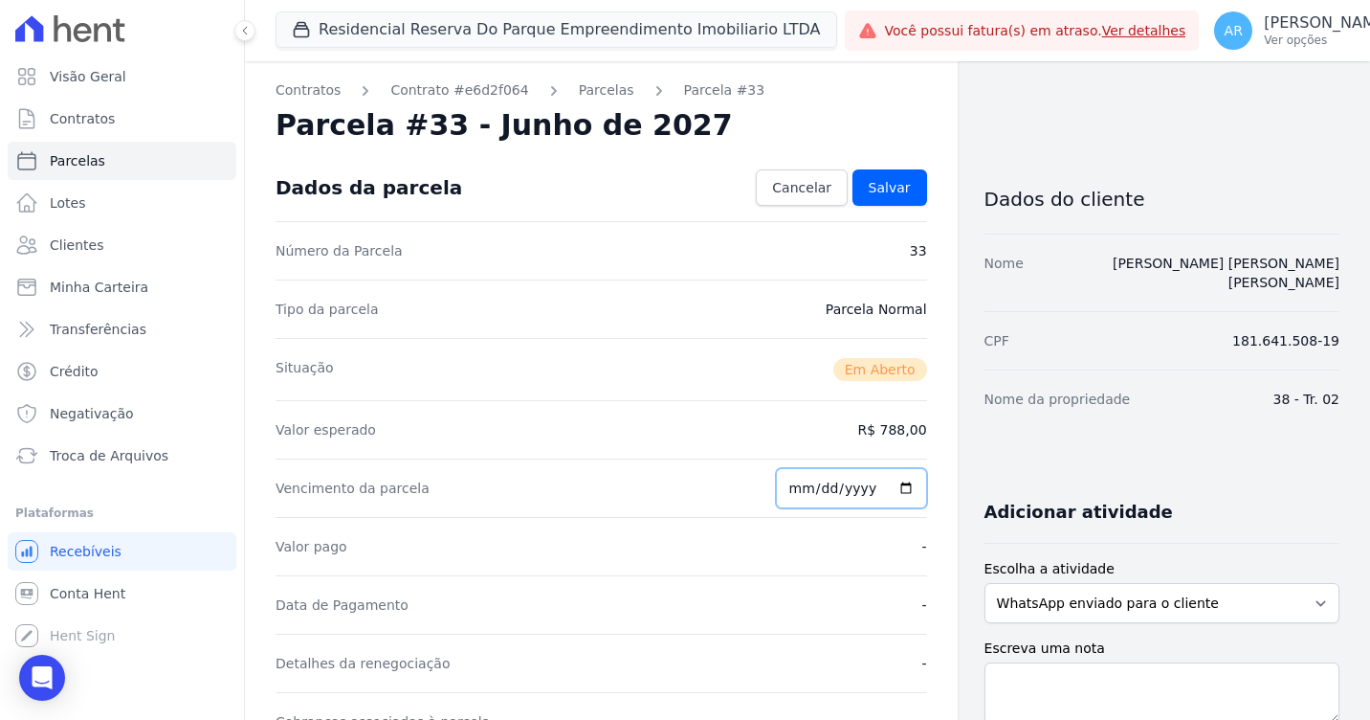
click at [791, 498] on input "2027-06-25" at bounding box center [851, 488] width 151 height 40
type input "2027-06-30"
click at [891, 189] on span "Salvar" at bounding box center [890, 187] width 42 height 19
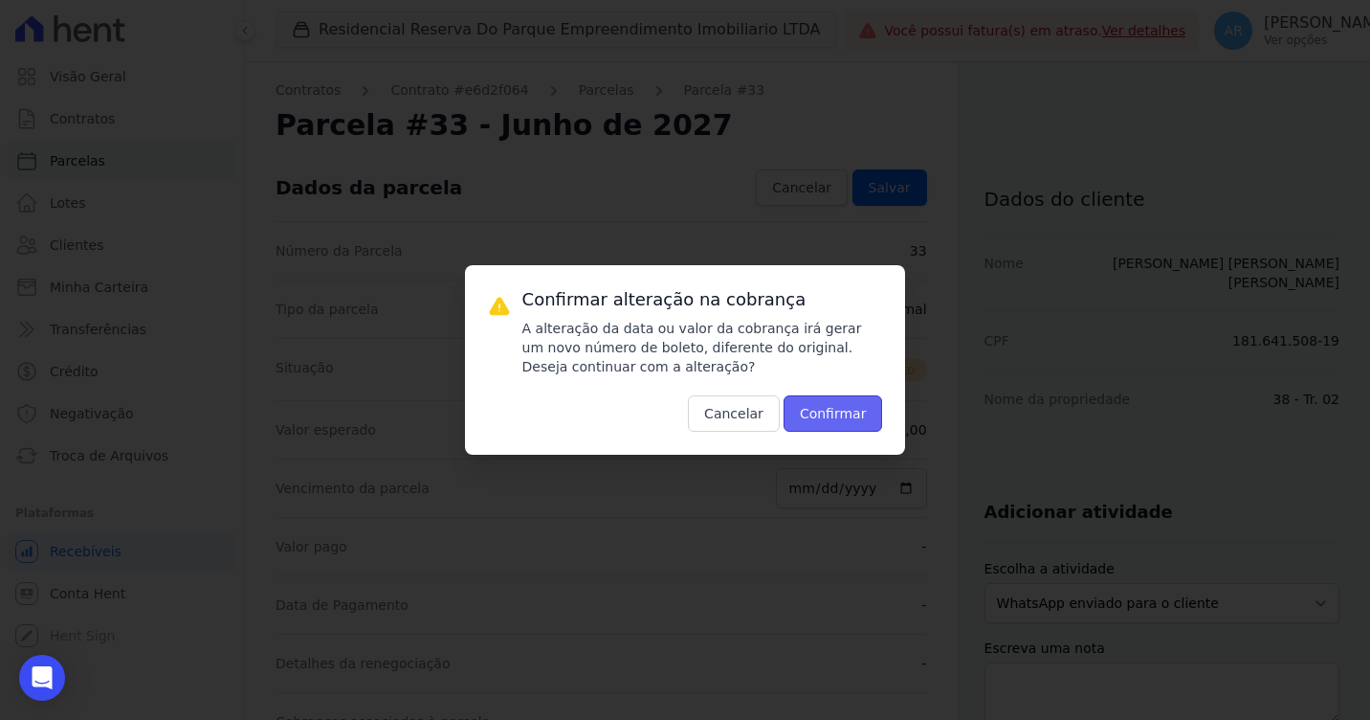
click at [805, 430] on button "Confirmar" at bounding box center [834, 413] width 100 height 36
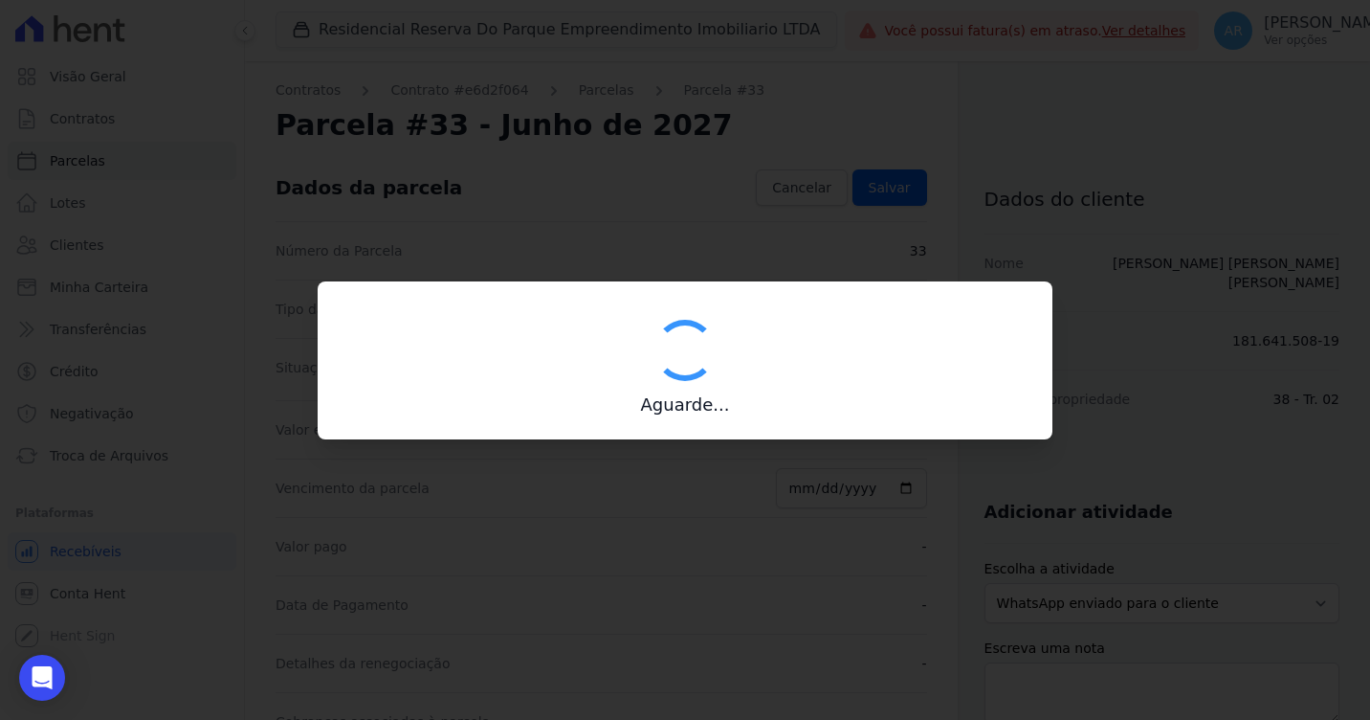
type input "00190000090335103300000628360174618530000078800"
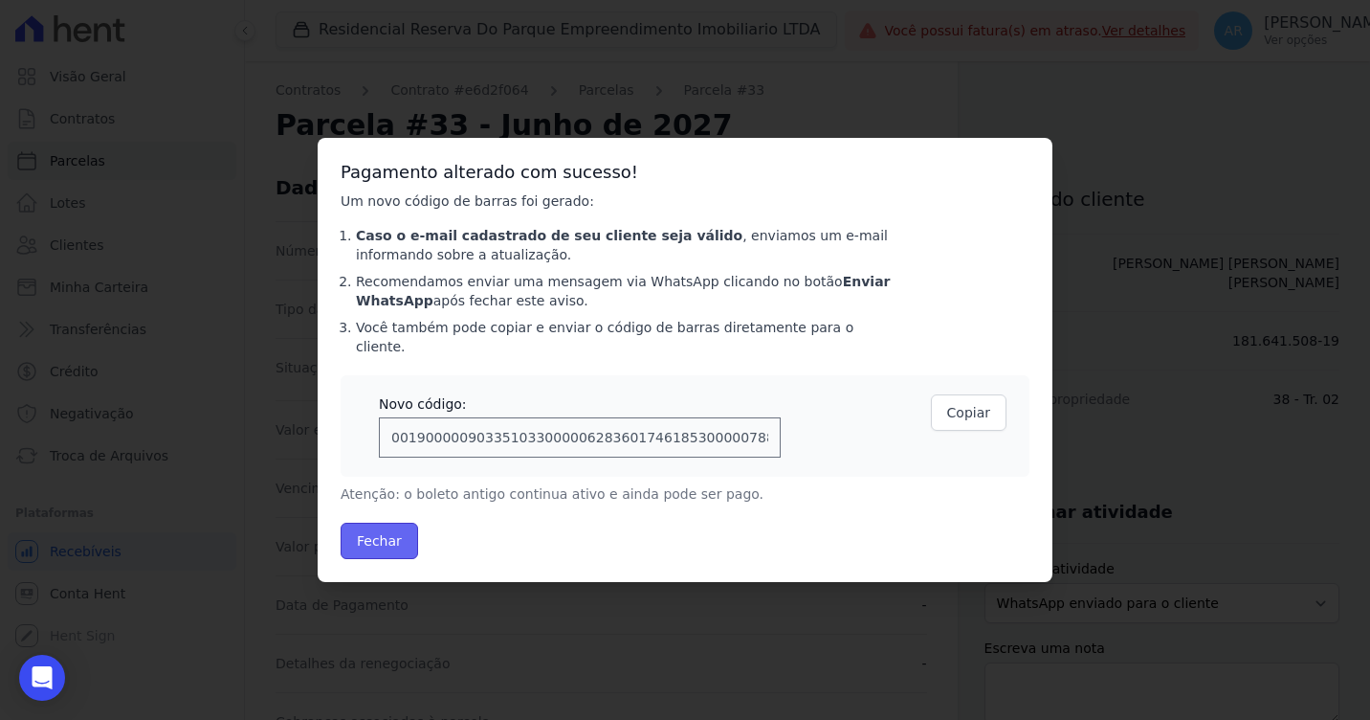
click at [390, 524] on button "Fechar" at bounding box center [380, 541] width 78 height 36
